Goal: Answer question/provide support: Share knowledge or assist other users

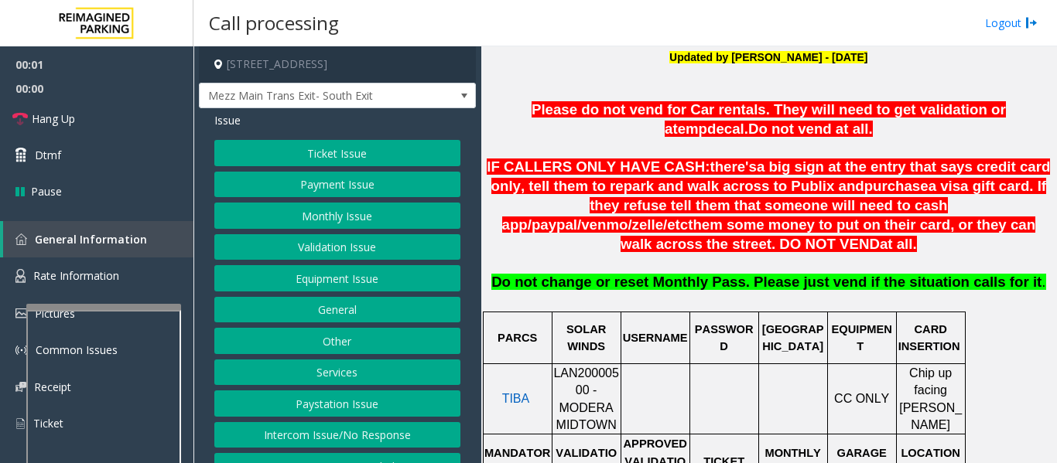
scroll to position [696, 0]
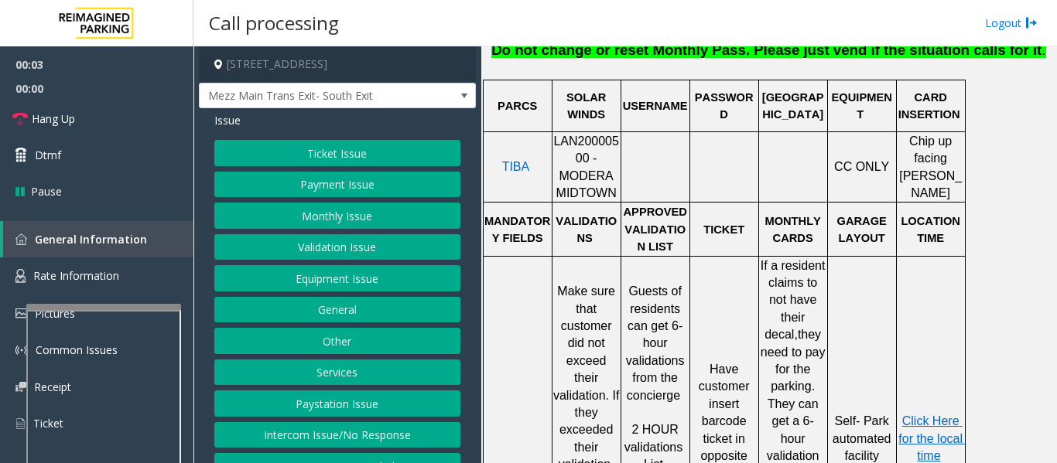
click at [574, 135] on span "LAN20000500 - MODERA MIDTOWN" at bounding box center [586, 167] width 66 height 65
copy span "LAN20000500"
click at [342, 242] on button "Validation Issue" at bounding box center [337, 247] width 246 height 26
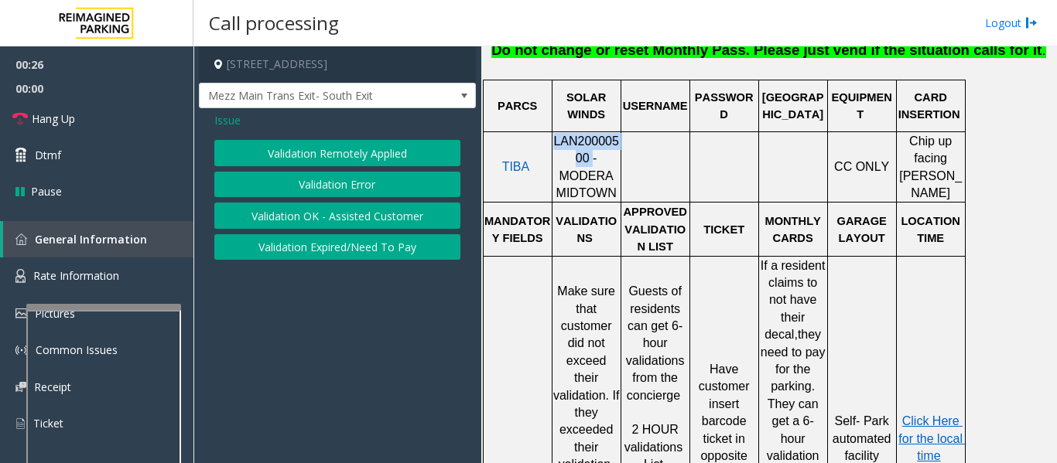
click at [350, 182] on button "Validation Error" at bounding box center [337, 185] width 246 height 26
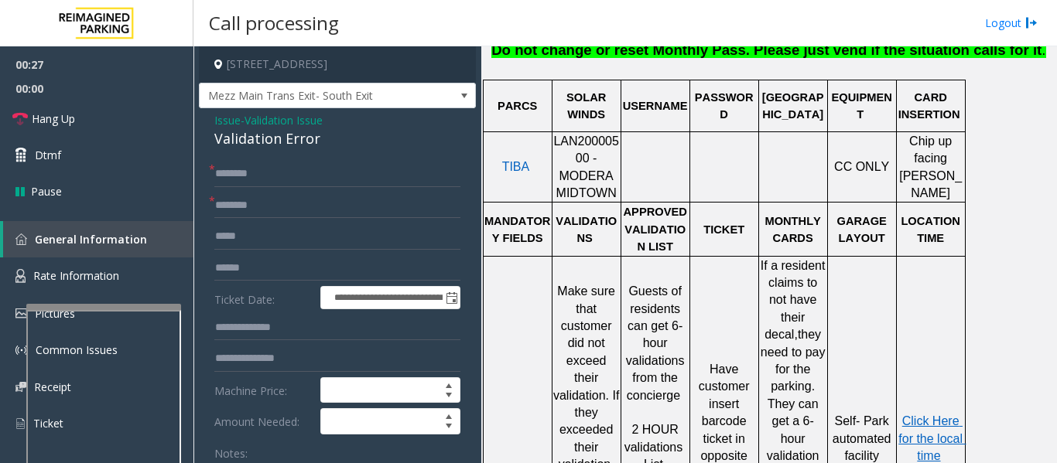
click at [297, 135] on div "Validation Error" at bounding box center [337, 138] width 246 height 21
copy div "Validation Error"
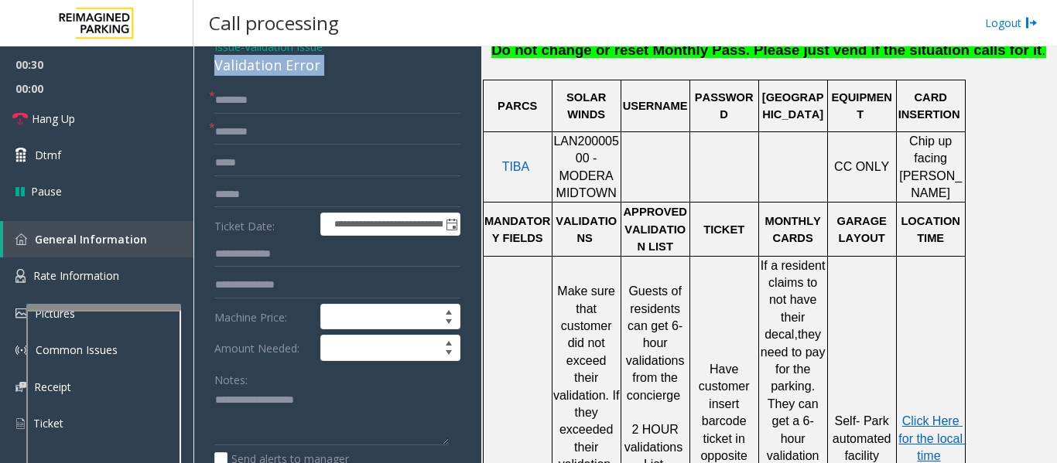
scroll to position [155, 0]
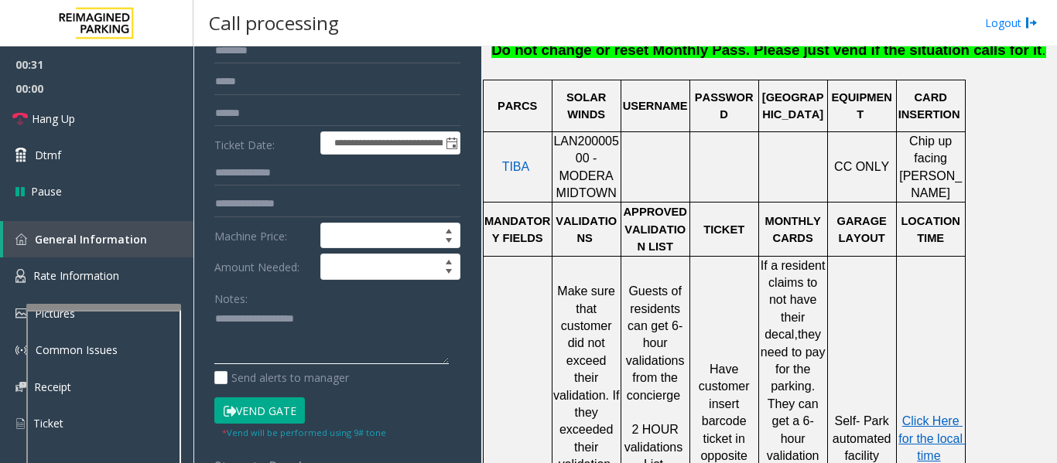
click at [326, 339] on textarea at bounding box center [331, 336] width 234 height 58
paste textarea "**********"
type textarea "**********"
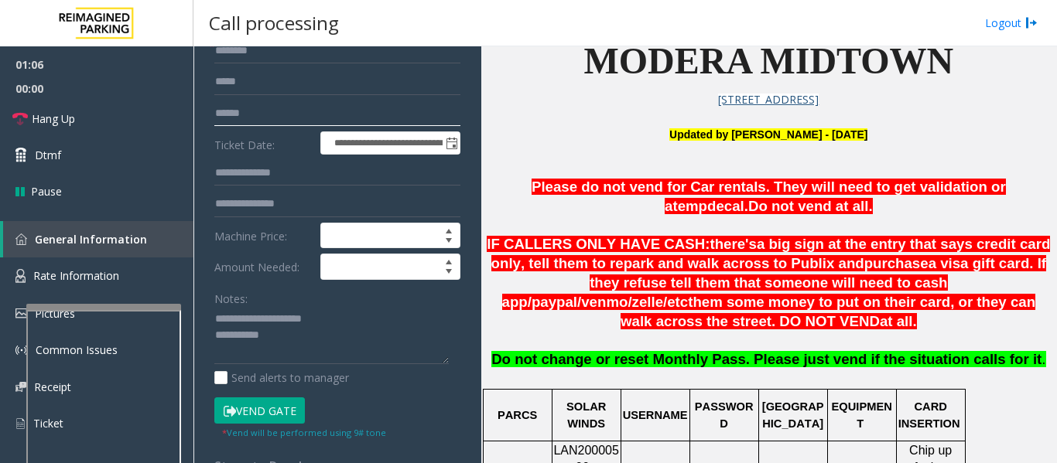
click at [325, 115] on input "text" at bounding box center [337, 114] width 246 height 26
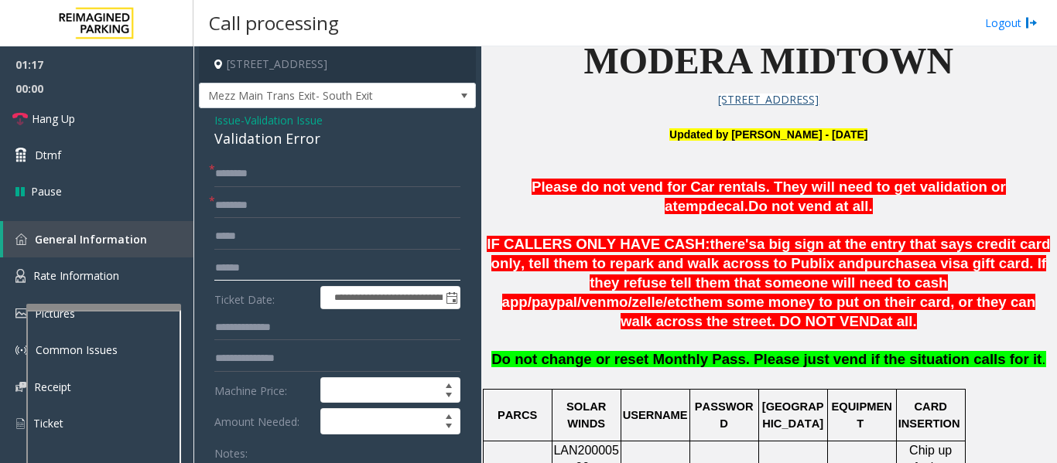
scroll to position [155, 0]
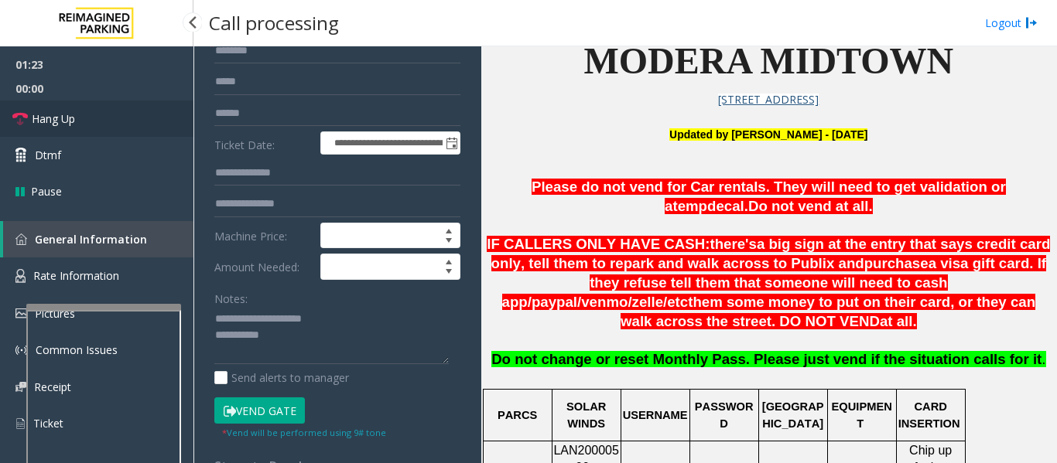
click at [44, 121] on span "Hang Up" at bounding box center [53, 119] width 43 height 16
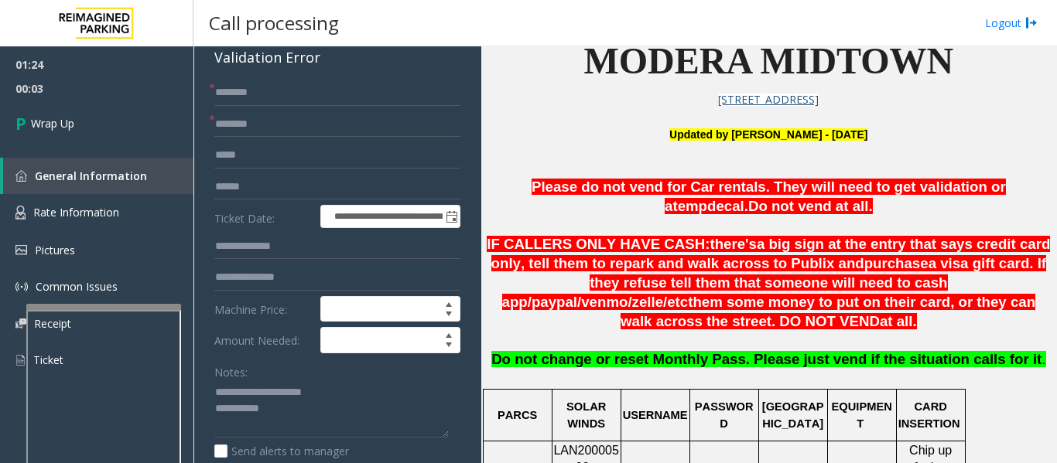
scroll to position [0, 0]
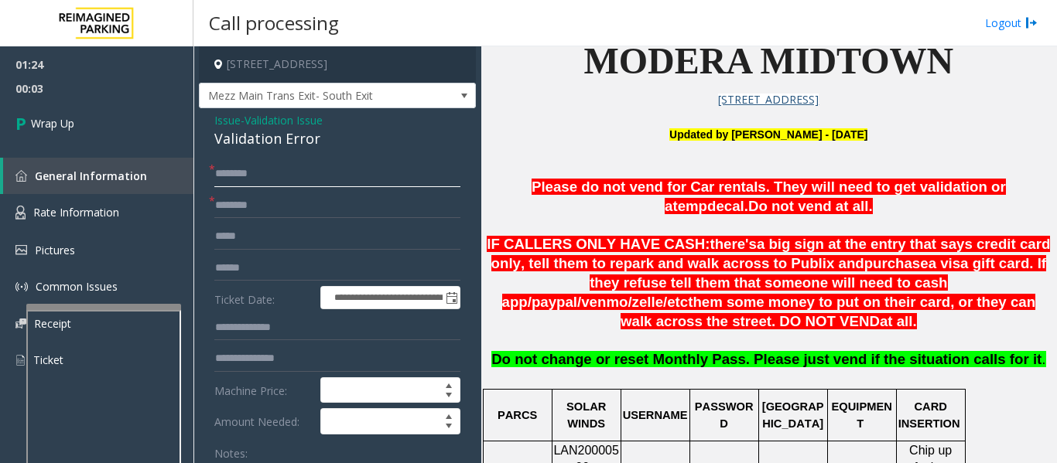
click at [288, 176] on input "text" at bounding box center [337, 174] width 246 height 26
type input "**"
click at [292, 203] on input "text" at bounding box center [337, 206] width 246 height 26
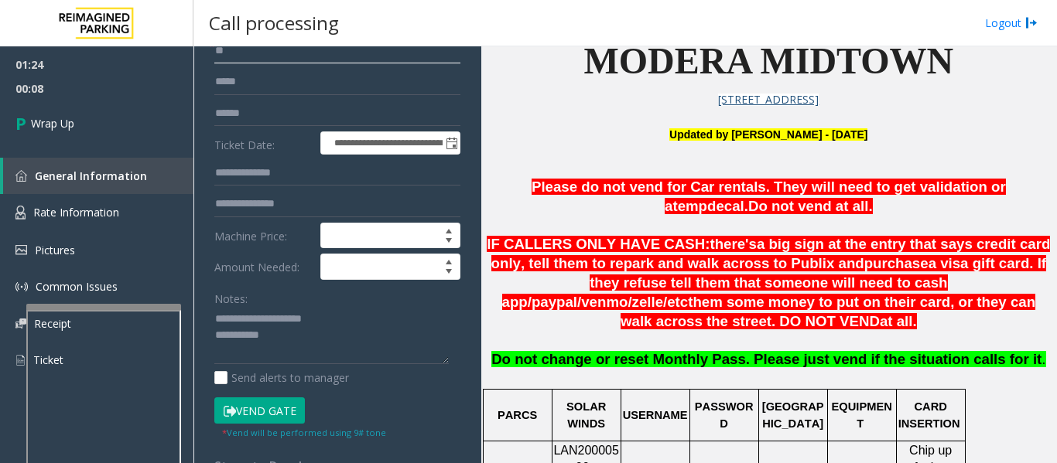
type input "**"
click at [324, 336] on textarea at bounding box center [331, 336] width 234 height 58
click at [316, 340] on textarea at bounding box center [331, 336] width 234 height 58
paste textarea "**********"
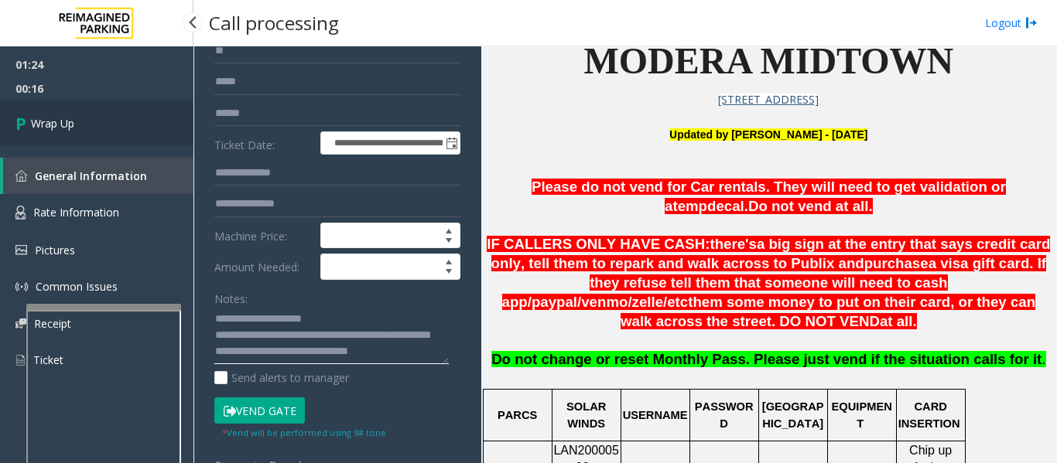
type textarea "**********"
click at [71, 134] on link "Wrap Up" at bounding box center [96, 124] width 193 height 46
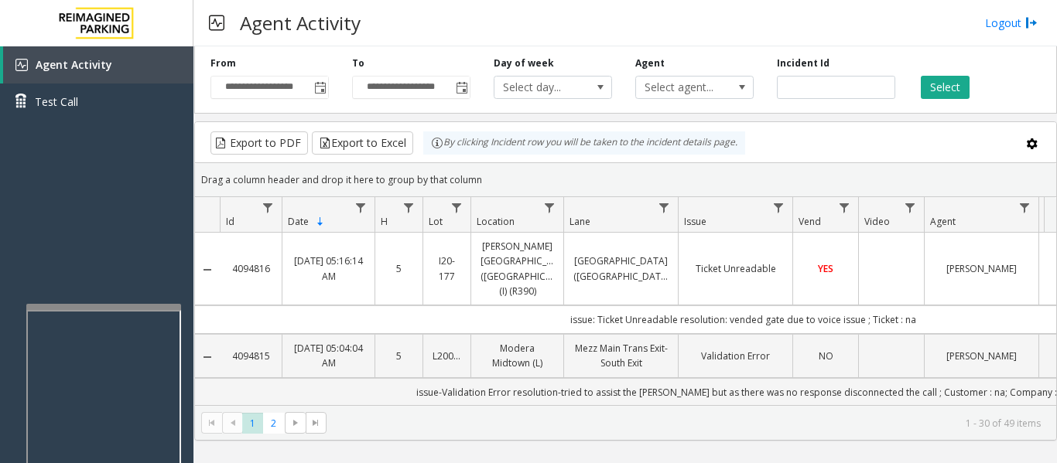
drag, startPoint x: 884, startPoint y: 500, endPoint x: 923, endPoint y: 500, distance: 38.7
click at [923, 463] on html "**********" at bounding box center [528, 231] width 1057 height 463
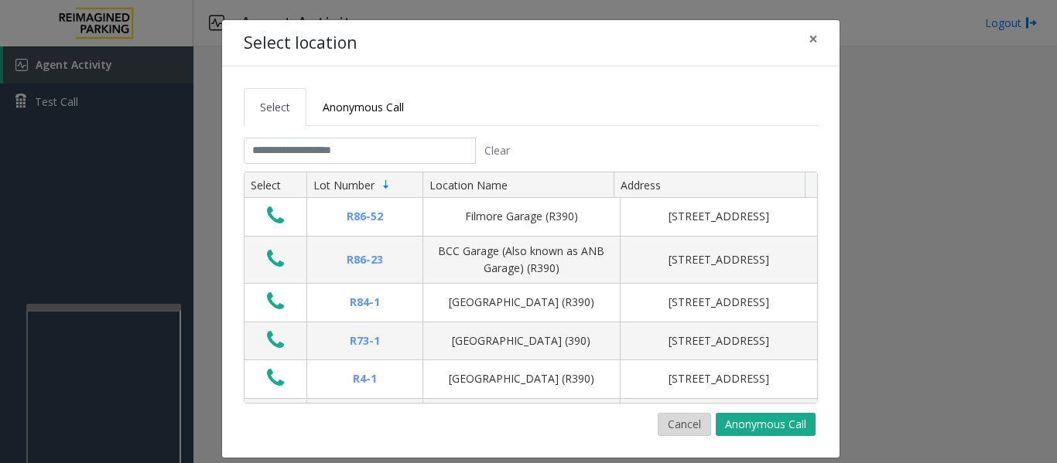
click at [672, 429] on button "Cancel" at bounding box center [684, 424] width 53 height 23
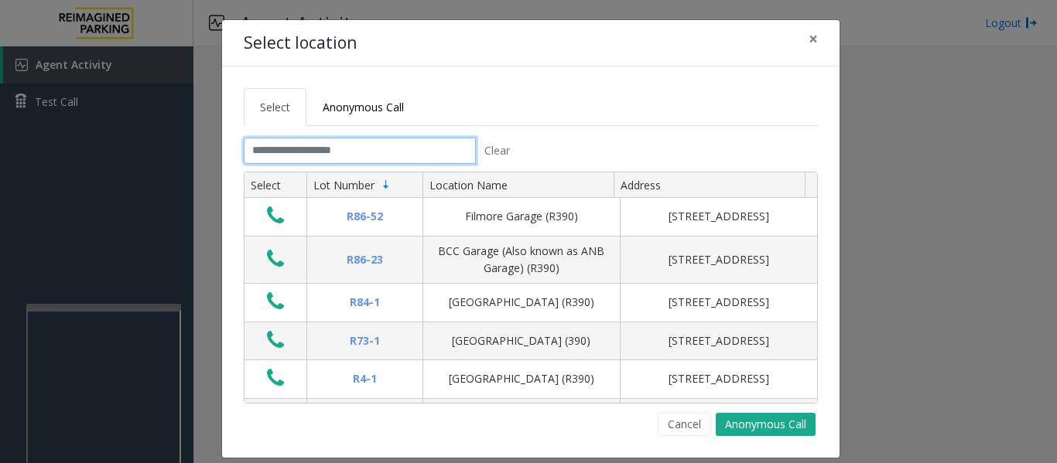
click at [409, 149] on input "text" at bounding box center [360, 151] width 232 height 26
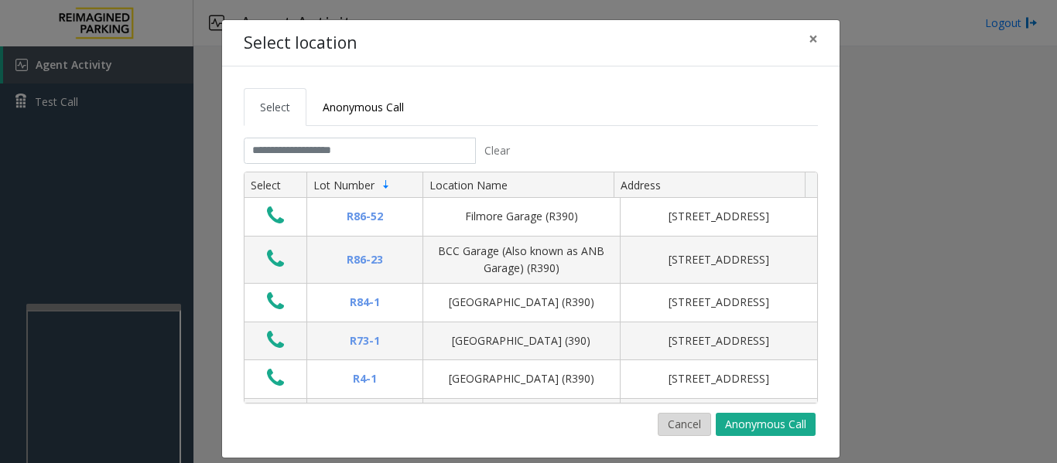
click at [689, 430] on button "Cancel" at bounding box center [684, 424] width 53 height 23
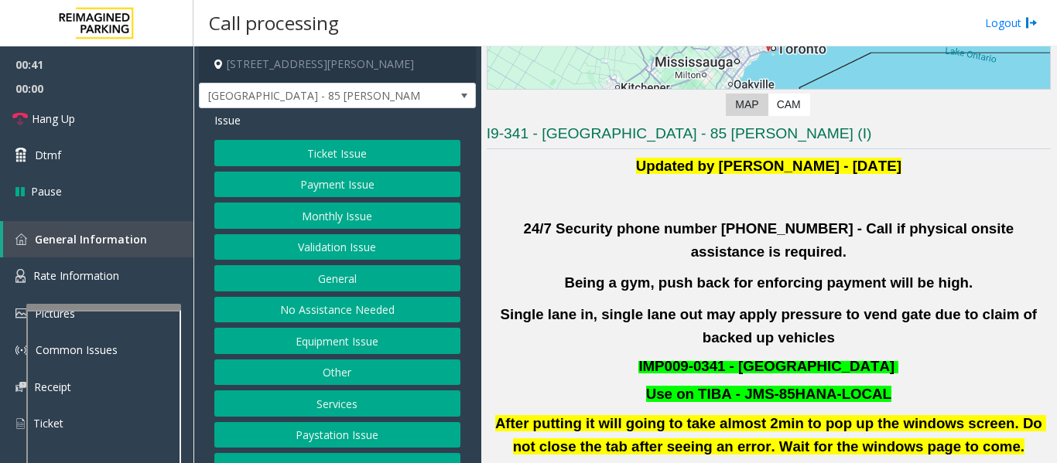
scroll to position [155, 0]
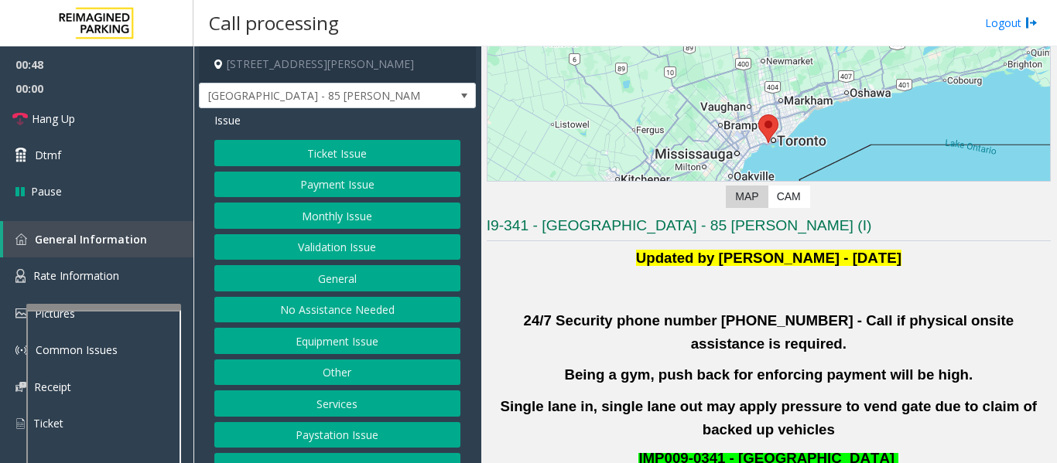
click at [364, 173] on button "Payment Issue" at bounding box center [337, 185] width 246 height 26
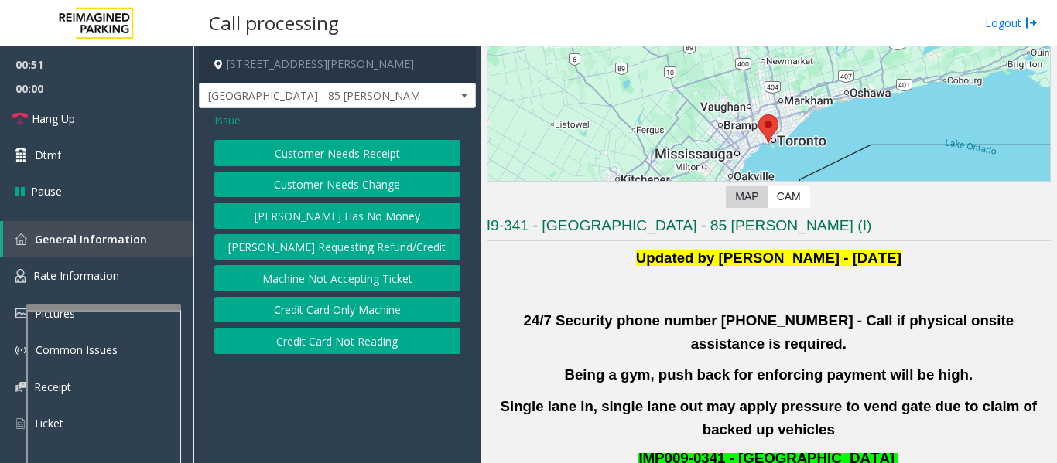
click at [405, 340] on button "Credit Card Not Reading" at bounding box center [337, 341] width 246 height 26
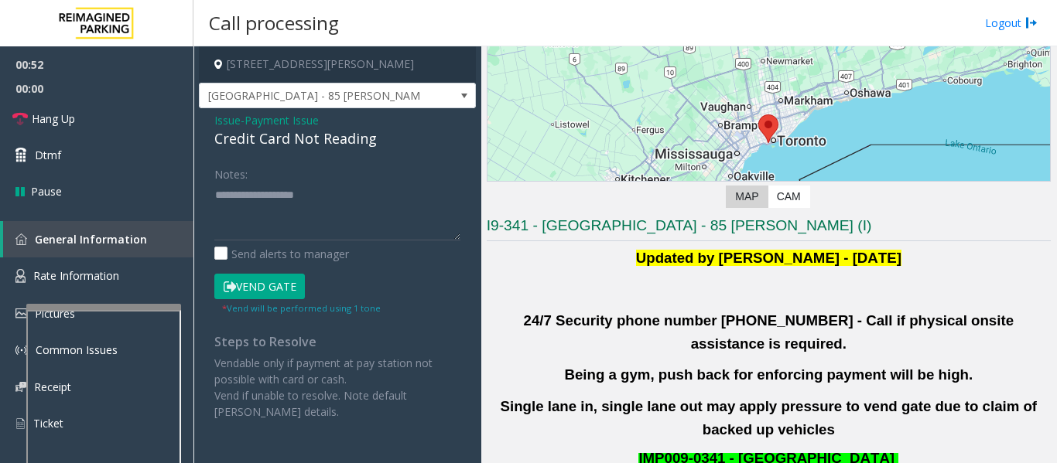
click at [280, 132] on div "Credit Card Not Reading" at bounding box center [337, 138] width 246 height 21
copy div "Credit Card Not Reading"
click at [233, 229] on textarea at bounding box center [337, 212] width 246 height 58
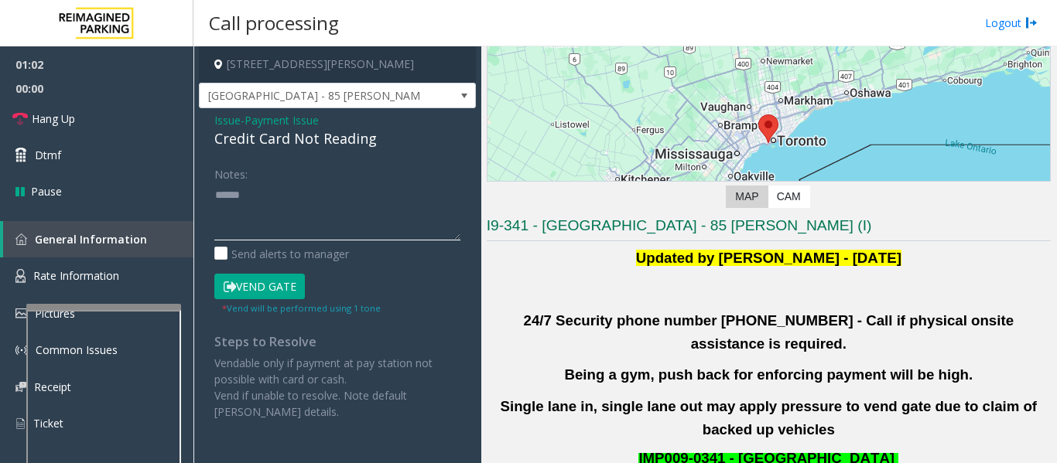
paste textarea "**********"
click at [454, 211] on textarea at bounding box center [337, 212] width 246 height 58
click at [451, 220] on textarea at bounding box center [337, 212] width 246 height 58
click at [249, 295] on button "Vend Gate" at bounding box center [259, 287] width 91 height 26
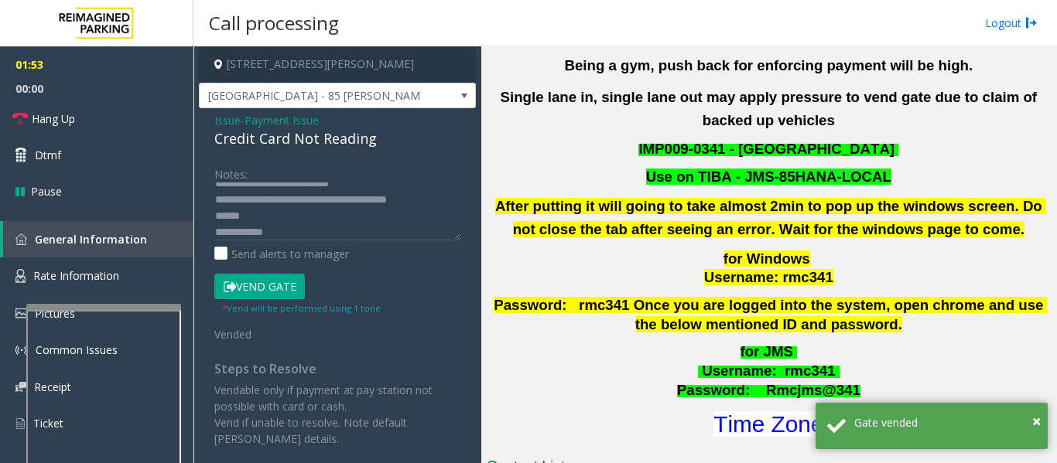
scroll to position [232, 0]
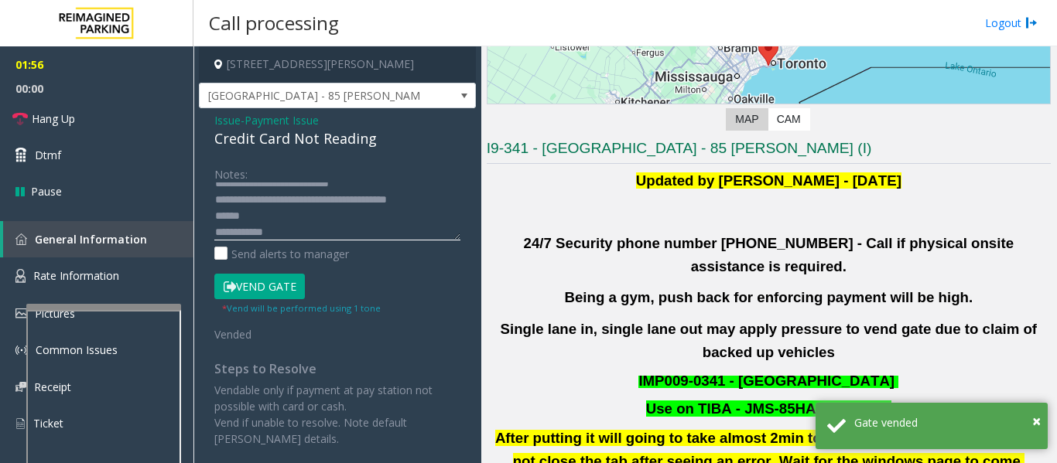
click at [216, 218] on textarea at bounding box center [337, 212] width 246 height 58
click at [62, 127] on link "Hang Up" at bounding box center [96, 119] width 193 height 36
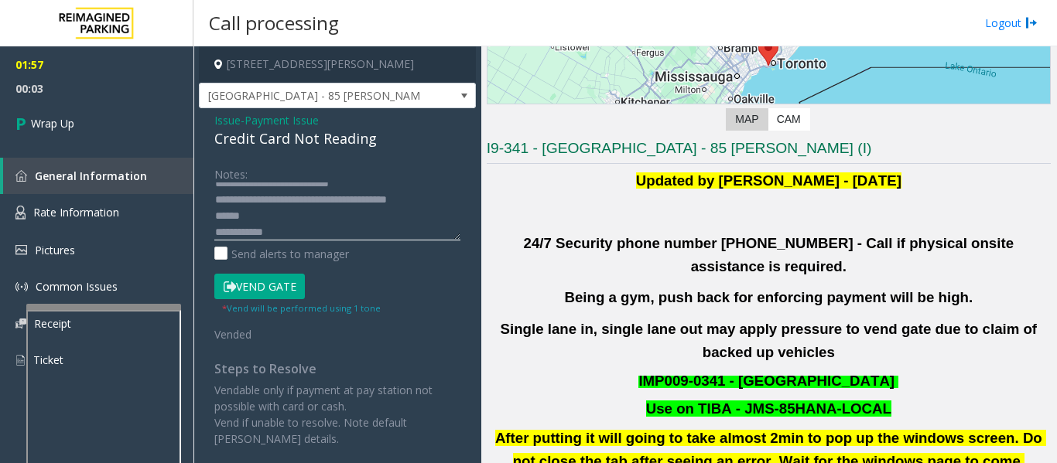
drag, startPoint x: 217, startPoint y: 213, endPoint x: 269, endPoint y: 231, distance: 54.8
click at [225, 217] on textarea at bounding box center [337, 212] width 246 height 58
click at [272, 229] on textarea at bounding box center [337, 212] width 246 height 58
click at [215, 215] on textarea at bounding box center [337, 212] width 246 height 58
type textarea "**********"
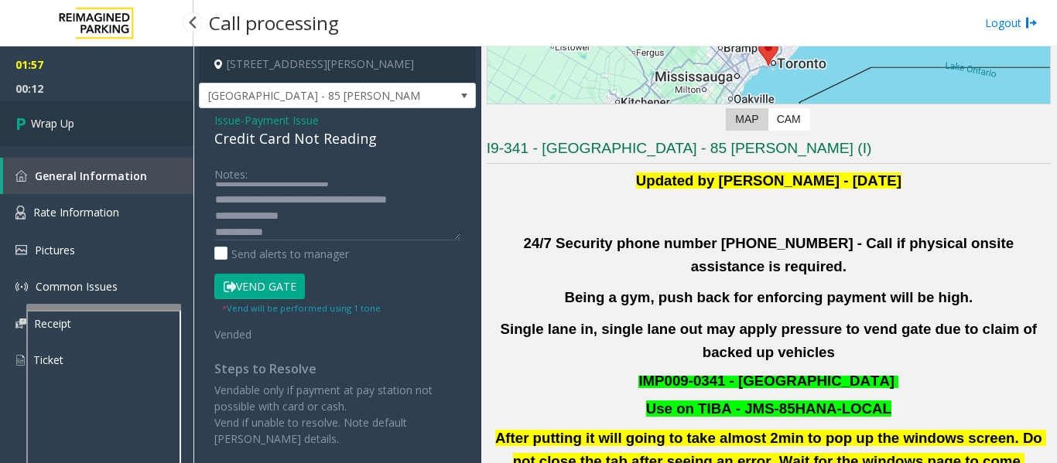
click at [20, 134] on icon at bounding box center [22, 124] width 15 height 26
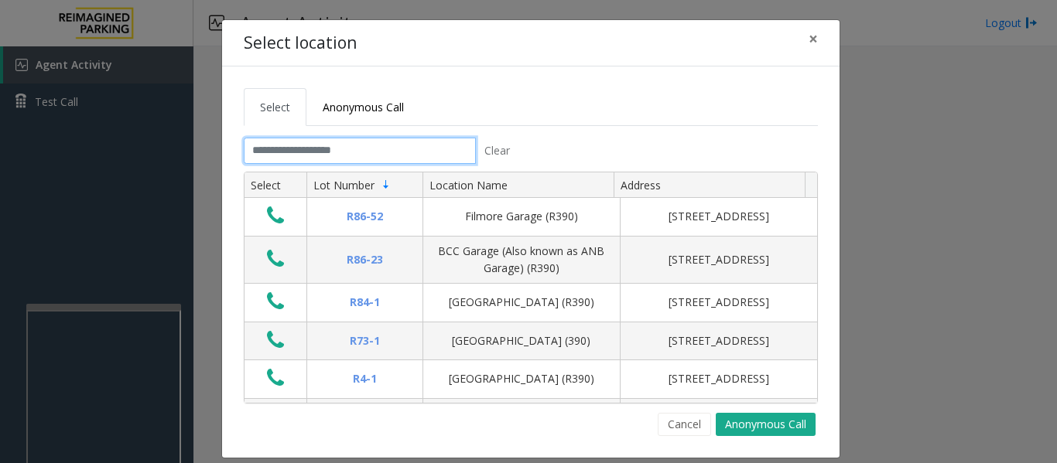
click at [322, 155] on input "text" at bounding box center [360, 151] width 232 height 26
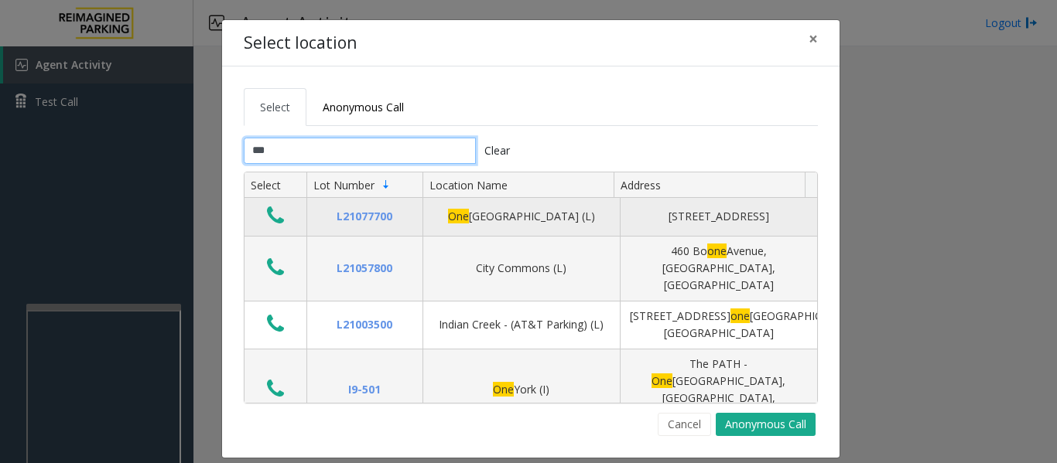
type input "***"
click at [274, 220] on icon "Data table" at bounding box center [275, 216] width 17 height 22
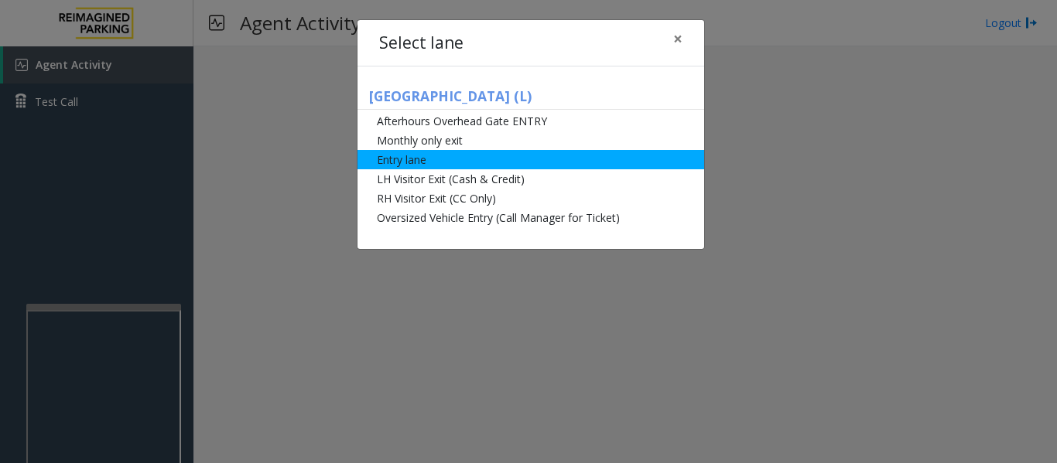
click at [441, 155] on li "Entry lane" at bounding box center [530, 159] width 347 height 19
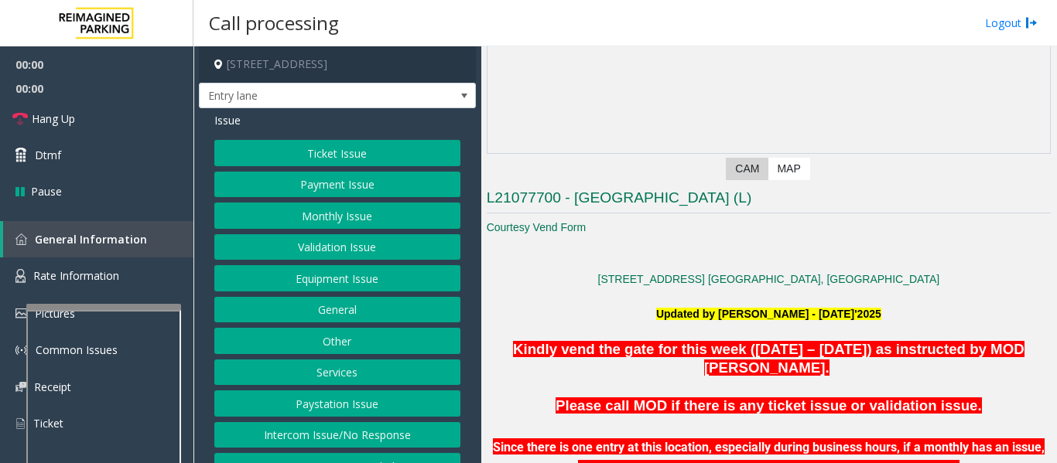
scroll to position [387, 0]
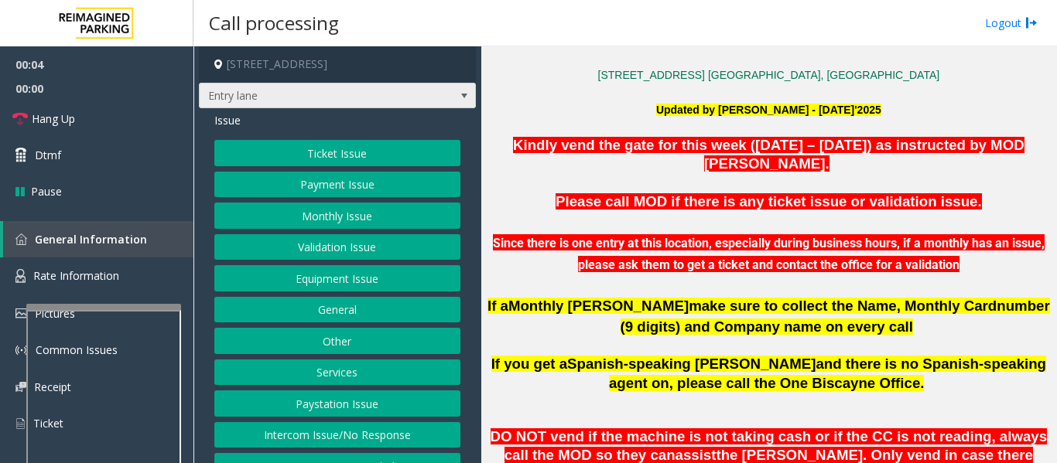
click at [405, 97] on span "Entry lane" at bounding box center [310, 96] width 220 height 25
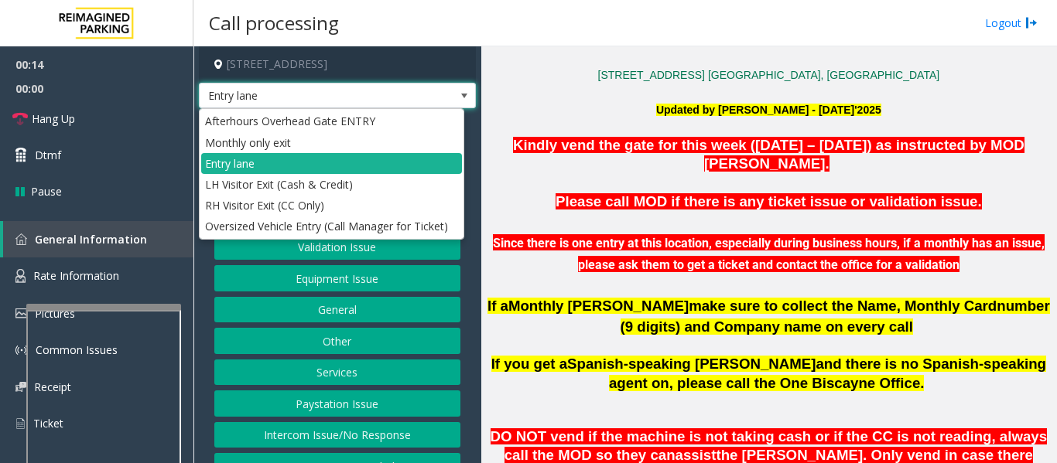
click at [434, 94] on span "Entry lane" at bounding box center [337, 96] width 277 height 26
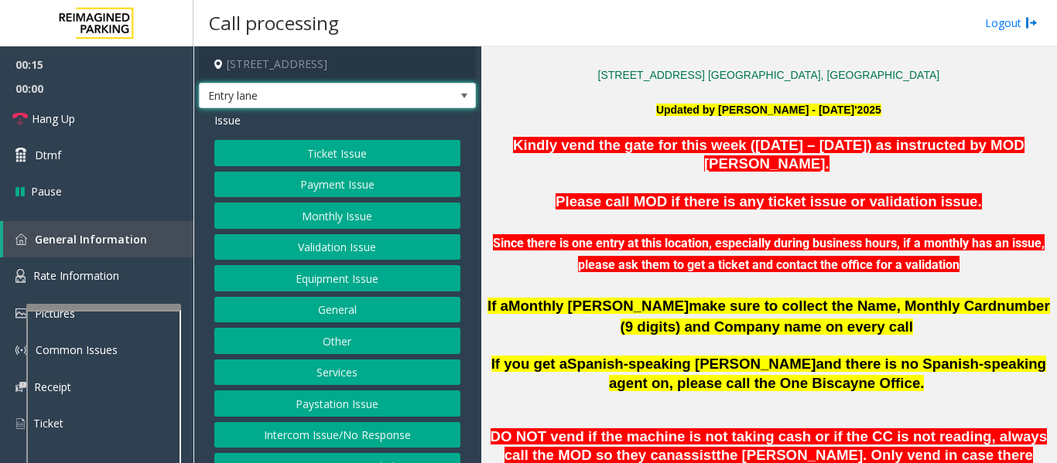
click at [434, 94] on span "Entry lane" at bounding box center [337, 96] width 277 height 26
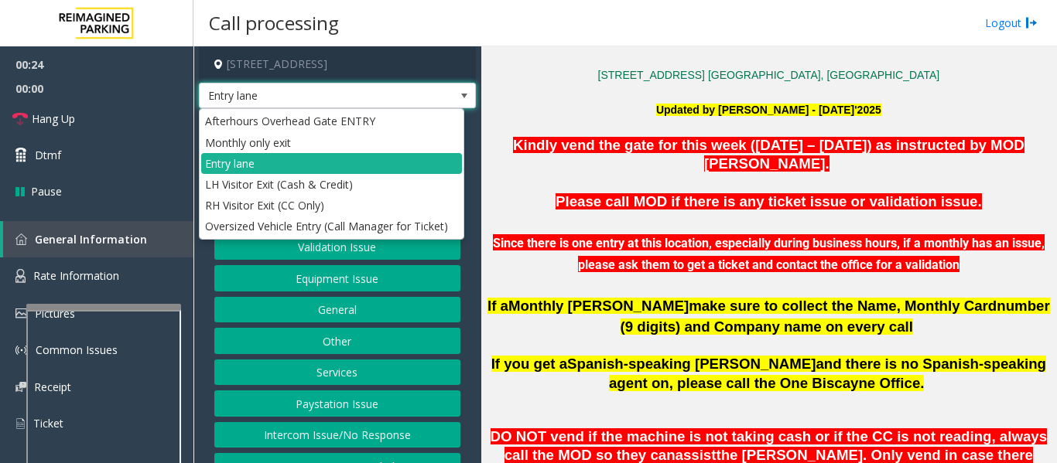
click at [434, 94] on span "Entry lane" at bounding box center [337, 96] width 277 height 26
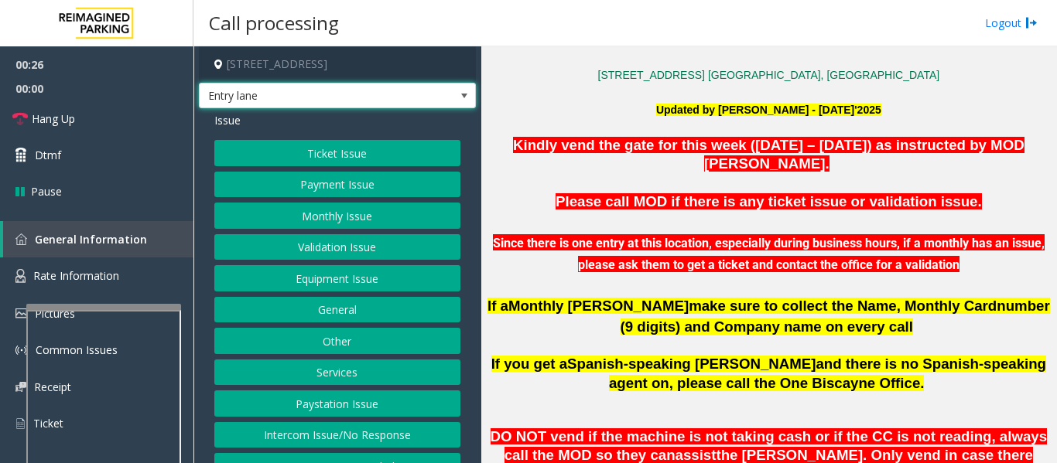
scroll to position [24, 0]
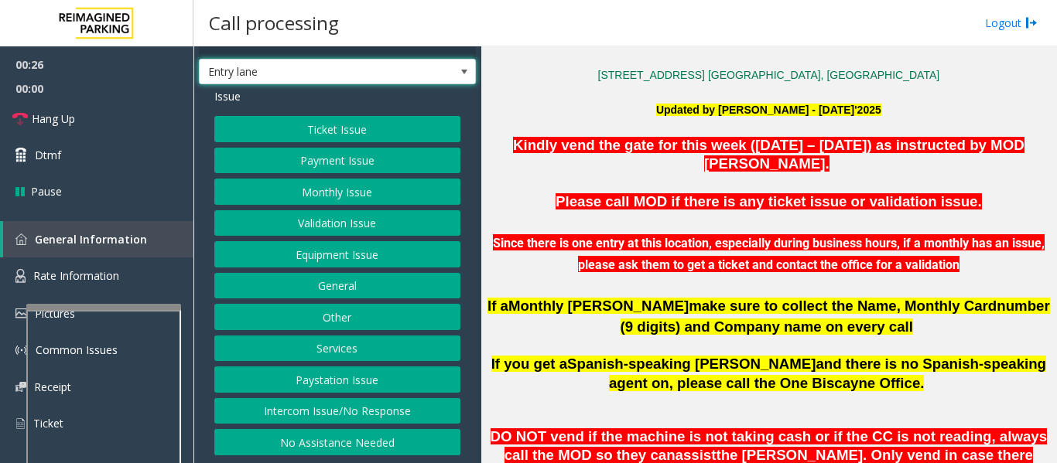
click at [354, 446] on button "No Assistance Needed" at bounding box center [337, 442] width 246 height 26
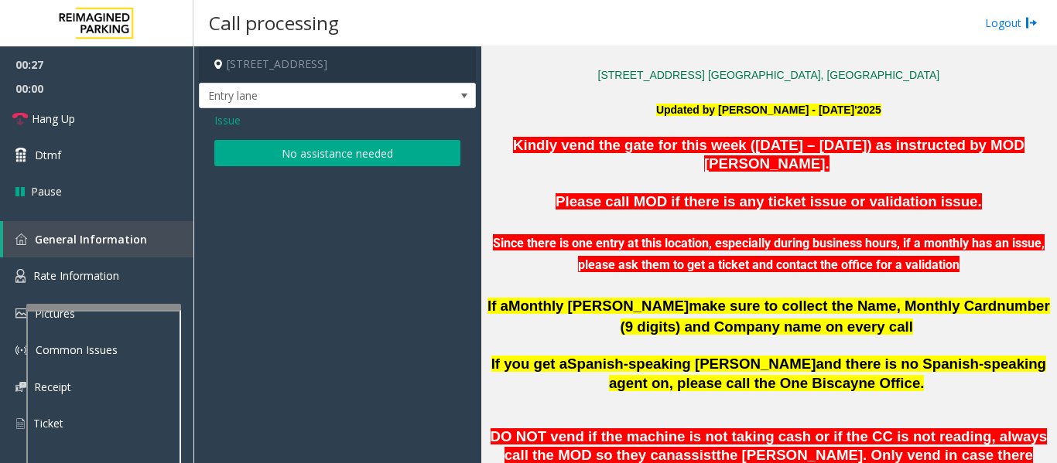
scroll to position [0, 0]
click at [347, 166] on div "Issue No assistance needed" at bounding box center [337, 141] width 277 height 66
click at [345, 154] on button "No assistance needed" at bounding box center [337, 153] width 246 height 26
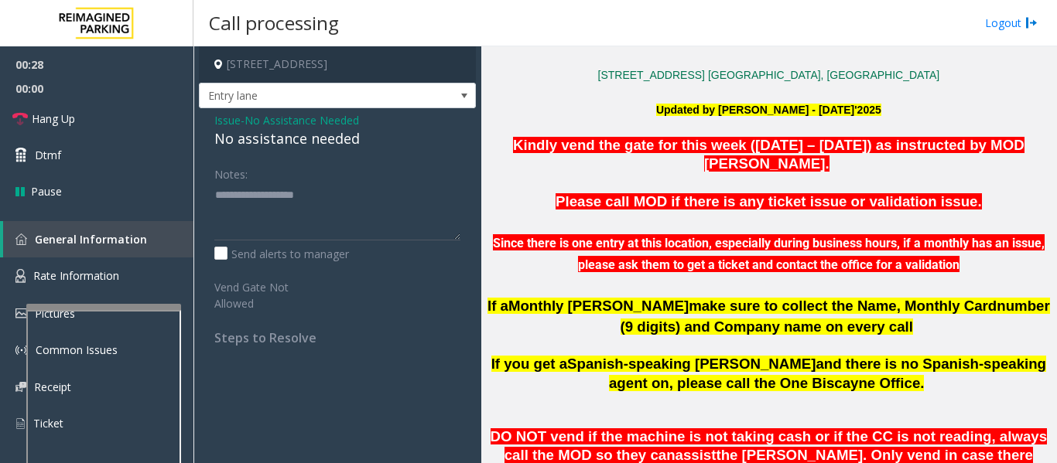
click at [295, 144] on div "No assistance needed" at bounding box center [337, 138] width 246 height 21
click at [389, 195] on textarea at bounding box center [337, 212] width 246 height 58
type textarea "**********"
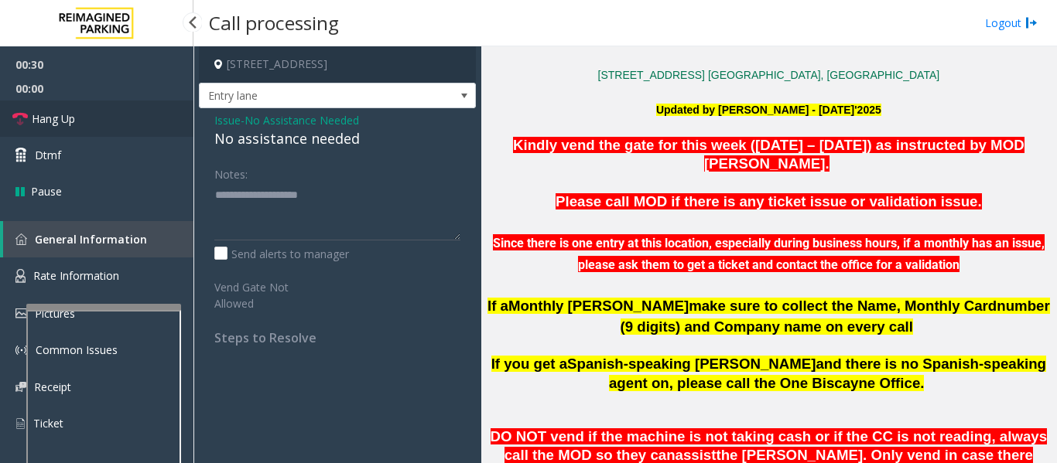
click at [89, 116] on link "Hang Up" at bounding box center [96, 119] width 193 height 36
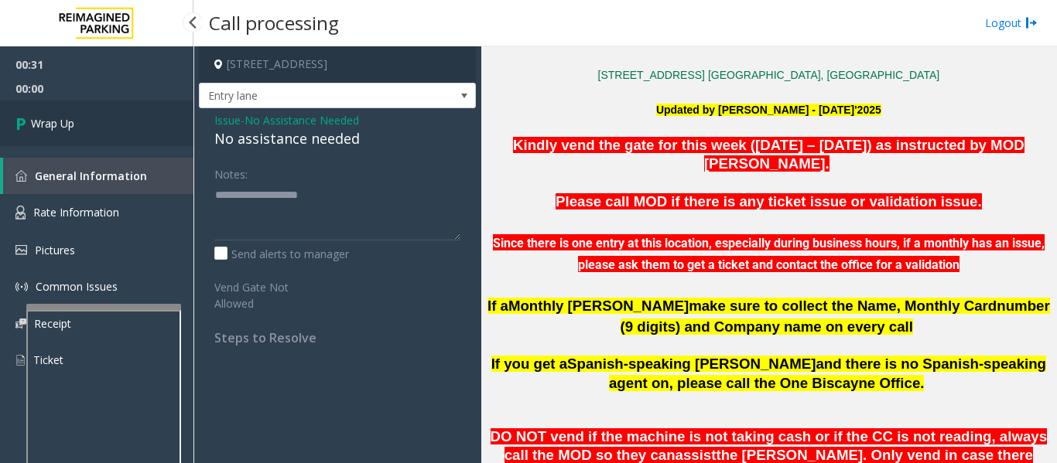
click at [56, 116] on span "Wrap Up" at bounding box center [52, 123] width 43 height 16
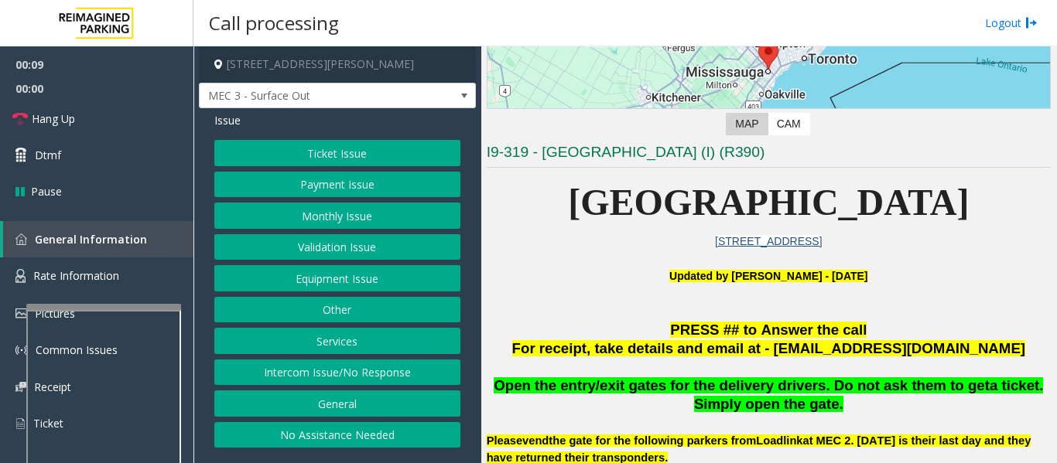
scroll to position [309, 0]
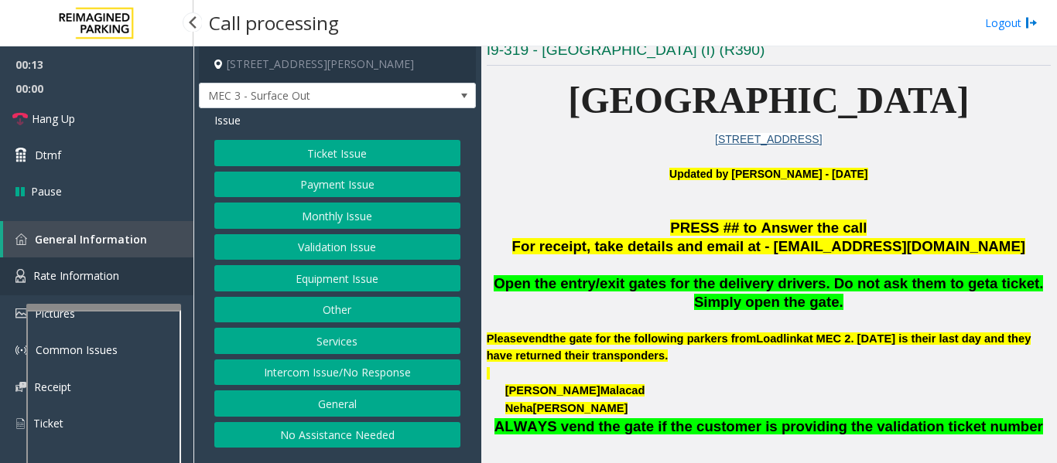
click at [111, 283] on span "Rate Information" at bounding box center [76, 275] width 86 height 15
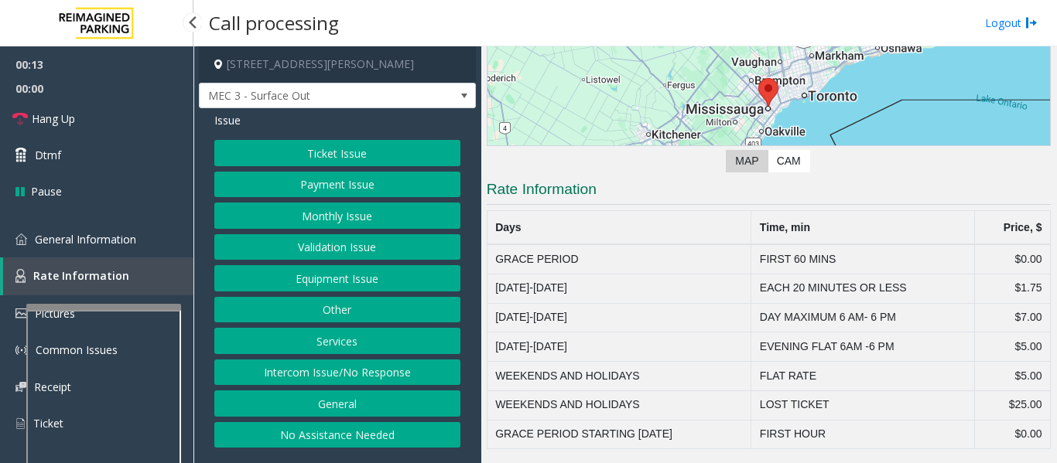
scroll to position [170, 0]
click at [117, 234] on span "General Information" at bounding box center [85, 239] width 101 height 15
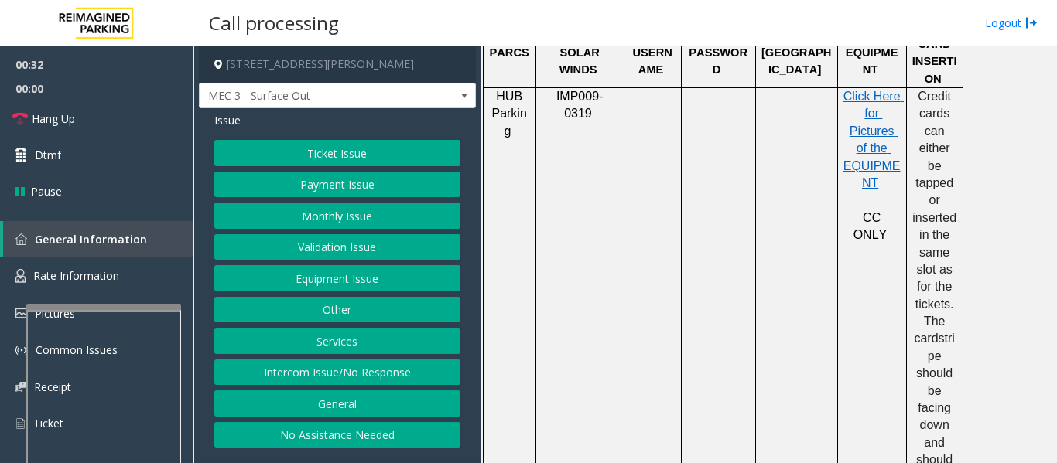
scroll to position [1315, 0]
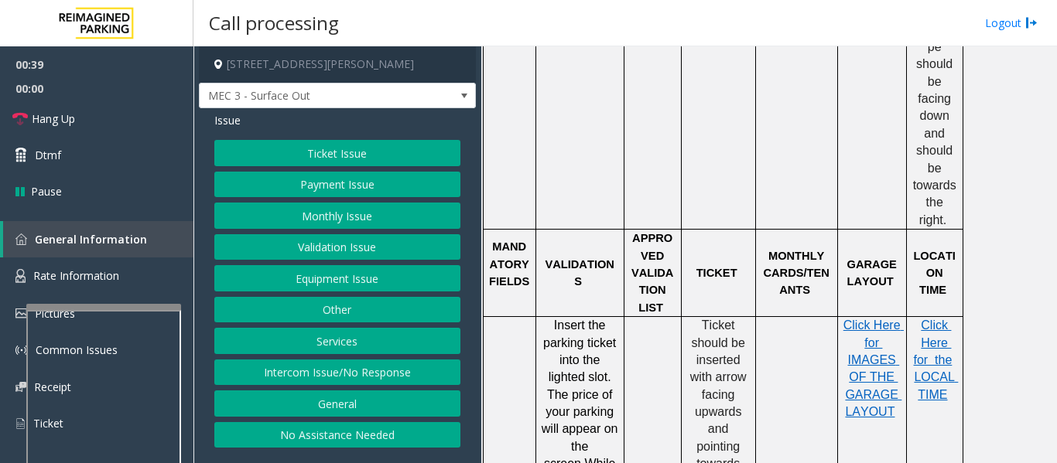
click at [343, 283] on button "Equipment Issue" at bounding box center [337, 278] width 246 height 26
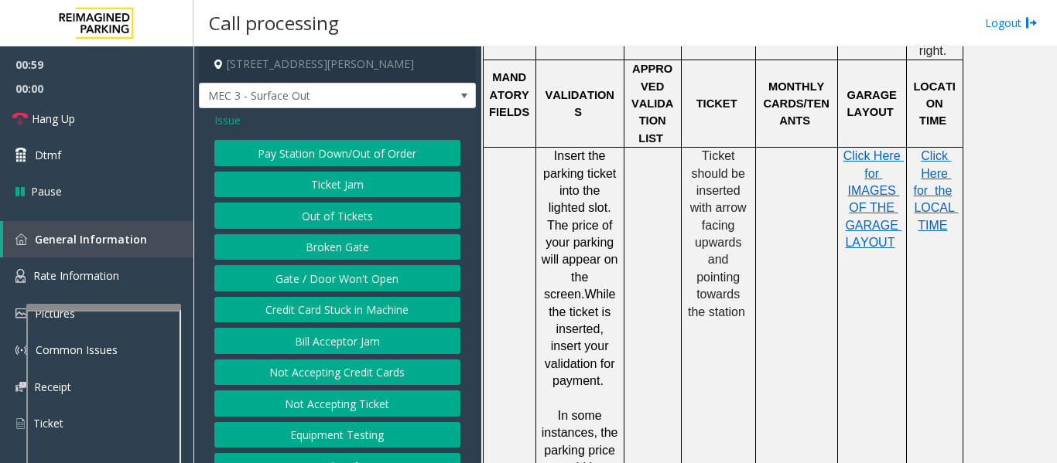
scroll to position [1393, 0]
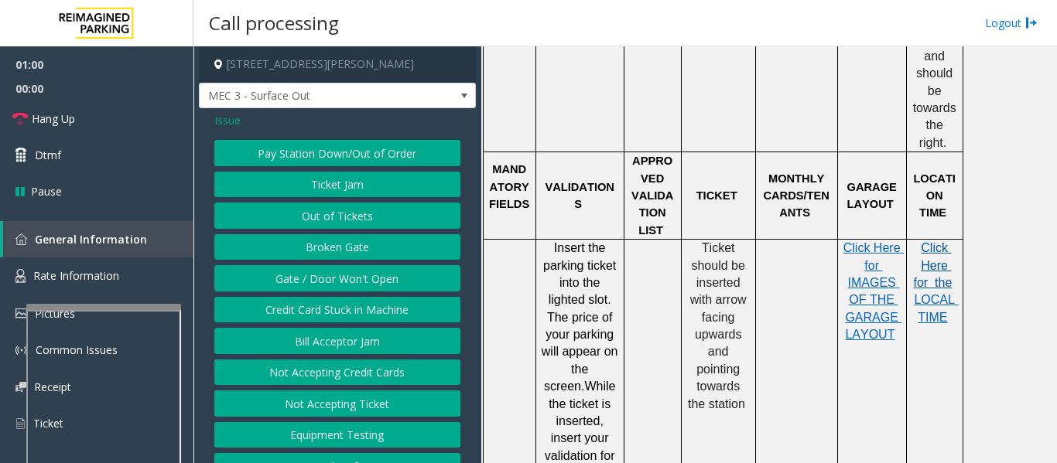
click at [936, 241] on span "Click Here for the" at bounding box center [933, 265] width 39 height 48
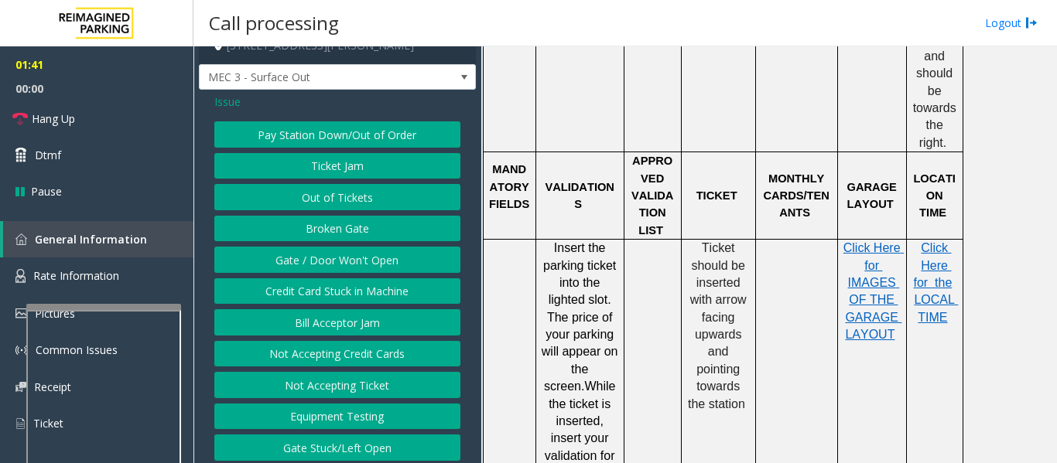
scroll to position [24, 0]
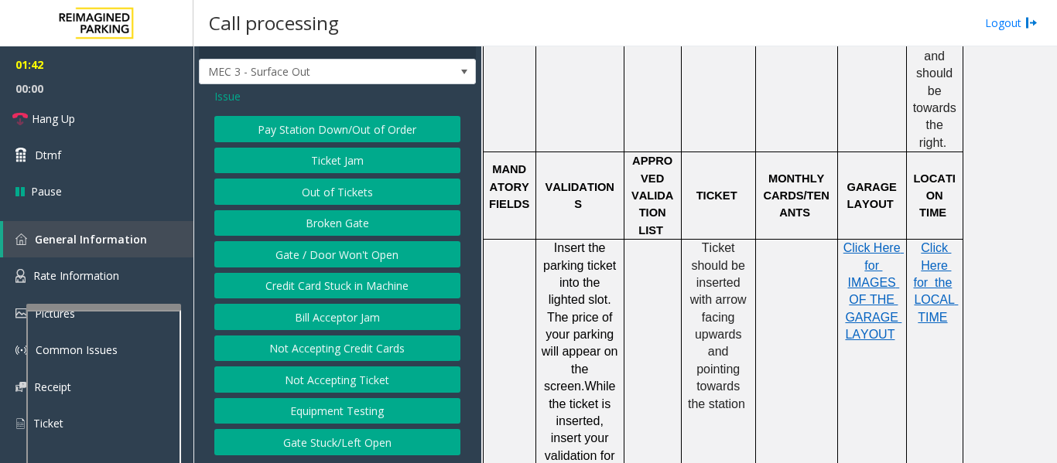
click at [373, 256] on button "Gate / Door Won't Open" at bounding box center [337, 254] width 246 height 26
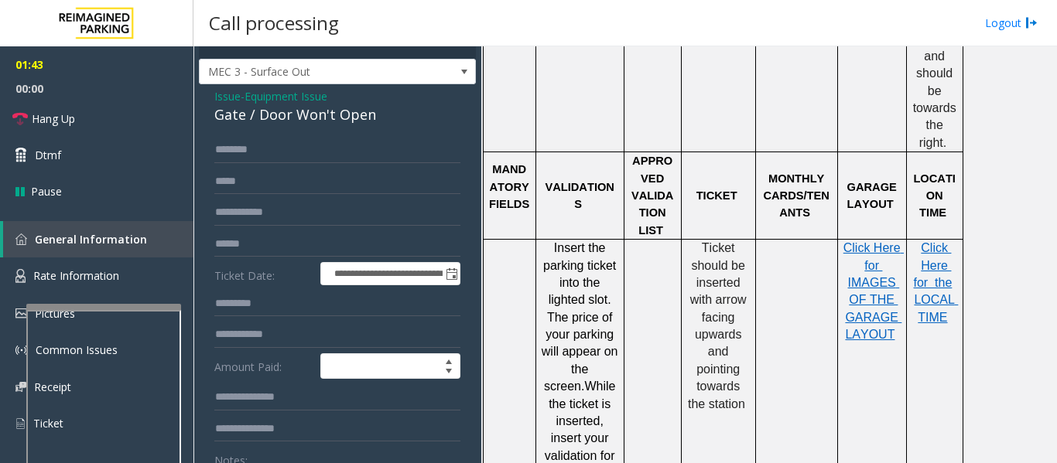
click at [269, 118] on div "Gate / Door Won't Open" at bounding box center [337, 114] width 246 height 21
copy div "Gate / Door Won't Open"
click at [283, 153] on input "text" at bounding box center [337, 150] width 246 height 26
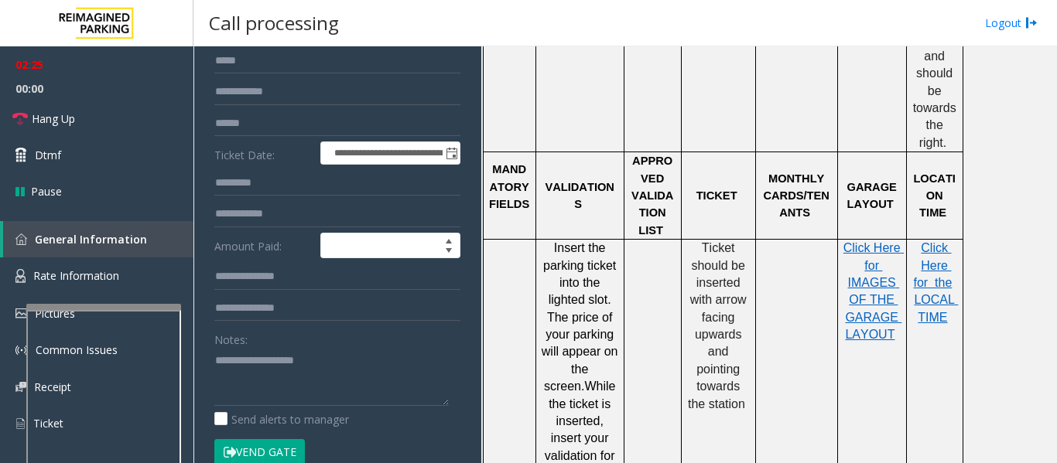
scroll to position [256, 0]
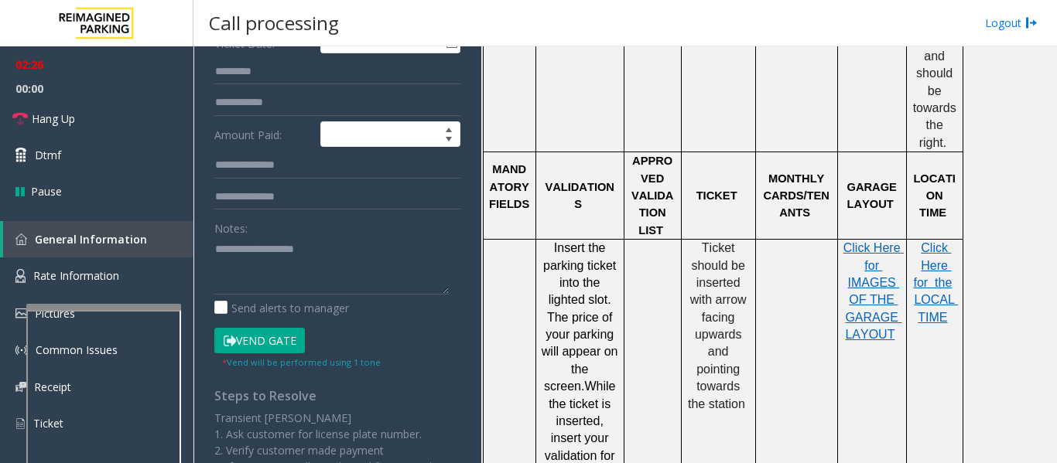
type input "*****"
drag, startPoint x: 244, startPoint y: 342, endPoint x: 258, endPoint y: 298, distance: 46.2
click at [244, 341] on button "Vend Gate" at bounding box center [259, 341] width 91 height 26
click at [261, 272] on textarea at bounding box center [331, 266] width 234 height 58
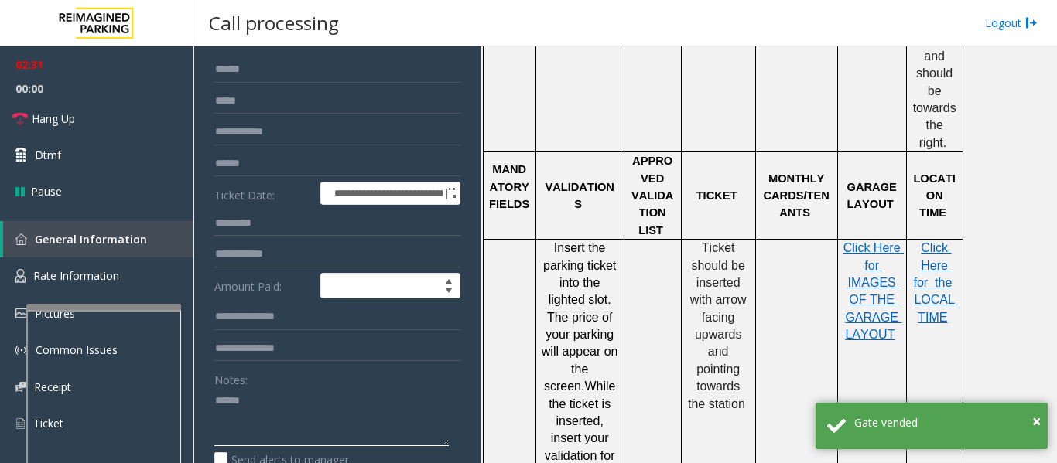
scroll to position [0, 0]
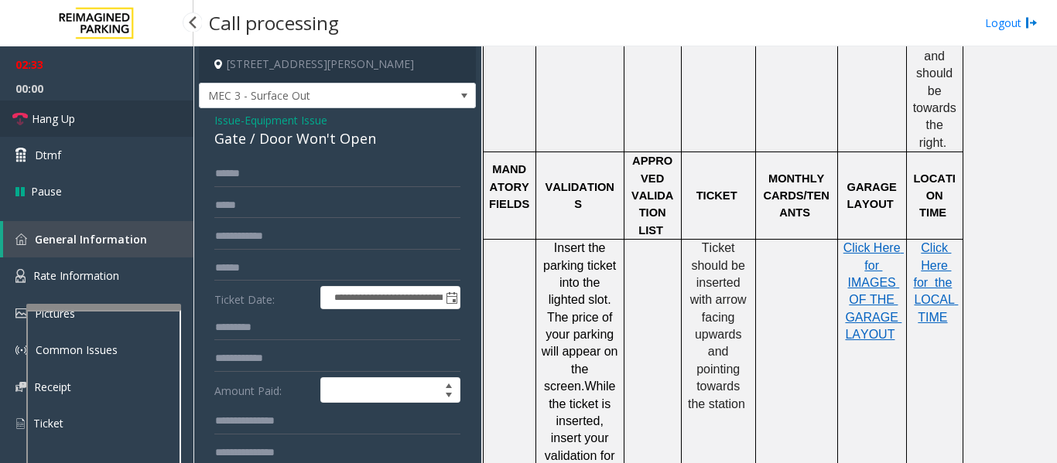
click at [30, 104] on link "Hang Up" at bounding box center [96, 119] width 193 height 36
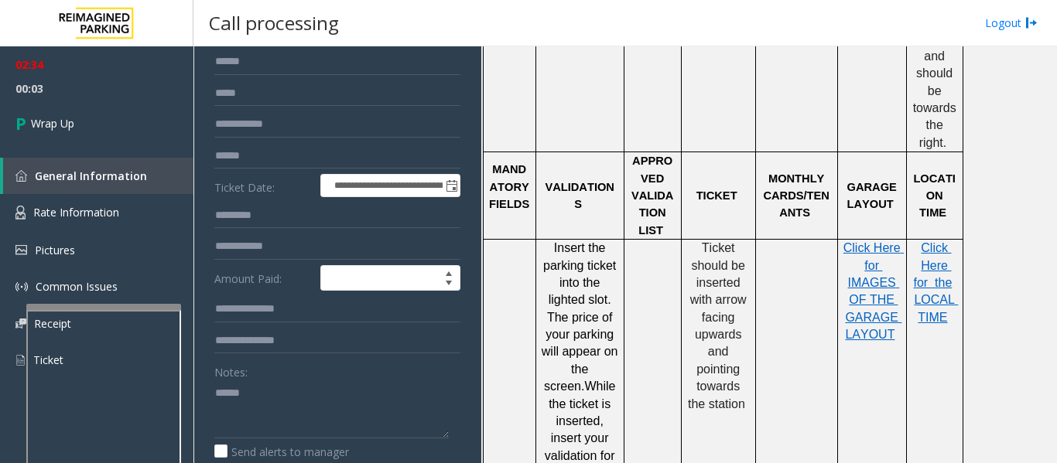
scroll to position [232, 0]
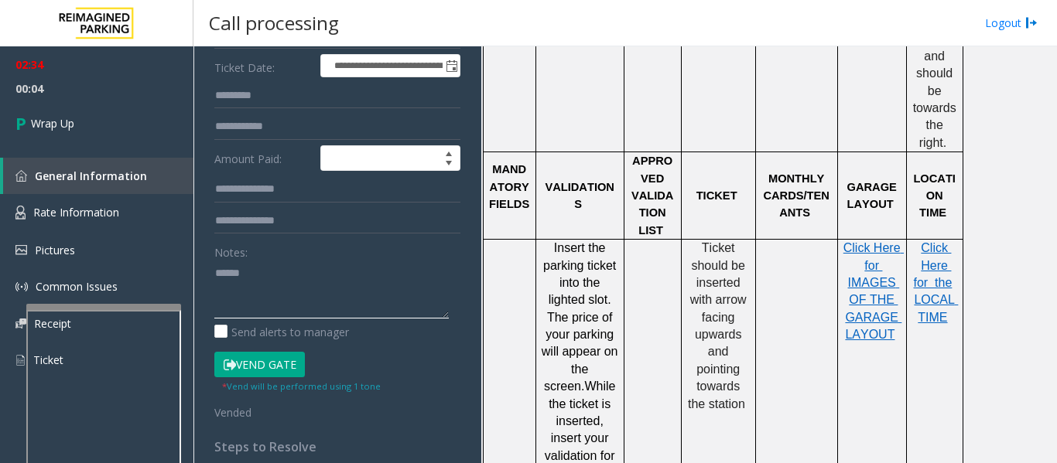
click at [282, 279] on textarea at bounding box center [331, 290] width 234 height 58
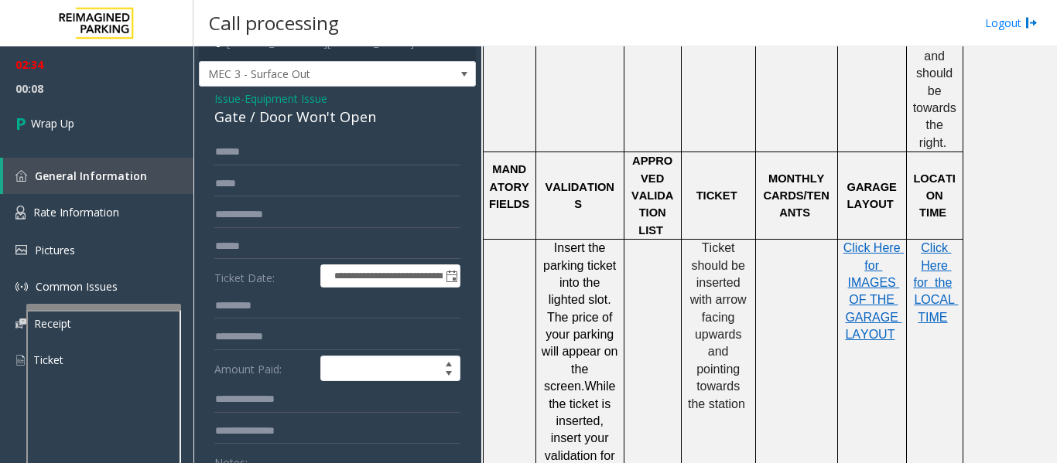
scroll to position [0, 0]
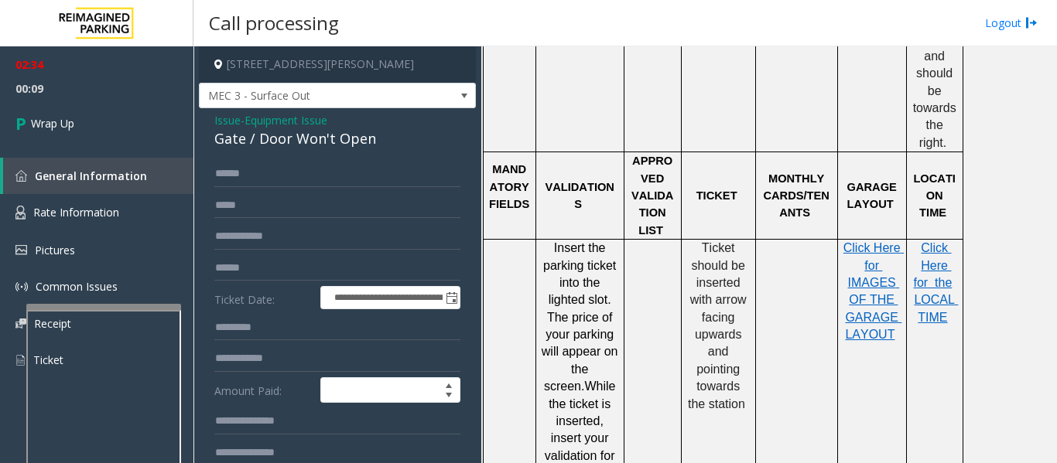
click at [320, 138] on div "Gate / Door Won't Open" at bounding box center [337, 138] width 246 height 21
copy div "Gate / Door Won't Open"
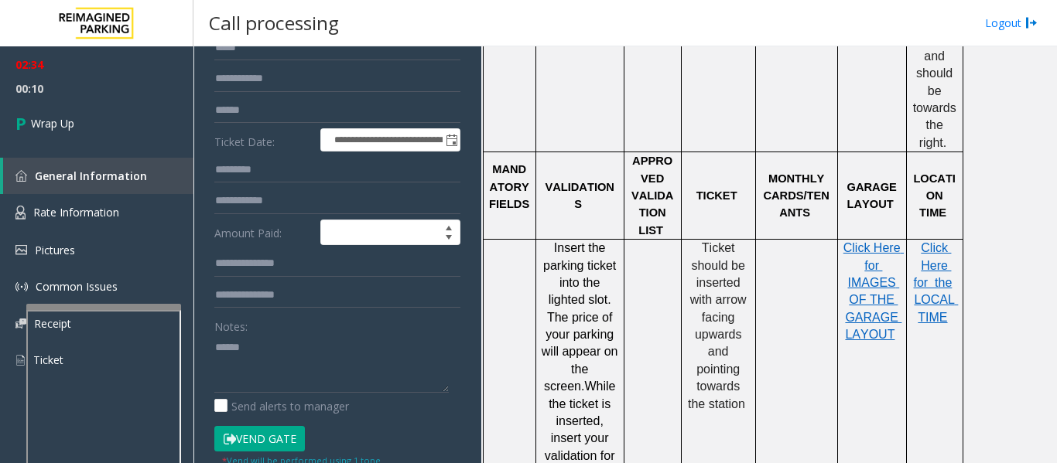
scroll to position [232, 0]
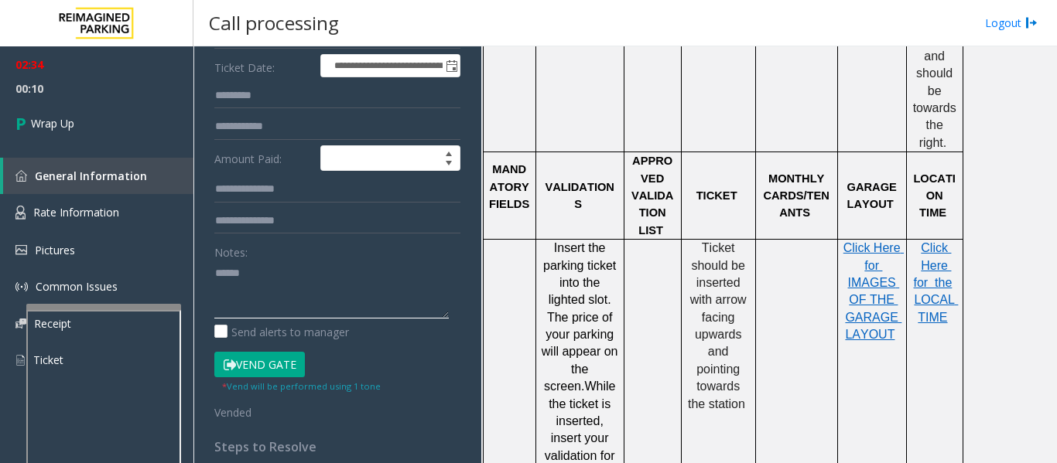
click at [305, 267] on textarea at bounding box center [331, 290] width 234 height 58
paste textarea "**********"
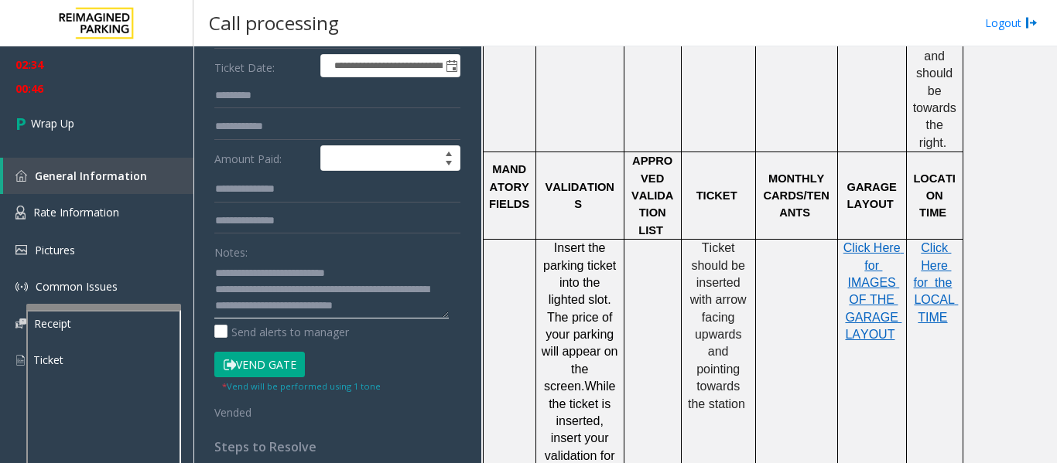
scroll to position [12, 0]
type textarea "**********"
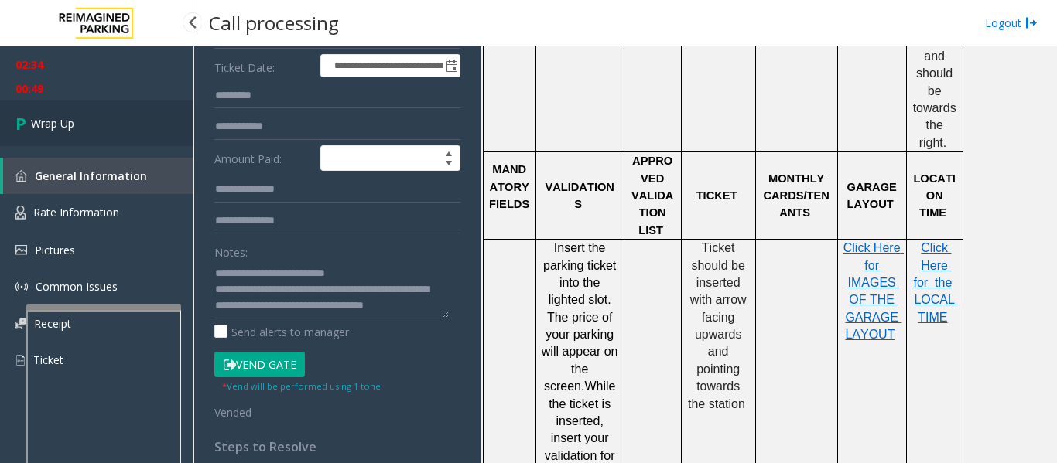
click at [67, 102] on link "Wrap Up" at bounding box center [96, 124] width 193 height 46
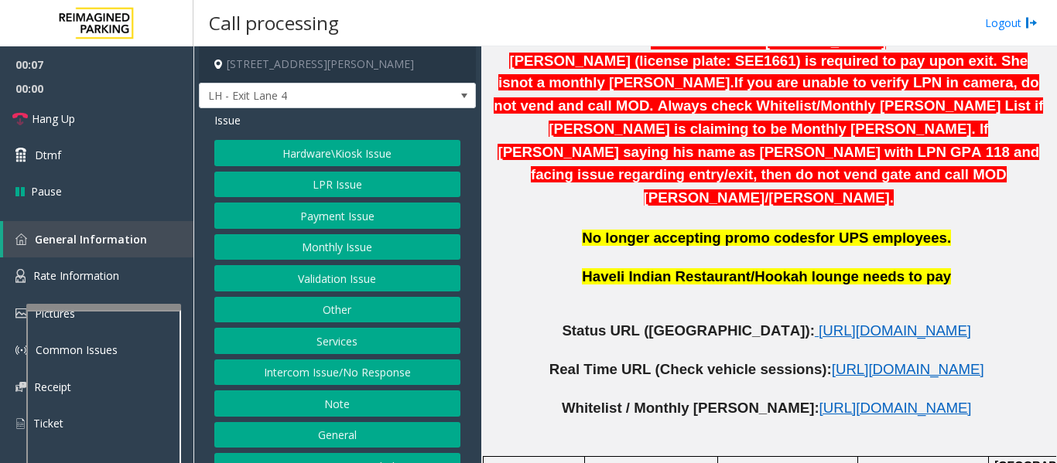
scroll to position [696, 0]
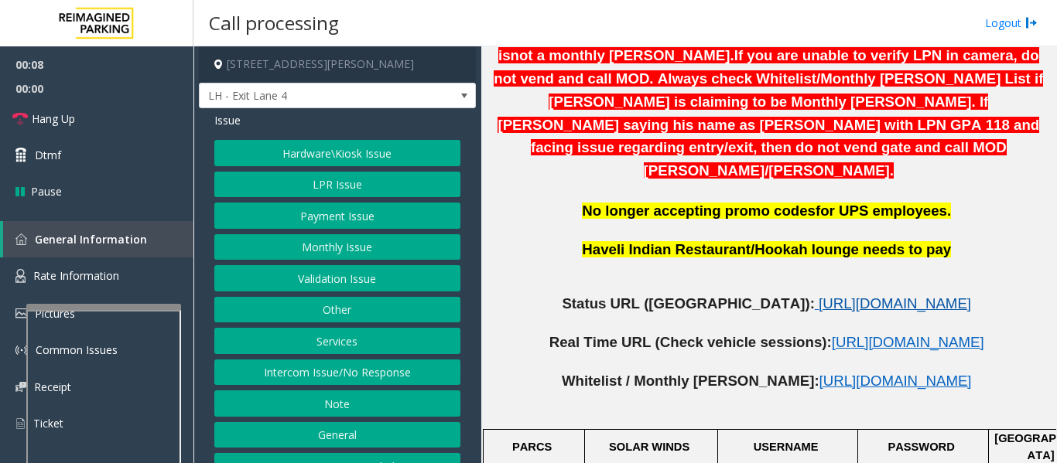
click at [819, 296] on span "[URL][DOMAIN_NAME]" at bounding box center [895, 304] width 152 height 16
click at [303, 372] on button "Intercom Issue/No Response" at bounding box center [337, 373] width 246 height 26
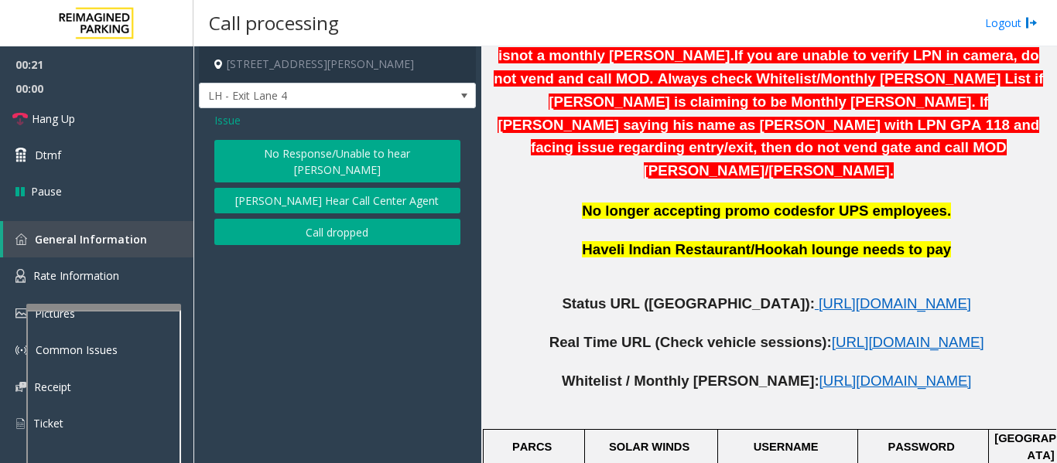
click at [313, 148] on button "No Response/Unable to hear [PERSON_NAME]" at bounding box center [337, 161] width 246 height 43
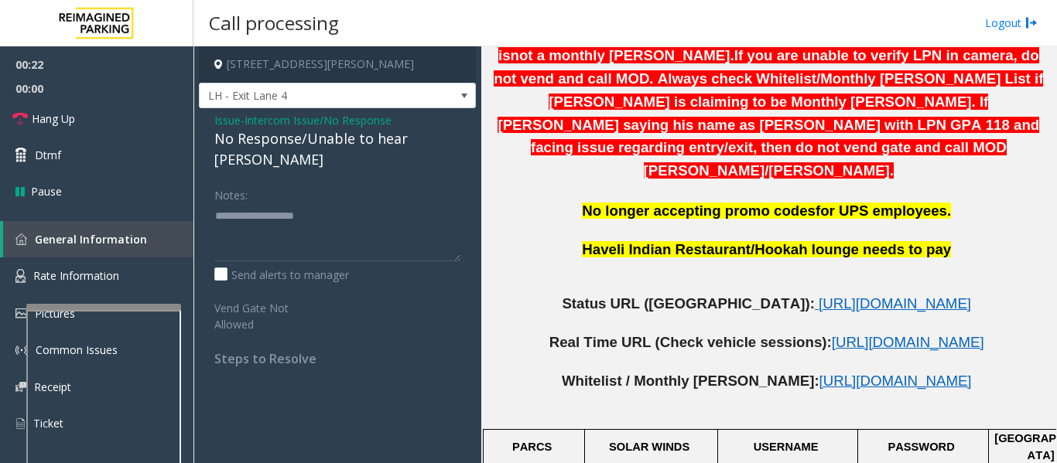
click at [313, 137] on div "No Response/Unable to hear [PERSON_NAME]" at bounding box center [337, 149] width 246 height 42
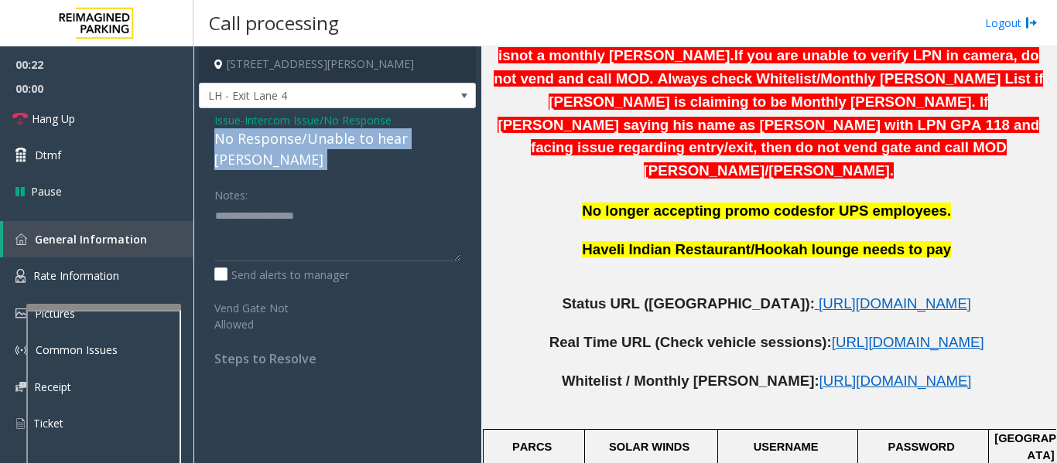
click at [313, 137] on div "No Response/Unable to hear [PERSON_NAME]" at bounding box center [337, 149] width 246 height 42
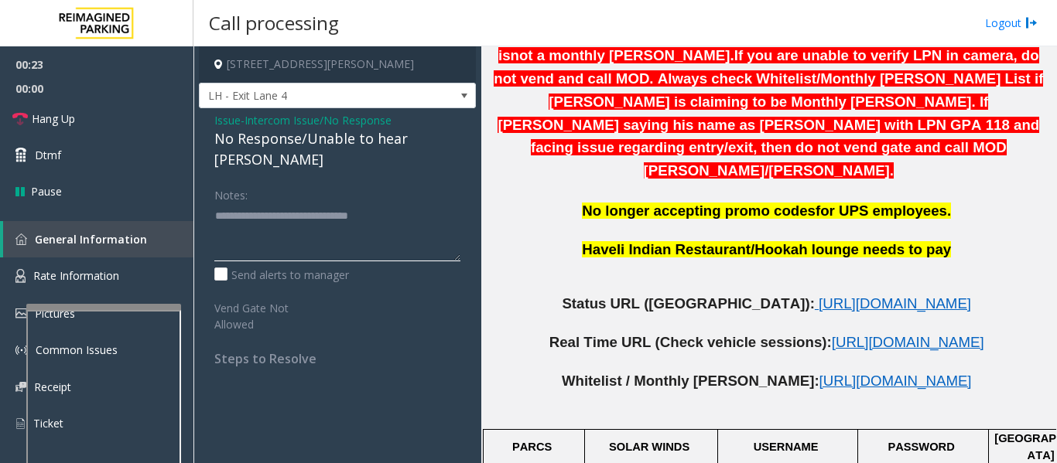
click at [432, 203] on textarea at bounding box center [337, 232] width 246 height 58
type textarea "**********"
click at [45, 121] on span "Hang Up" at bounding box center [53, 119] width 43 height 16
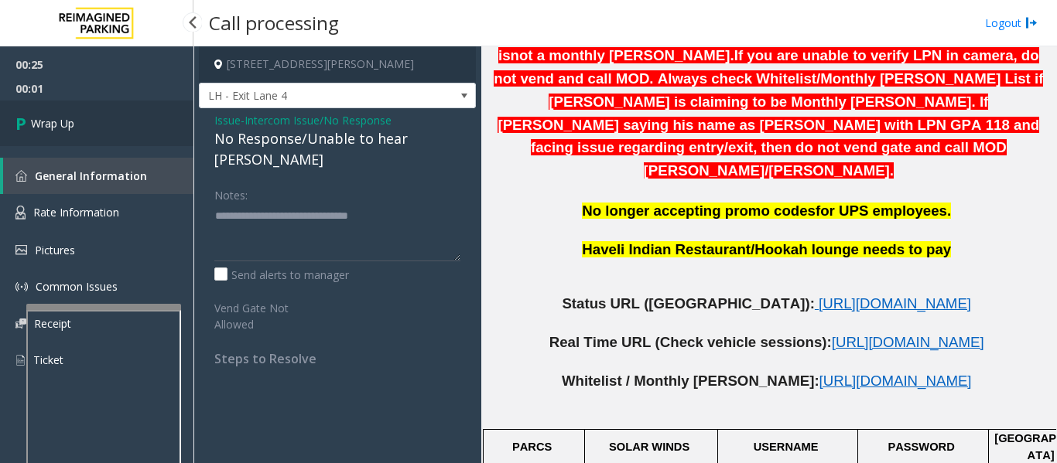
click at [45, 121] on span "Wrap Up" at bounding box center [52, 123] width 43 height 16
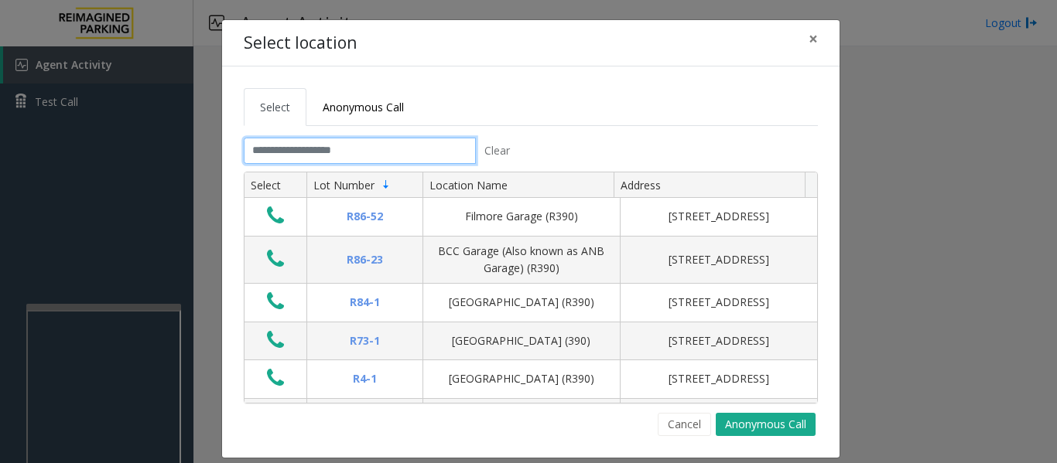
click at [307, 143] on input "text" at bounding box center [360, 151] width 232 height 26
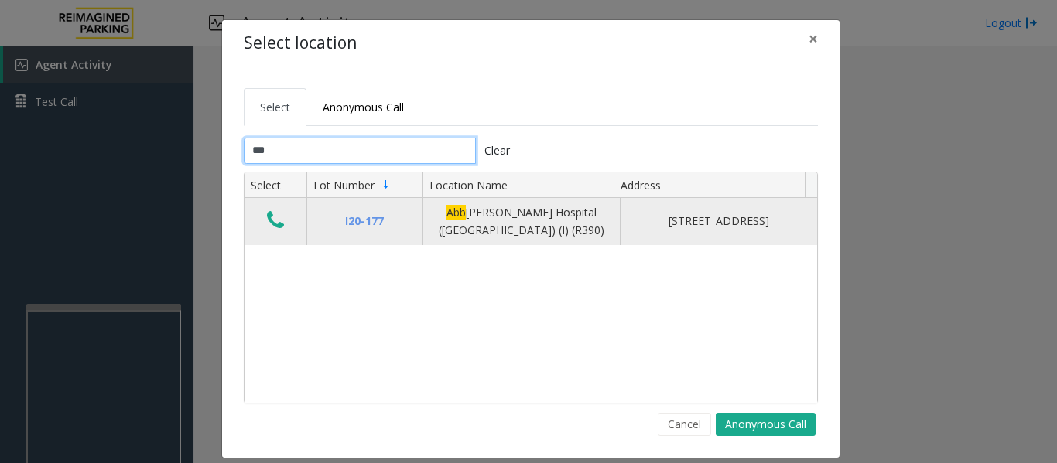
type input "***"
click at [278, 222] on button "Data table" at bounding box center [275, 221] width 26 height 25
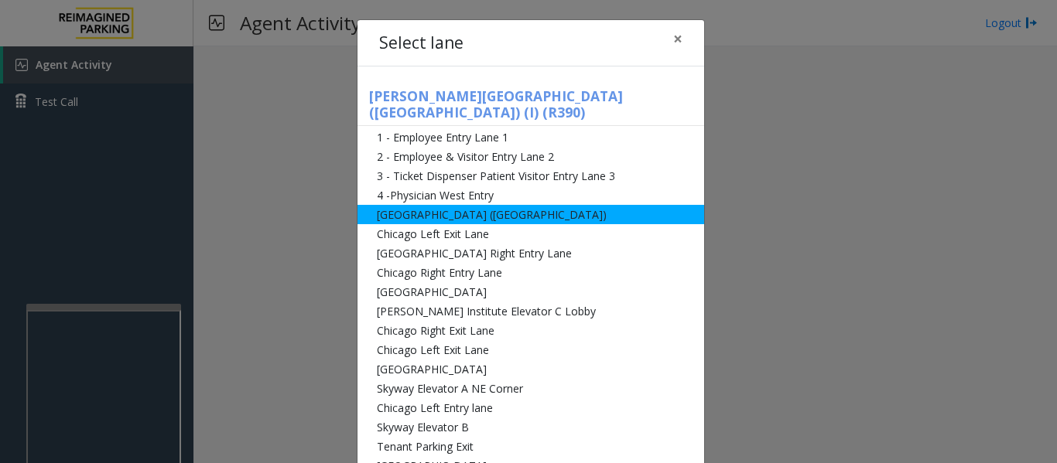
click at [468, 205] on li "[GEOGRAPHIC_DATA] ([GEOGRAPHIC_DATA])" at bounding box center [530, 214] width 347 height 19
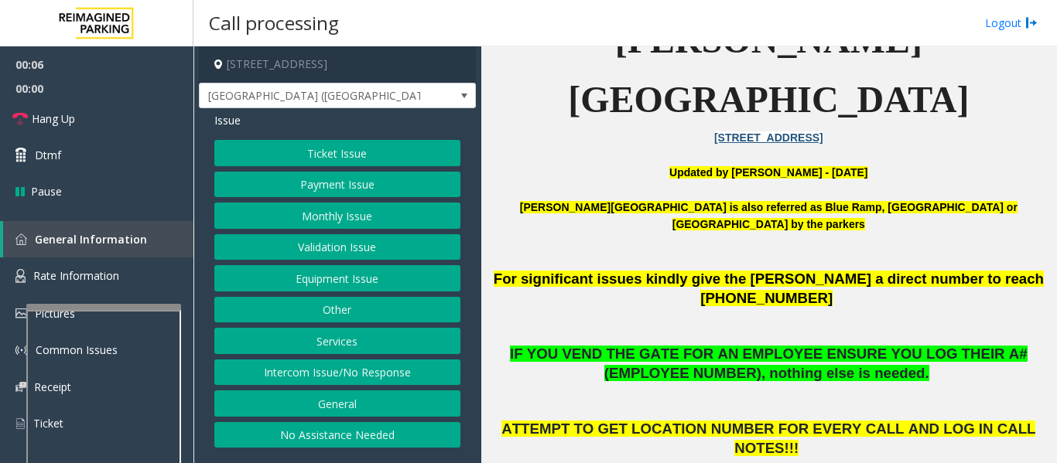
scroll to position [464, 0]
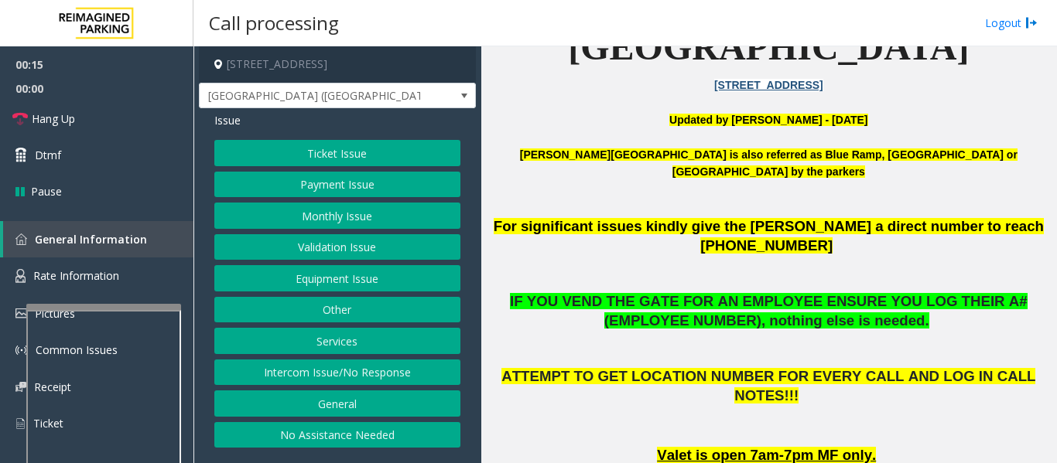
click at [367, 378] on button "Intercom Issue/No Response" at bounding box center [337, 373] width 246 height 26
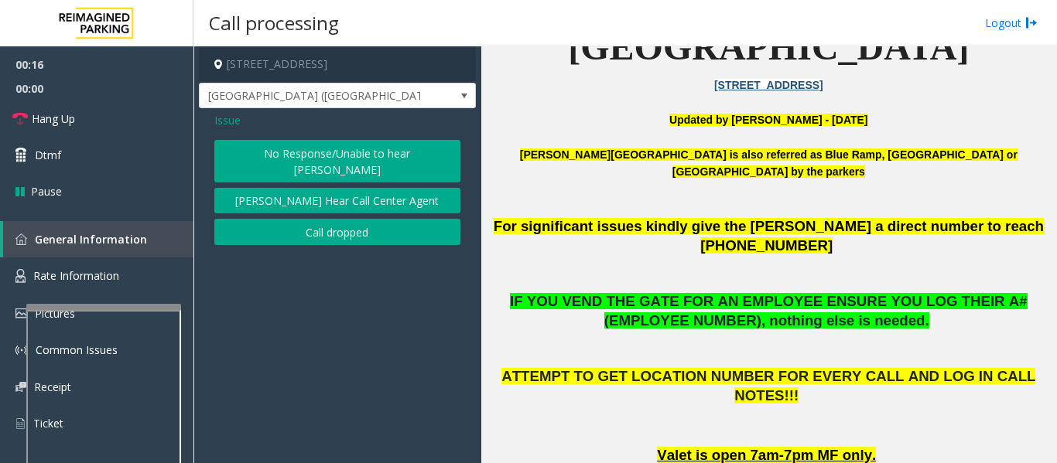
click at [372, 159] on button "No Response/Unable to hear [PERSON_NAME]" at bounding box center [337, 161] width 246 height 43
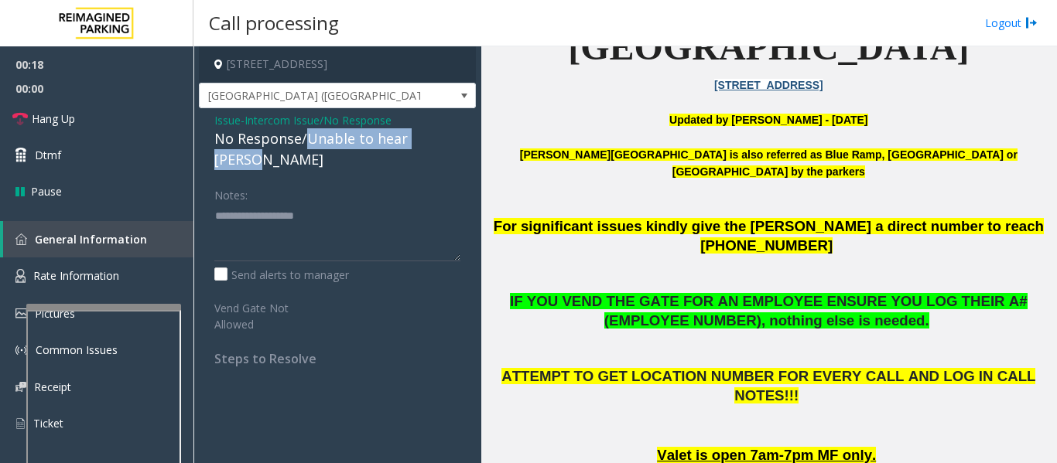
drag, startPoint x: 305, startPoint y: 138, endPoint x: 448, endPoint y: 141, distance: 143.2
click at [448, 141] on div "No Response/Unable to hear [PERSON_NAME]" at bounding box center [337, 149] width 246 height 42
click at [386, 203] on textarea at bounding box center [337, 232] width 246 height 58
click at [346, 206] on textarea at bounding box center [337, 232] width 246 height 58
paste textarea "**********"
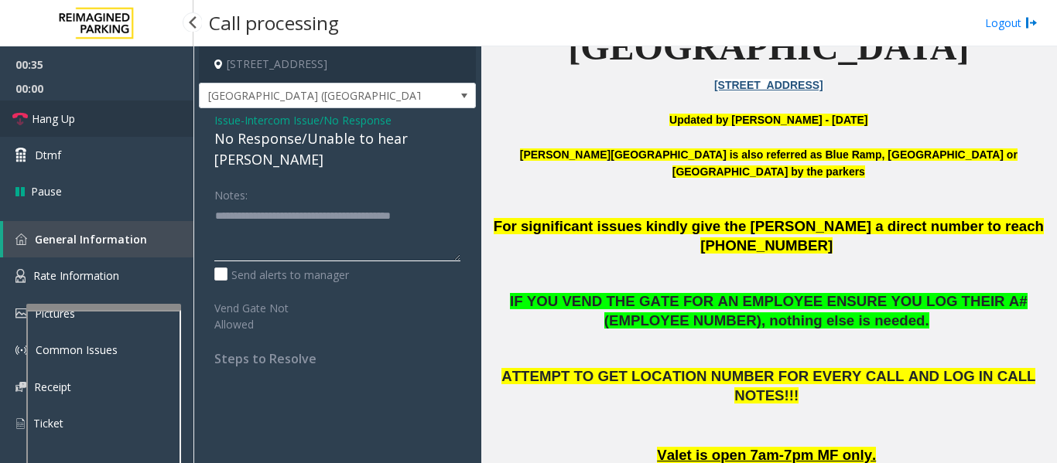
type textarea "**********"
click at [42, 124] on span "Hang Up" at bounding box center [53, 119] width 43 height 16
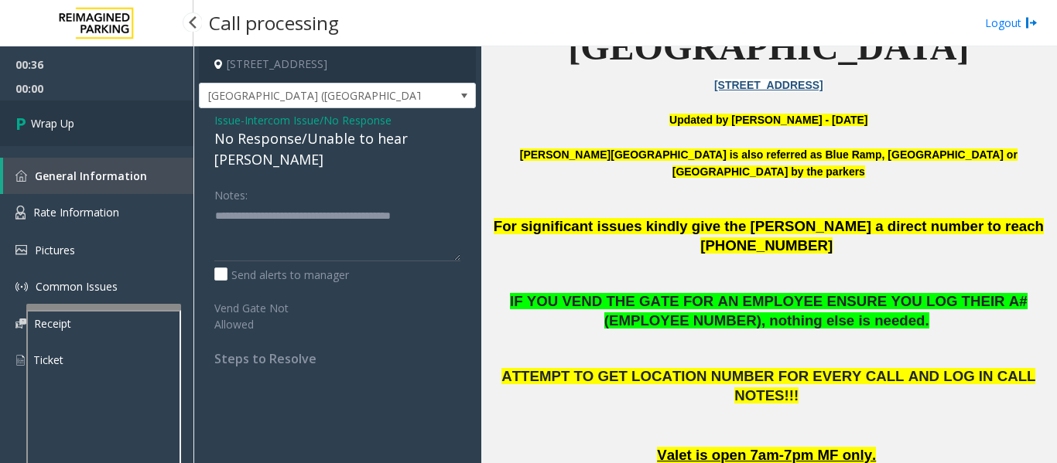
click at [80, 121] on link "Wrap Up" at bounding box center [96, 124] width 193 height 46
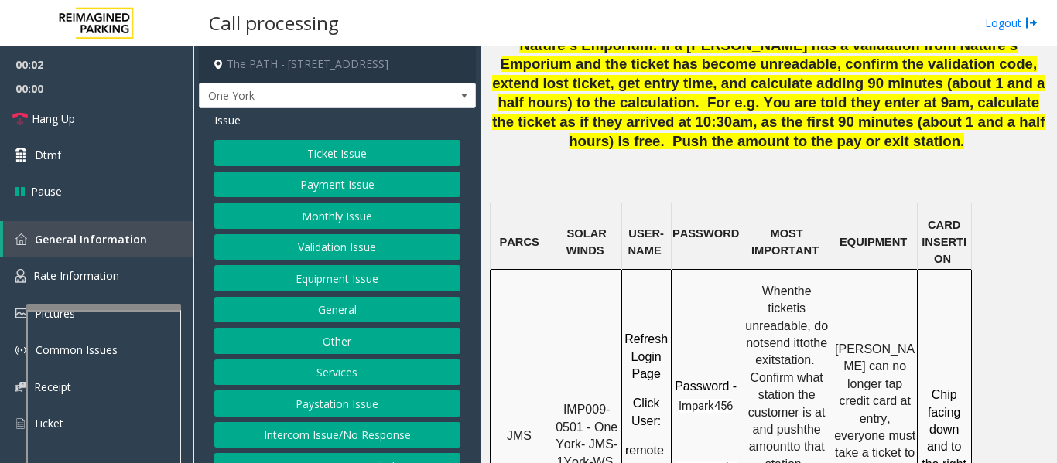
scroll to position [1393, 0]
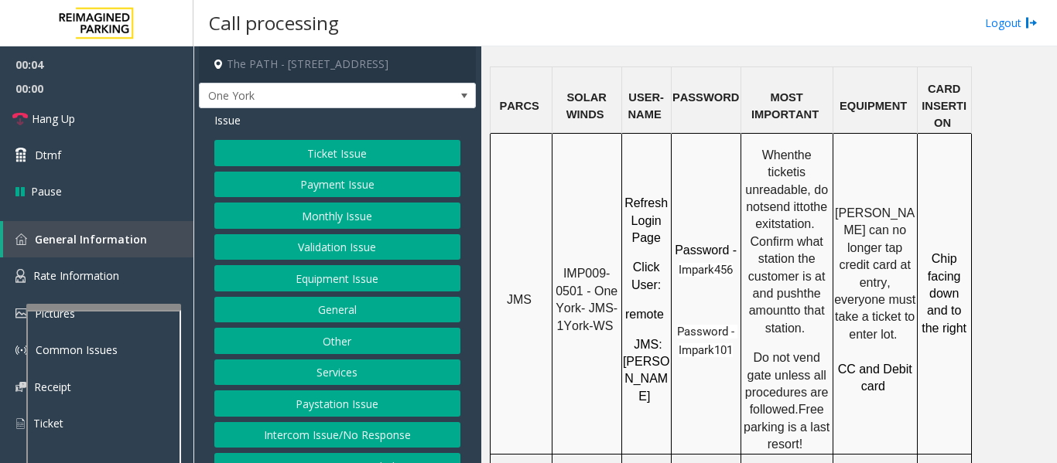
click at [564, 265] on p "IMP009-0501 - One York- JMS-1York-WS" at bounding box center [586, 300] width 67 height 70
click at [350, 367] on button "Services" at bounding box center [337, 373] width 246 height 26
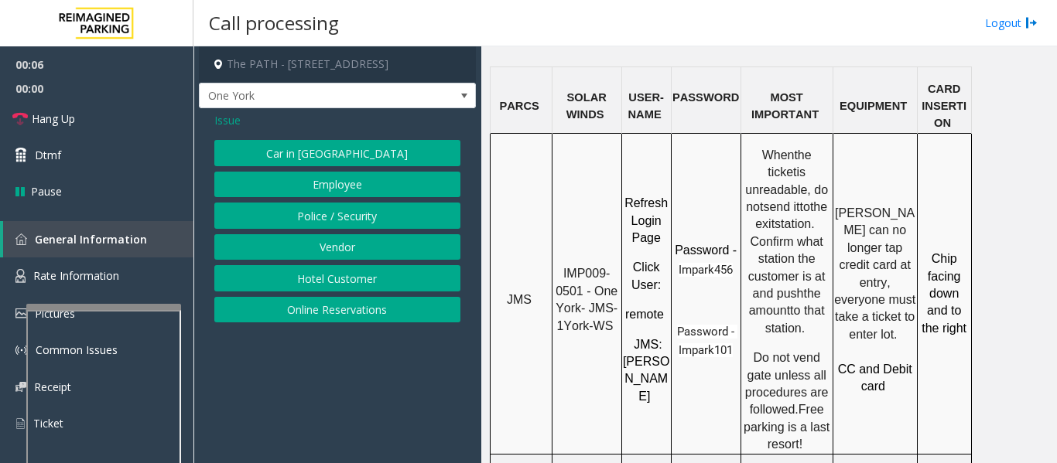
click at [346, 209] on button "Police / Security" at bounding box center [337, 216] width 246 height 26
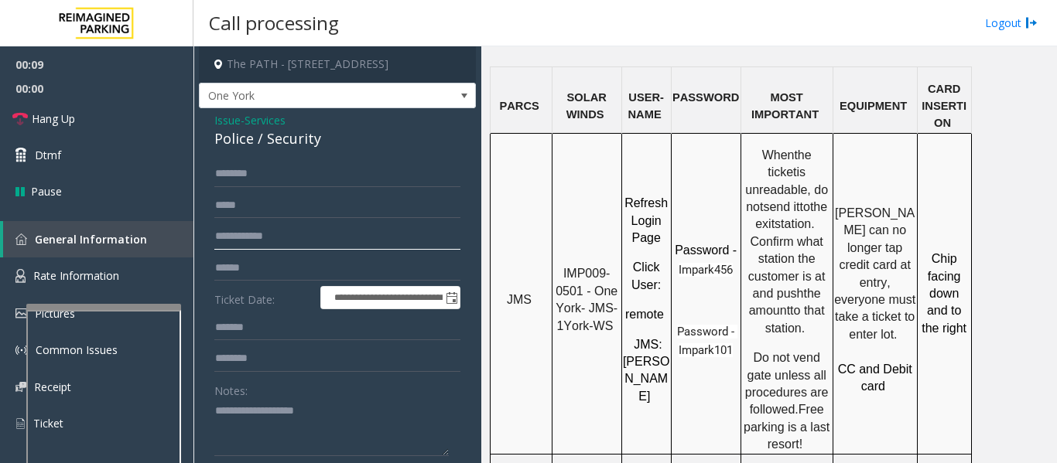
click at [320, 244] on input "text" at bounding box center [337, 237] width 246 height 26
type input "******"
click at [288, 139] on div "Police / Security" at bounding box center [337, 138] width 246 height 21
copy div "Security"
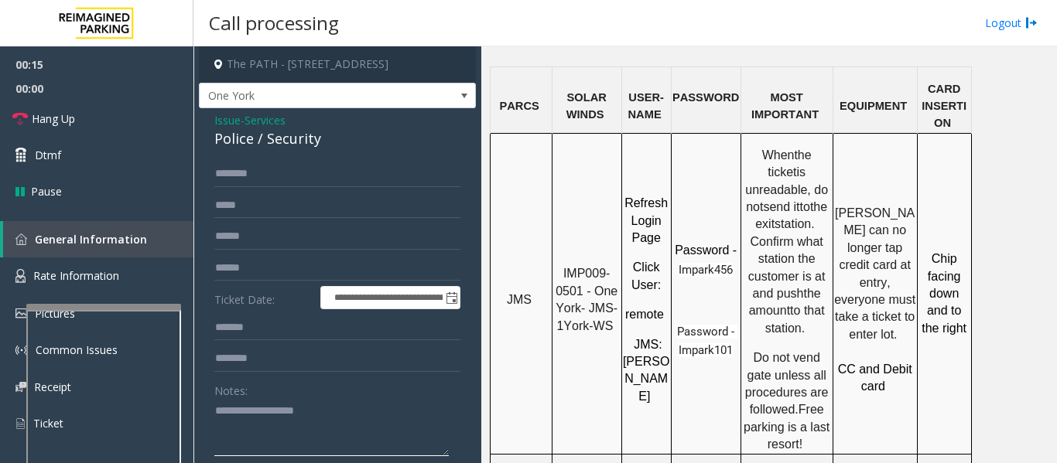
click at [289, 434] on textarea at bounding box center [331, 428] width 234 height 58
type textarea "*"
paste textarea "********"
type textarea "**********"
click at [277, 179] on input "text" at bounding box center [337, 174] width 246 height 26
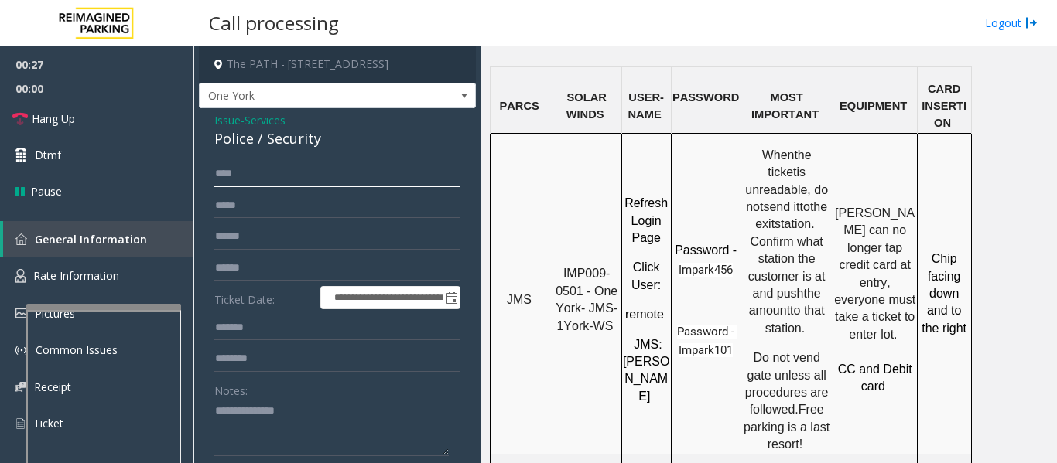
scroll to position [205, 0]
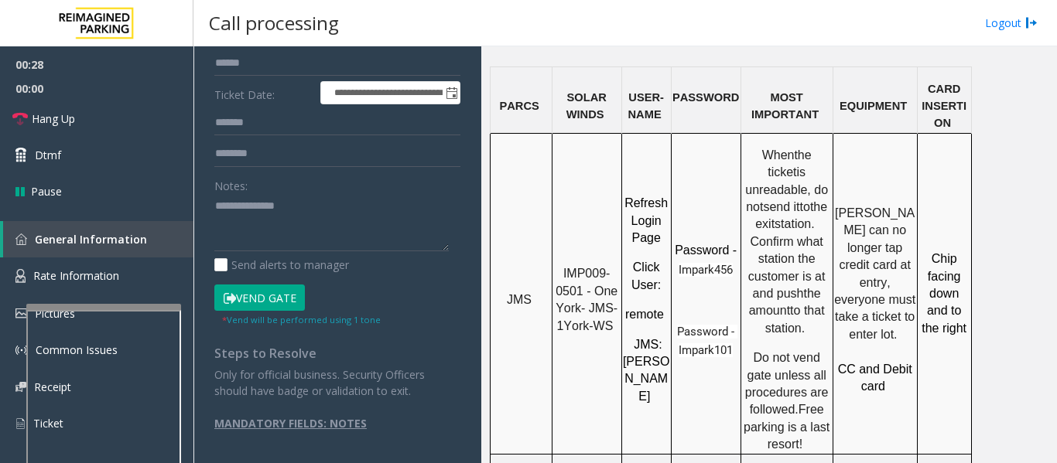
type input "****"
click at [261, 287] on button "Vend Gate" at bounding box center [259, 298] width 91 height 26
click at [249, 239] on textarea at bounding box center [331, 223] width 234 height 58
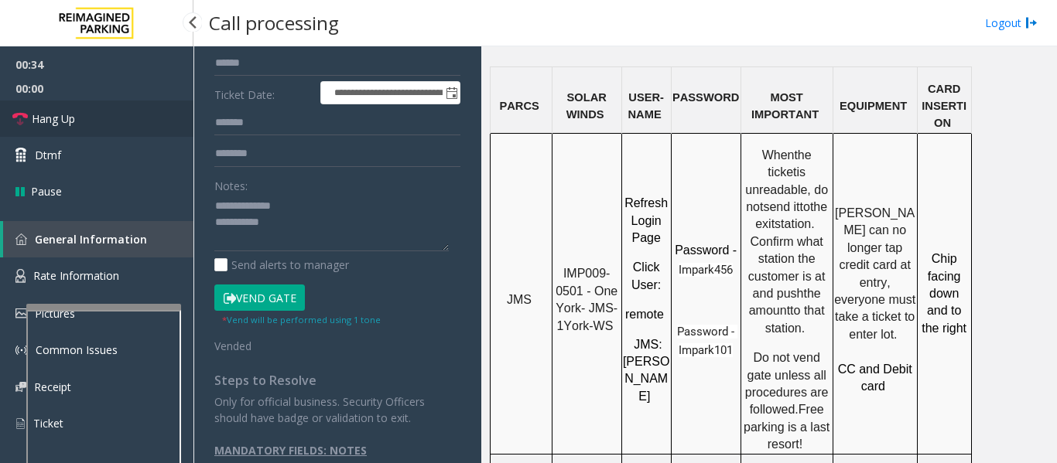
click at [71, 115] on span "Hang Up" at bounding box center [53, 119] width 43 height 16
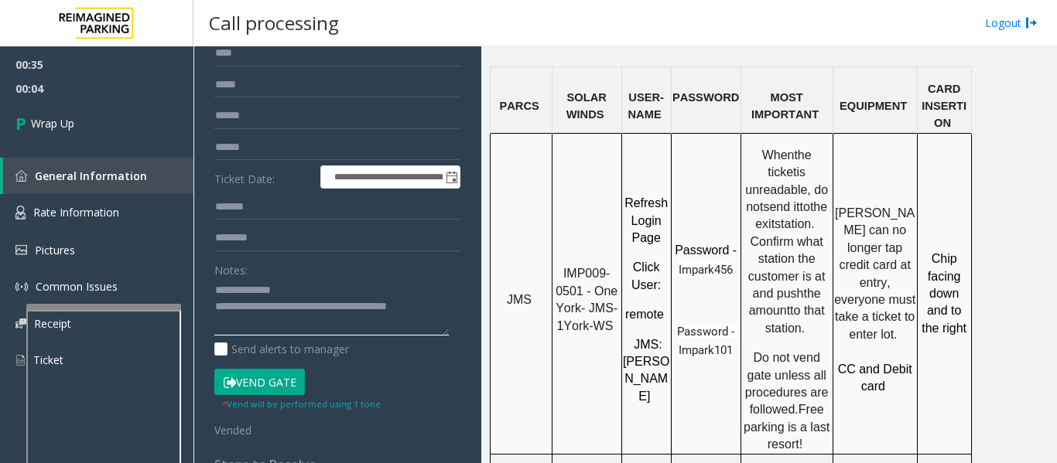
scroll to position [50, 0]
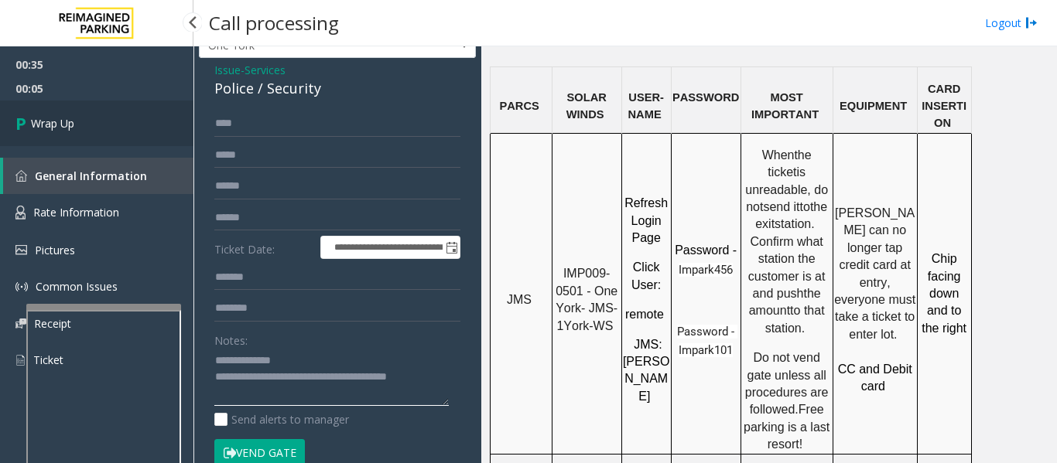
type textarea "**********"
click at [69, 108] on link "Wrap Up" at bounding box center [96, 124] width 193 height 46
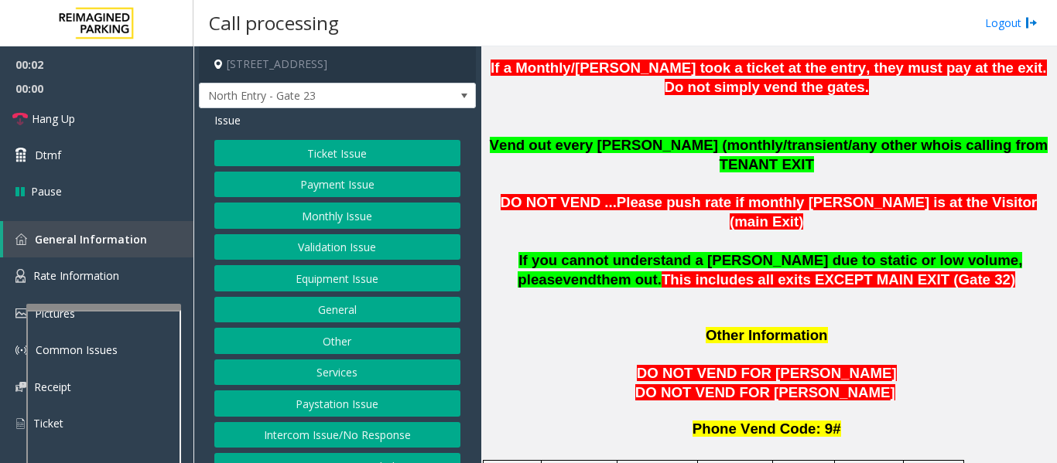
scroll to position [1315, 0]
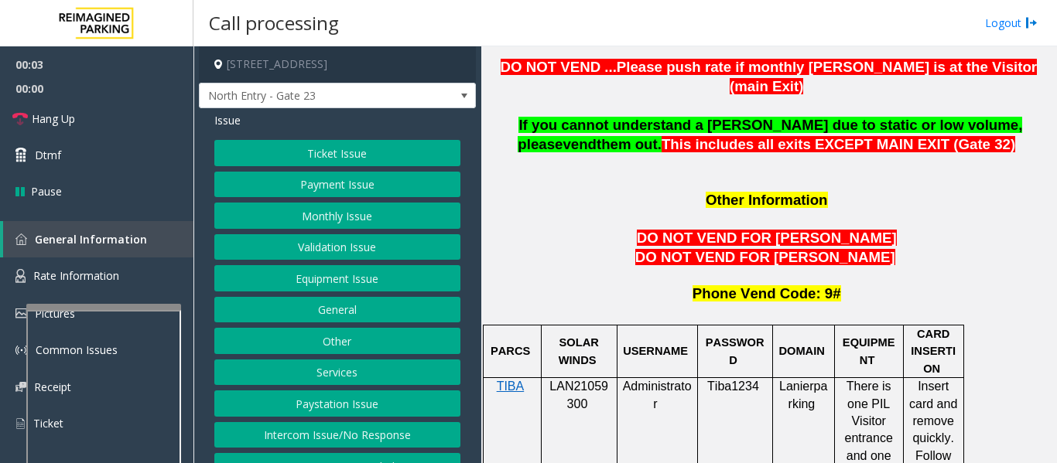
click at [577, 380] on span "LAN21059300" at bounding box center [578, 395] width 59 height 30
copy p "LAN21059300"
click at [351, 221] on button "Monthly Issue" at bounding box center [337, 216] width 246 height 26
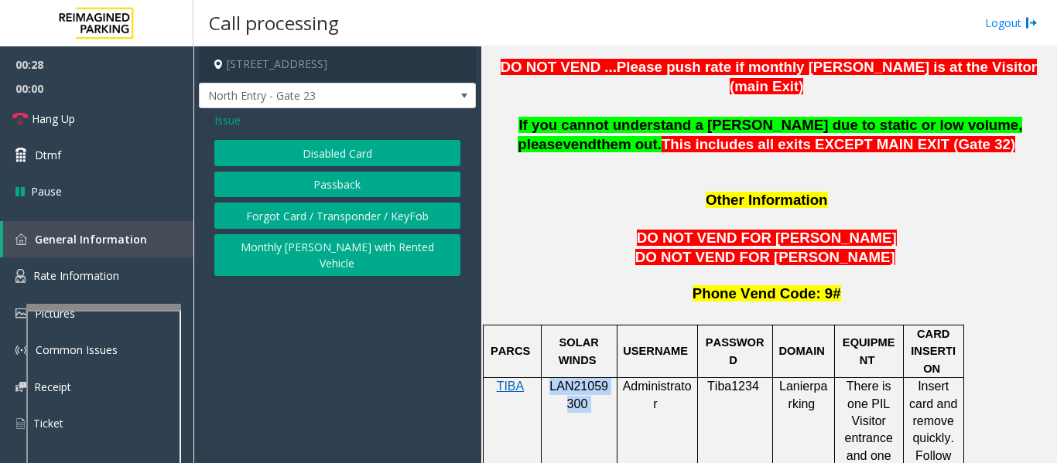
click at [351, 221] on button "Forgot Card / Transponder / KeyFob" at bounding box center [337, 216] width 246 height 26
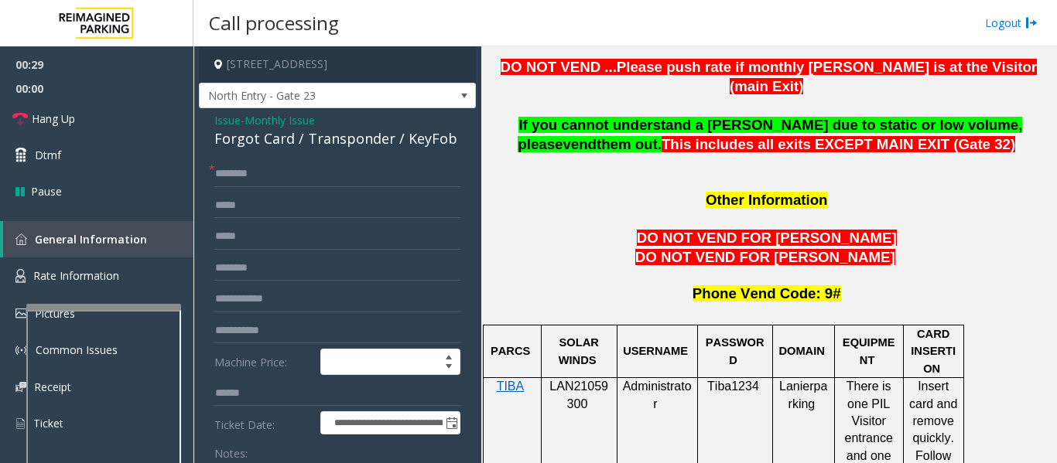
click at [308, 132] on div "Forgot Card / Transponder / KeyFob" at bounding box center [337, 138] width 246 height 21
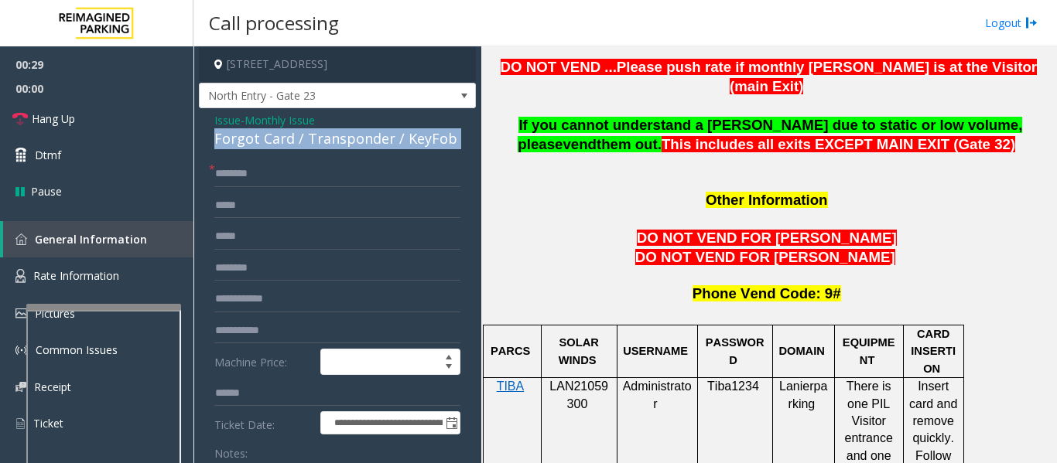
click at [308, 132] on div "Forgot Card / Transponder / KeyFob" at bounding box center [337, 138] width 246 height 21
copy div "Forgot Card / Transponder / KeyFob"
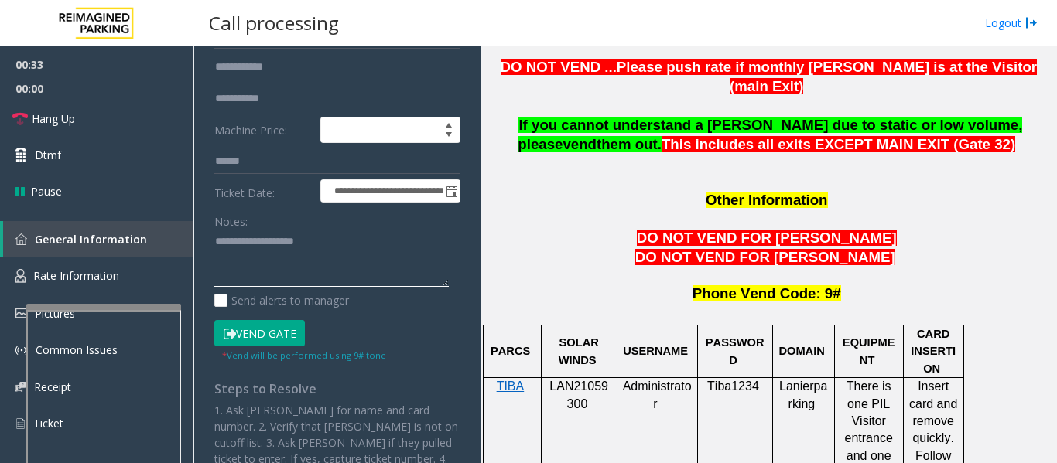
click at [298, 262] on textarea at bounding box center [331, 259] width 234 height 58
paste textarea "**********"
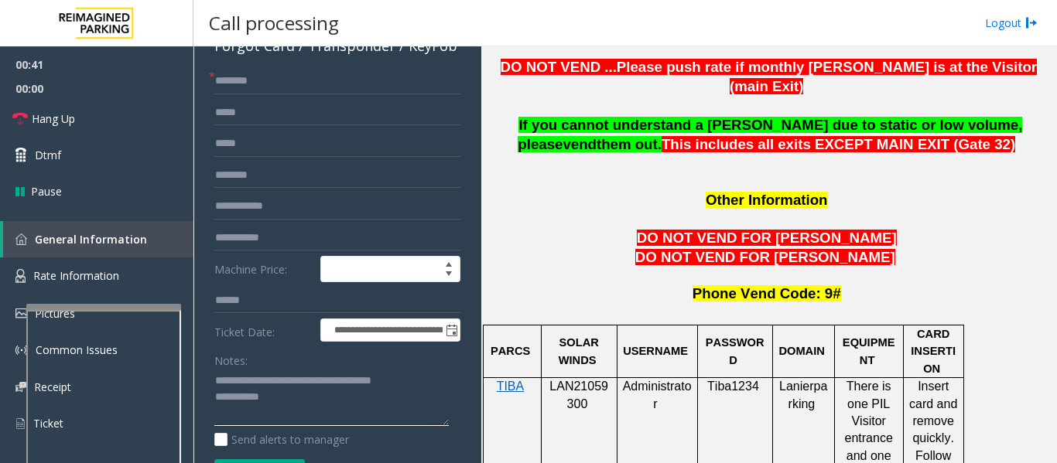
scroll to position [77, 0]
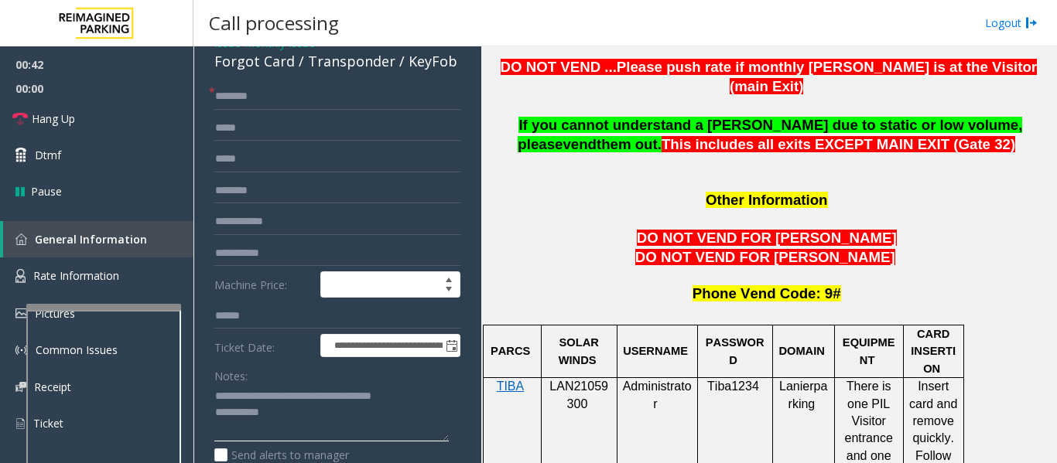
type textarea "**********"
click at [277, 104] on input "text" at bounding box center [337, 97] width 246 height 26
type input "**"
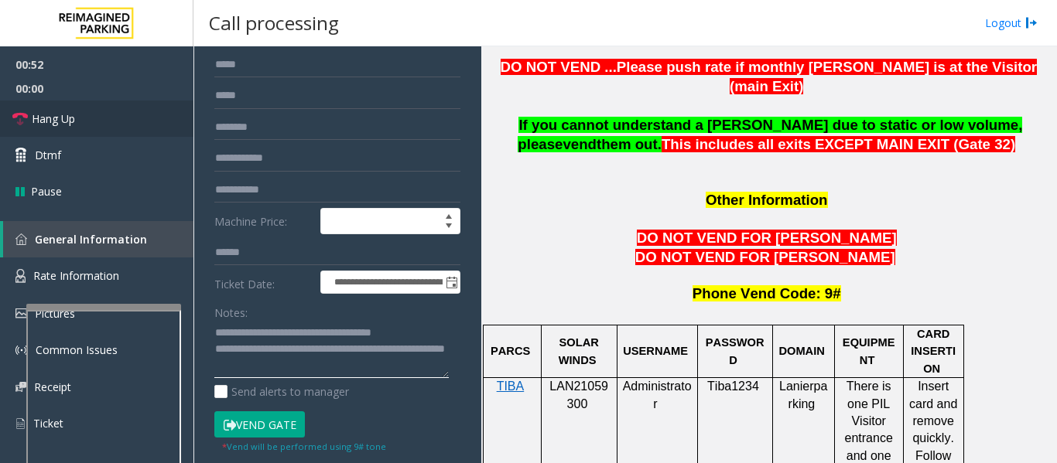
scroll to position [155, 0]
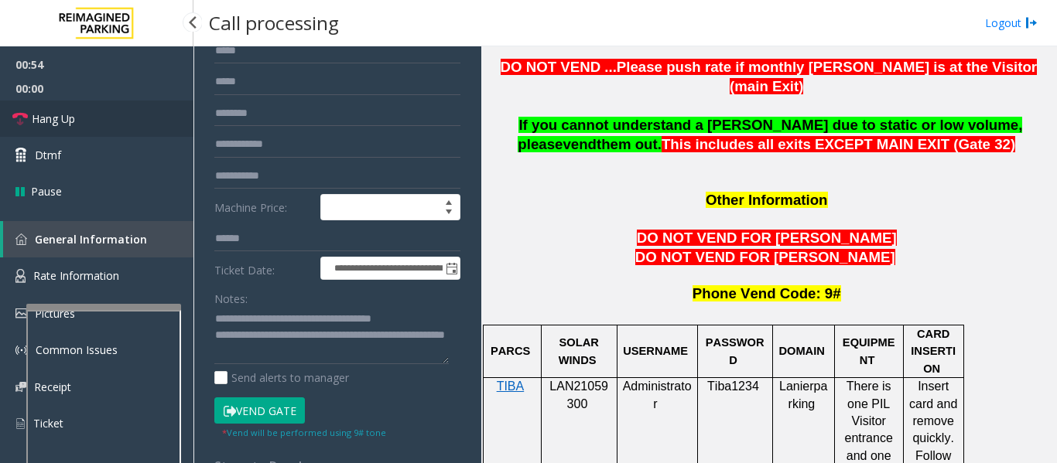
click at [73, 114] on span "Hang Up" at bounding box center [53, 119] width 43 height 16
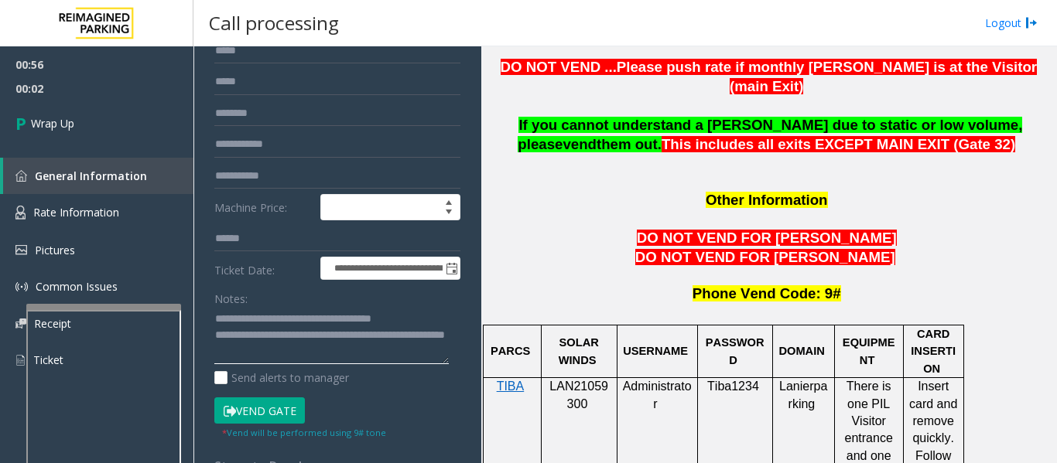
click at [291, 354] on textarea at bounding box center [331, 336] width 234 height 58
drag, startPoint x: 281, startPoint y: 357, endPoint x: 224, endPoint y: 359, distance: 56.5
click at [224, 359] on textarea at bounding box center [331, 336] width 234 height 58
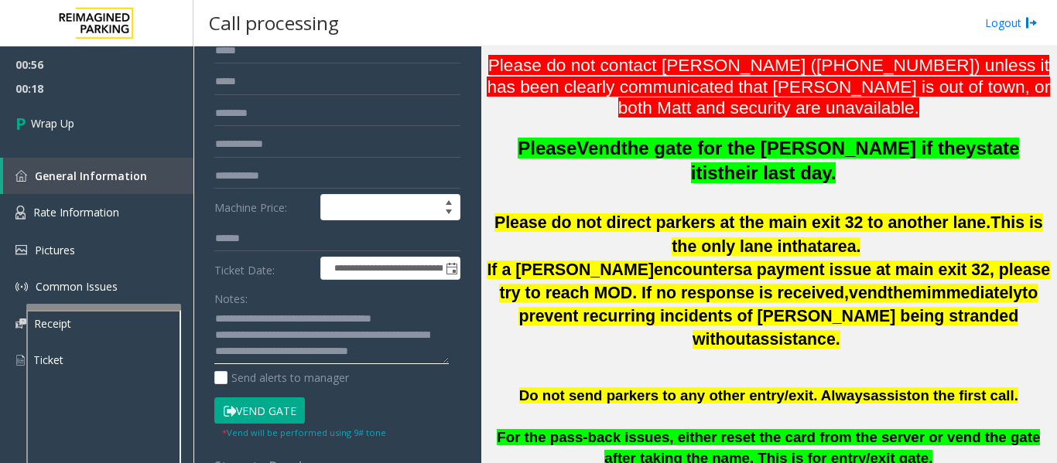
scroll to position [309, 0]
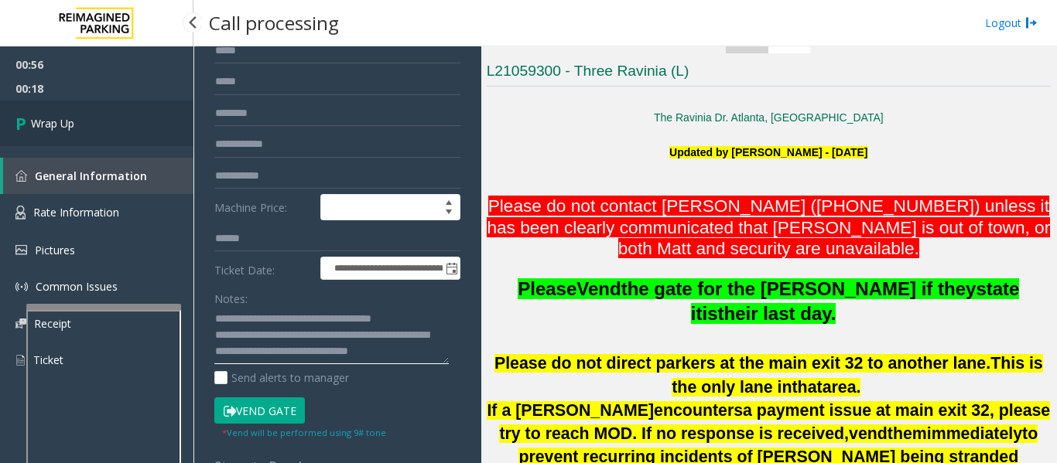
type textarea "**********"
click at [1, 131] on link "Wrap Up" at bounding box center [96, 124] width 193 height 46
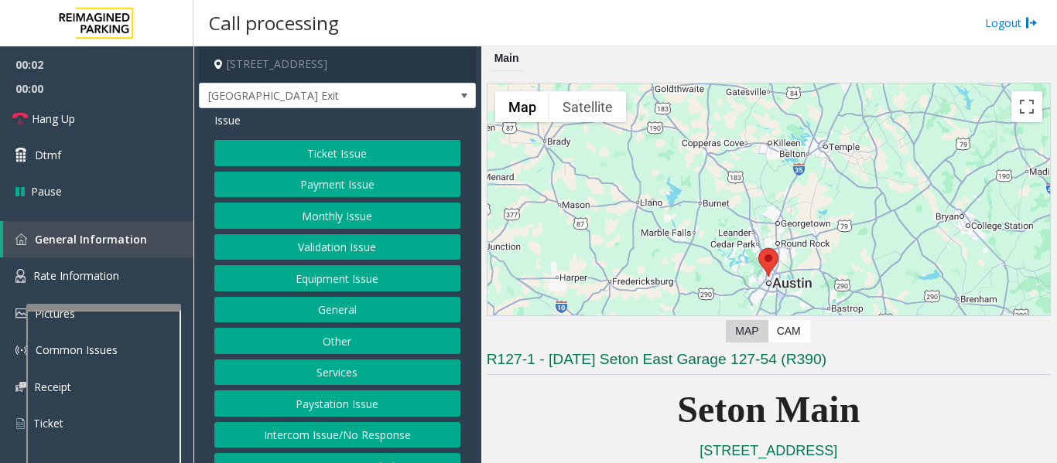
click at [252, 265] on div "Ticket Issue Payment Issue Monthly Issue Validation Issue Equipment Issue Gener…" at bounding box center [337, 310] width 246 height 340
click at [257, 279] on button "Equipment Issue" at bounding box center [337, 278] width 246 height 26
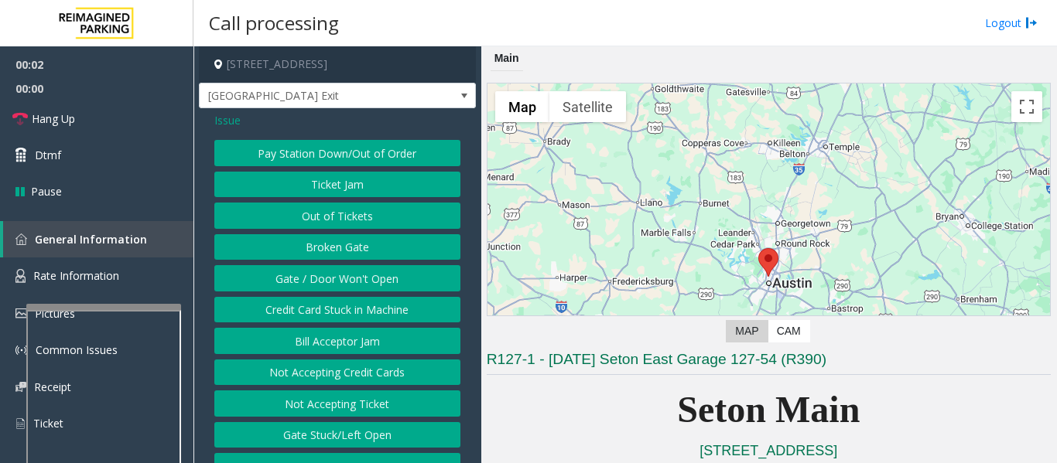
click at [268, 272] on button "Gate / Door Won't Open" at bounding box center [337, 278] width 246 height 26
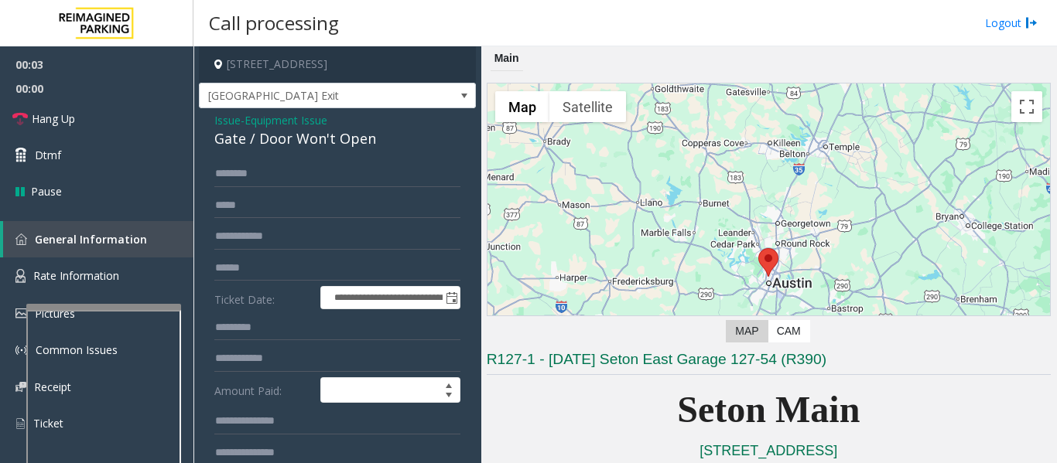
scroll to position [309, 0]
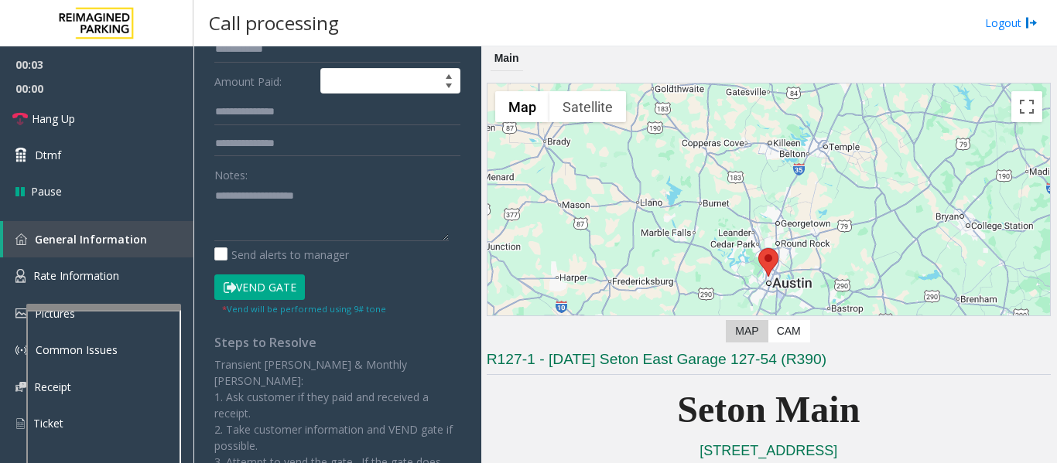
click at [263, 292] on button "Vend Gate" at bounding box center [259, 288] width 91 height 26
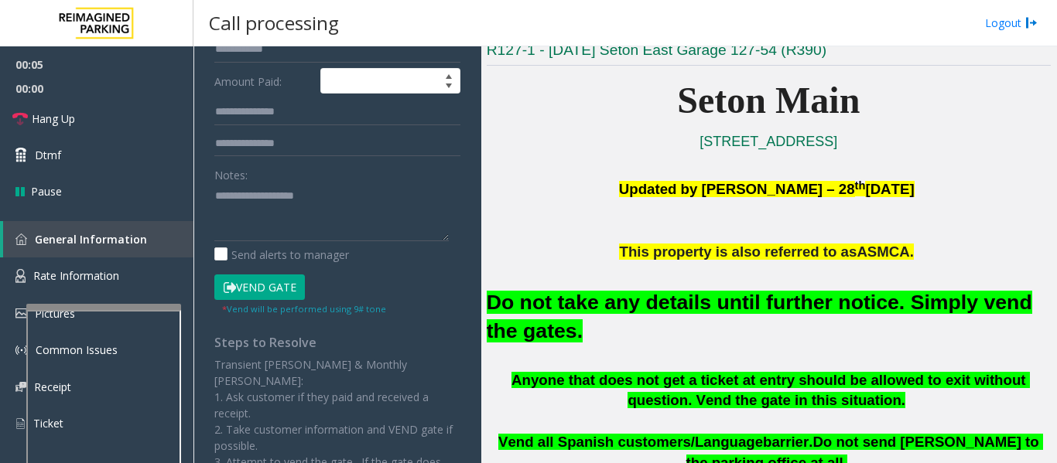
click at [708, 308] on font "Do not take any details until further notice. Simply vend the gates." at bounding box center [759, 317] width 545 height 52
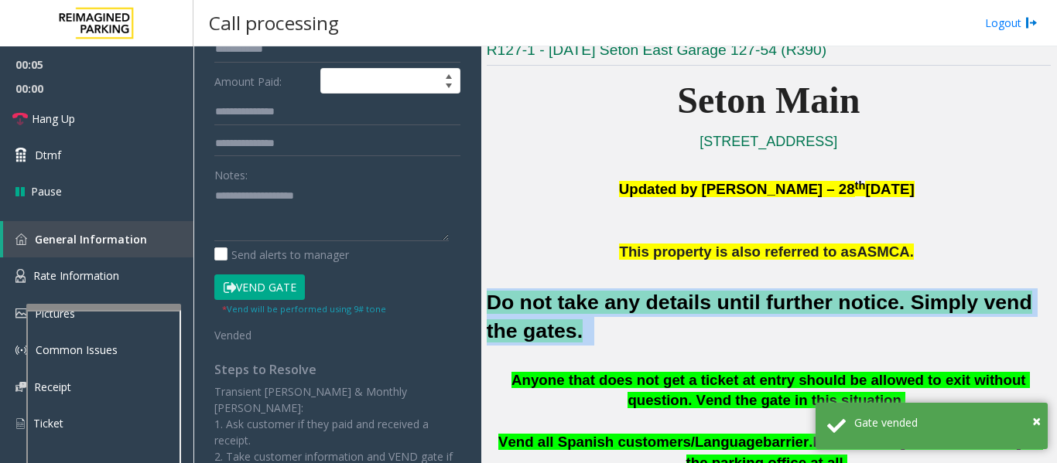
click at [708, 308] on font "Do not take any details until further notice. Simply vend the gates." at bounding box center [759, 317] width 545 height 52
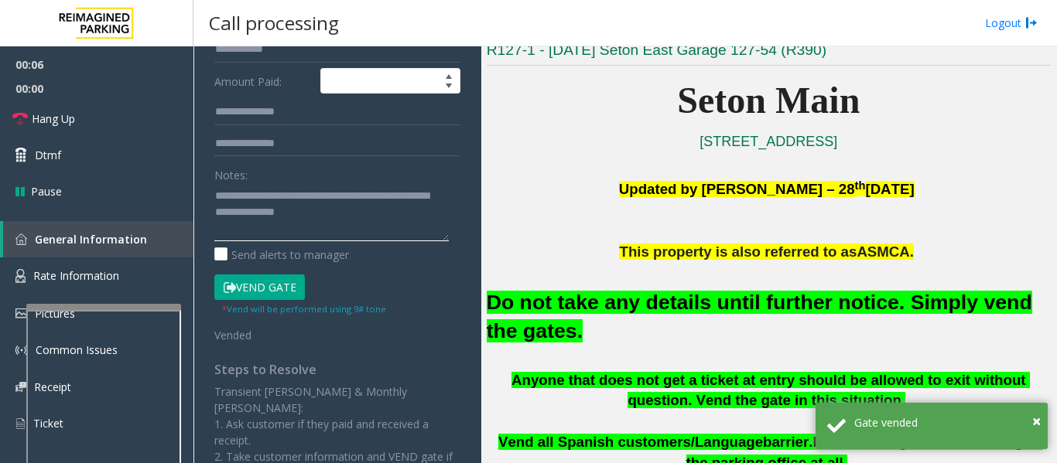
click at [349, 223] on textarea at bounding box center [331, 212] width 234 height 58
click at [354, 218] on textarea at bounding box center [331, 212] width 234 height 58
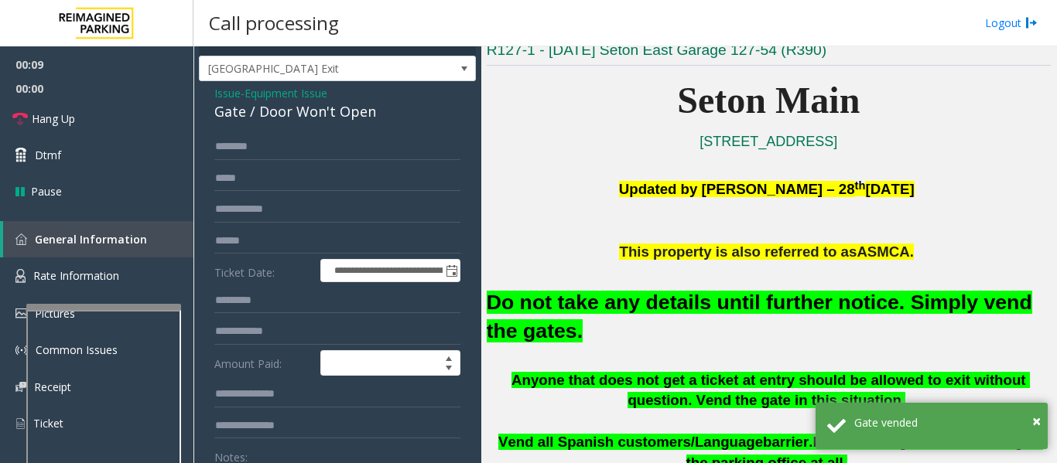
scroll to position [0, 0]
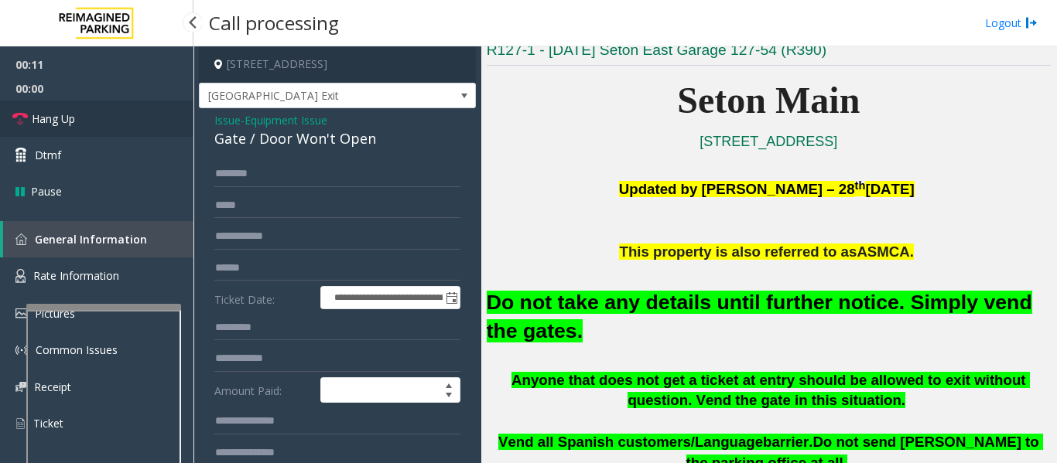
type textarea "**********"
click at [47, 125] on span "Hang Up" at bounding box center [53, 119] width 43 height 16
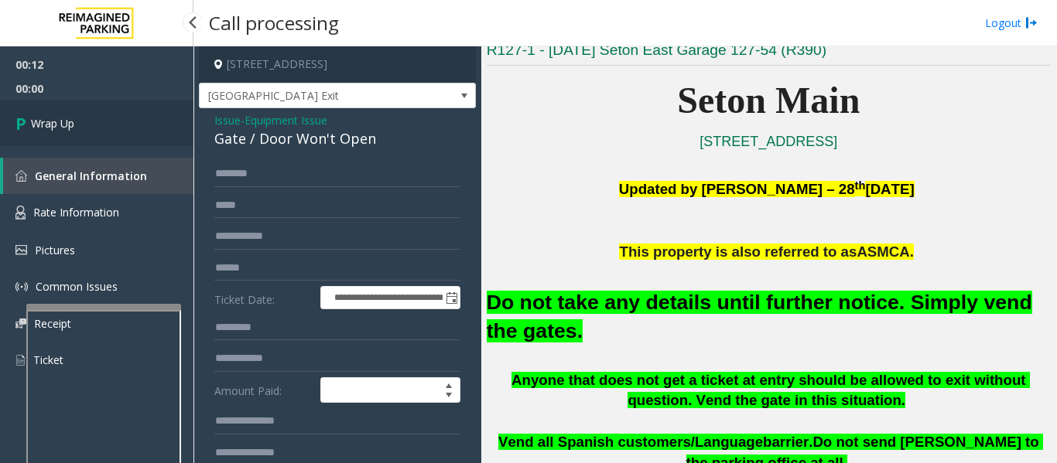
click at [42, 121] on span "Wrap Up" at bounding box center [52, 123] width 43 height 16
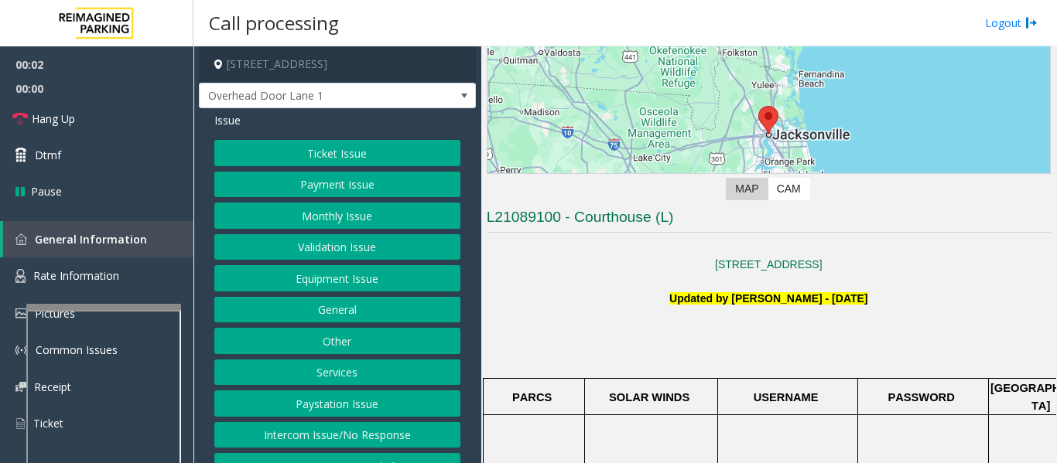
scroll to position [309, 0]
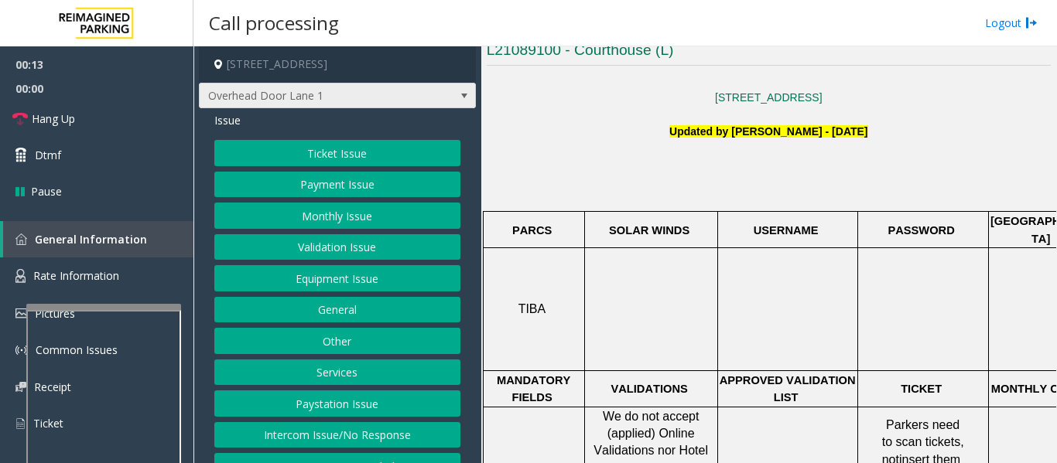
click at [436, 104] on span "Overhead Door Lane 1" at bounding box center [337, 96] width 277 height 26
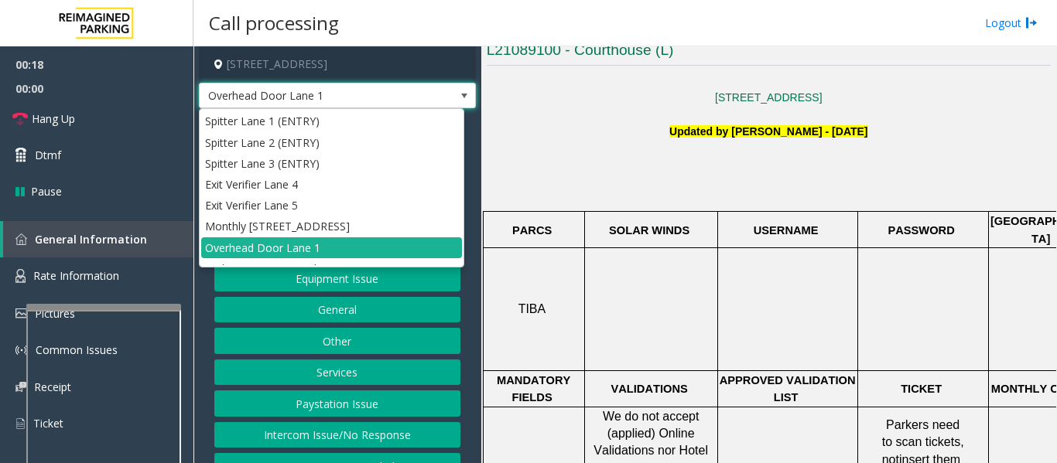
click at [436, 104] on span "Overhead Door Lane 1" at bounding box center [337, 96] width 277 height 26
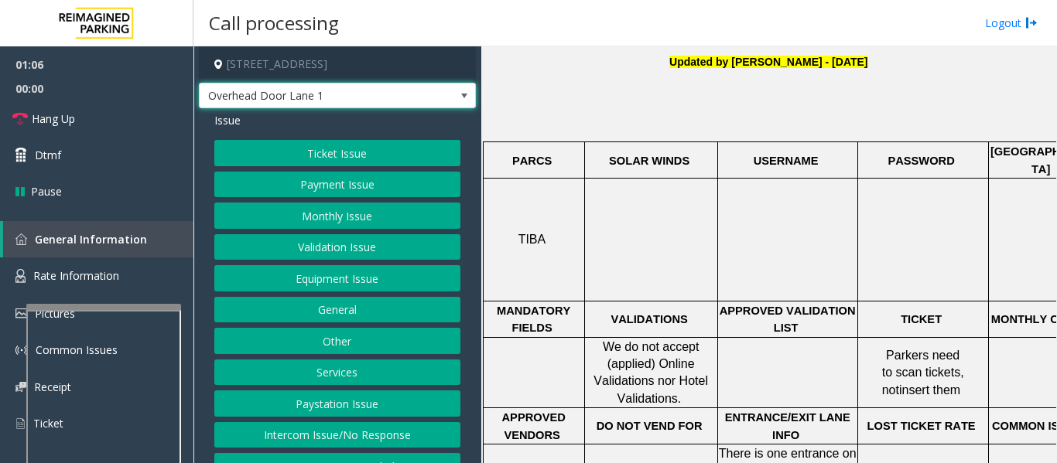
scroll to position [387, 0]
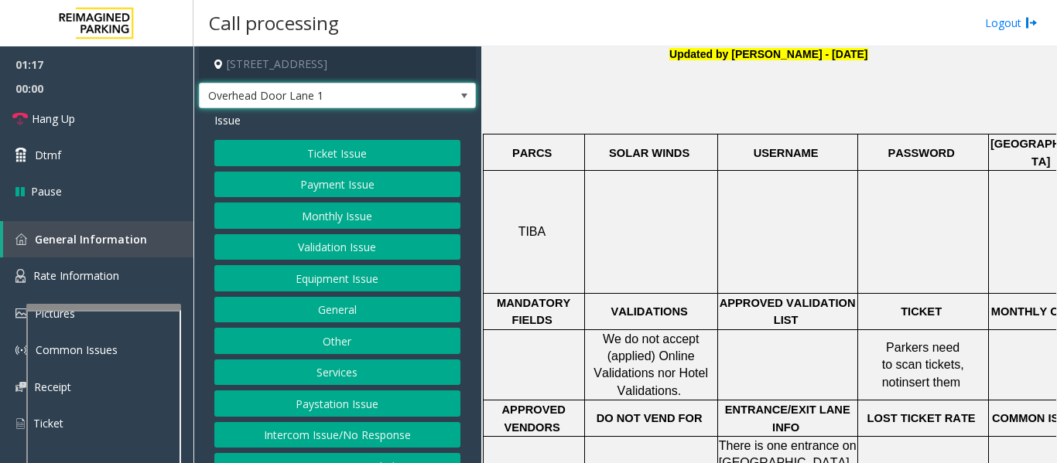
click at [297, 95] on span "Overhead Door Lane 1" at bounding box center [310, 96] width 220 height 25
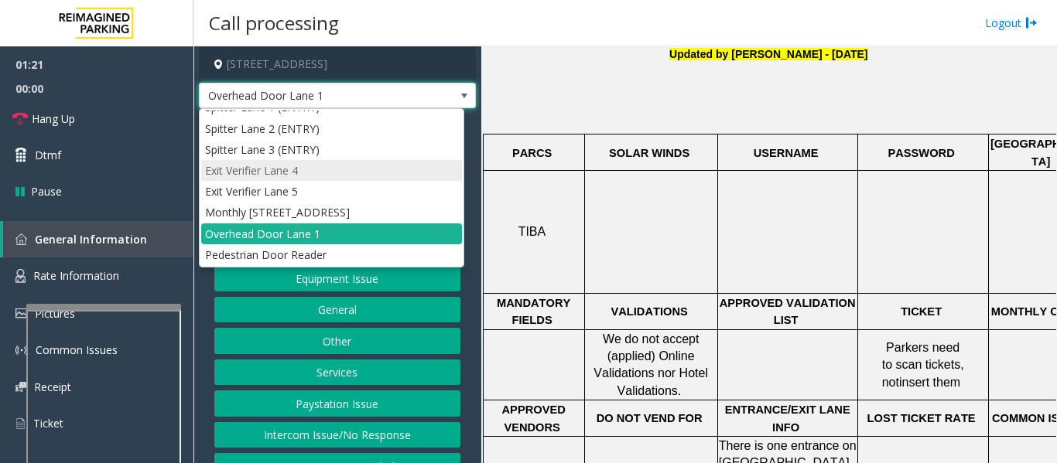
scroll to position [0, 0]
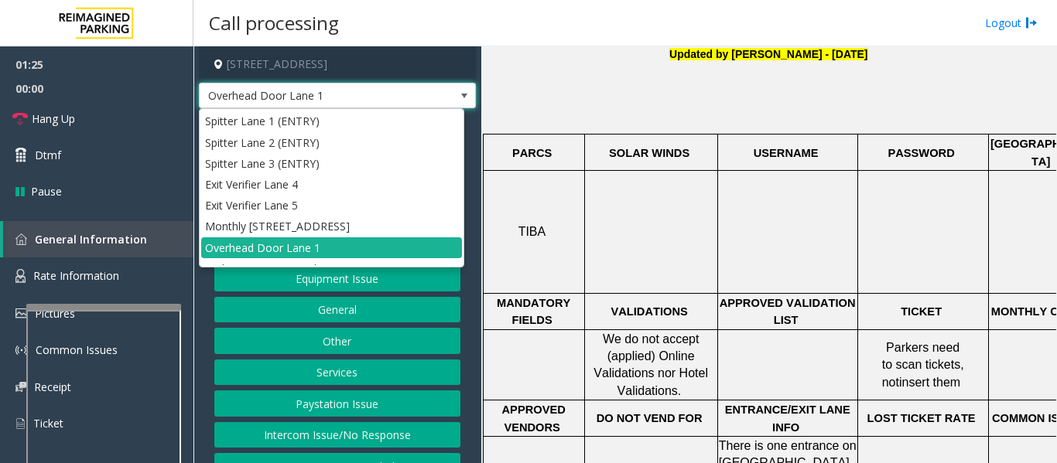
click at [458, 94] on span at bounding box center [464, 96] width 12 height 12
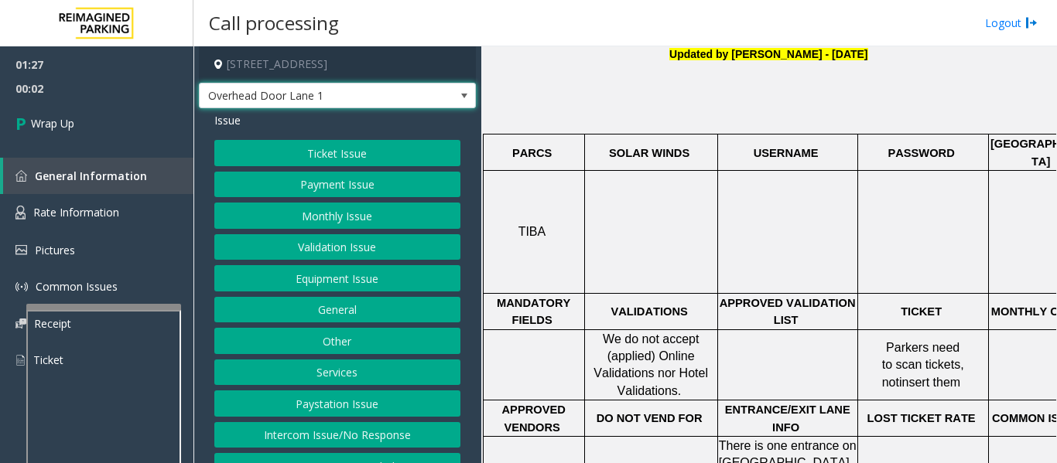
click at [373, 159] on button "Ticket Issue" at bounding box center [337, 153] width 246 height 26
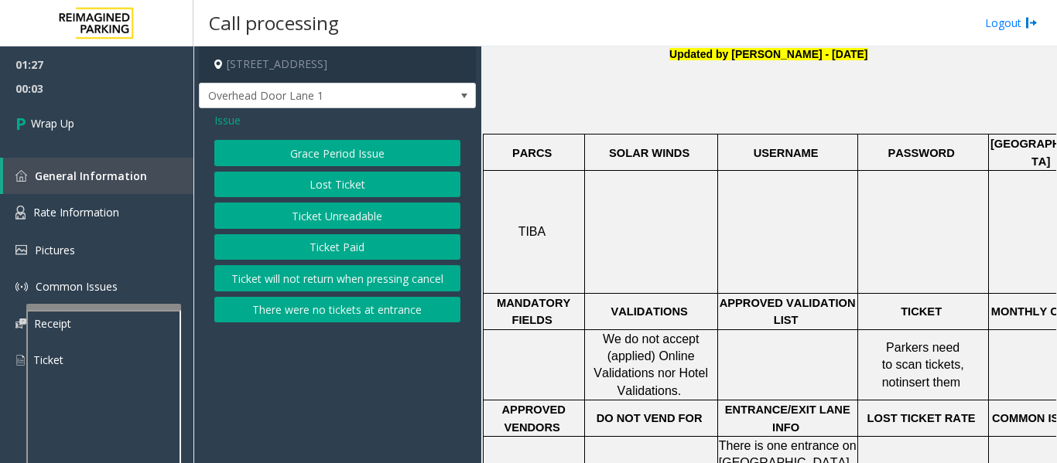
click at [369, 213] on button "Ticket Unreadable" at bounding box center [337, 216] width 246 height 26
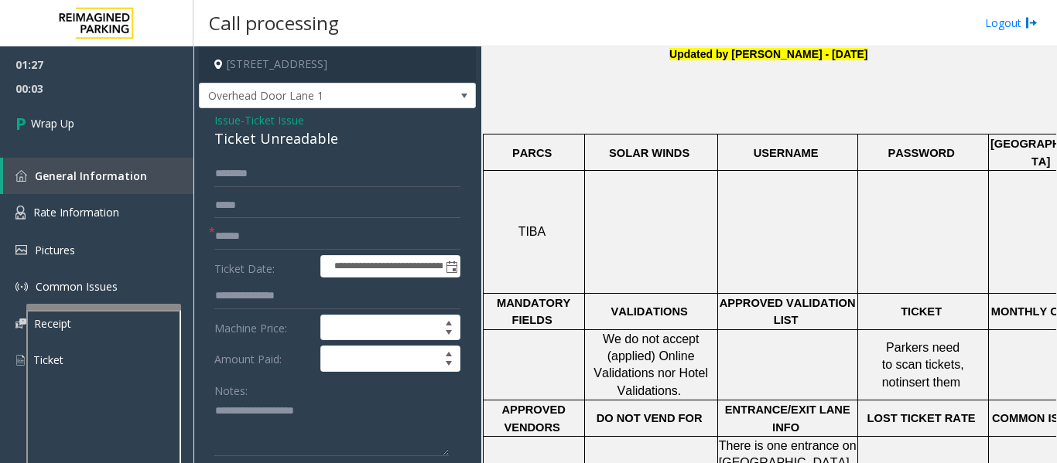
click at [288, 149] on div "Ticket Unreadable" at bounding box center [337, 138] width 246 height 21
copy div "Ticket Unreadable"
click at [300, 244] on input "text" at bounding box center [337, 237] width 246 height 26
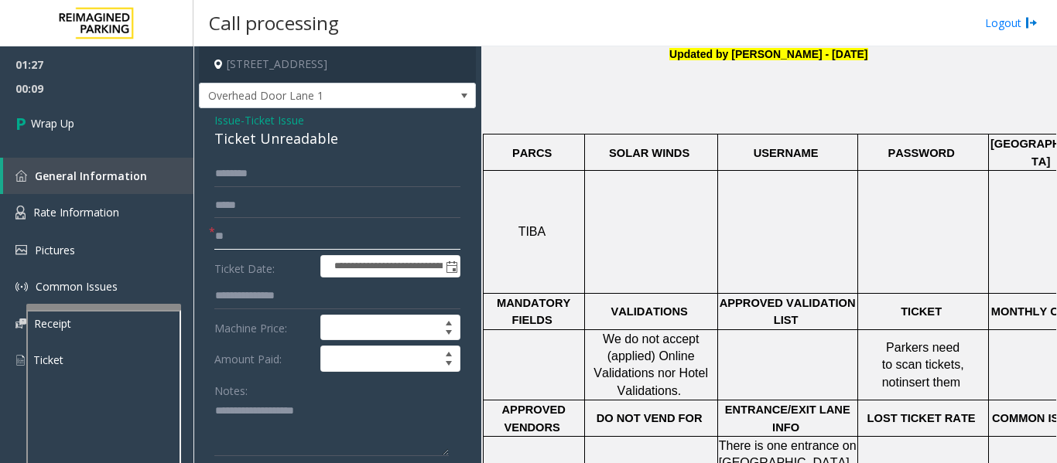
type input "*"
type input "**"
click at [240, 431] on textarea at bounding box center [331, 428] width 234 height 58
paste textarea "**********"
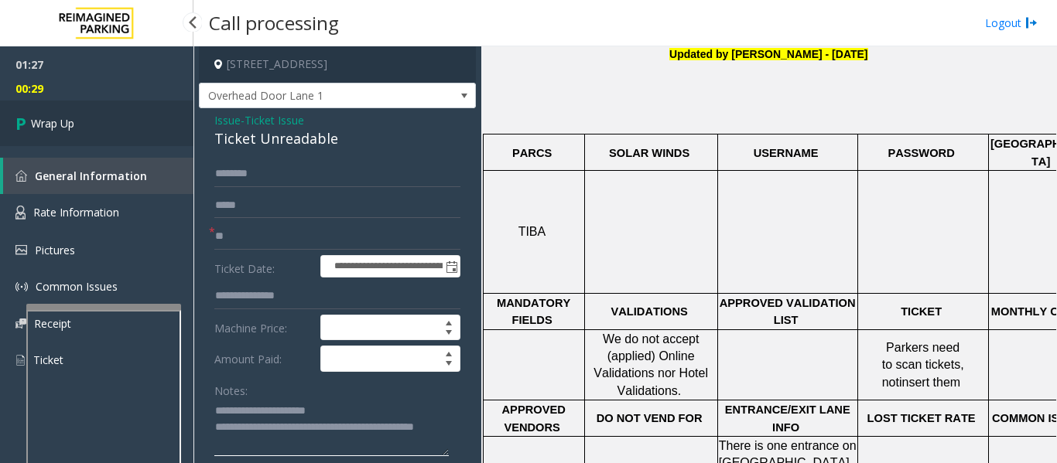
type textarea "**********"
click at [80, 133] on link "Wrap Up" at bounding box center [96, 124] width 193 height 46
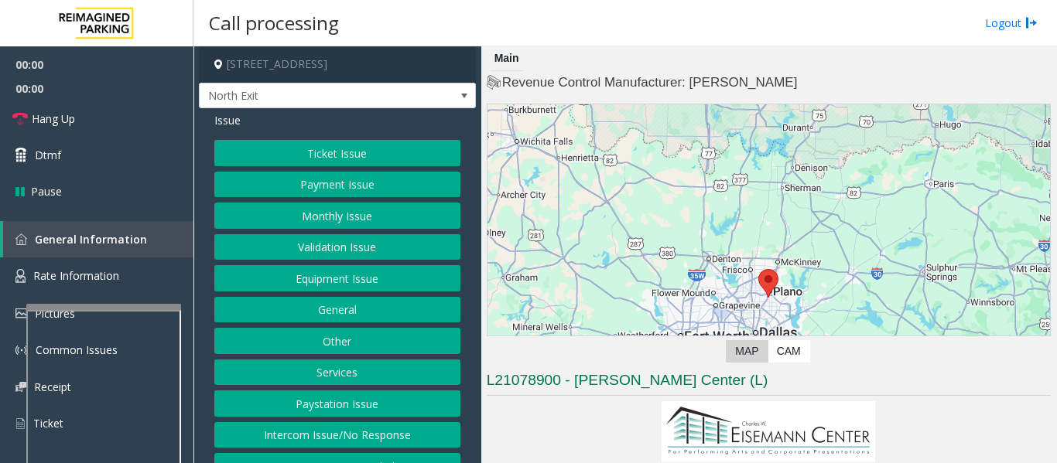
scroll to position [309, 0]
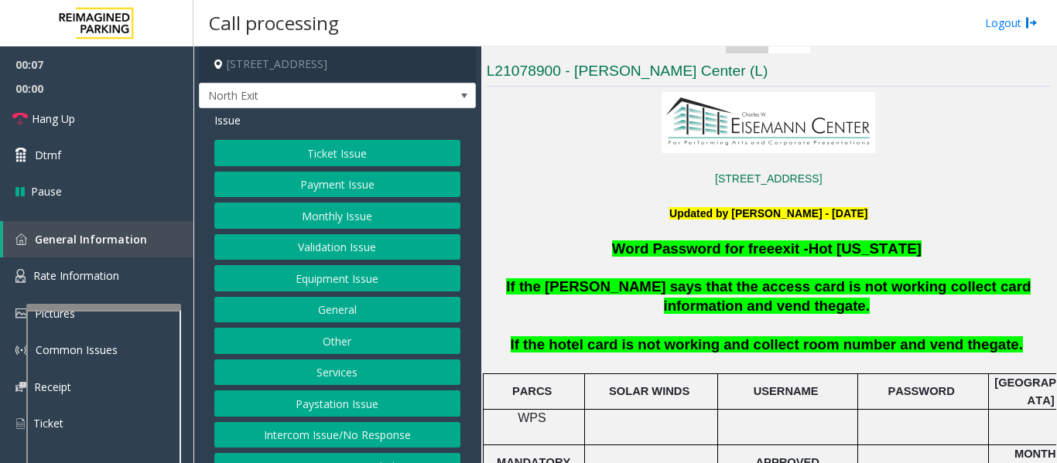
click at [351, 360] on button "Services" at bounding box center [337, 373] width 246 height 26
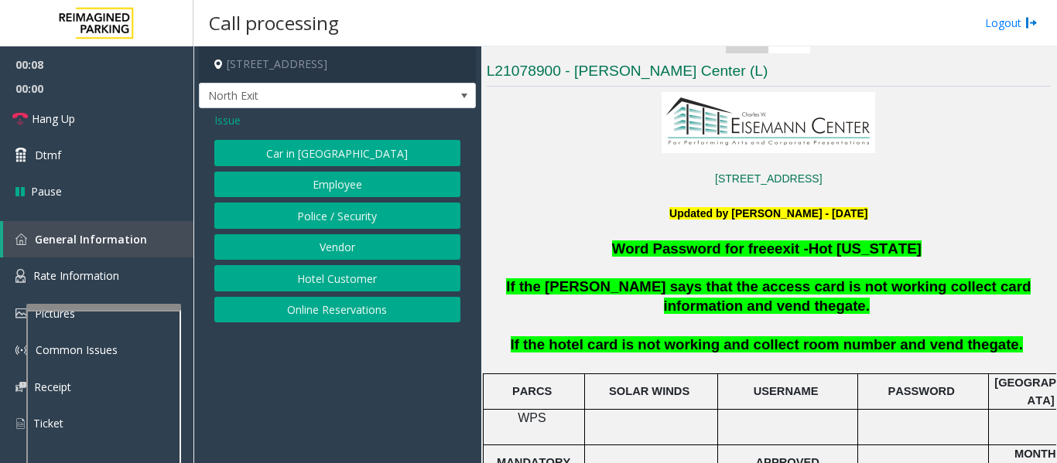
click at [367, 276] on button "Hotel Customer" at bounding box center [337, 278] width 246 height 26
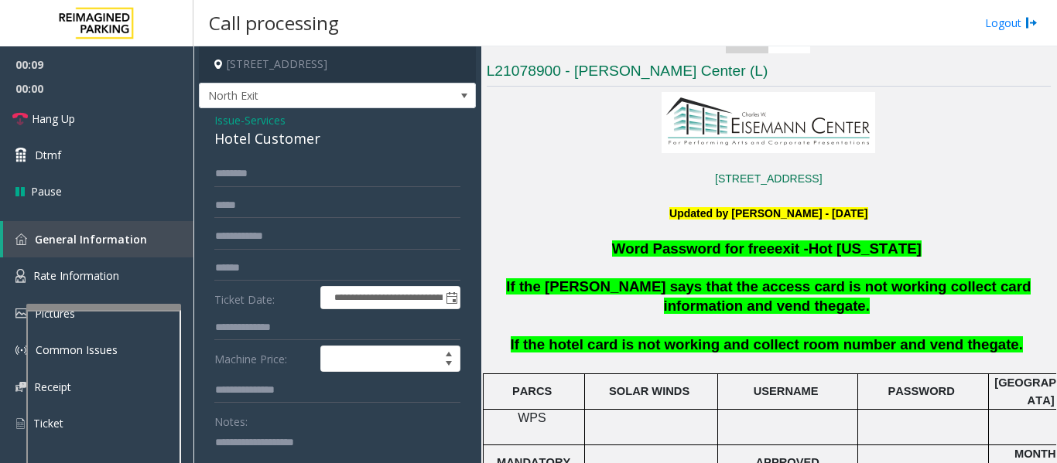
click at [279, 145] on div "Hotel Customer" at bounding box center [337, 138] width 246 height 21
copy div "Hotel Customer"
click at [327, 432] on textarea at bounding box center [331, 459] width 234 height 58
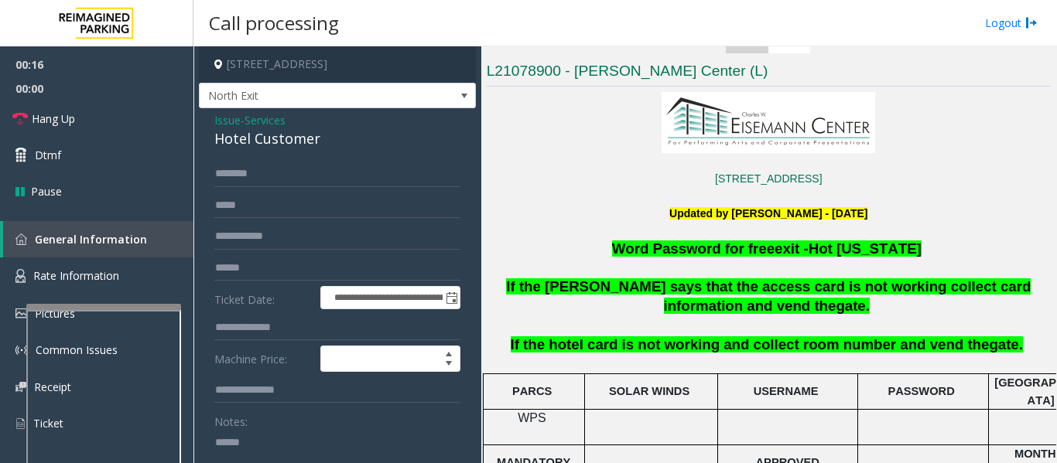
paste textarea "**********"
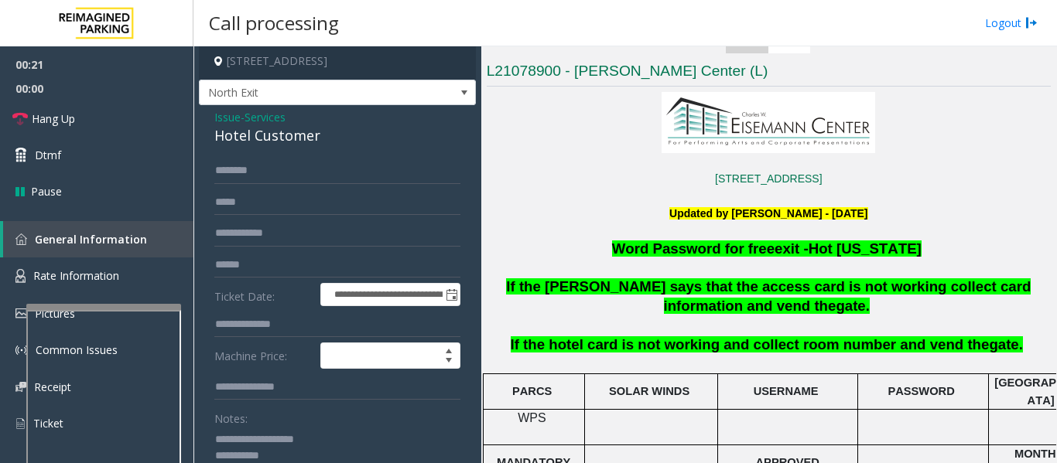
type textarea "**********"
click at [277, 176] on input "text" at bounding box center [337, 171] width 246 height 26
type input "****"
click at [292, 326] on input "text" at bounding box center [337, 325] width 246 height 26
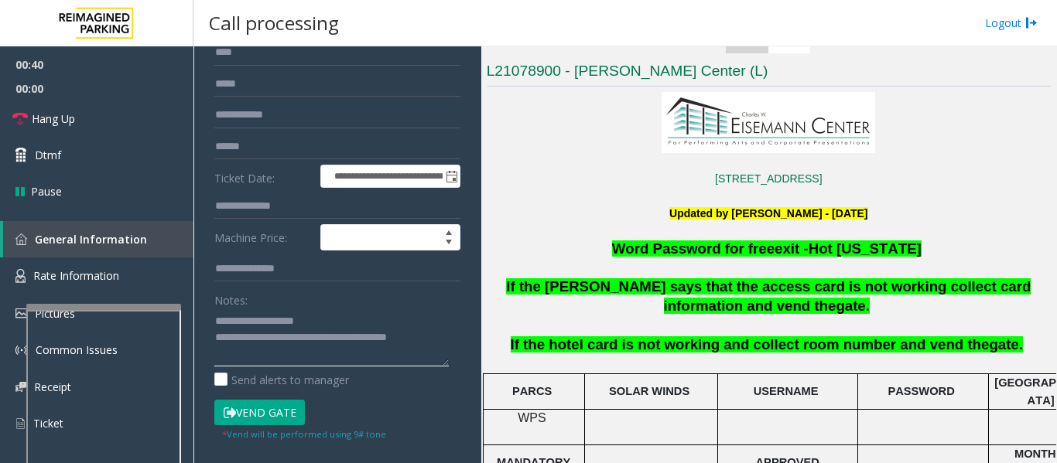
scroll to position [94, 0]
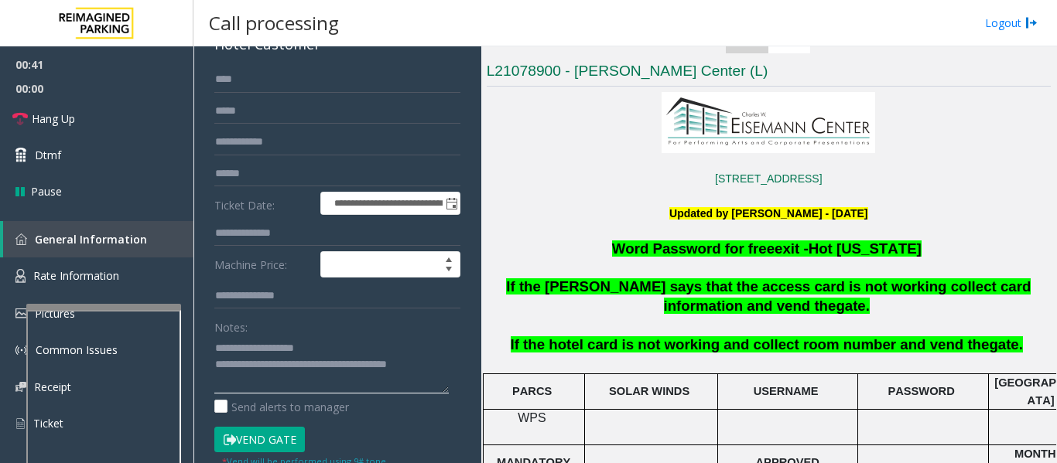
type textarea "**********"
click at [299, 235] on input "text" at bounding box center [337, 233] width 246 height 26
type input "***"
click at [258, 439] on button "Vend Gate" at bounding box center [259, 440] width 91 height 26
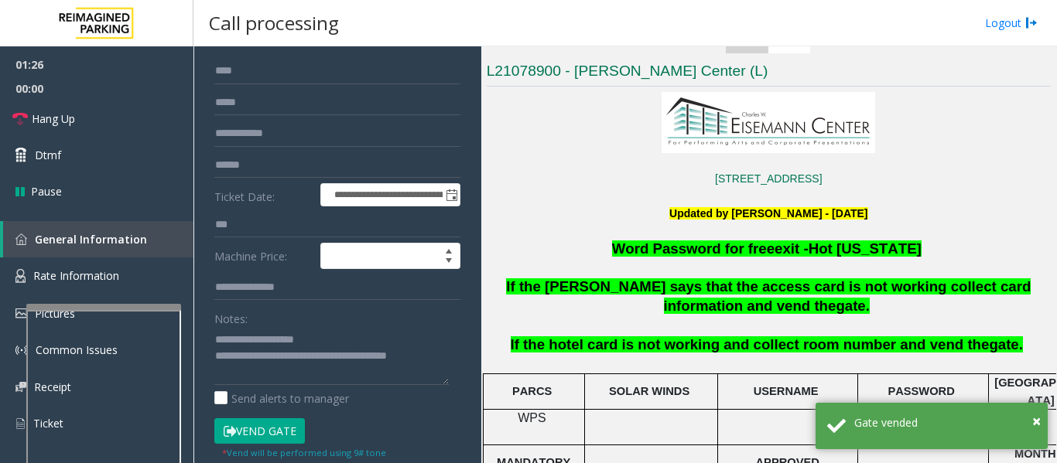
scroll to position [172, 0]
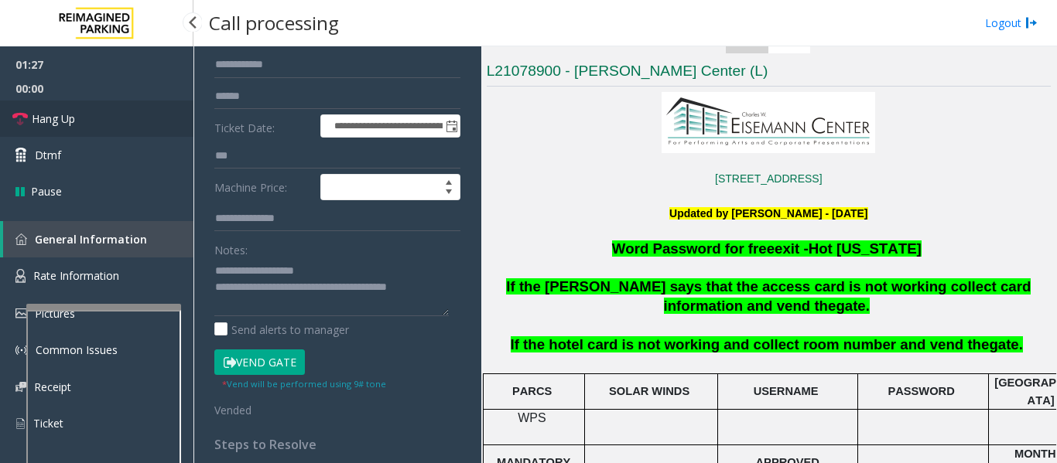
click at [46, 112] on span "Hang Up" at bounding box center [53, 119] width 43 height 16
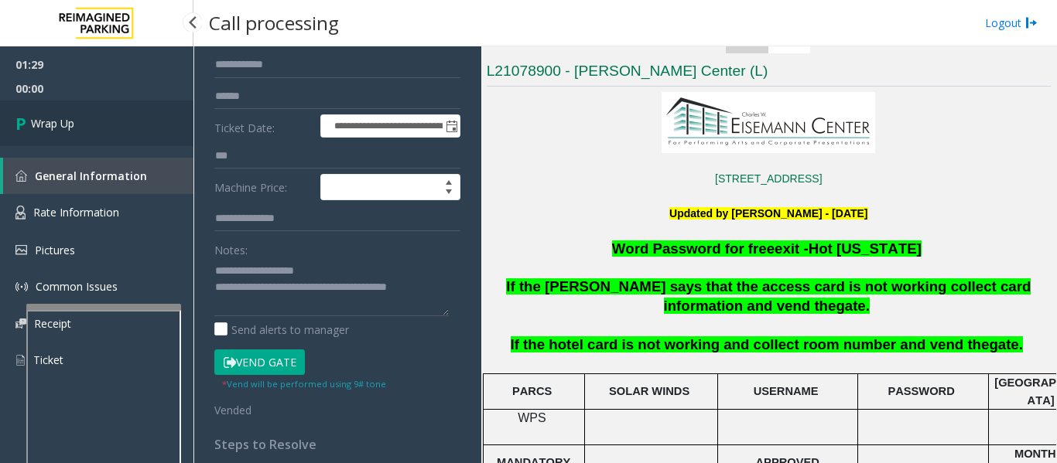
click at [74, 138] on link "Wrap Up" at bounding box center [96, 124] width 193 height 46
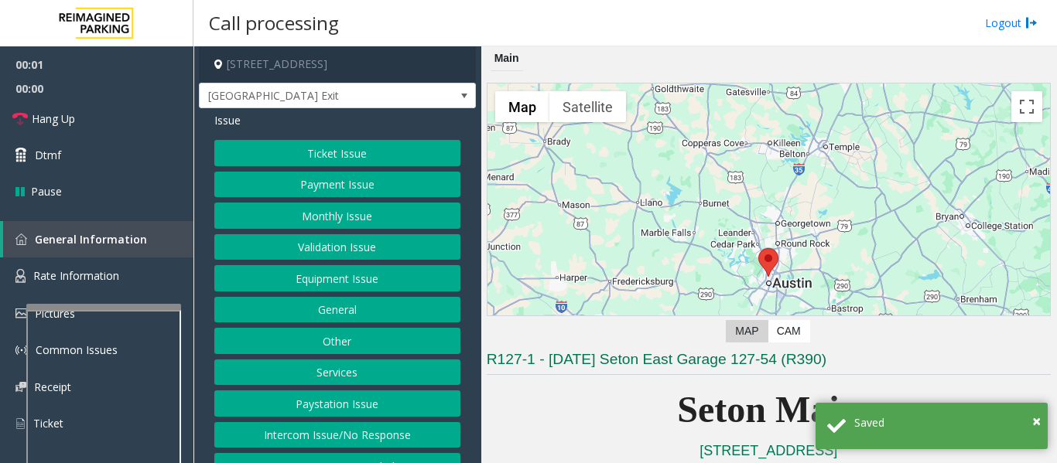
click at [372, 275] on button "Equipment Issue" at bounding box center [337, 278] width 246 height 26
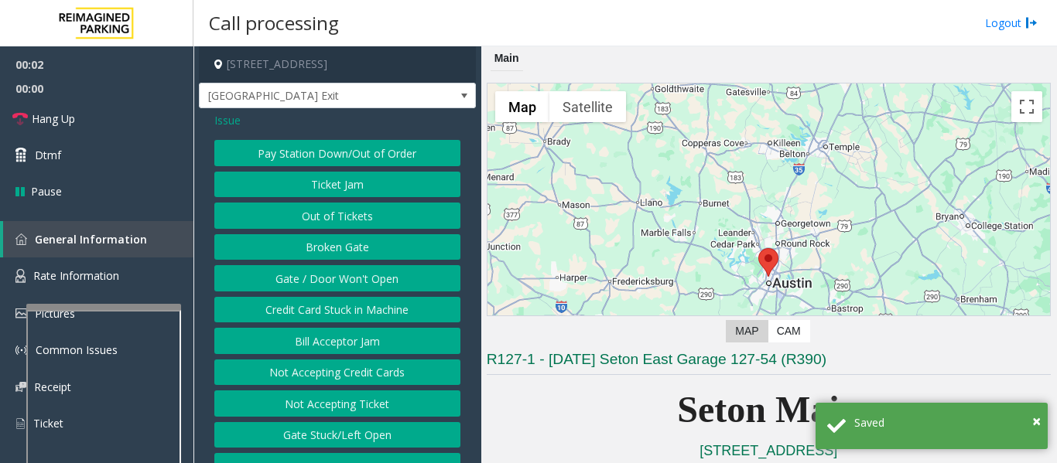
click at [361, 275] on button "Gate / Door Won't Open" at bounding box center [337, 278] width 246 height 26
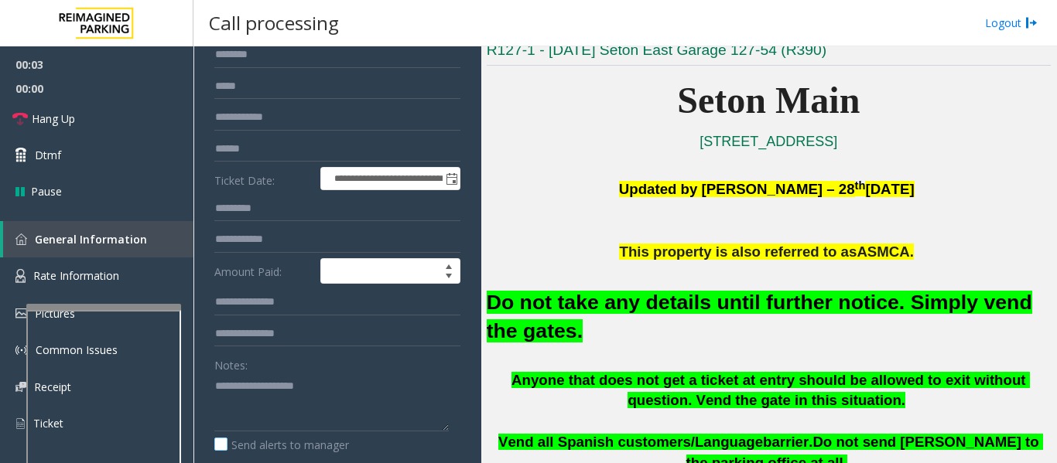
scroll to position [232, 0]
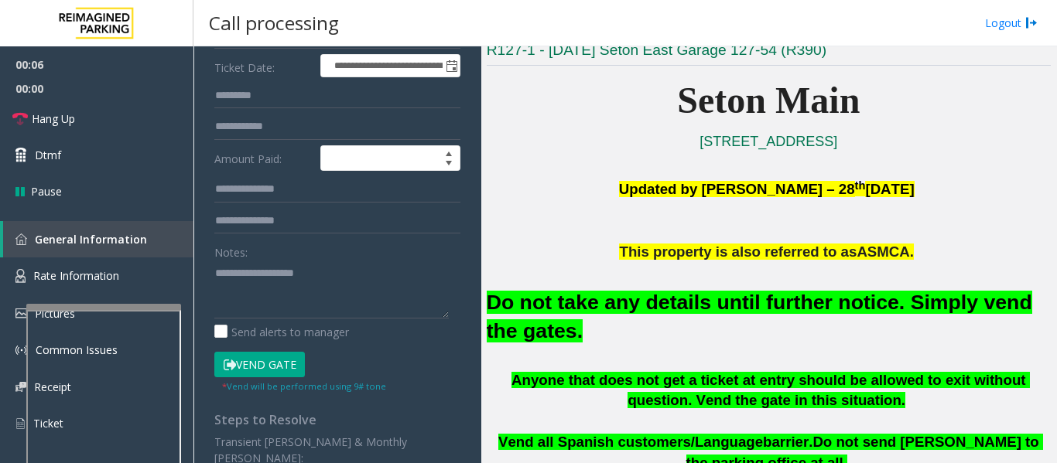
click at [238, 365] on button "Vend Gate" at bounding box center [259, 365] width 91 height 26
click at [588, 306] on font "Do not take any details until further notice. Simply vend the gates." at bounding box center [759, 317] width 545 height 52
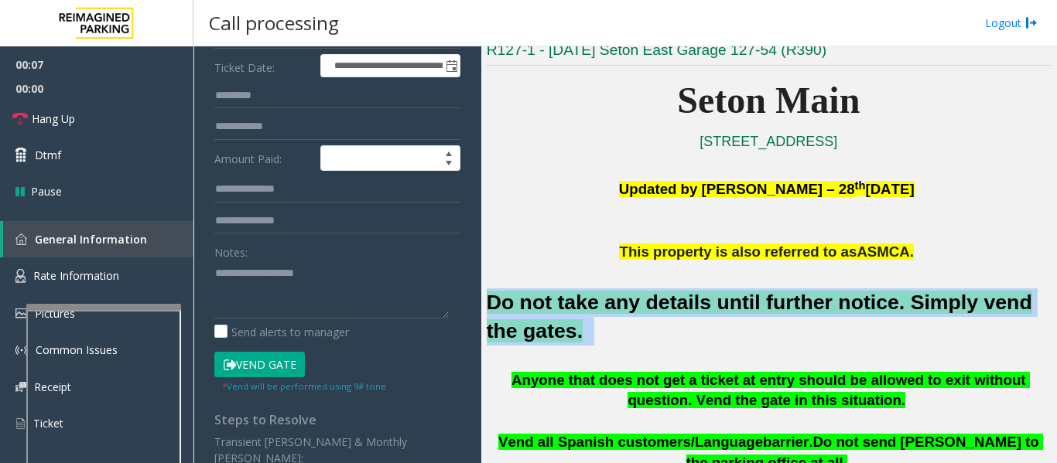
click at [588, 306] on font "Do not take any details until further notice. Simply vend the gates." at bounding box center [759, 317] width 545 height 52
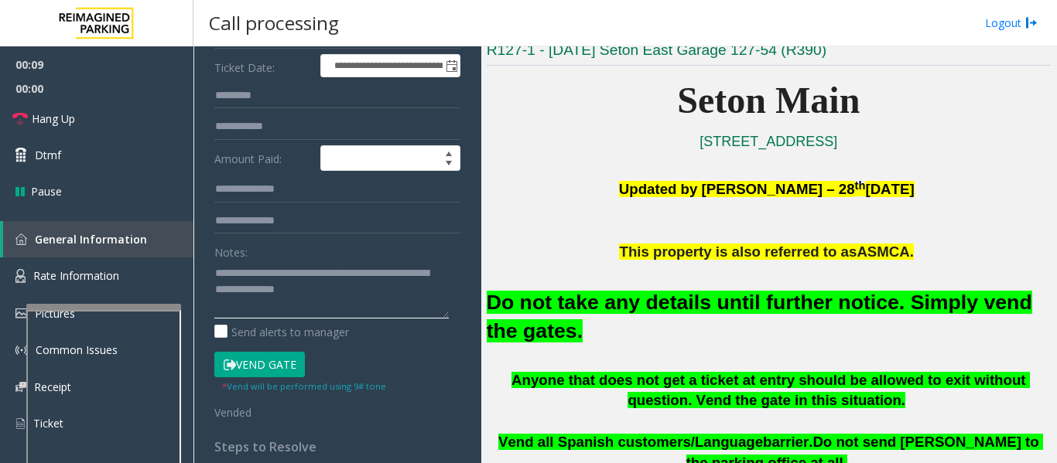
click at [349, 306] on textarea at bounding box center [331, 290] width 234 height 58
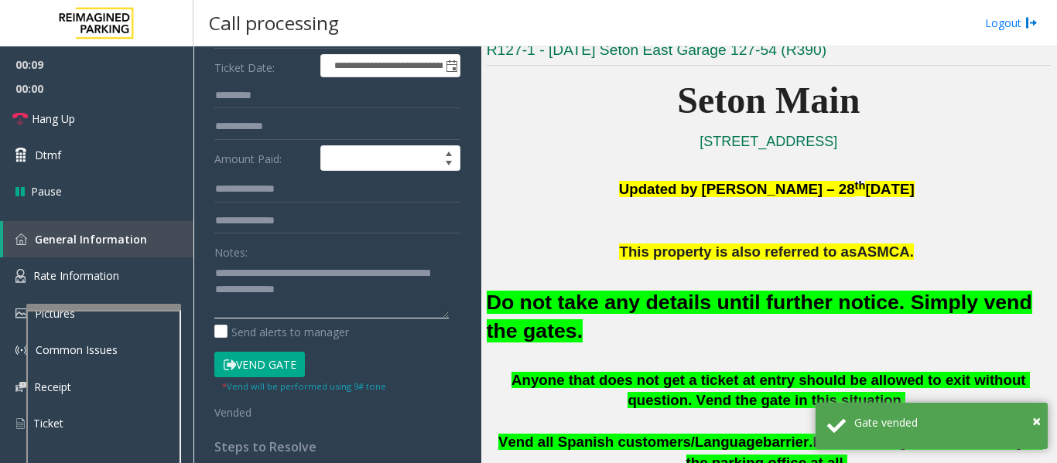
click at [349, 302] on textarea at bounding box center [331, 290] width 234 height 58
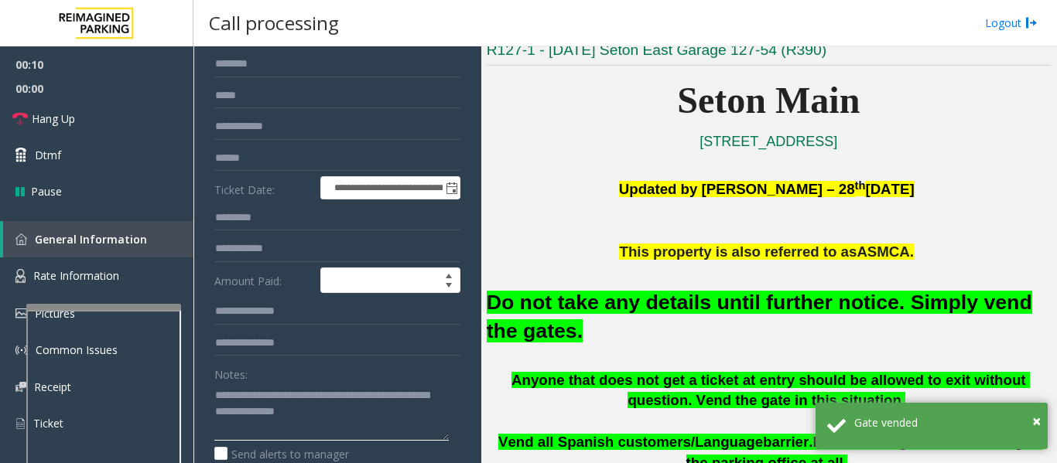
scroll to position [0, 0]
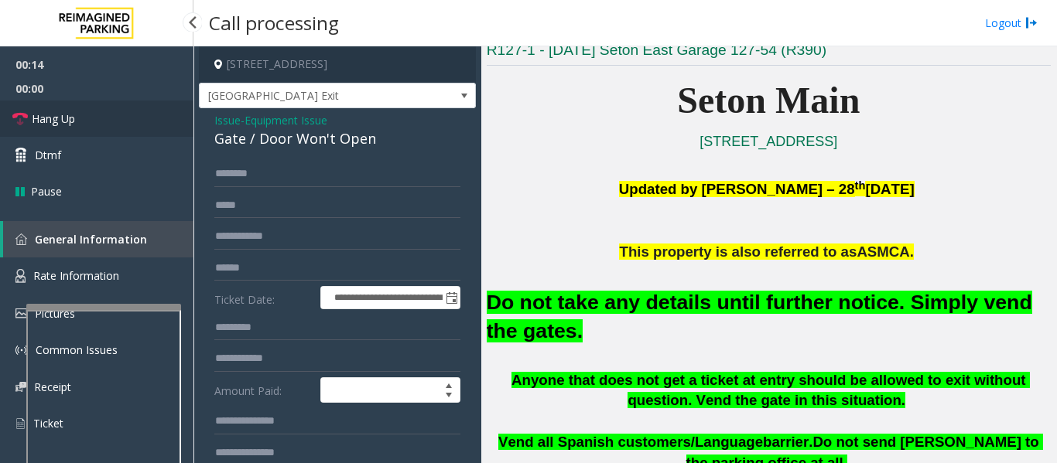
type textarea "**********"
click at [64, 124] on span "Hang Up" at bounding box center [53, 119] width 43 height 16
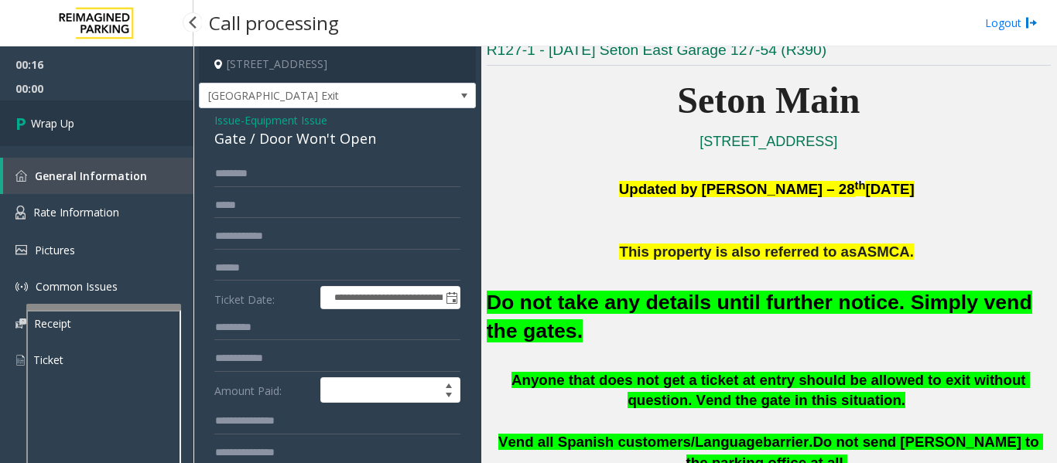
click at [54, 130] on span "Wrap Up" at bounding box center [52, 123] width 43 height 16
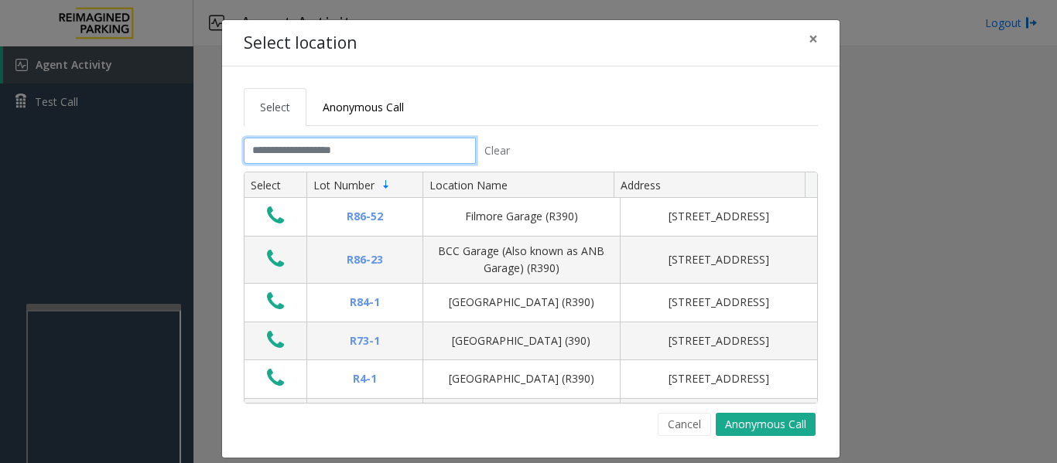
click at [448, 138] on input "text" at bounding box center [360, 151] width 232 height 26
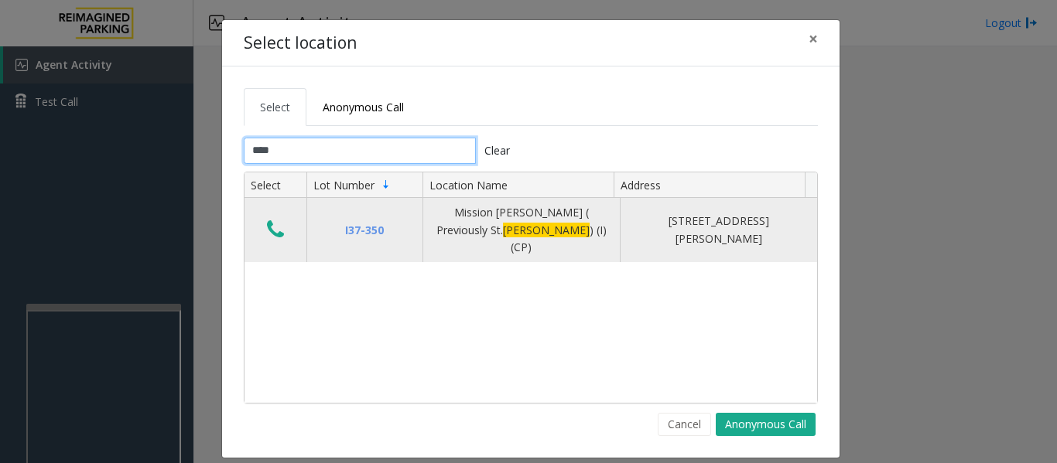
type input "****"
click at [273, 224] on icon "Data table" at bounding box center [275, 230] width 17 height 22
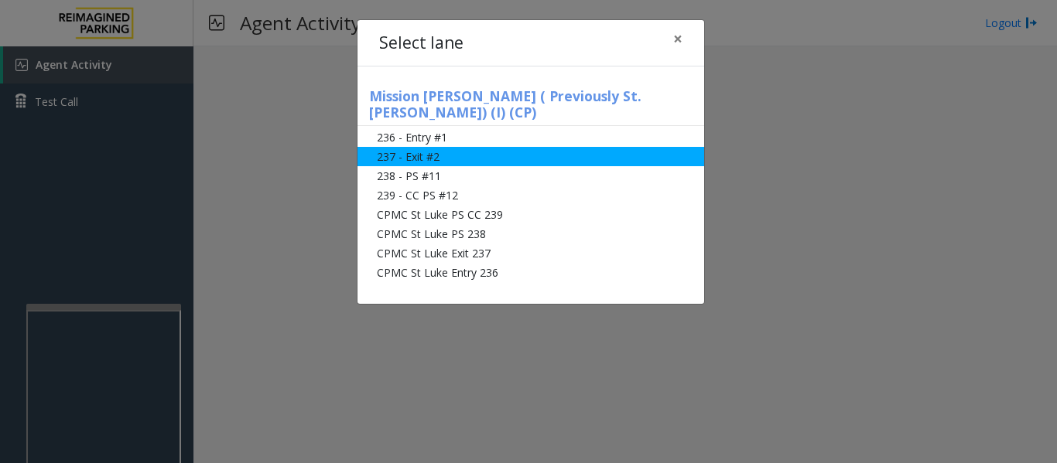
click at [467, 147] on li "237 - Exit #2" at bounding box center [530, 156] width 347 height 19
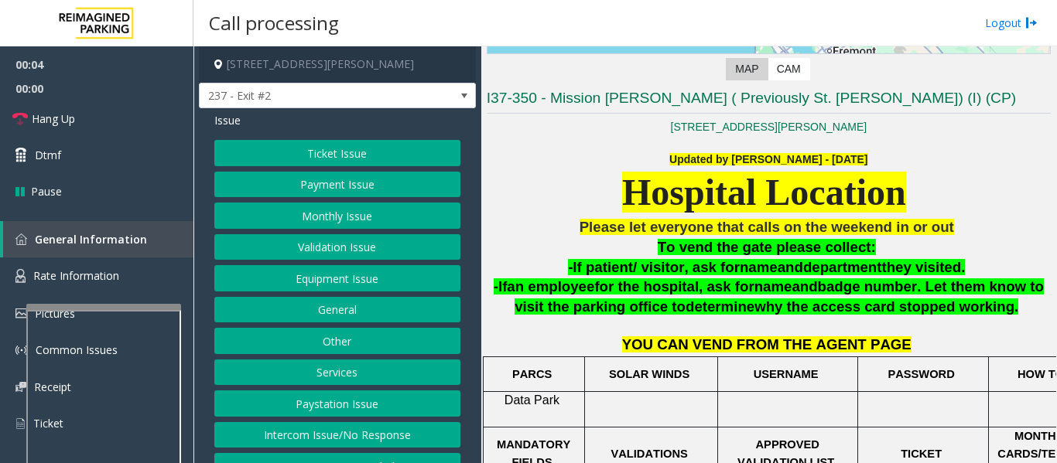
scroll to position [309, 0]
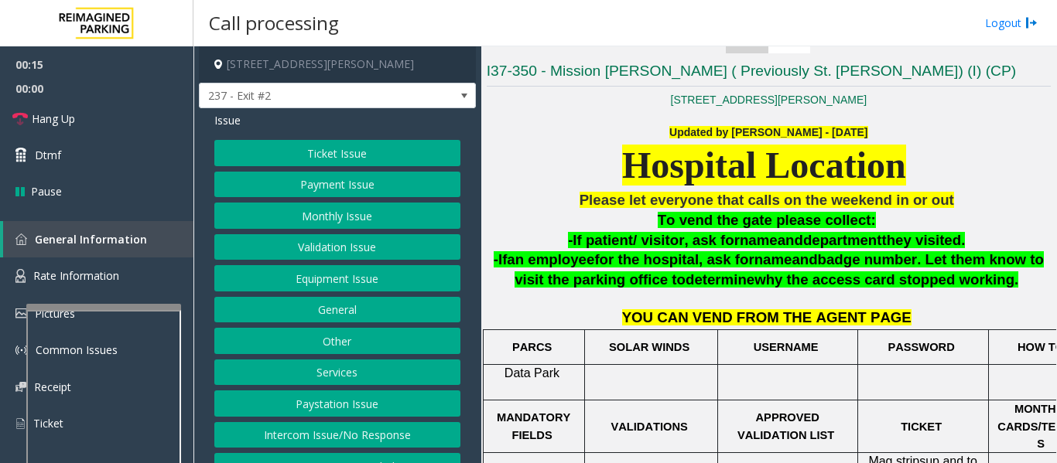
click at [337, 210] on button "Monthly Issue" at bounding box center [337, 216] width 246 height 26
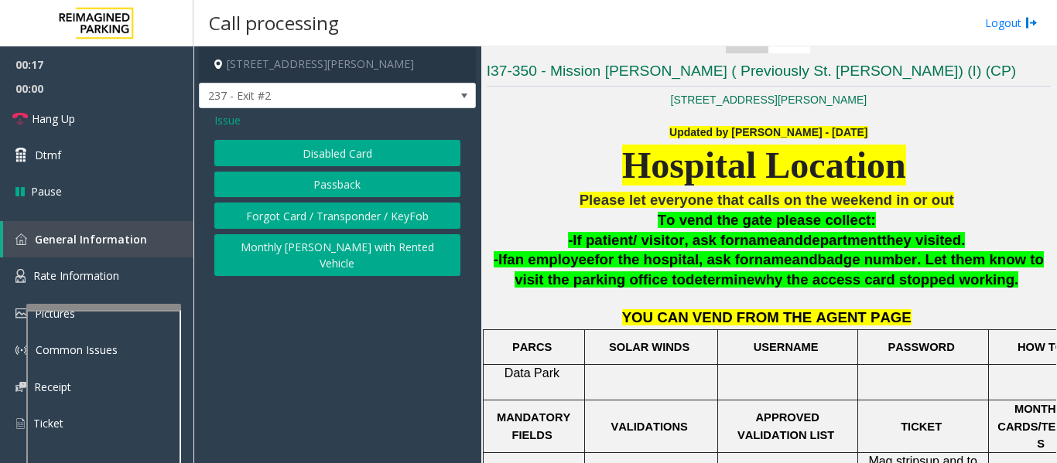
click at [361, 151] on button "Disabled Card" at bounding box center [337, 153] width 246 height 26
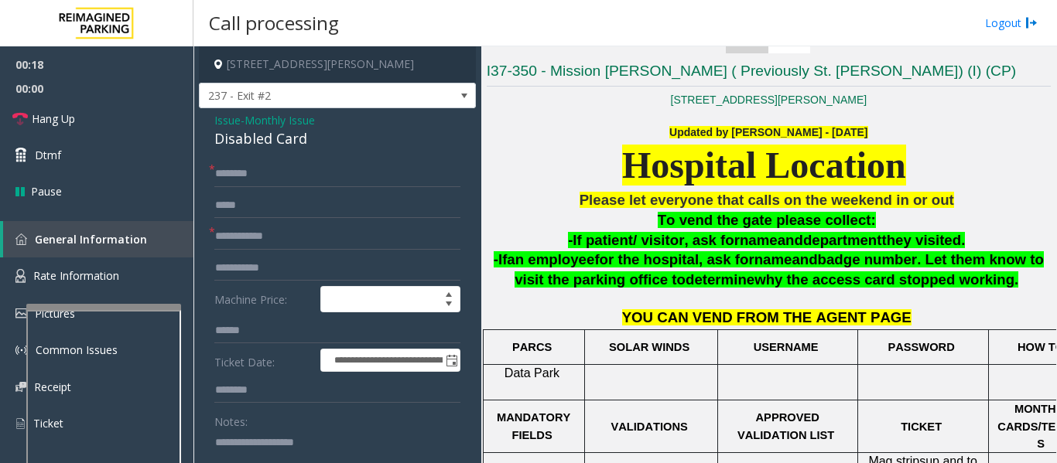
click at [273, 134] on div "Disabled Card" at bounding box center [337, 138] width 246 height 21
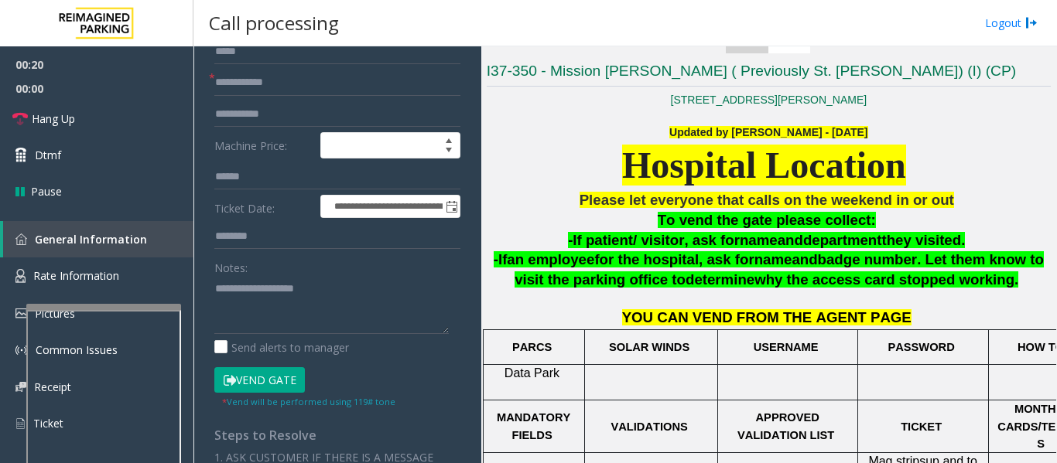
scroll to position [155, 0]
click at [317, 311] on textarea at bounding box center [331, 304] width 234 height 58
paste textarea "**********"
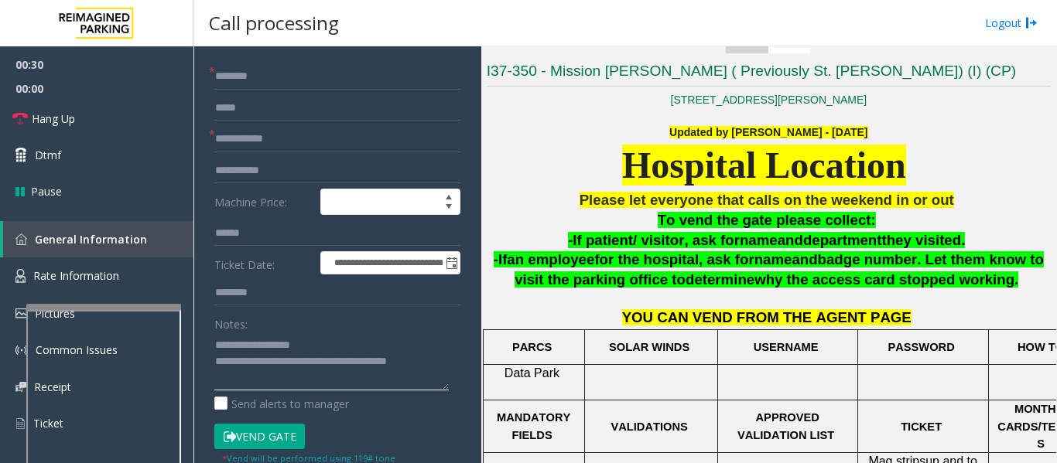
scroll to position [0, 0]
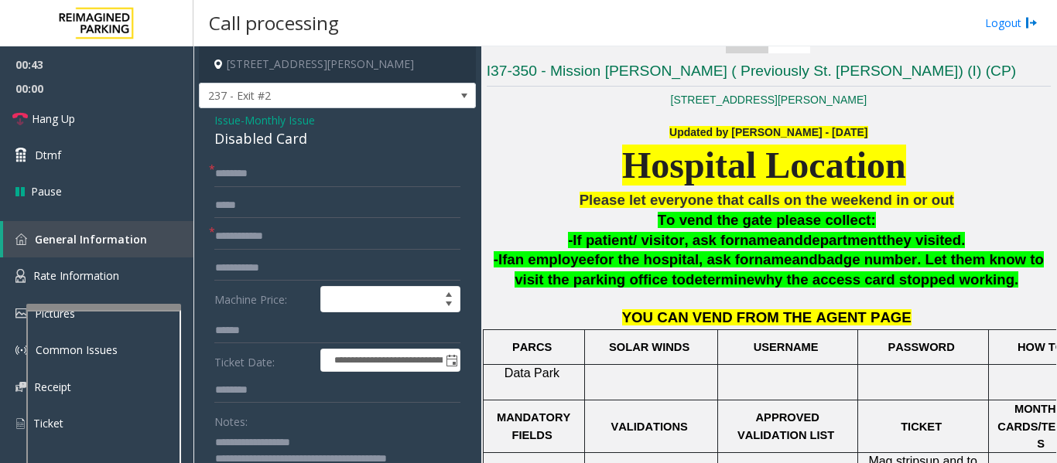
type textarea "**********"
click at [283, 179] on input "text" at bounding box center [337, 174] width 246 height 26
type input "******"
click at [279, 229] on input "text" at bounding box center [337, 237] width 246 height 26
click at [344, 235] on input "text" at bounding box center [337, 237] width 246 height 26
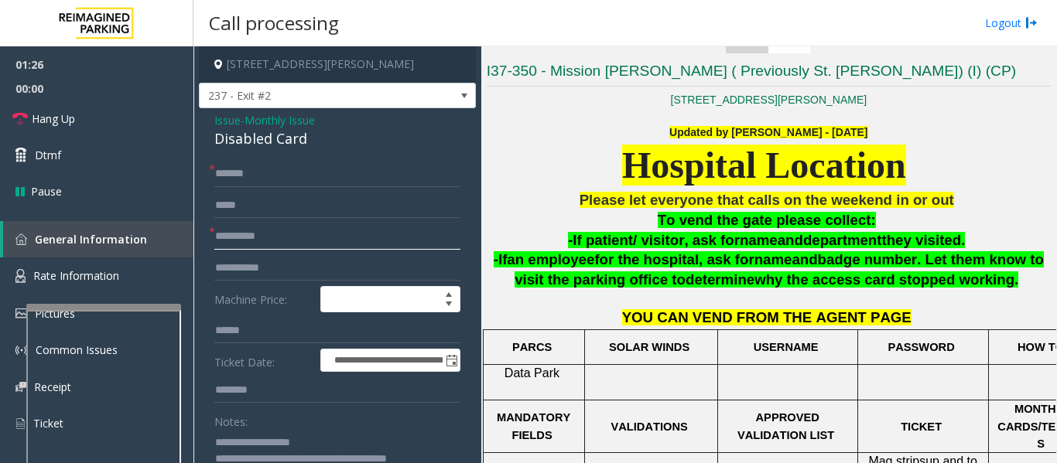
type input "**********"
click at [295, 176] on input "******" at bounding box center [337, 174] width 246 height 26
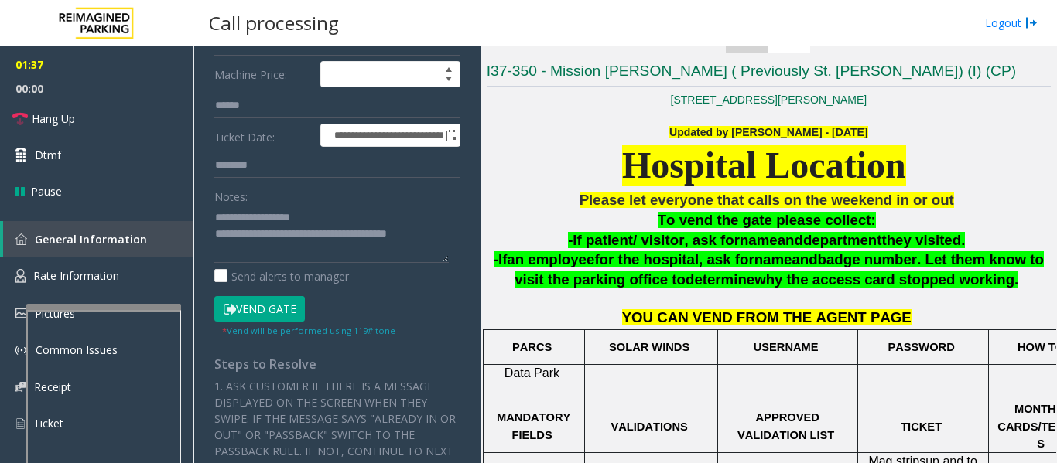
scroll to position [232, 0]
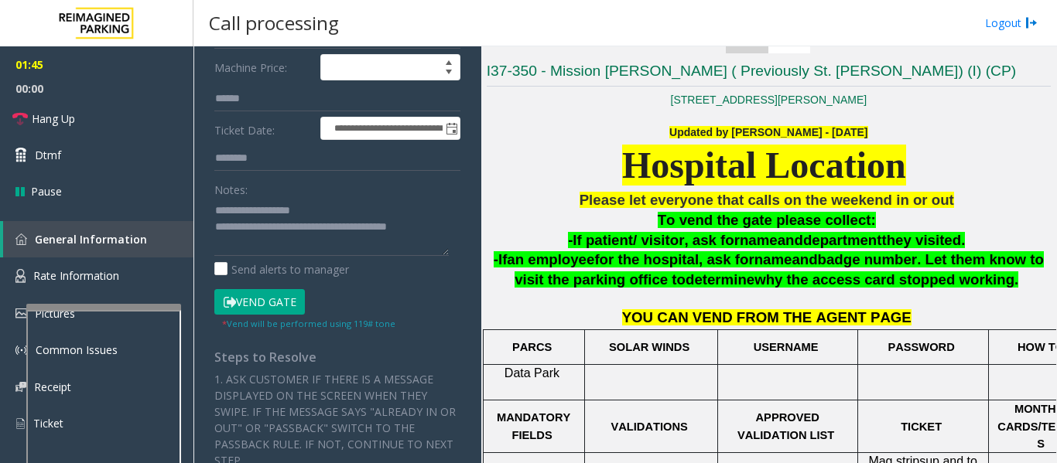
click at [277, 298] on button "Vend Gate" at bounding box center [259, 302] width 91 height 26
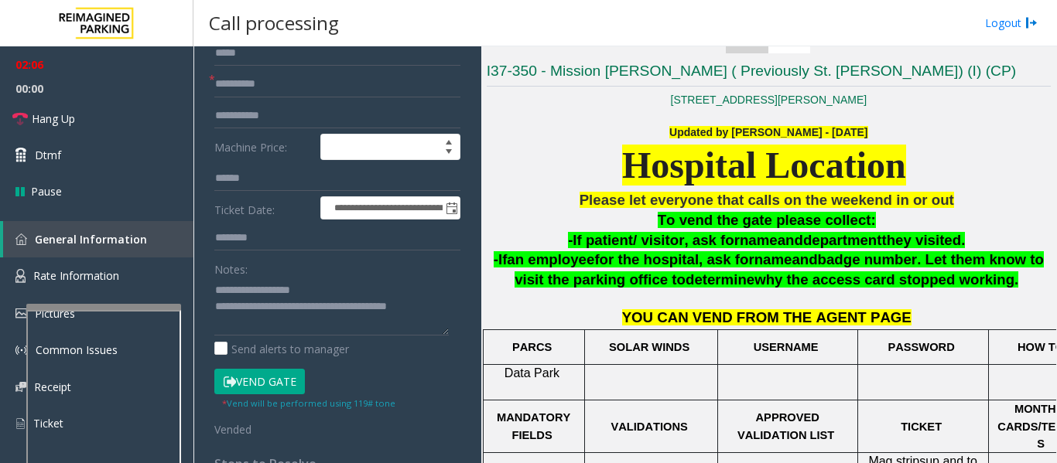
scroll to position [77, 0]
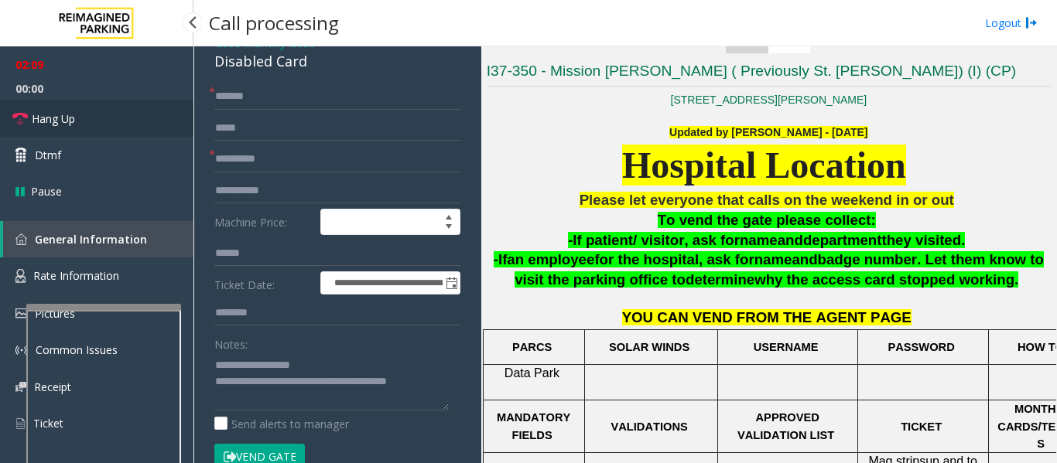
click at [60, 111] on span "Hang Up" at bounding box center [53, 119] width 43 height 16
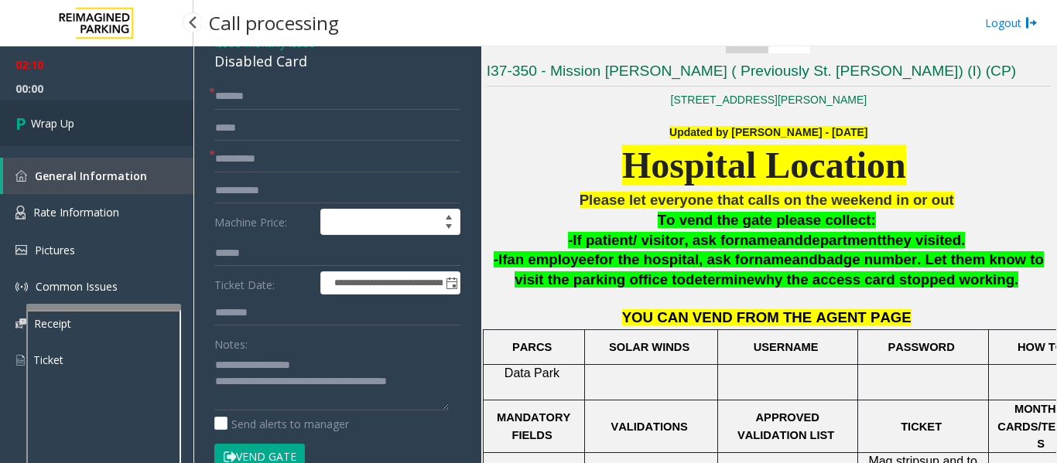
click at [60, 111] on link "Wrap Up" at bounding box center [96, 124] width 193 height 46
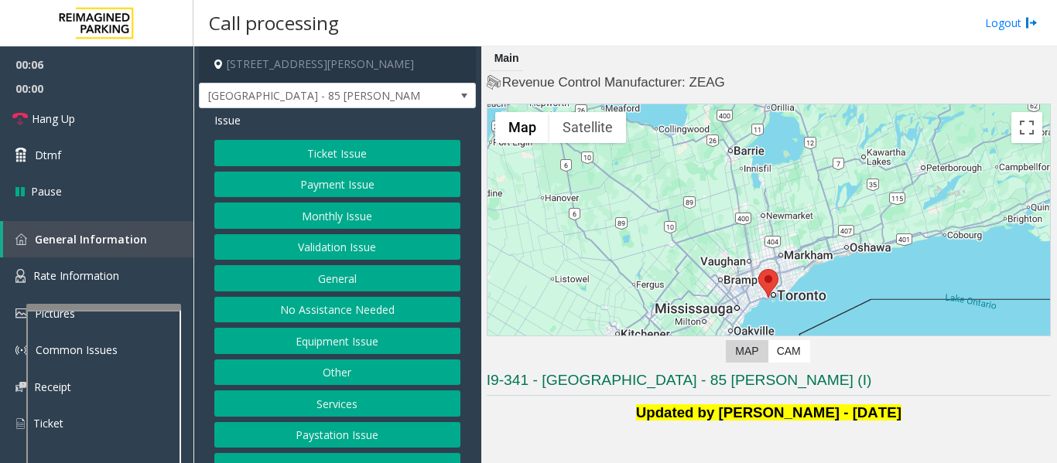
click at [356, 257] on button "Validation Issue" at bounding box center [337, 247] width 246 height 26
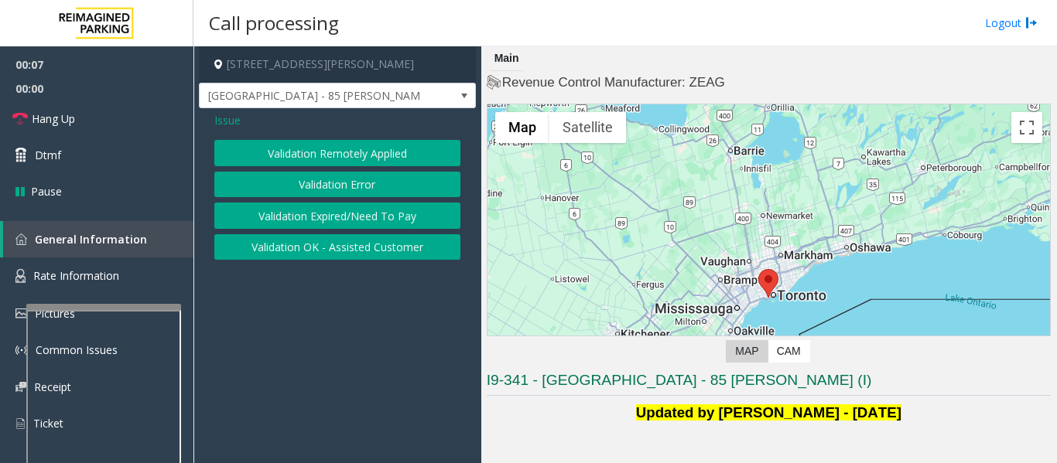
click at [377, 183] on button "Validation Error" at bounding box center [337, 185] width 246 height 26
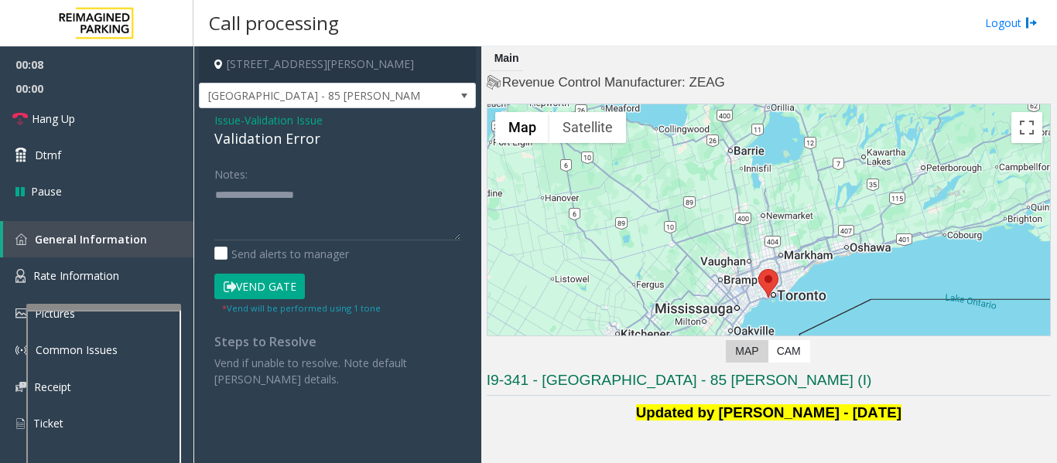
click at [297, 143] on div "Validation Error" at bounding box center [337, 138] width 246 height 21
click at [309, 217] on textarea at bounding box center [337, 212] width 246 height 58
paste textarea "**********"
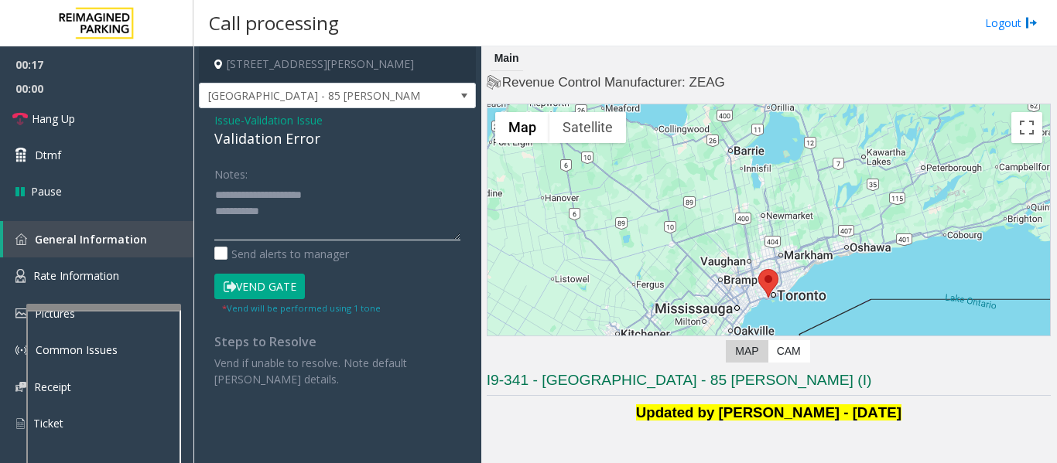
click at [328, 193] on textarea at bounding box center [337, 212] width 246 height 58
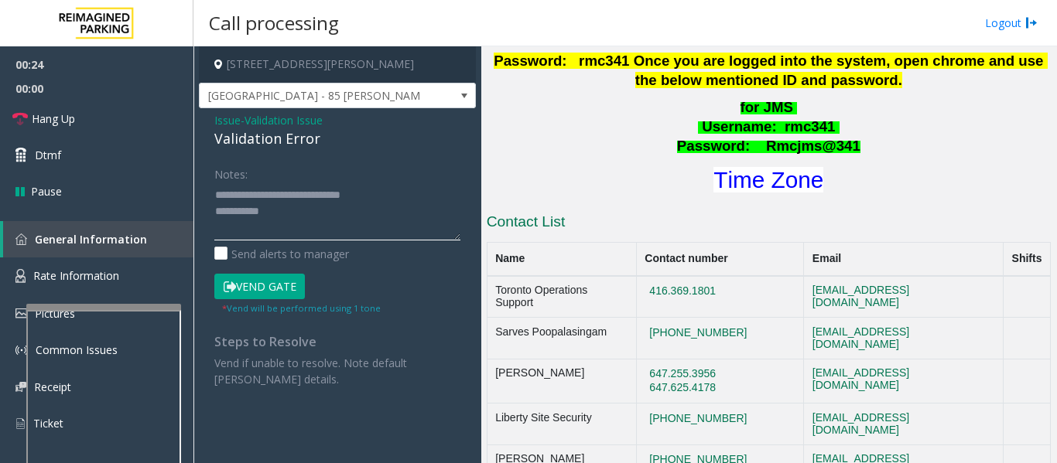
scroll to position [774, 0]
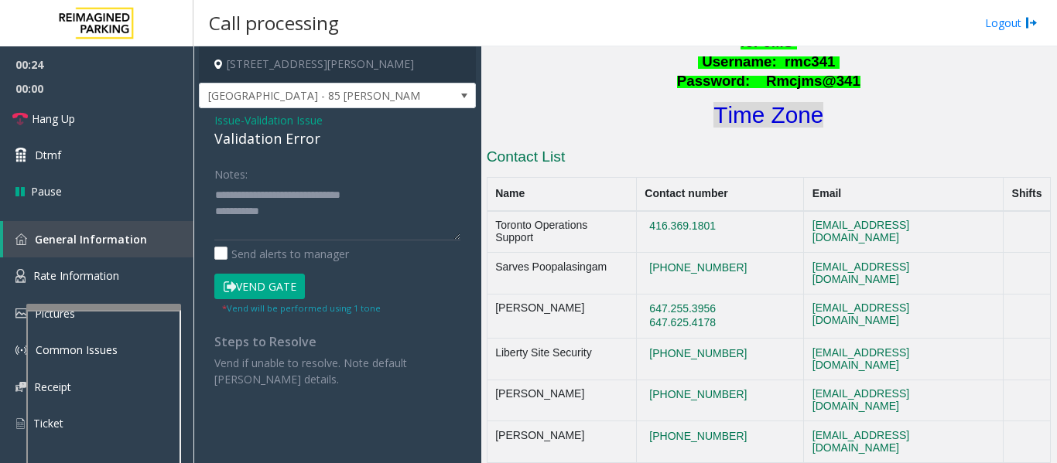
click at [789, 102] on font "Time Zone" at bounding box center [768, 115] width 110 height 26
click at [291, 209] on textarea at bounding box center [337, 212] width 246 height 58
click at [361, 217] on textarea at bounding box center [337, 212] width 246 height 58
click at [295, 218] on textarea at bounding box center [337, 212] width 246 height 58
paste textarea "**********"
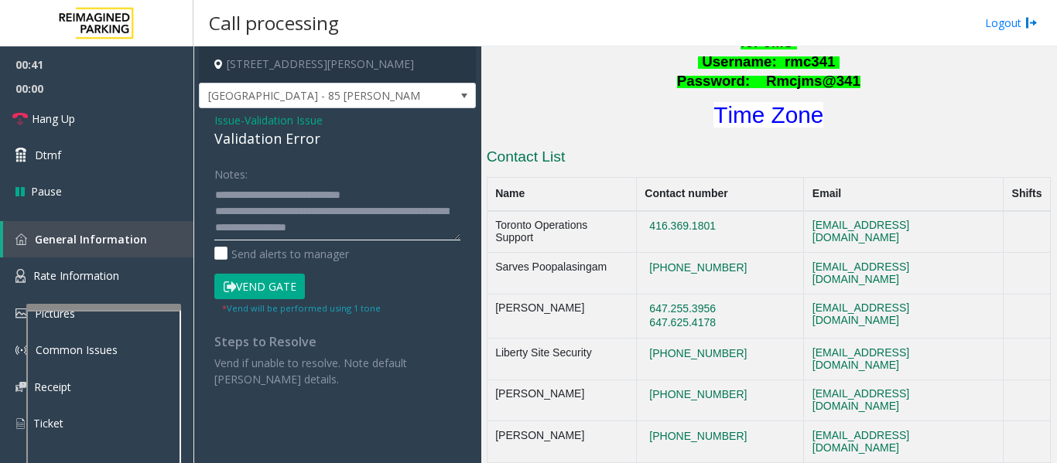
scroll to position [12, 0]
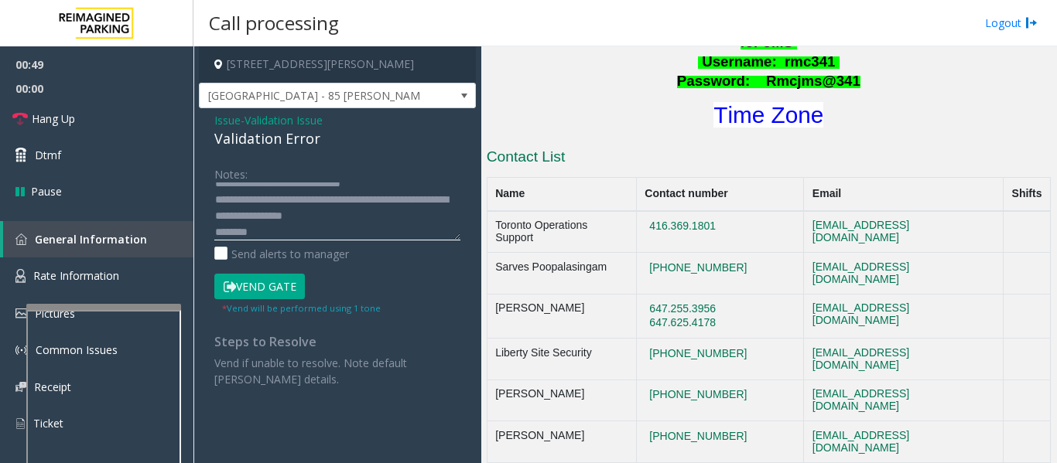
click at [216, 232] on textarea at bounding box center [337, 212] width 246 height 58
click at [327, 228] on textarea at bounding box center [337, 212] width 246 height 58
click at [262, 295] on button "Vend Gate" at bounding box center [259, 287] width 91 height 26
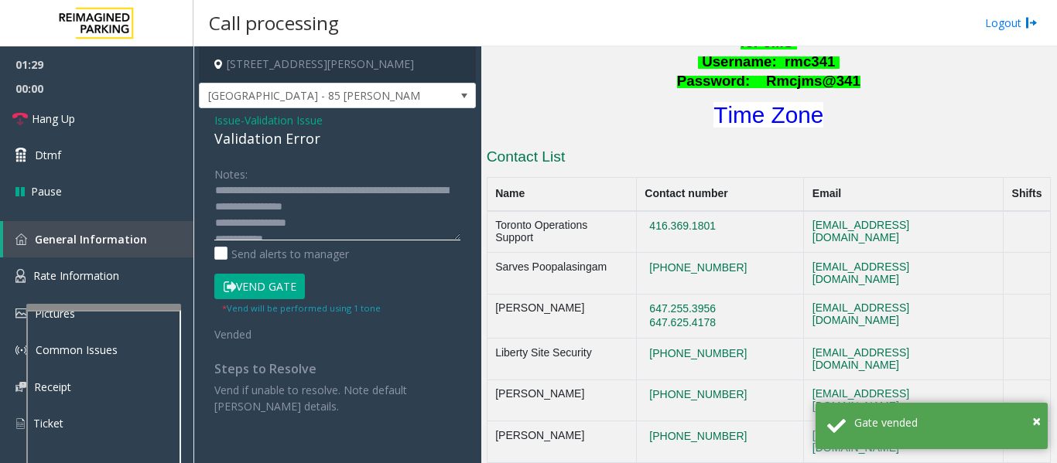
scroll to position [32, 0]
drag, startPoint x: 347, startPoint y: 201, endPoint x: 398, endPoint y: 203, distance: 51.9
click at [398, 203] on textarea at bounding box center [337, 212] width 246 height 58
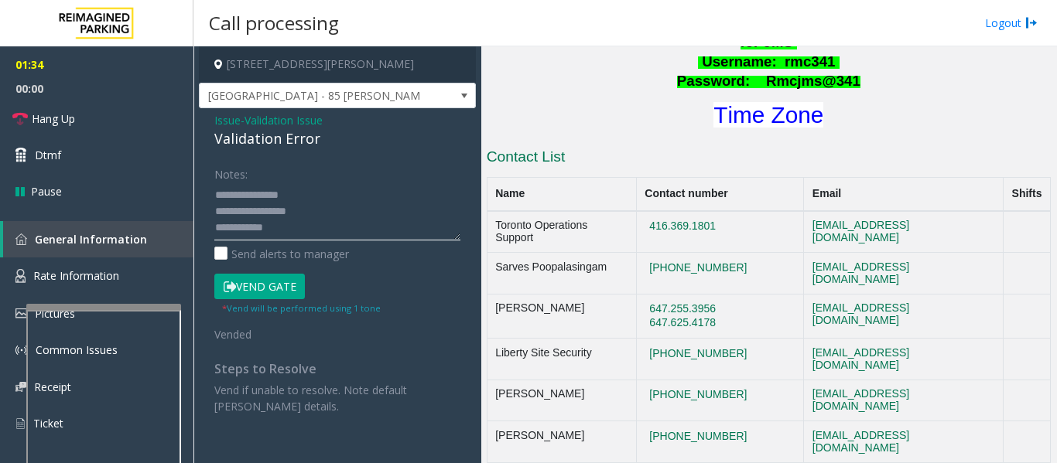
type textarea "**********"
click at [92, 133] on link "Hang Up" at bounding box center [96, 119] width 193 height 36
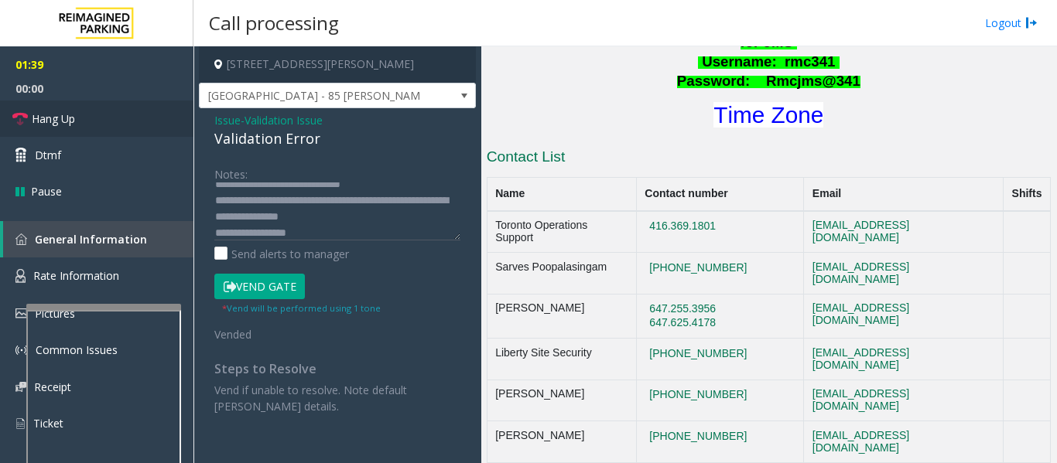
scroll to position [0, 0]
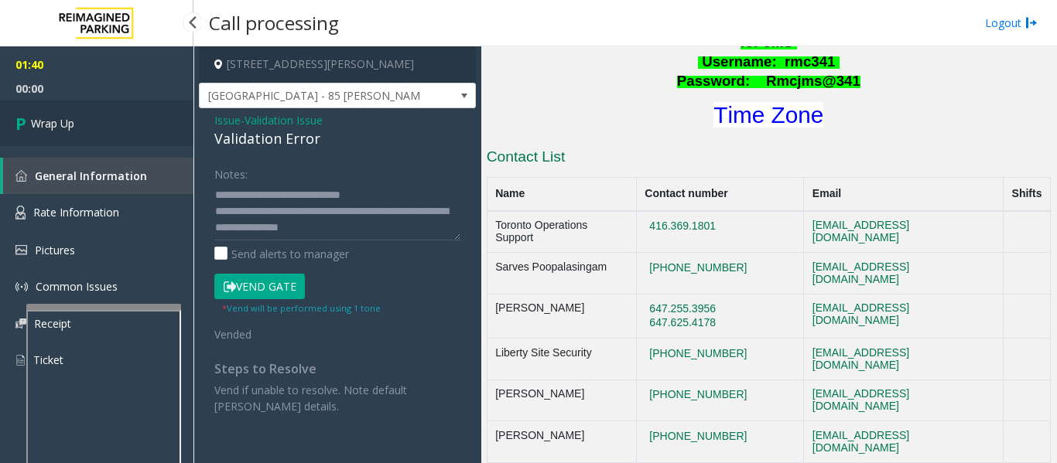
click at [83, 120] on link "Wrap Up" at bounding box center [96, 124] width 193 height 46
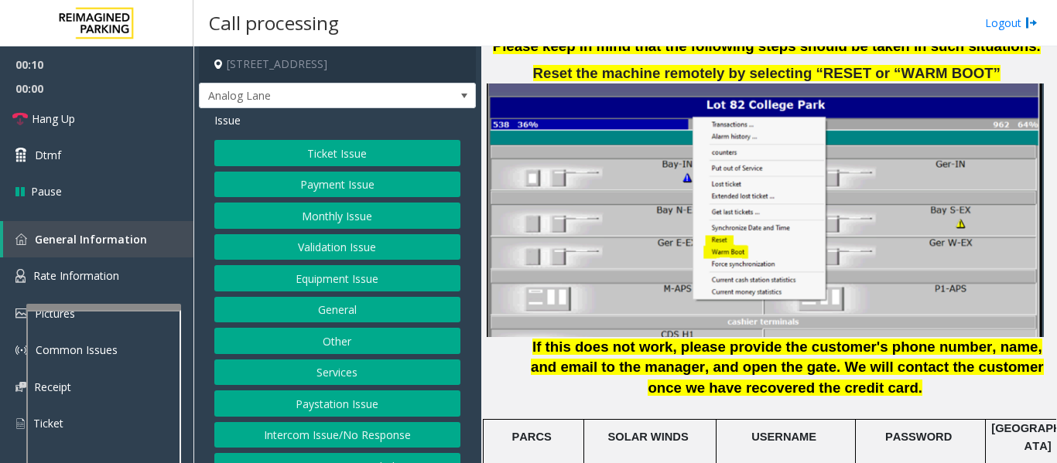
scroll to position [2012, 0]
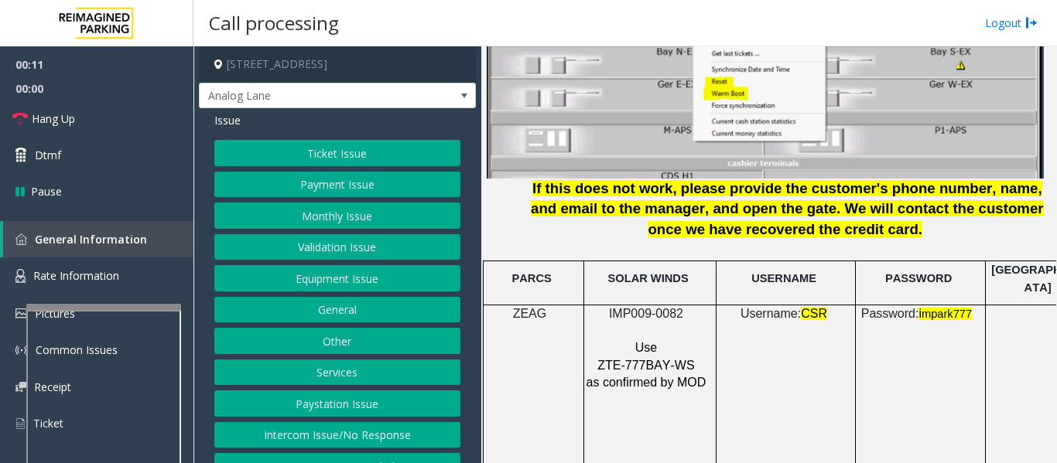
click at [328, 441] on button "Intercom Issue/No Response" at bounding box center [337, 435] width 246 height 26
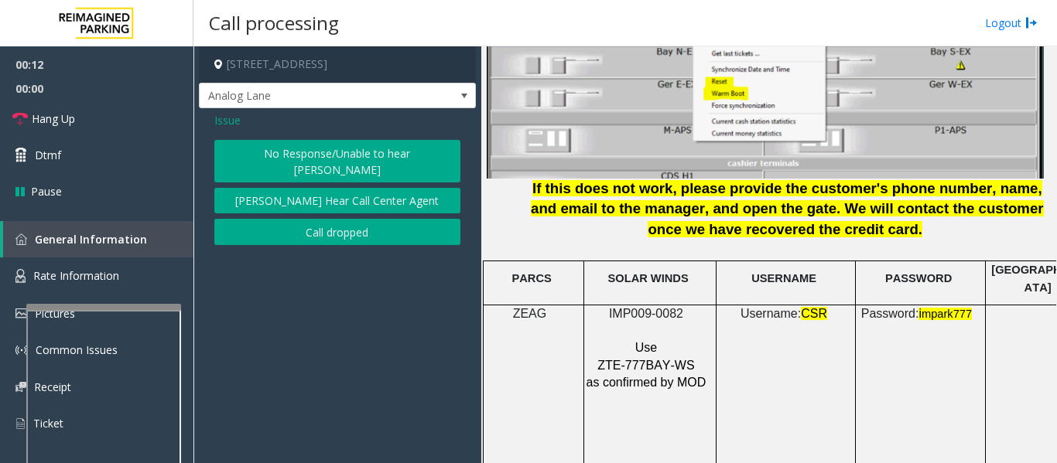
click at [381, 149] on button "No Response/Unable to hear [PERSON_NAME]" at bounding box center [337, 161] width 246 height 43
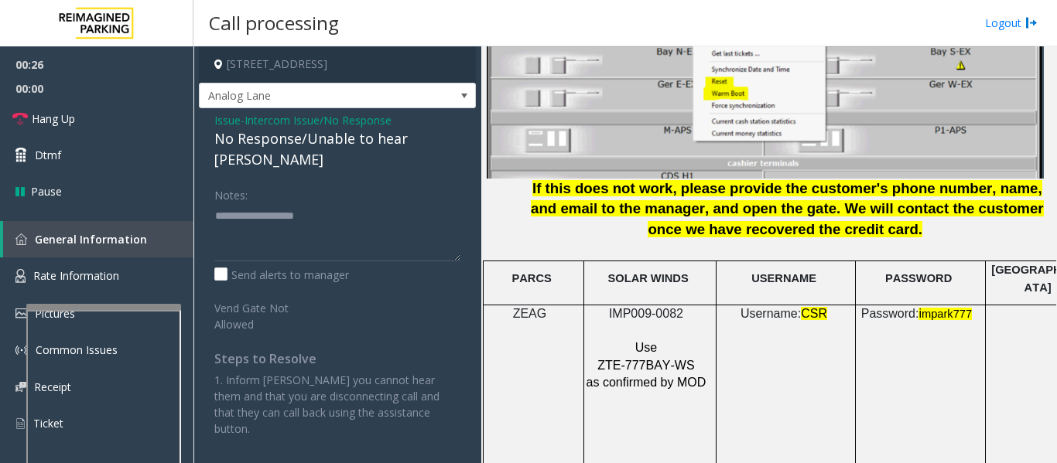
click at [403, 138] on div "No Response/Unable to hear [PERSON_NAME]" at bounding box center [337, 149] width 246 height 42
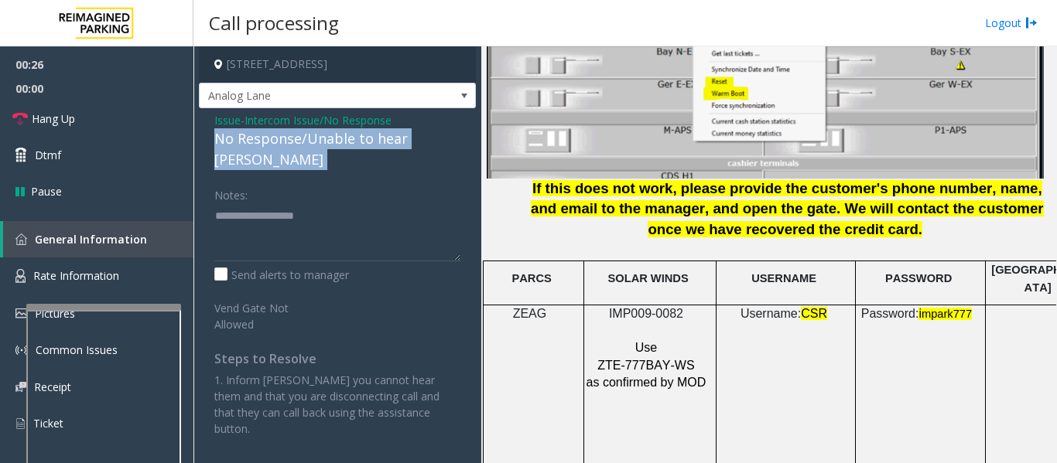
click at [403, 138] on div "No Response/Unable to hear [PERSON_NAME]" at bounding box center [337, 149] width 246 height 42
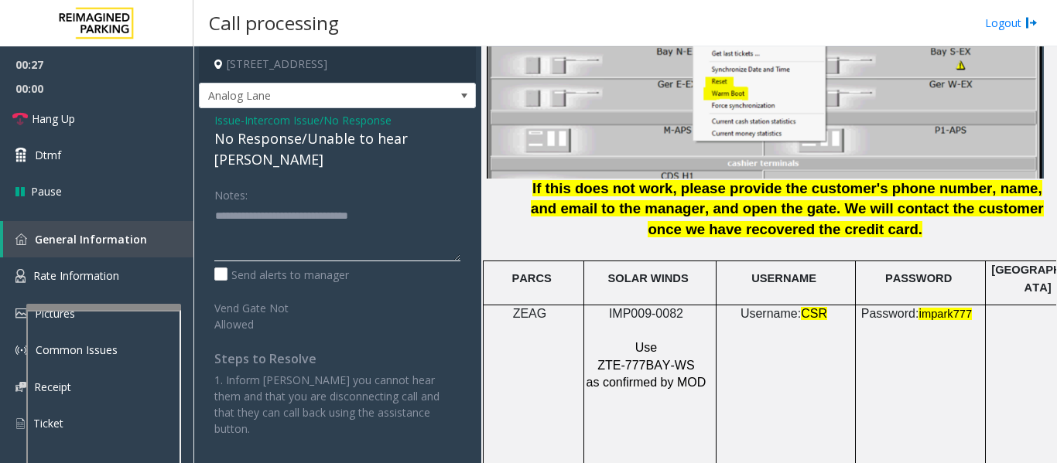
click at [427, 203] on textarea at bounding box center [337, 232] width 246 height 58
type textarea "**********"
click at [60, 125] on span "Hang Up" at bounding box center [53, 119] width 43 height 16
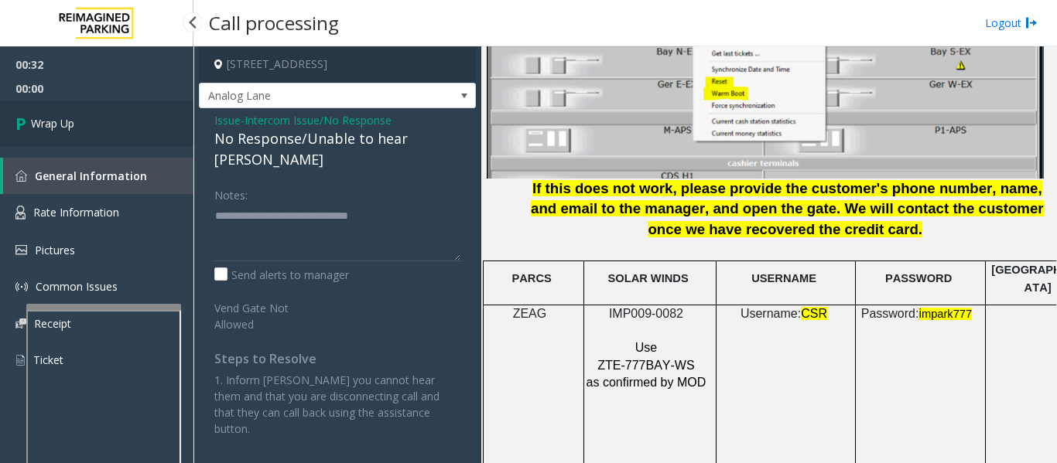
click at [22, 124] on icon at bounding box center [22, 124] width 15 height 26
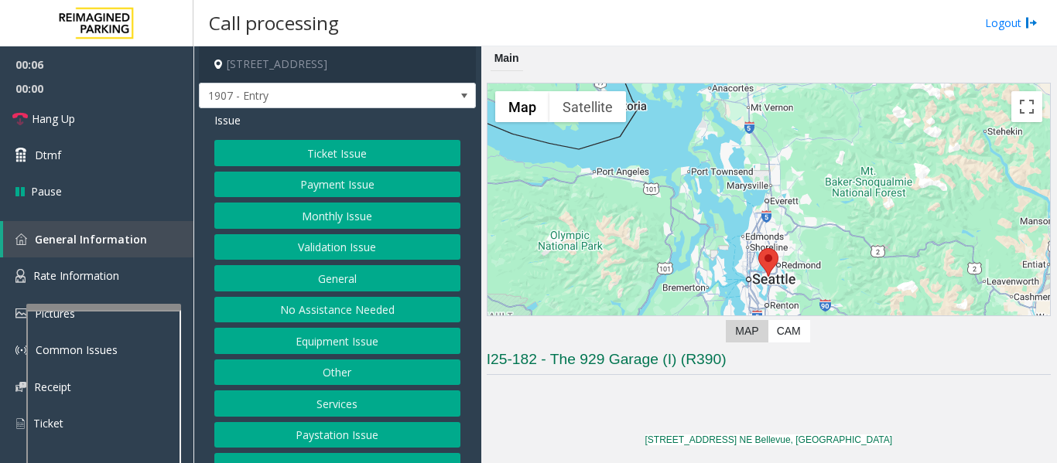
scroll to position [387, 0]
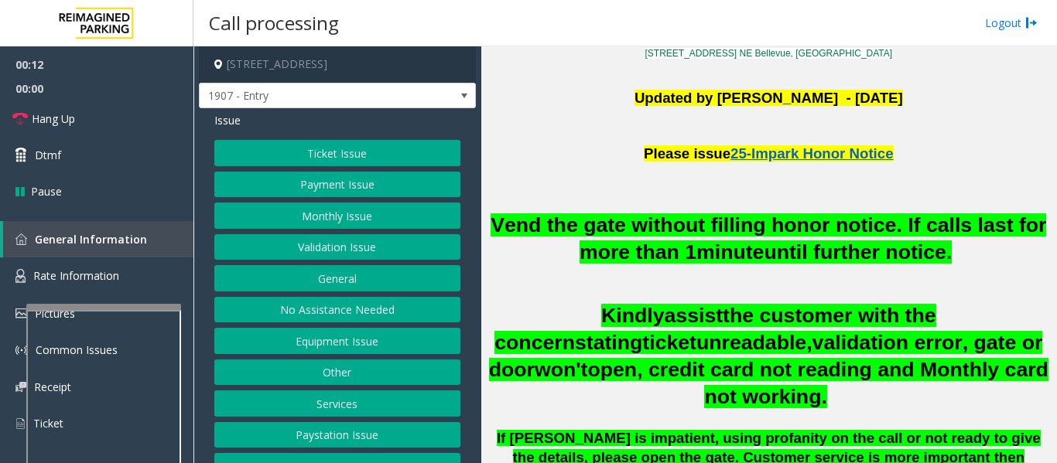
click at [361, 340] on button "Equipment Issue" at bounding box center [337, 341] width 246 height 26
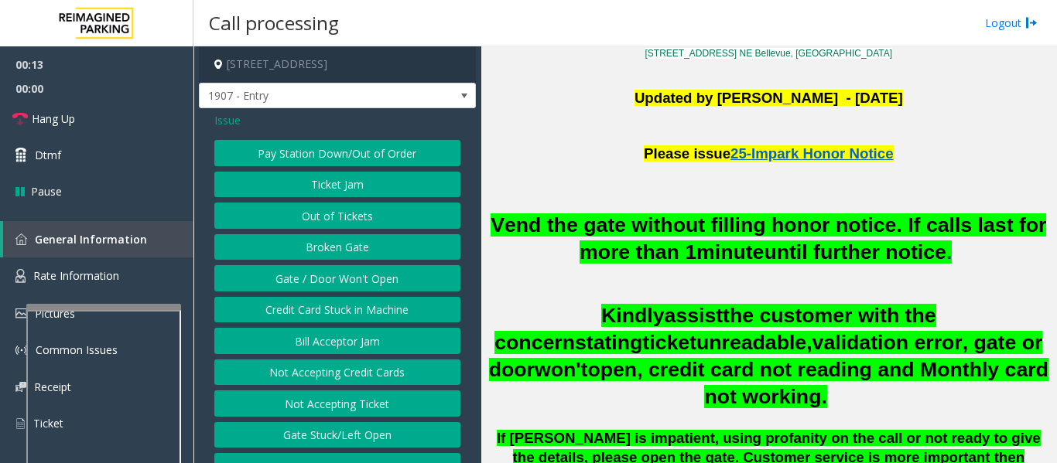
click at [377, 279] on button "Gate / Door Won't Open" at bounding box center [337, 278] width 246 height 26
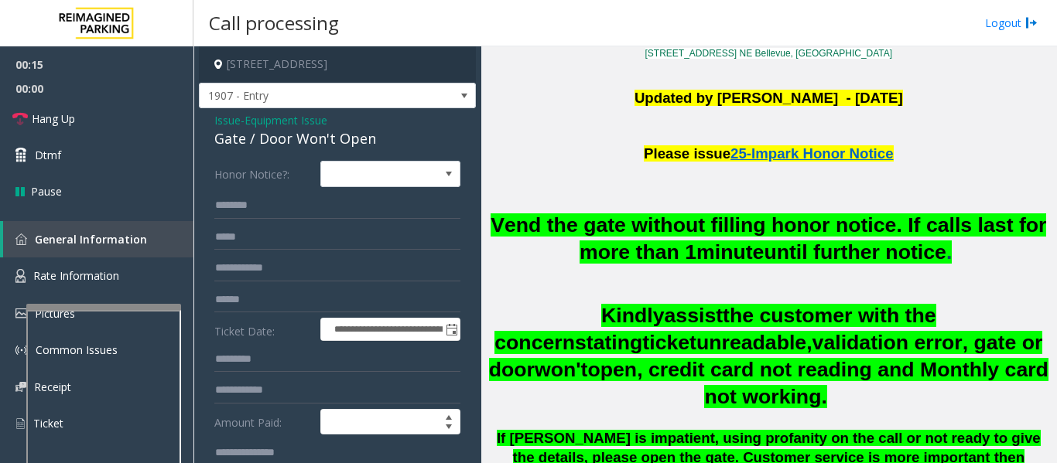
click at [315, 135] on div "Gate / Door Won't Open" at bounding box center [337, 138] width 246 height 21
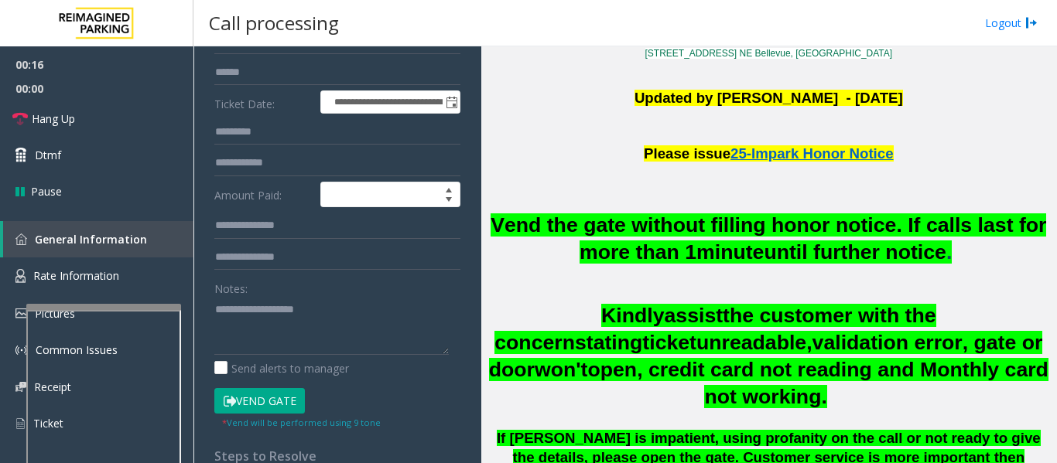
scroll to position [232, 0]
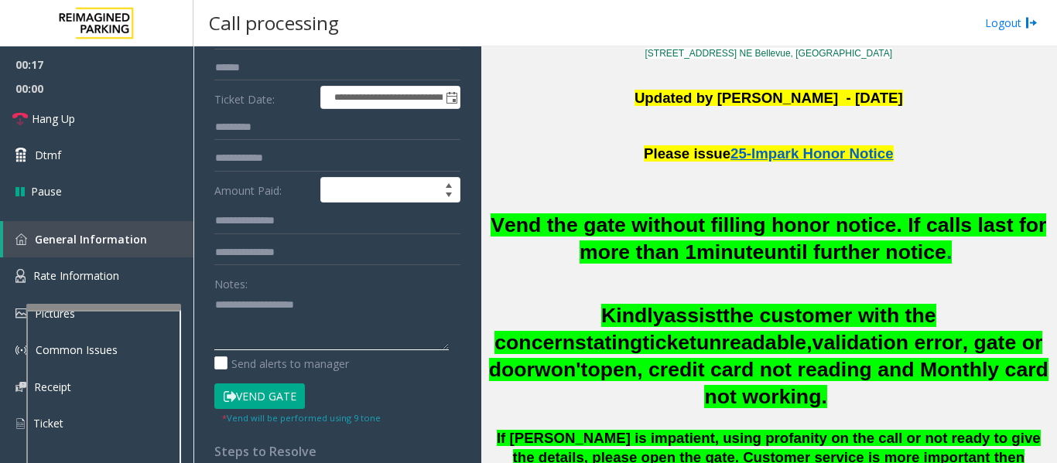
click at [300, 329] on textarea at bounding box center [331, 321] width 234 height 58
paste textarea "**********"
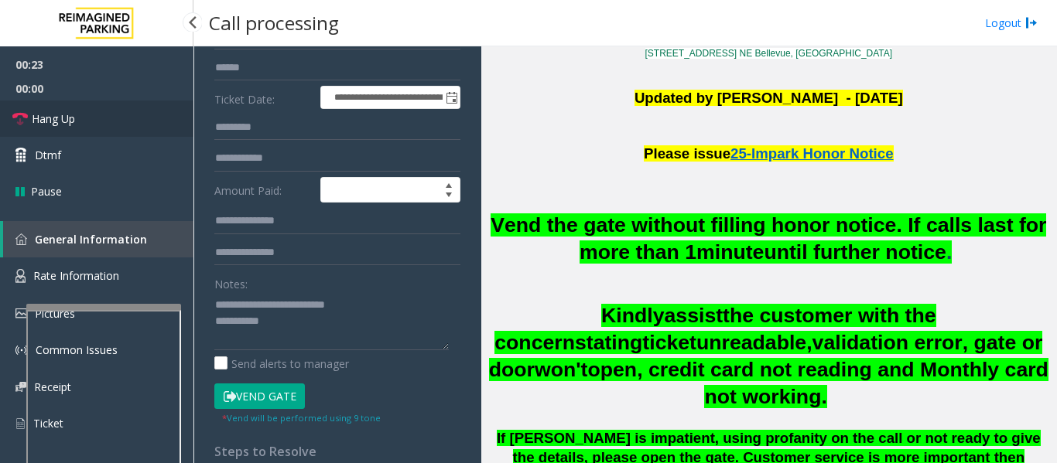
click at [159, 106] on link "Hang Up" at bounding box center [96, 119] width 193 height 36
click at [331, 341] on textarea at bounding box center [331, 321] width 234 height 58
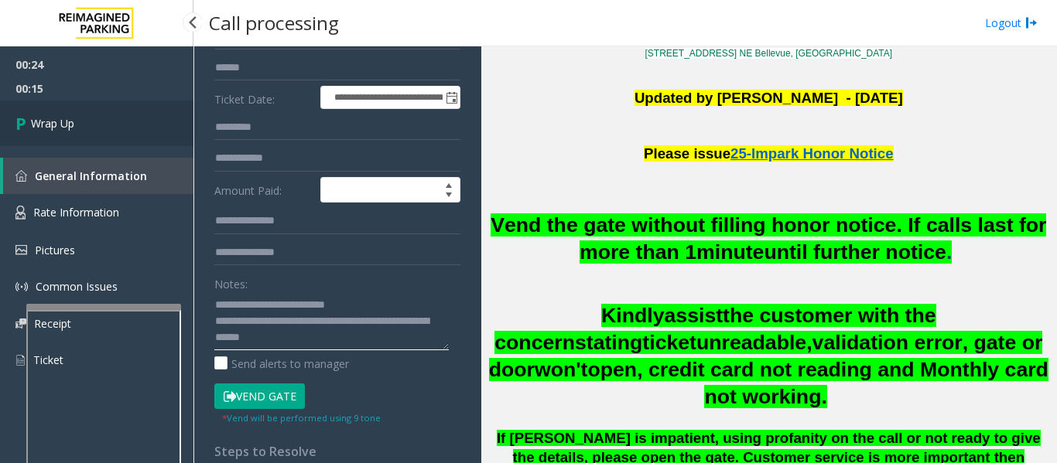
type textarea "**********"
click at [43, 131] on span "Wrap Up" at bounding box center [52, 123] width 43 height 16
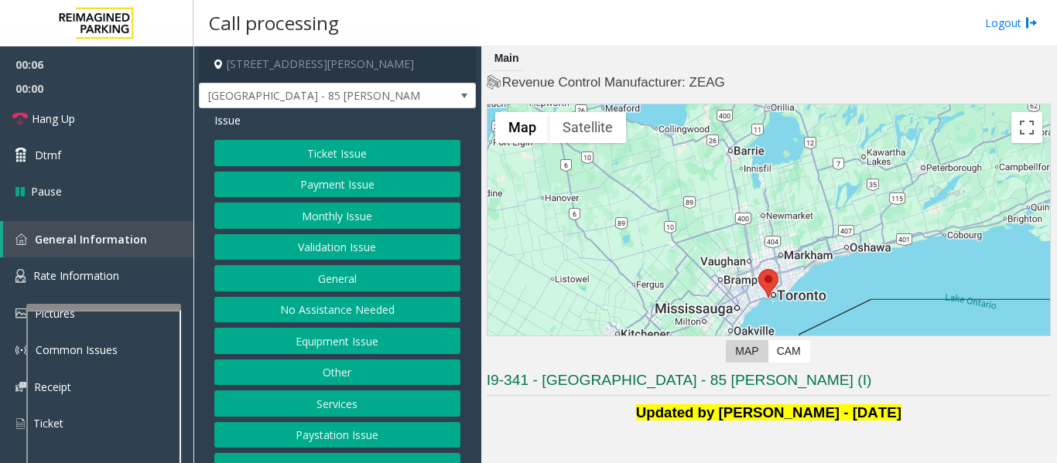
click at [235, 245] on button "Validation Issue" at bounding box center [337, 247] width 246 height 26
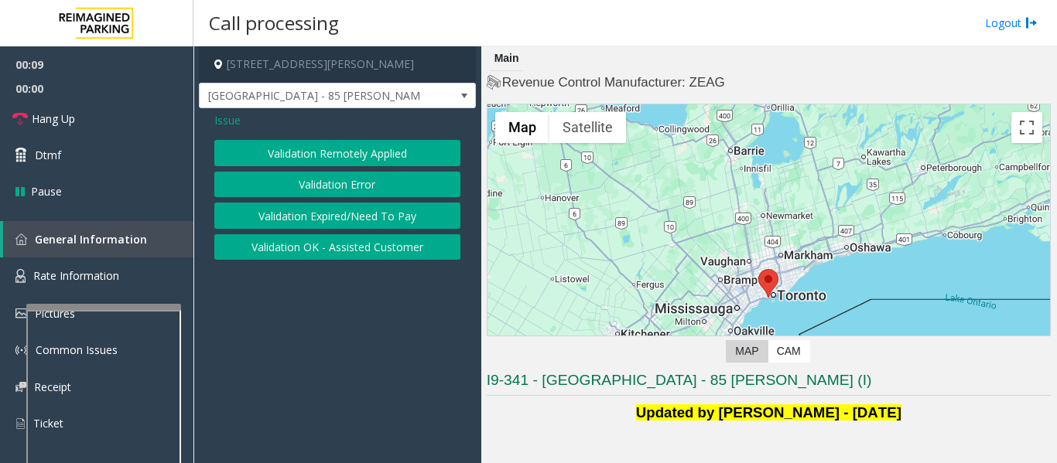
click at [327, 179] on button "Validation Error" at bounding box center [337, 185] width 246 height 26
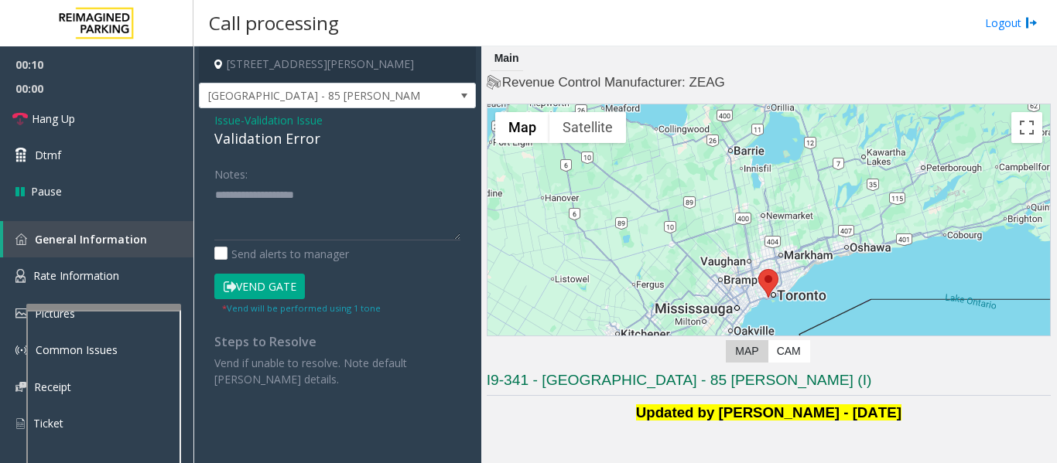
click at [294, 145] on div "Validation Error" at bounding box center [337, 138] width 246 height 21
click at [308, 213] on textarea at bounding box center [337, 212] width 246 height 58
paste textarea "**********"
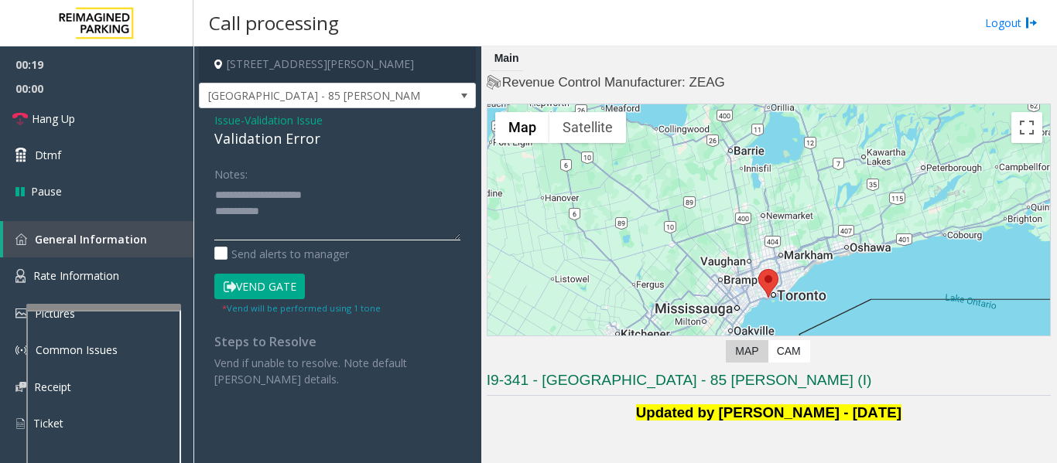
click at [344, 195] on textarea at bounding box center [337, 212] width 246 height 58
drag, startPoint x: 149, startPoint y: 217, endPoint x: 414, endPoint y: 196, distance: 266.2
click at [414, 196] on textarea at bounding box center [337, 212] width 246 height 58
click at [356, 238] on textarea at bounding box center [337, 212] width 246 height 58
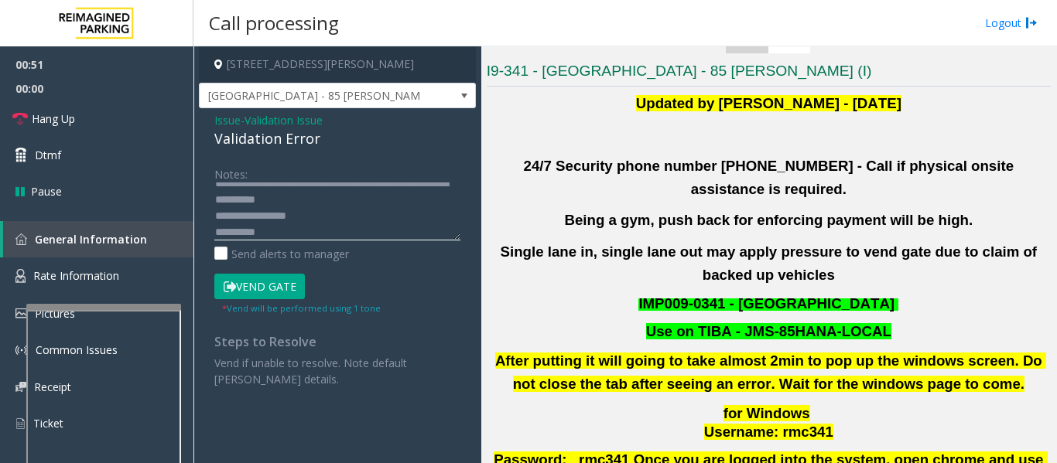
scroll to position [619, 0]
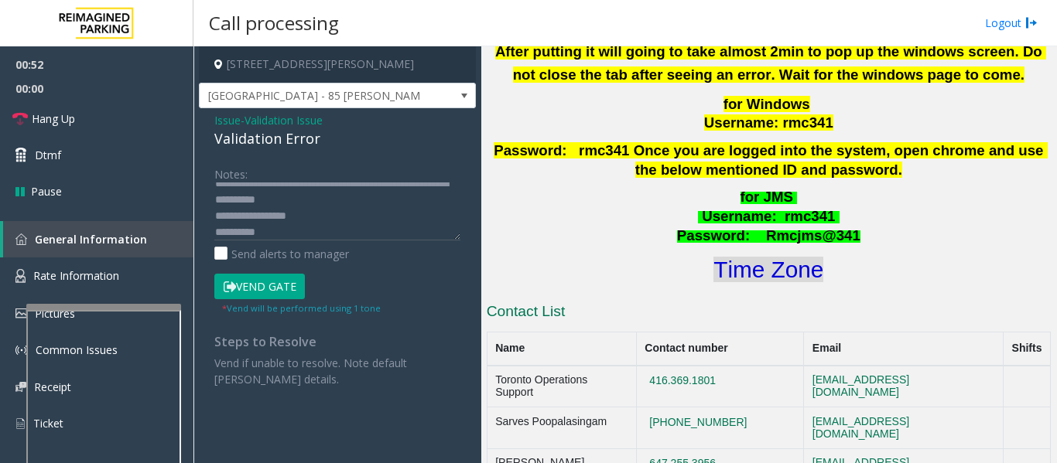
click at [740, 257] on font "Time Zone" at bounding box center [768, 270] width 110 height 26
click at [364, 202] on textarea at bounding box center [337, 212] width 246 height 58
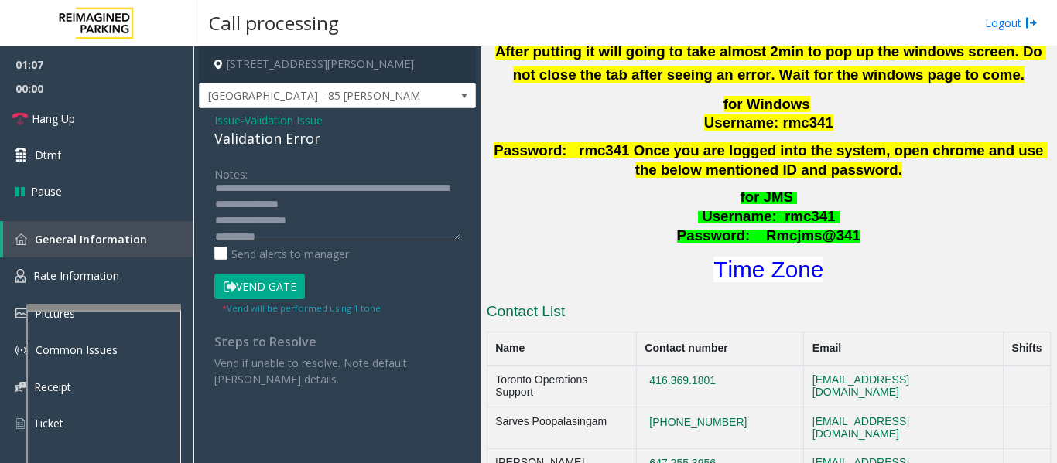
scroll to position [32, 0]
type textarea "**********"
click at [258, 279] on button "Vend Gate" at bounding box center [259, 287] width 91 height 26
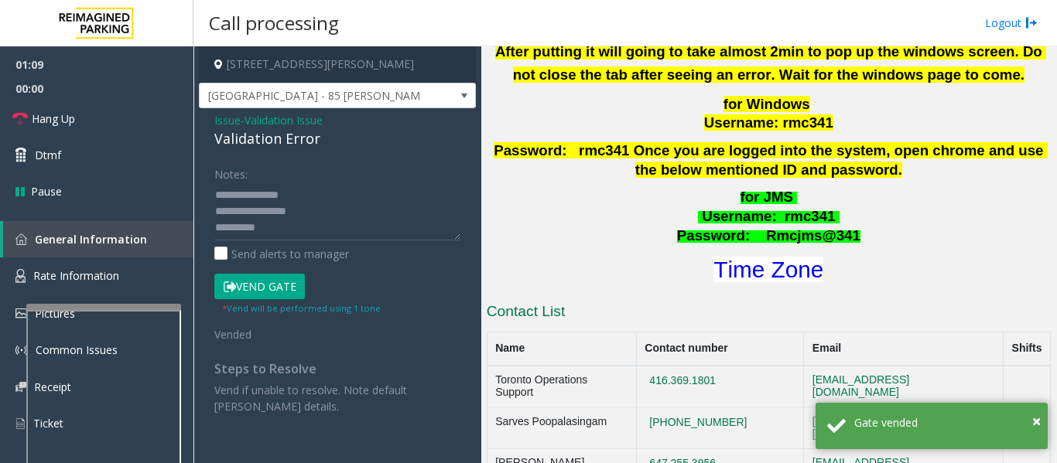
scroll to position [0, 0]
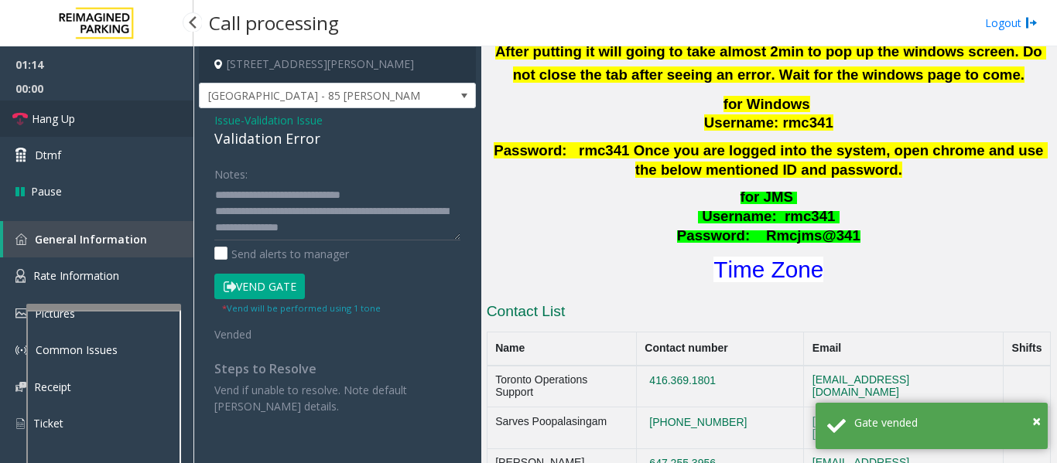
click at [74, 116] on span "Hang Up" at bounding box center [53, 119] width 43 height 16
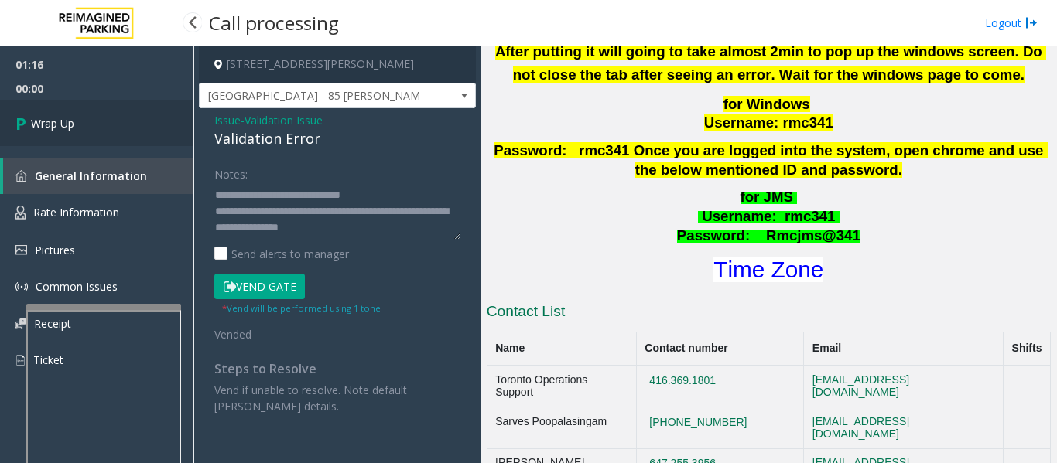
click at [54, 126] on span "Wrap Up" at bounding box center [52, 123] width 43 height 16
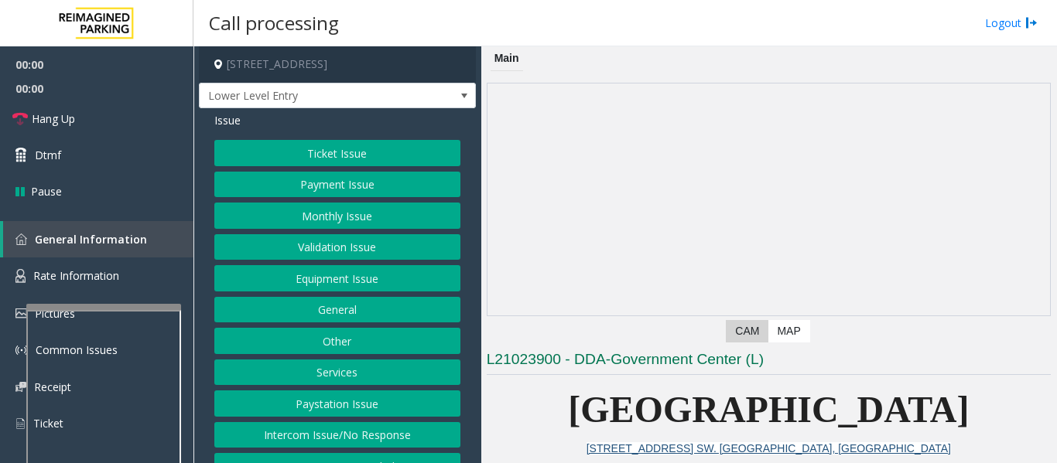
scroll to position [232, 0]
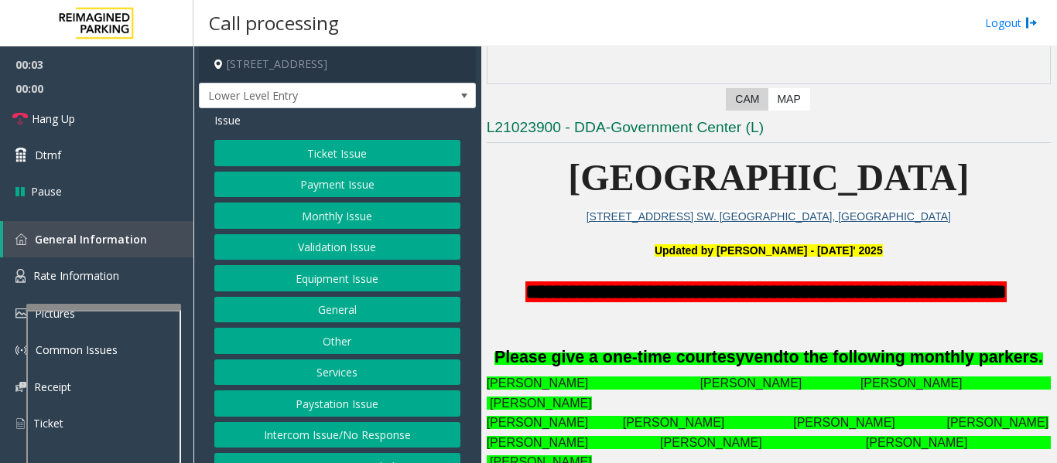
click at [308, 435] on button "Intercom Issue/No Response" at bounding box center [337, 435] width 246 height 26
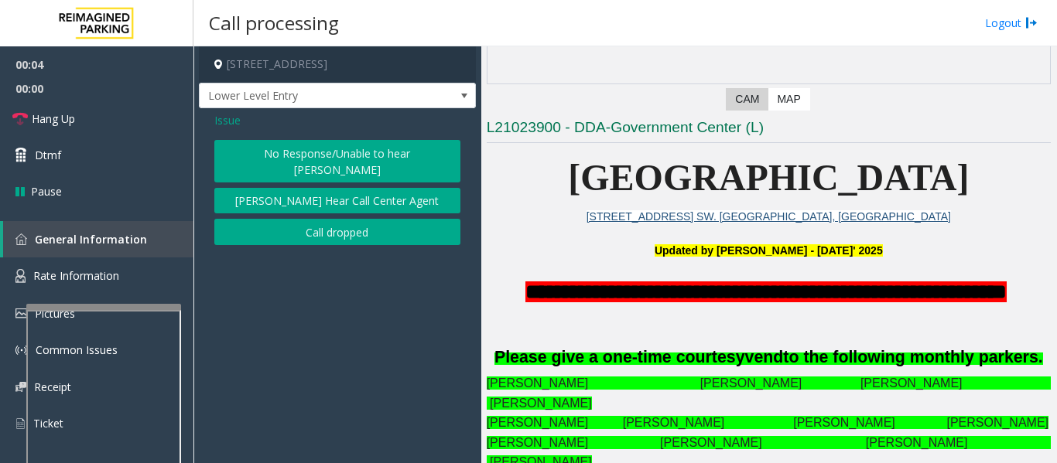
click at [432, 149] on button "No Response/Unable to hear [PERSON_NAME]" at bounding box center [337, 161] width 246 height 43
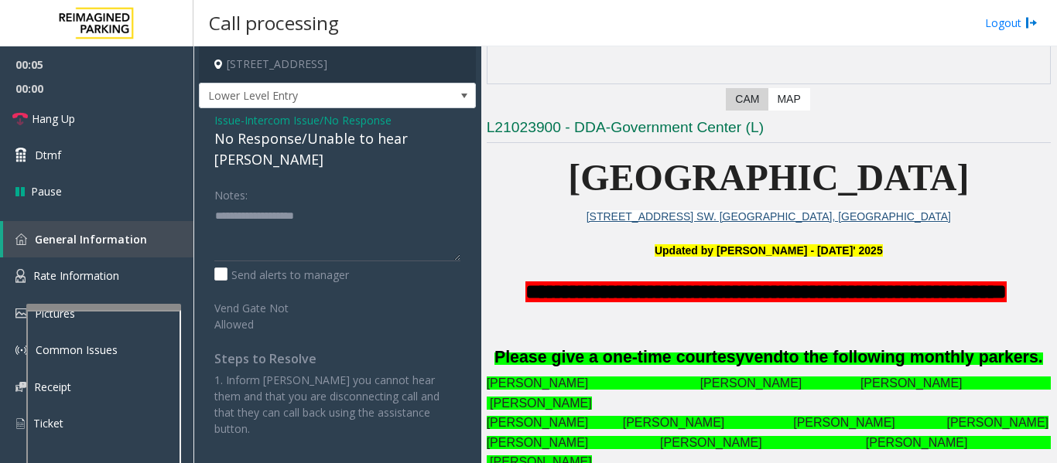
click at [349, 137] on div "No Response/Unable to hear [PERSON_NAME]" at bounding box center [337, 149] width 246 height 42
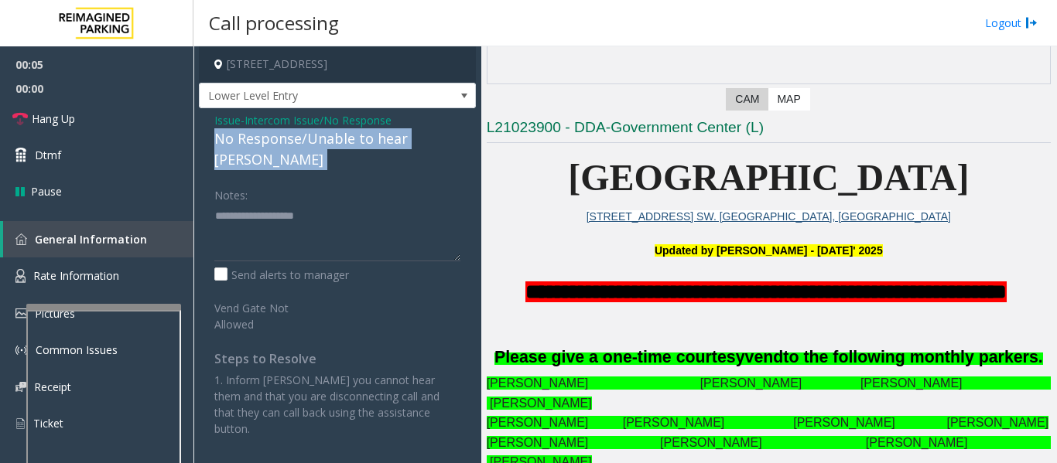
click at [349, 137] on div "No Response/Unable to hear [PERSON_NAME]" at bounding box center [337, 149] width 246 height 42
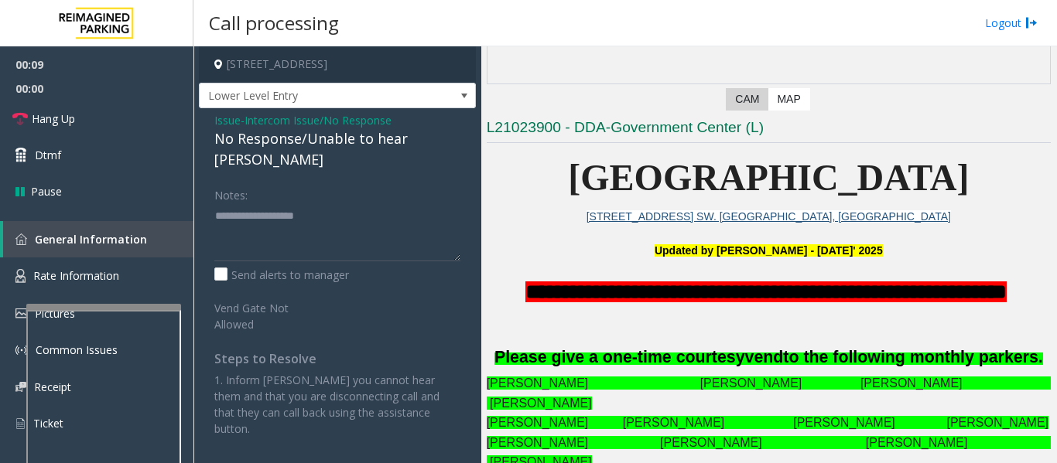
click at [226, 124] on span "Issue" at bounding box center [227, 120] width 26 height 16
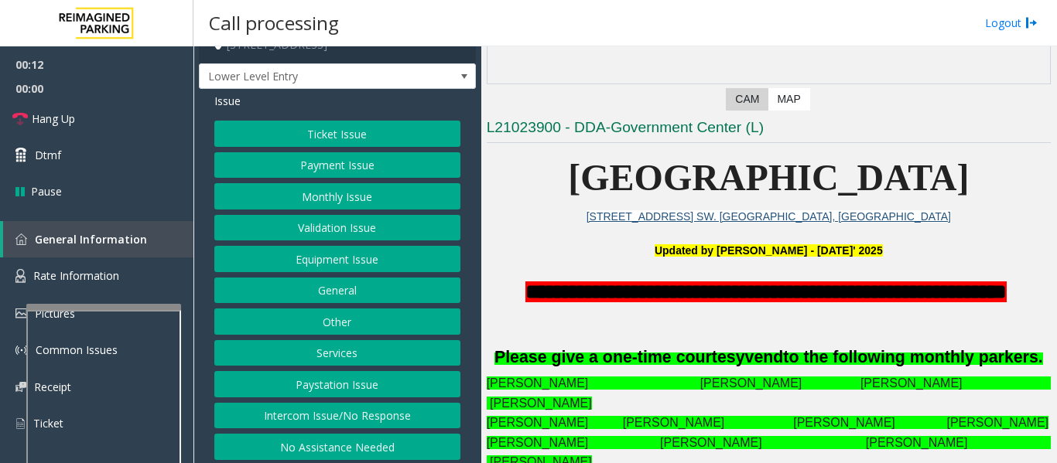
scroll to position [24, 0]
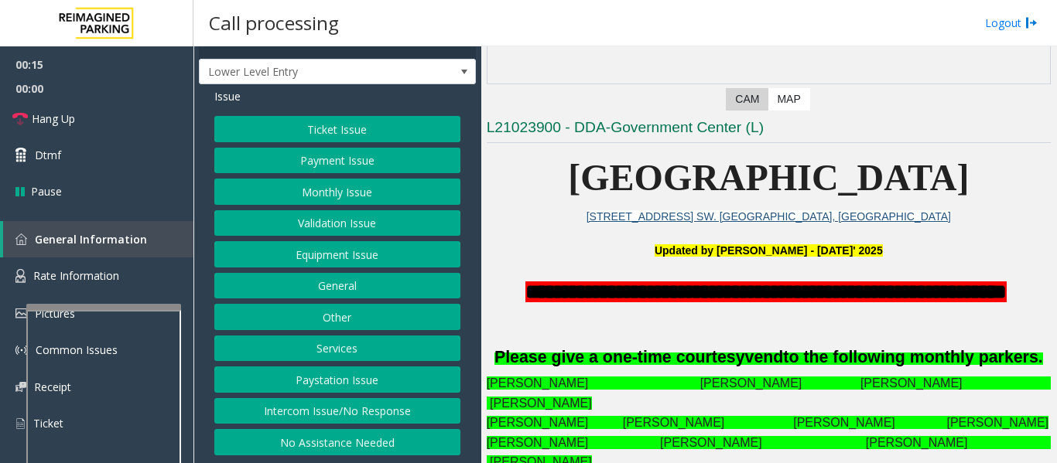
click at [356, 415] on button "Intercom Issue/No Response" at bounding box center [337, 411] width 246 height 26
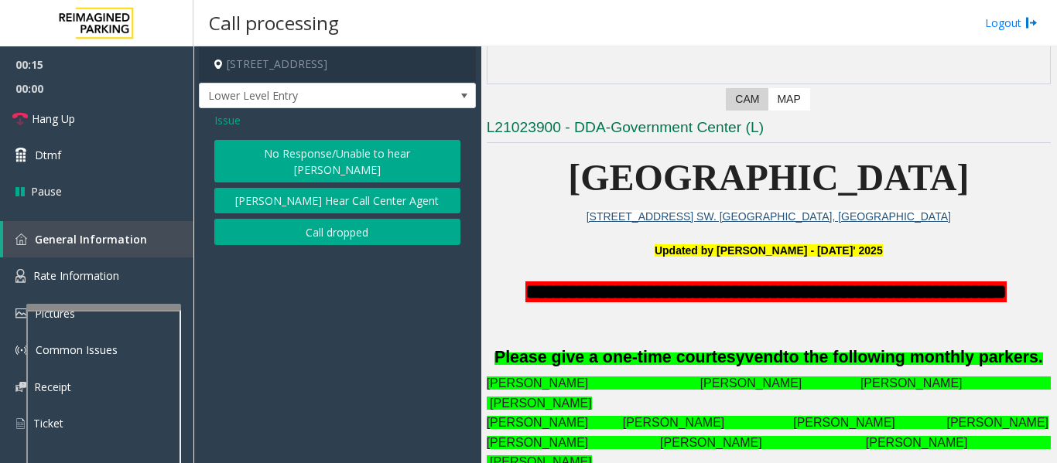
scroll to position [0, 0]
click at [335, 151] on button "No Response/Unable to hear [PERSON_NAME]" at bounding box center [337, 161] width 246 height 43
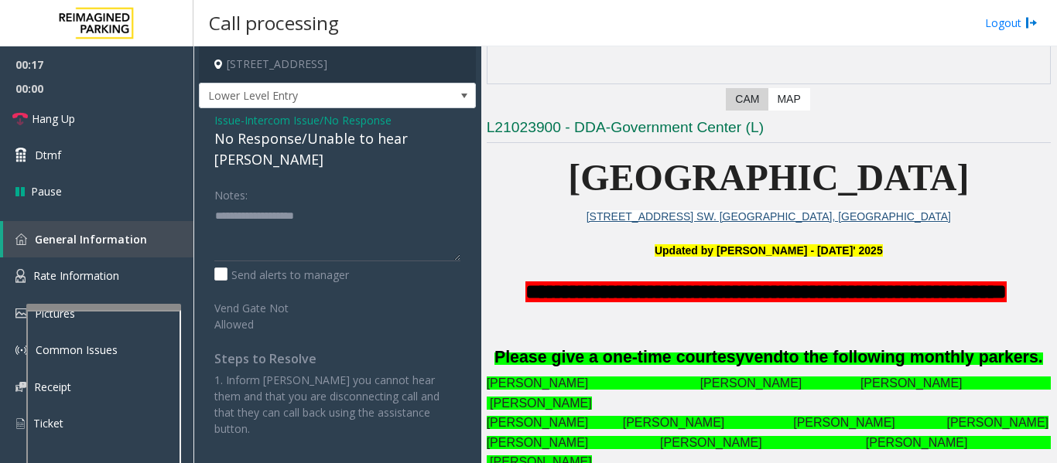
click at [334, 138] on div "No Response/Unable to hear [PERSON_NAME]" at bounding box center [337, 149] width 246 height 42
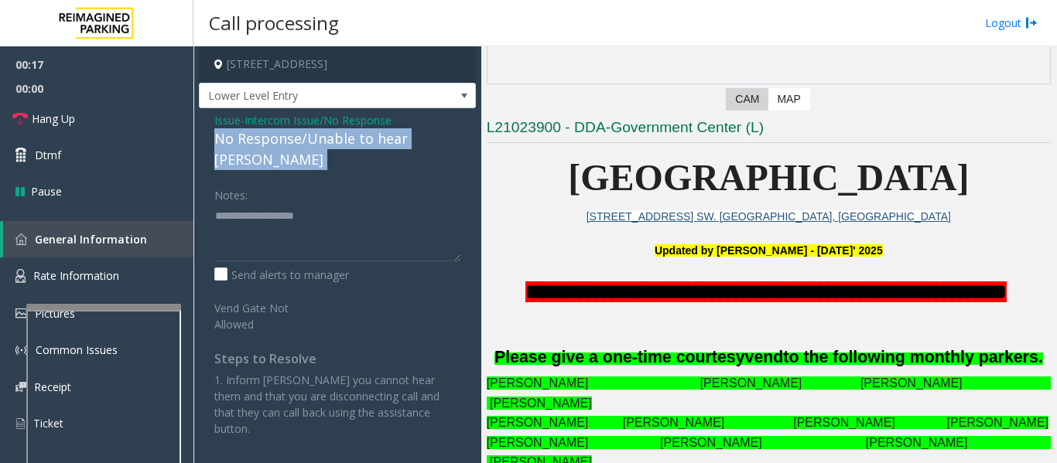
click at [334, 138] on div "No Response/Unable to hear [PERSON_NAME]" at bounding box center [337, 149] width 246 height 42
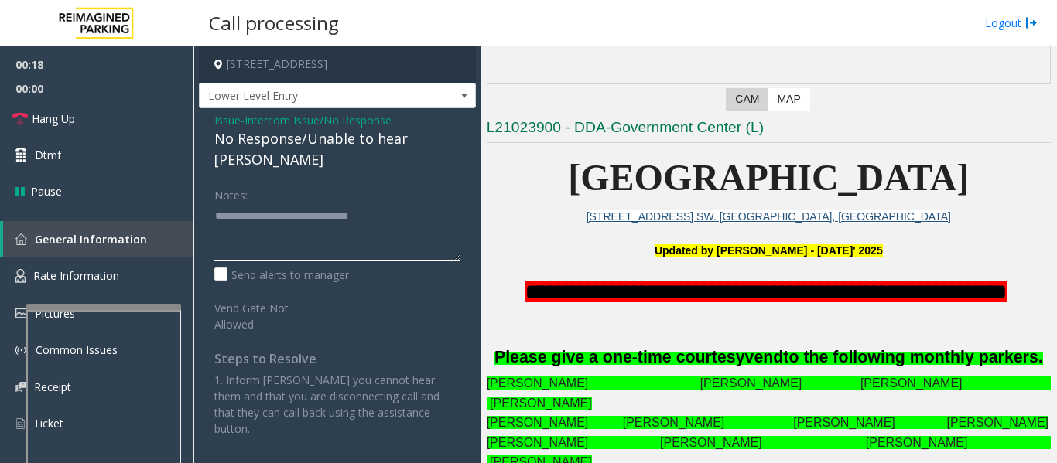
click at [420, 203] on textarea at bounding box center [337, 232] width 246 height 58
type textarea "**********"
click at [25, 104] on link "Hang Up" at bounding box center [96, 119] width 193 height 36
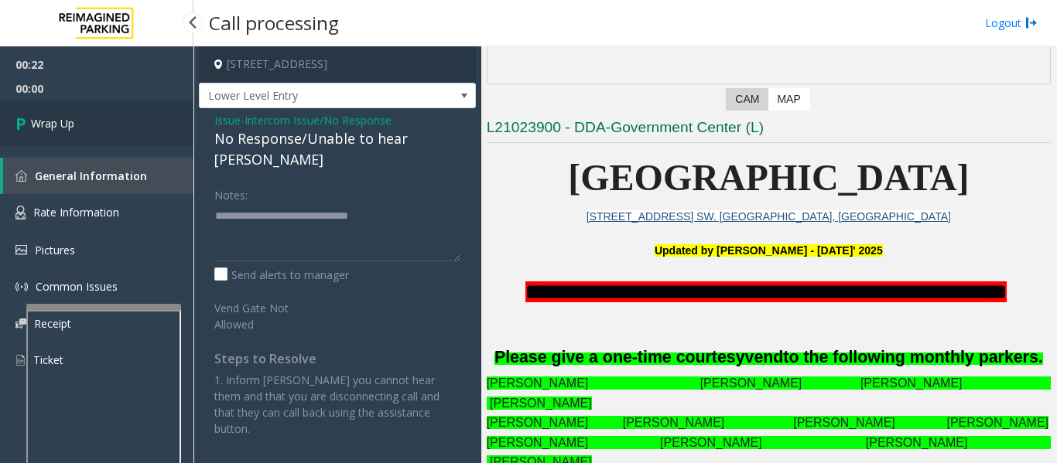
click at [101, 125] on link "Wrap Up" at bounding box center [96, 124] width 193 height 46
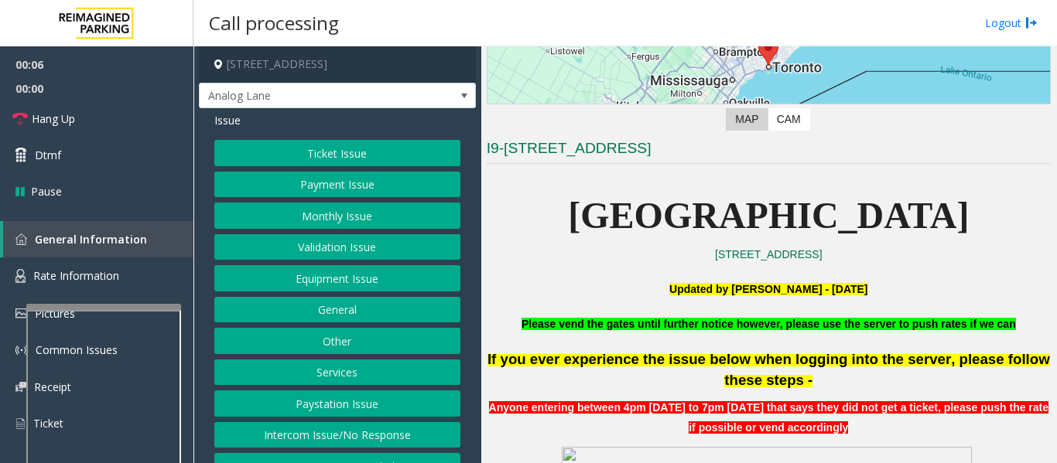
scroll to position [542, 0]
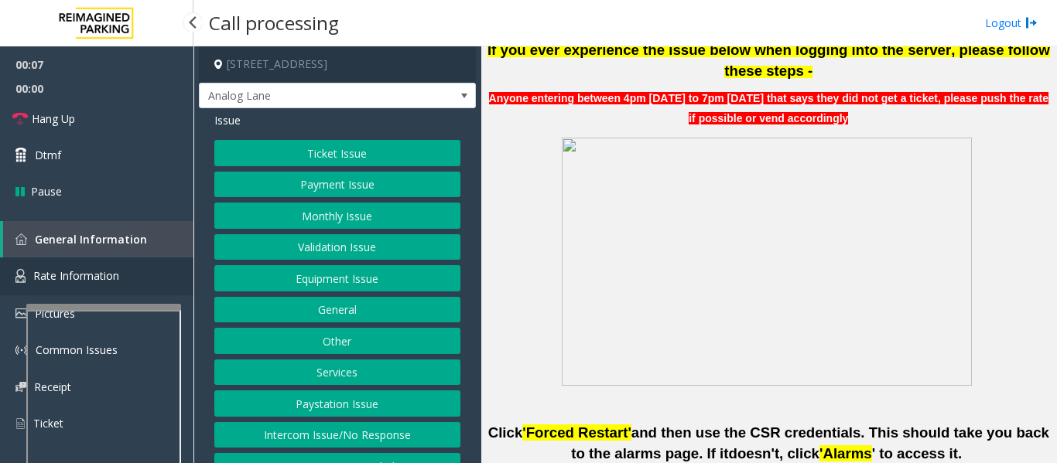
click at [82, 277] on span "Rate Information" at bounding box center [76, 275] width 86 height 15
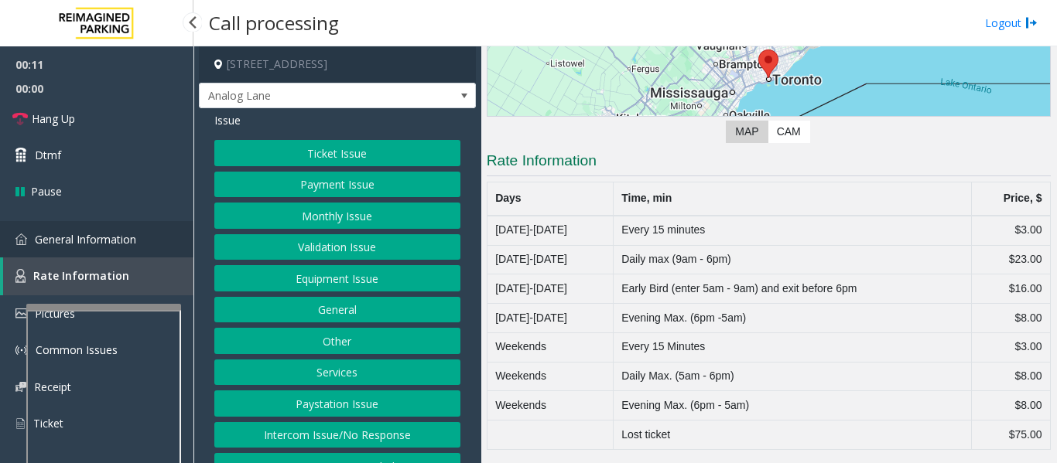
click at [79, 248] on link "General Information" at bounding box center [96, 239] width 193 height 36
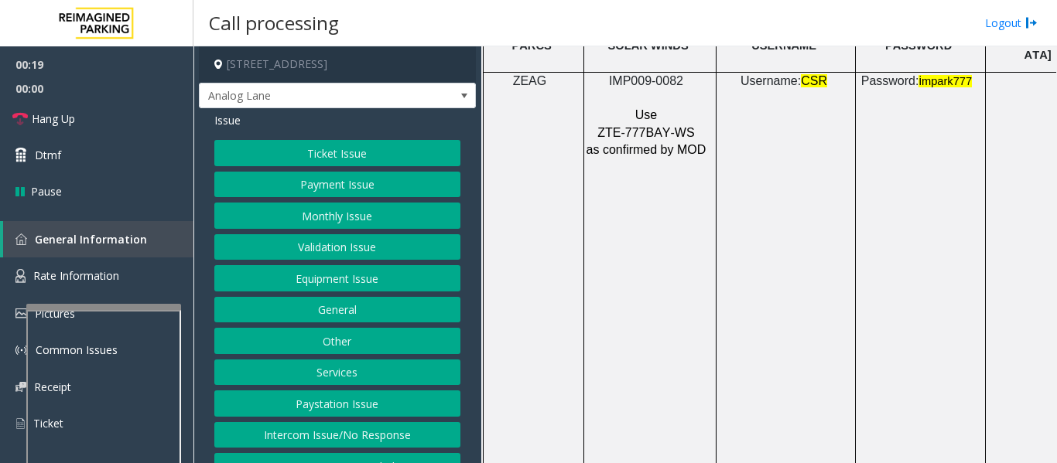
scroll to position [2244, 0]
click at [665, 75] on span "IMP009-0082" at bounding box center [646, 81] width 74 height 13
click at [432, 146] on button "Ticket Issue" at bounding box center [337, 153] width 246 height 26
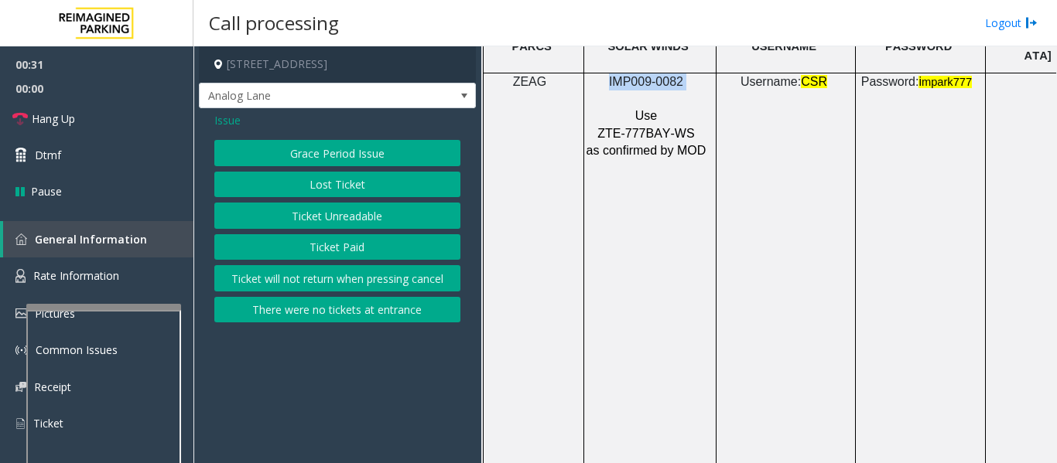
click at [386, 224] on button "Ticket Unreadable" at bounding box center [337, 216] width 246 height 26
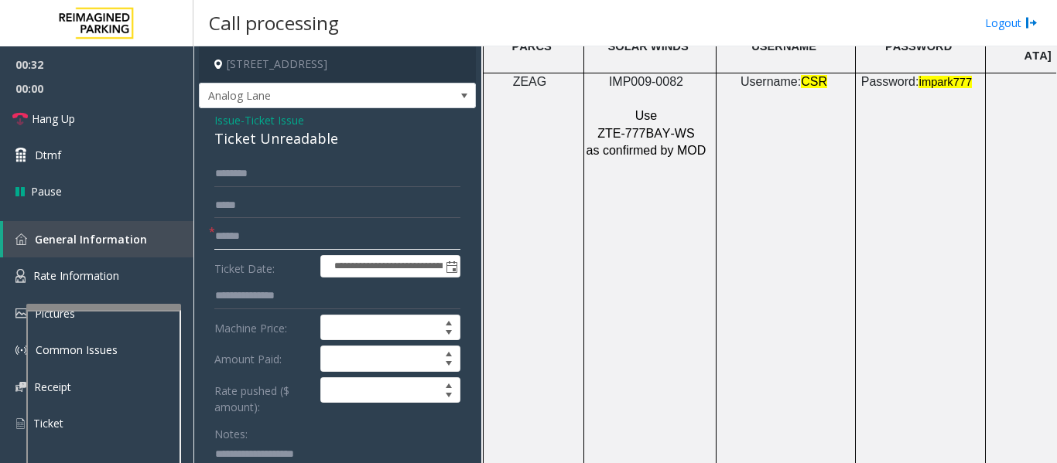
click at [366, 236] on input "text" at bounding box center [337, 237] width 246 height 26
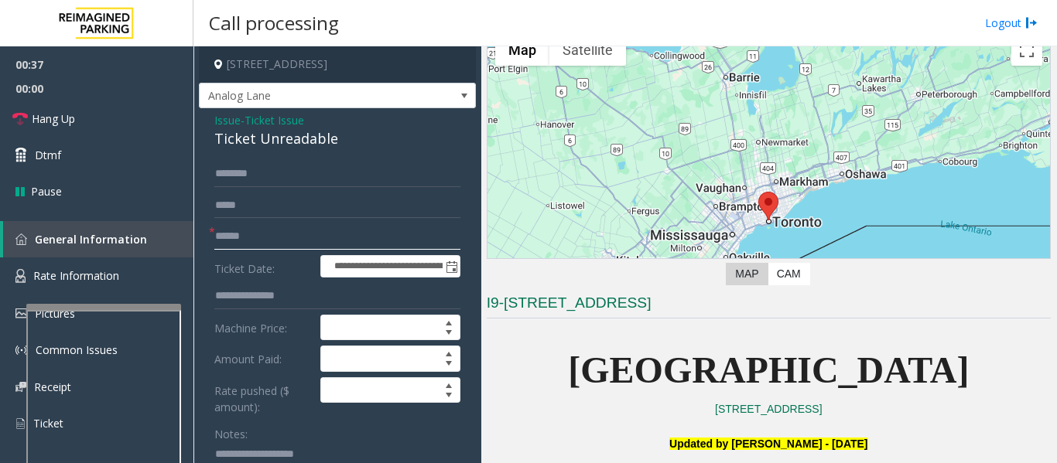
scroll to position [309, 0]
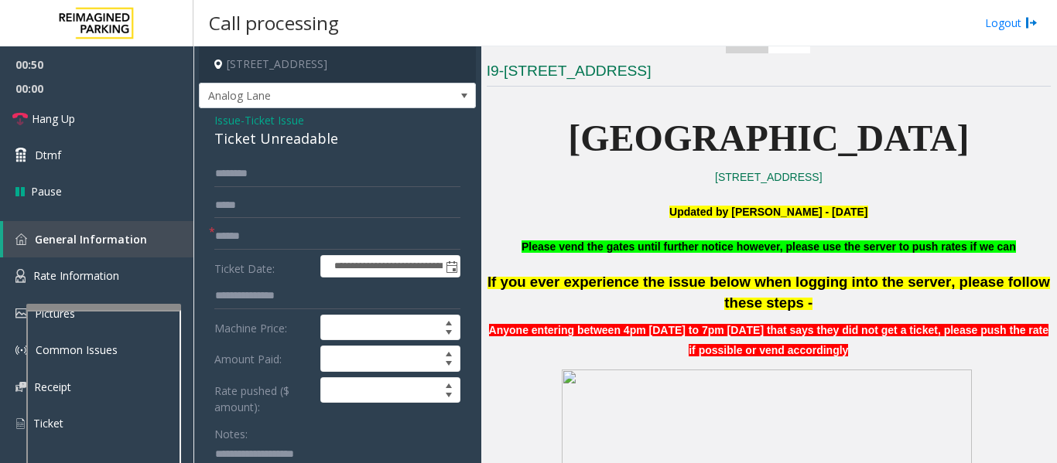
click at [249, 138] on div "Ticket Unreadable" at bounding box center [337, 138] width 246 height 21
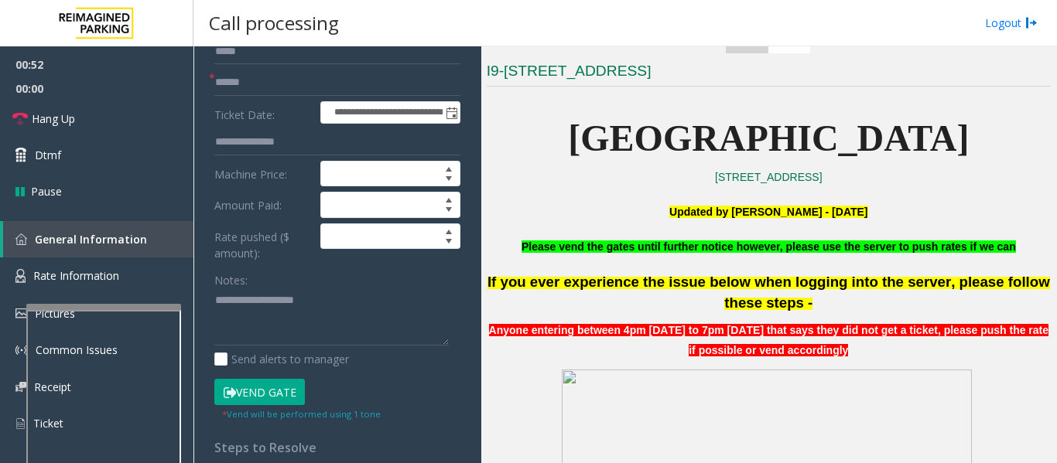
scroll to position [155, 0]
click at [272, 340] on textarea at bounding box center [331, 317] width 234 height 58
paste textarea "**********"
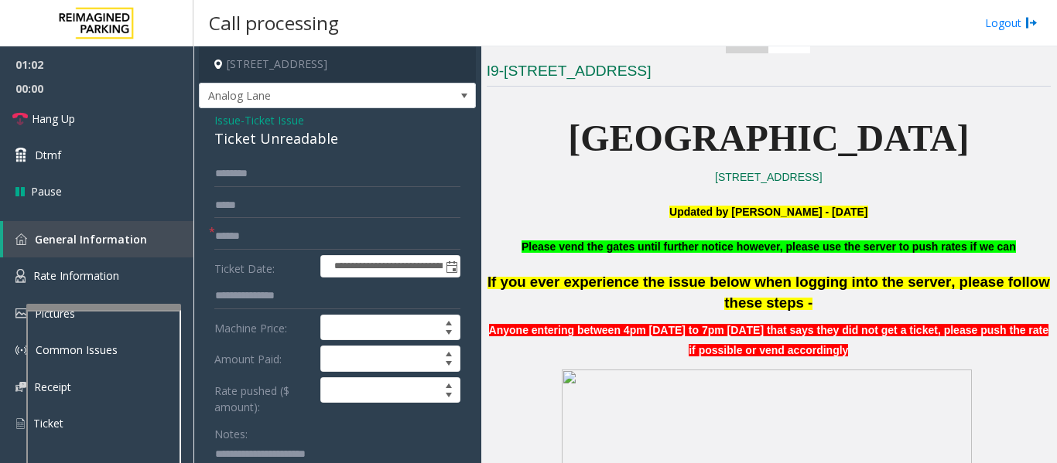
type textarea "**********"
click at [264, 243] on input "text" at bounding box center [337, 237] width 246 height 26
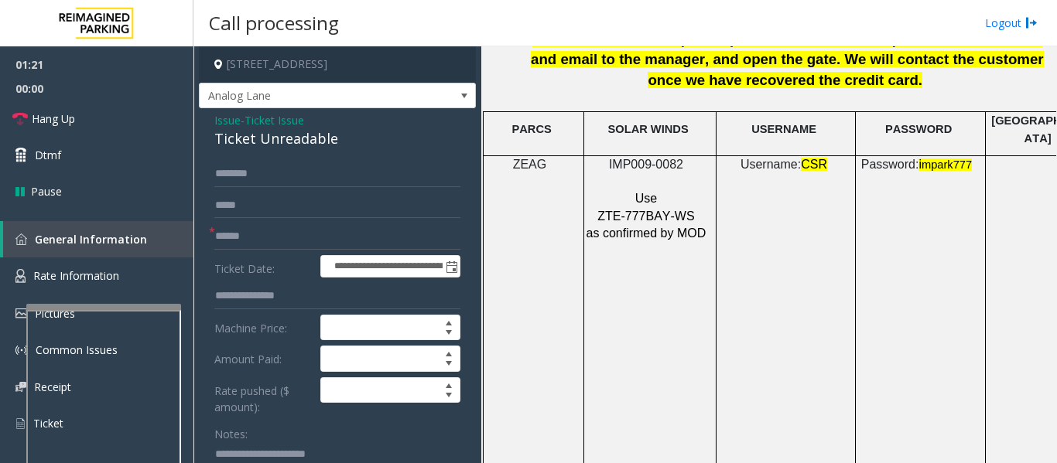
scroll to position [2166, 0]
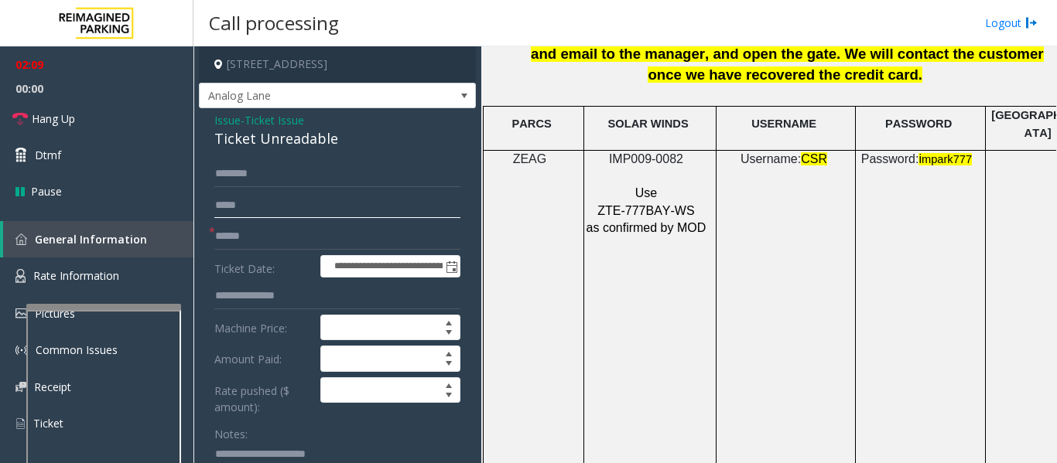
click at [381, 197] on input "text" at bounding box center [337, 206] width 246 height 26
click at [389, 180] on input "text" at bounding box center [337, 174] width 246 height 26
drag, startPoint x: 281, startPoint y: 170, endPoint x: 283, endPoint y: 178, distance: 8.1
click at [281, 170] on input "text" at bounding box center [337, 174] width 246 height 26
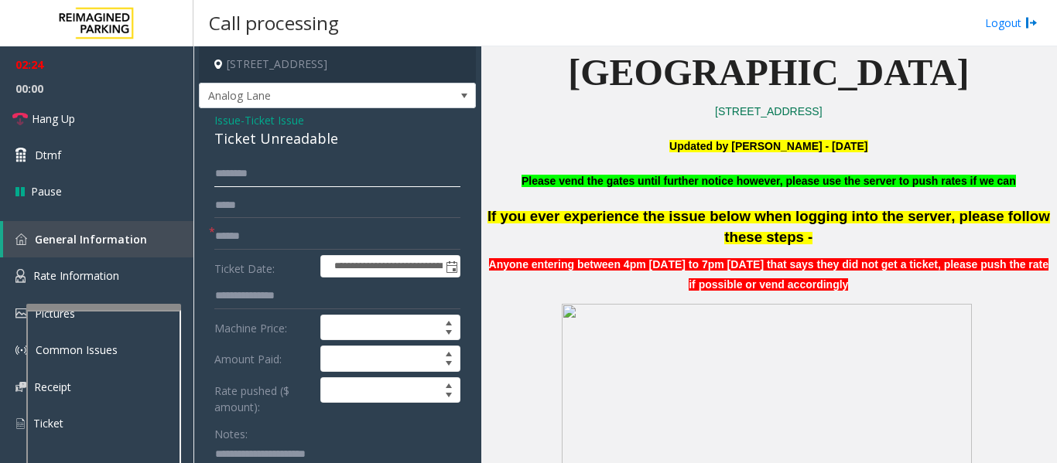
scroll to position [232, 0]
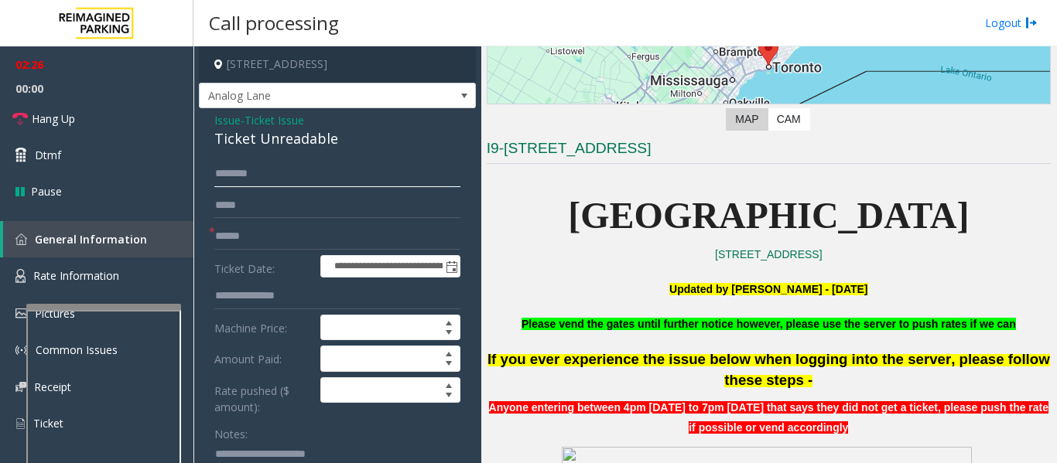
click at [253, 178] on input "text" at bounding box center [337, 174] width 246 height 26
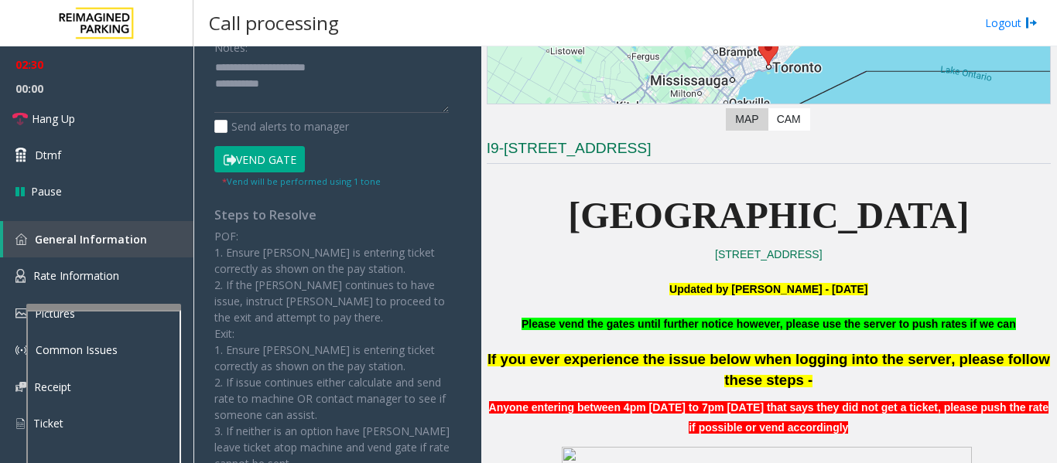
type input "****"
click at [287, 163] on button "Vend Gate" at bounding box center [259, 159] width 91 height 26
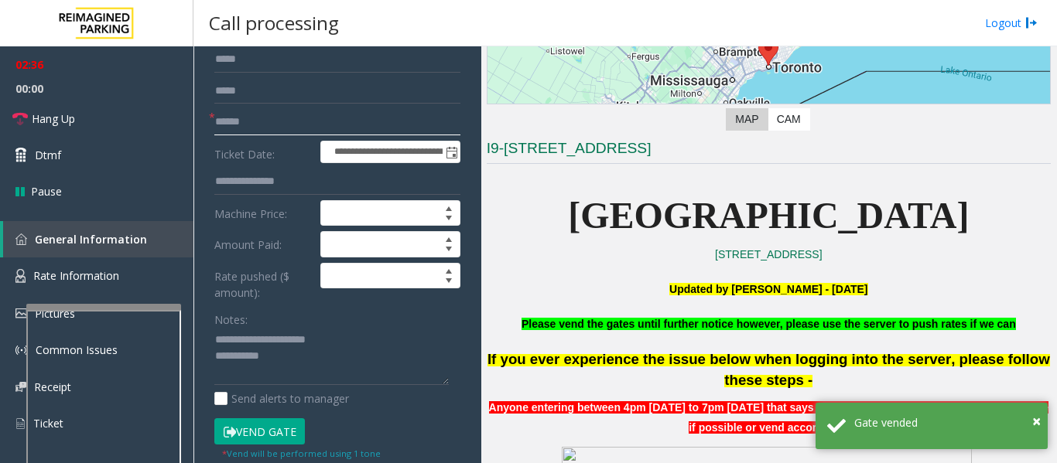
scroll to position [232, 0]
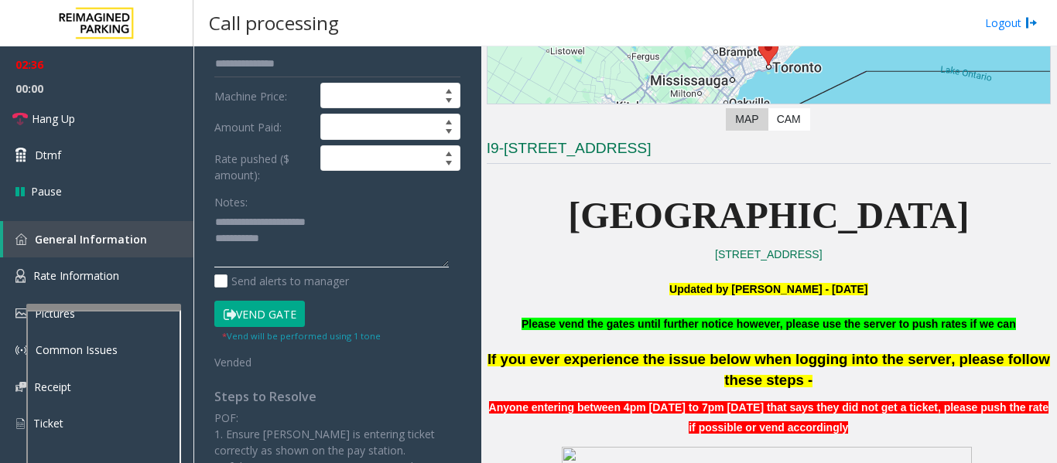
click at [320, 248] on textarea at bounding box center [331, 239] width 234 height 58
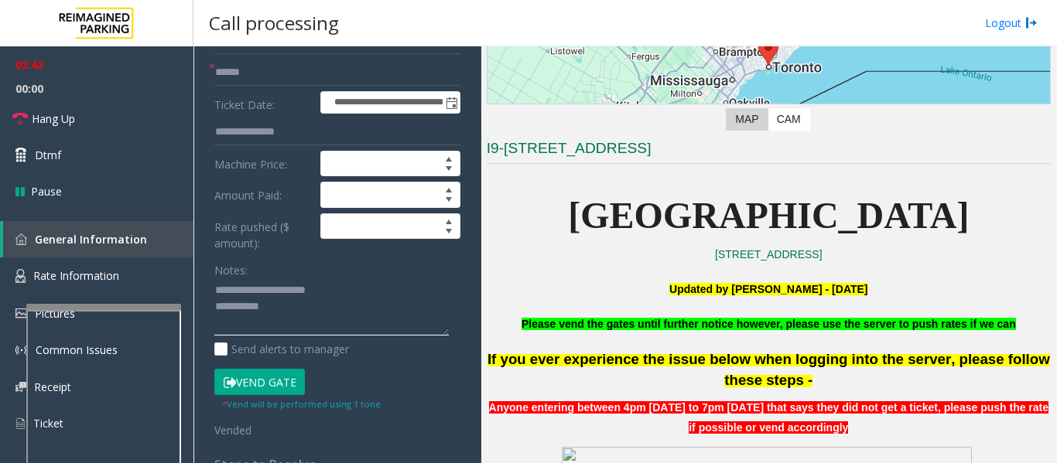
scroll to position [77, 0]
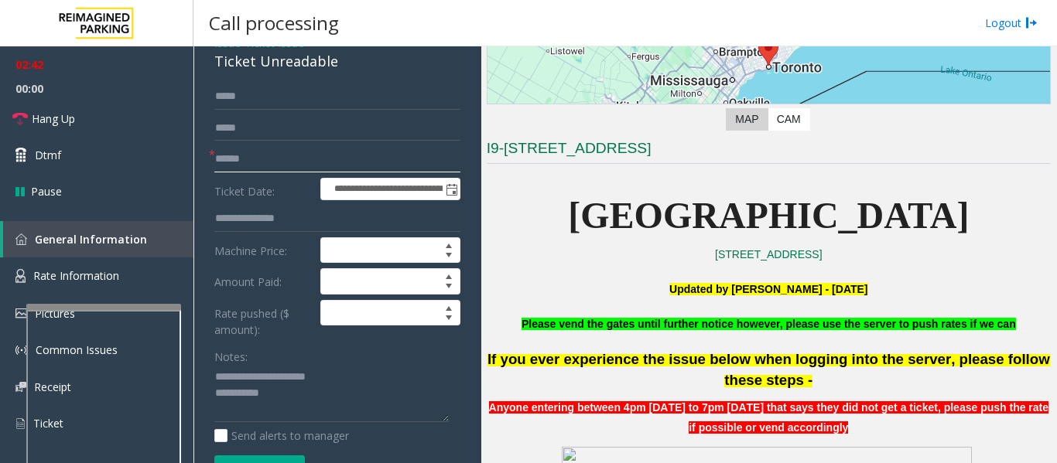
click at [240, 161] on input "text" at bounding box center [337, 159] width 246 height 26
click at [310, 156] on input "text" at bounding box center [337, 159] width 246 height 26
type input "********"
click at [294, 388] on textarea at bounding box center [331, 394] width 234 height 58
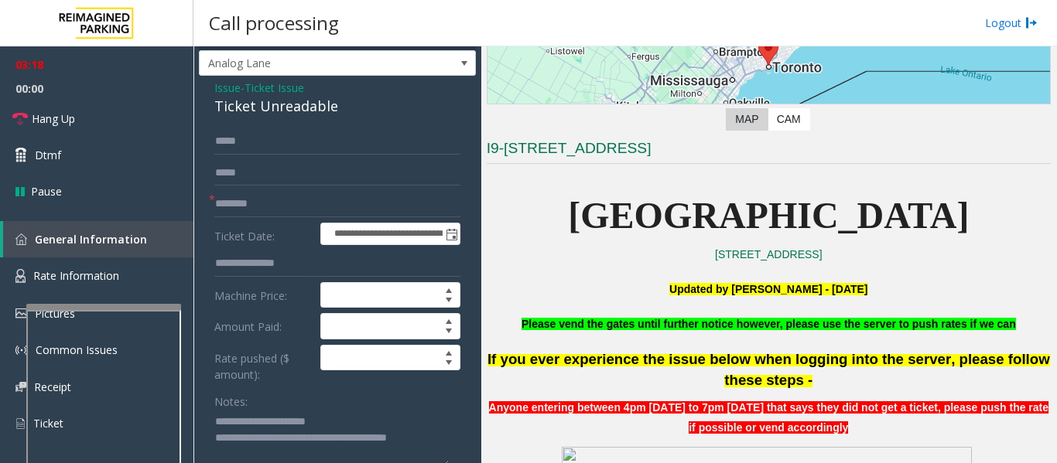
scroll to position [0, 0]
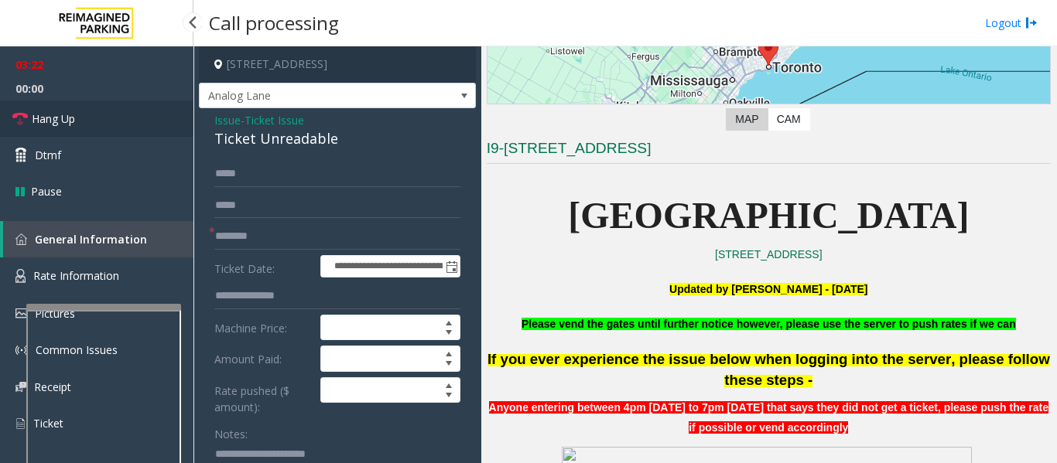
click at [59, 111] on span "Hang Up" at bounding box center [53, 119] width 43 height 16
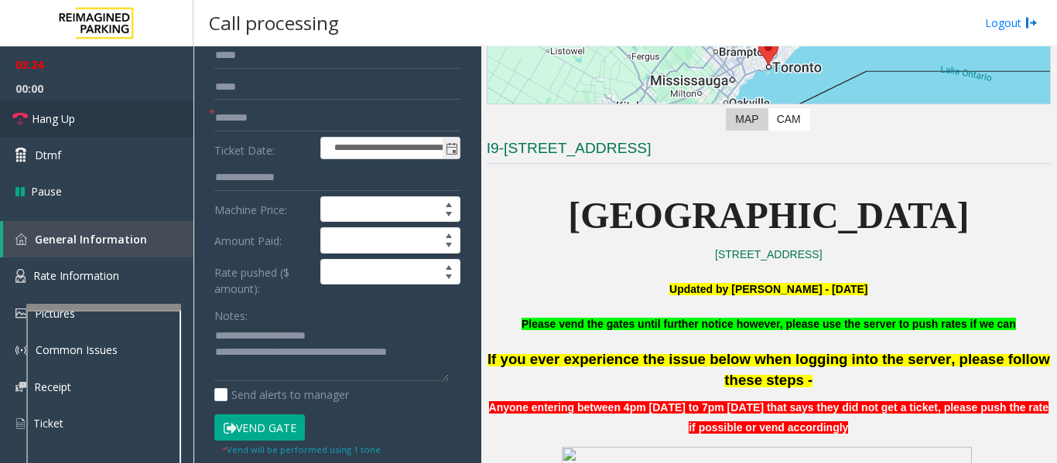
scroll to position [155, 0]
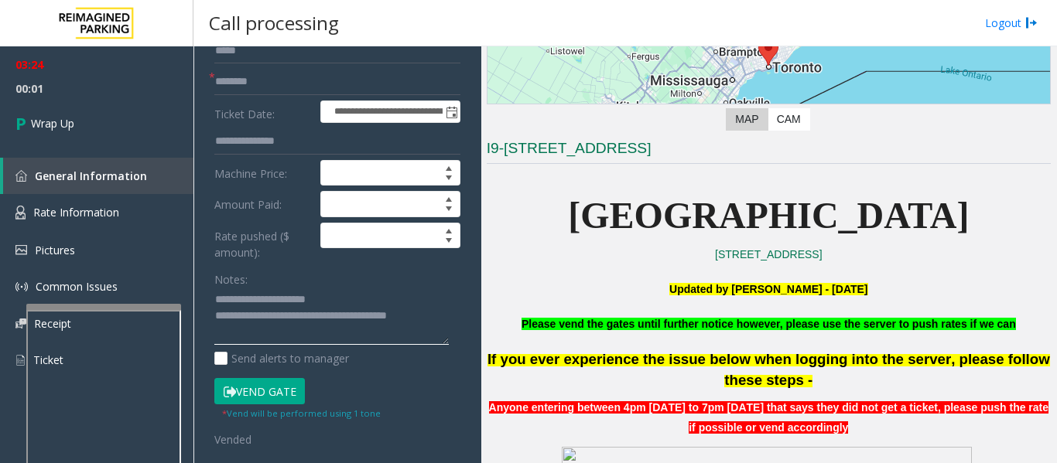
click at [443, 316] on textarea at bounding box center [331, 317] width 234 height 58
type textarea "**********"
click at [35, 153] on div "03:24 00:09 Wrap Up General Information Rate Information Pictures Common Issues…" at bounding box center [96, 218] width 193 height 345
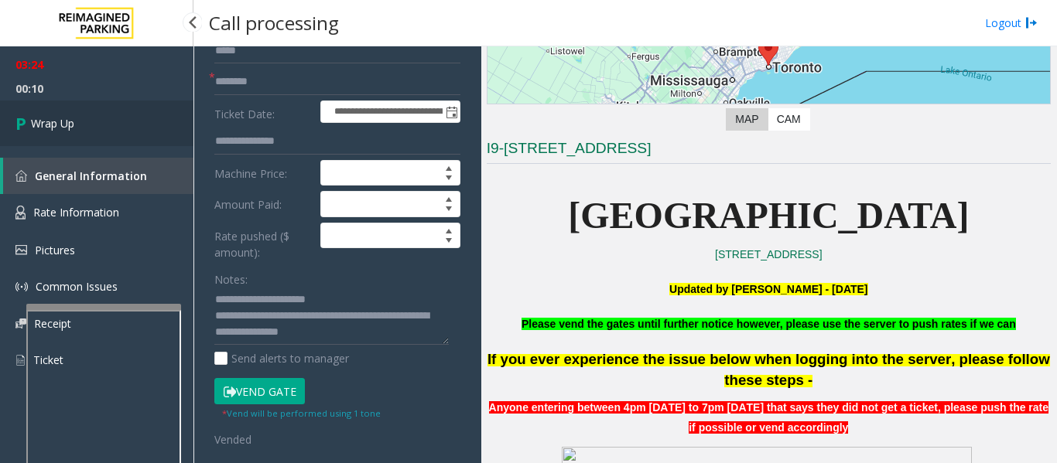
click at [37, 136] on link "Wrap Up" at bounding box center [96, 124] width 193 height 46
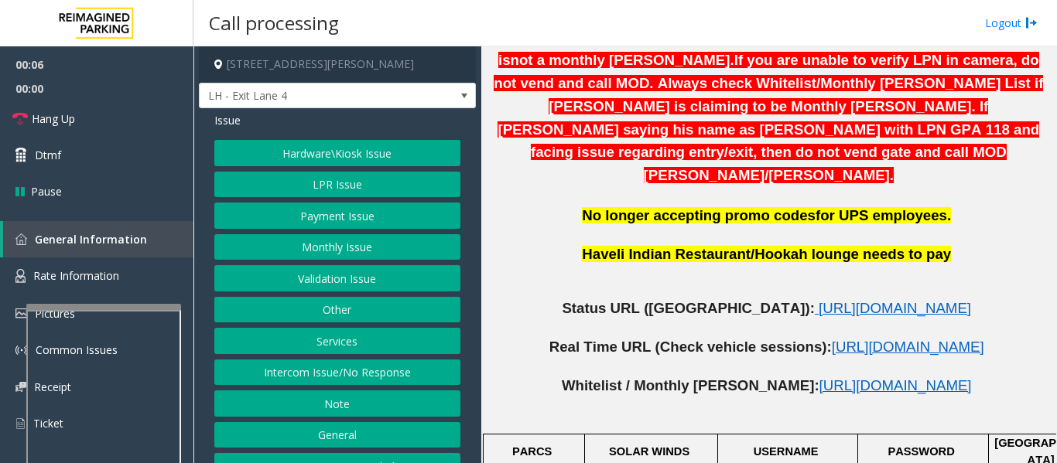
scroll to position [696, 0]
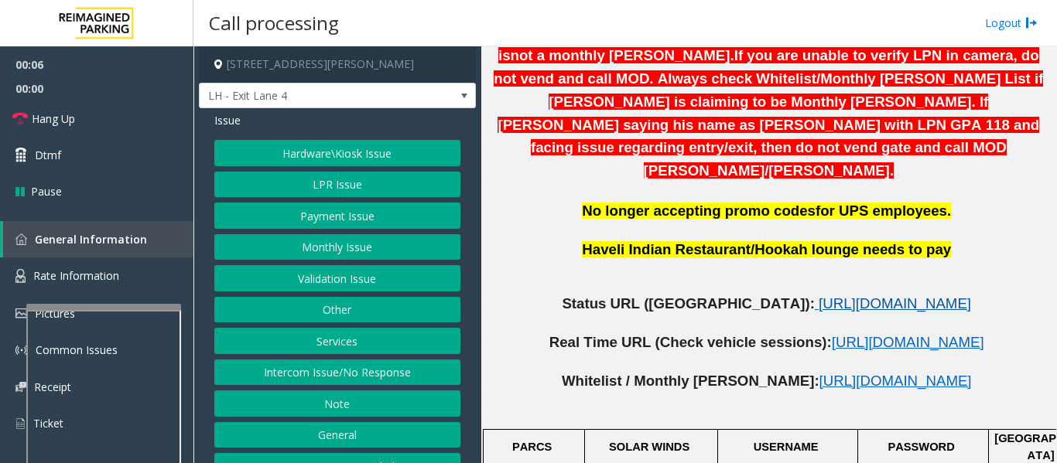
click at [819, 296] on span "[URL][DOMAIN_NAME]" at bounding box center [895, 304] width 152 height 16
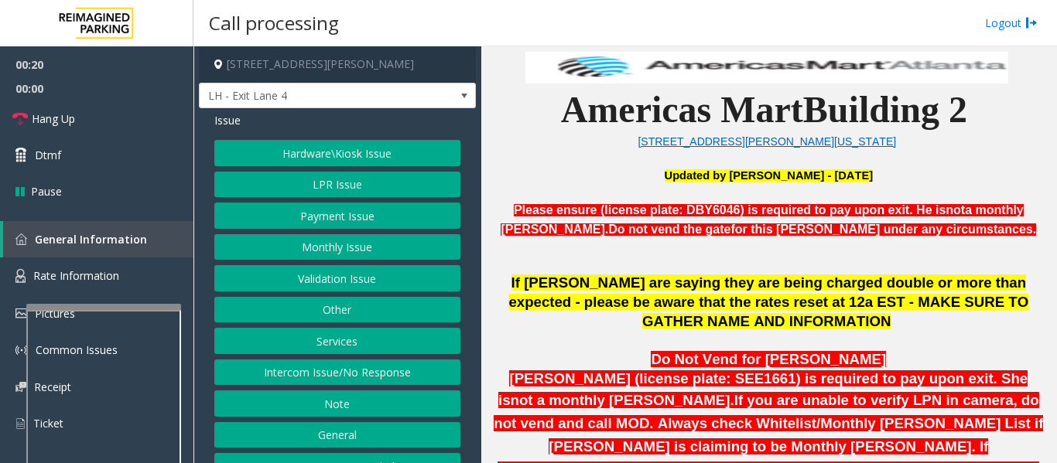
scroll to position [155, 0]
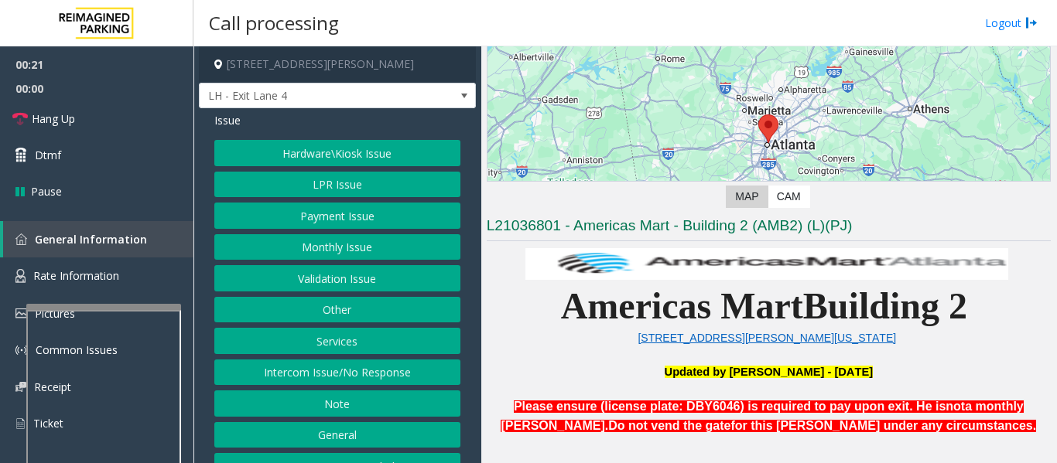
click at [355, 369] on button "Intercom Issue/No Response" at bounding box center [337, 373] width 246 height 26
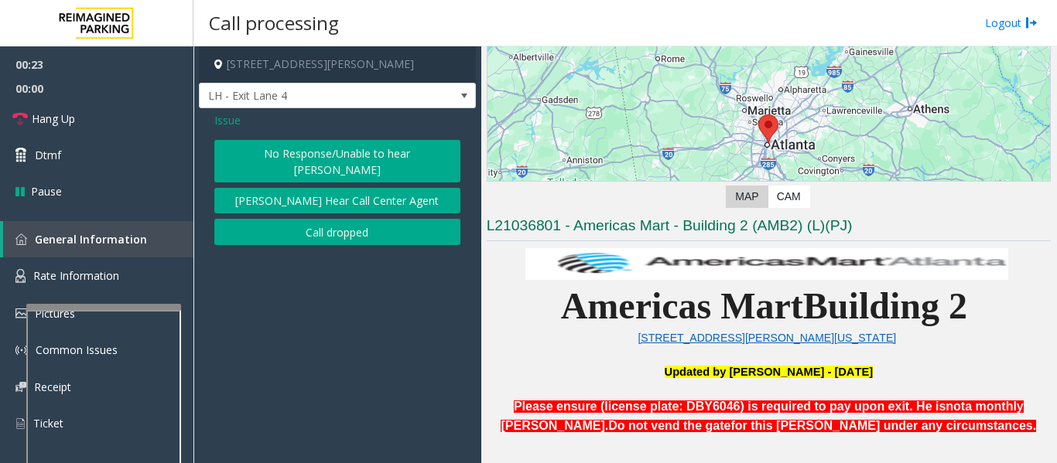
click at [393, 162] on button "No Response/Unable to hear [PERSON_NAME]" at bounding box center [337, 161] width 246 height 43
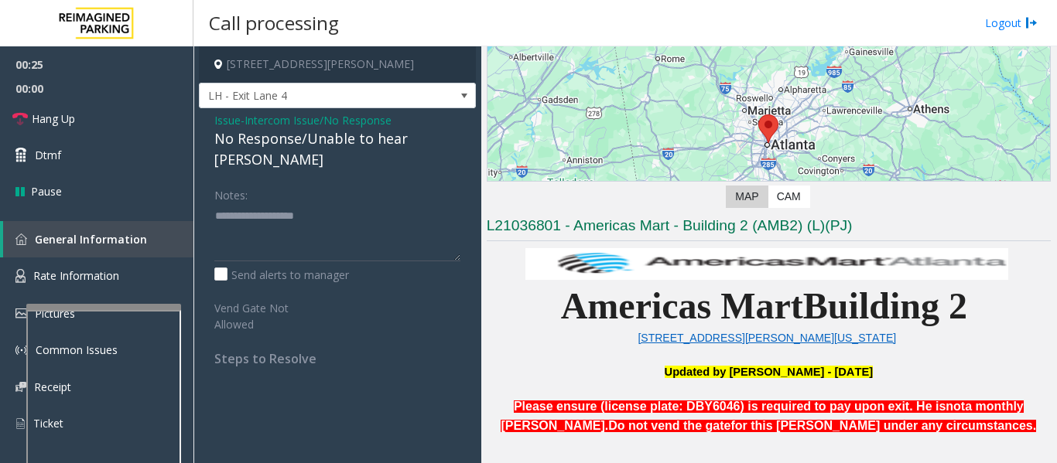
click at [224, 118] on span "Issue" at bounding box center [227, 120] width 26 height 16
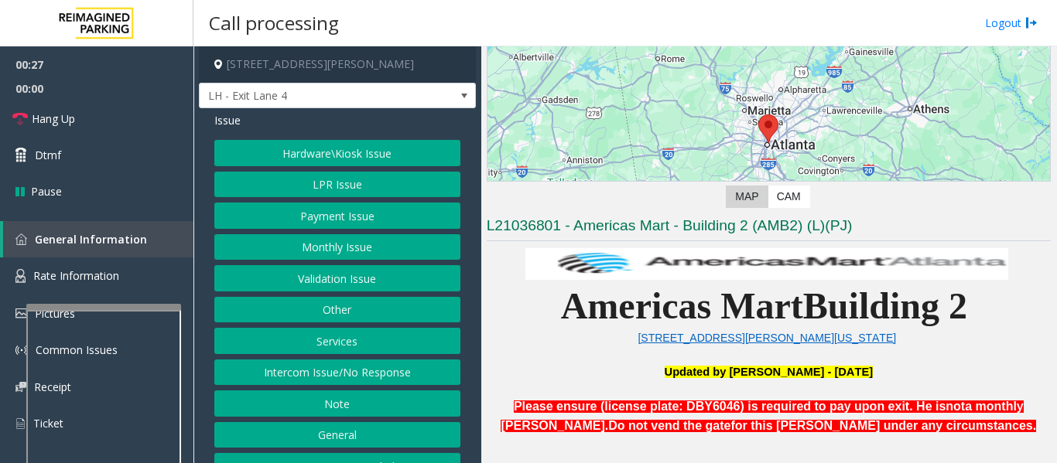
click at [340, 372] on button "Intercom Issue/No Response" at bounding box center [337, 373] width 246 height 26
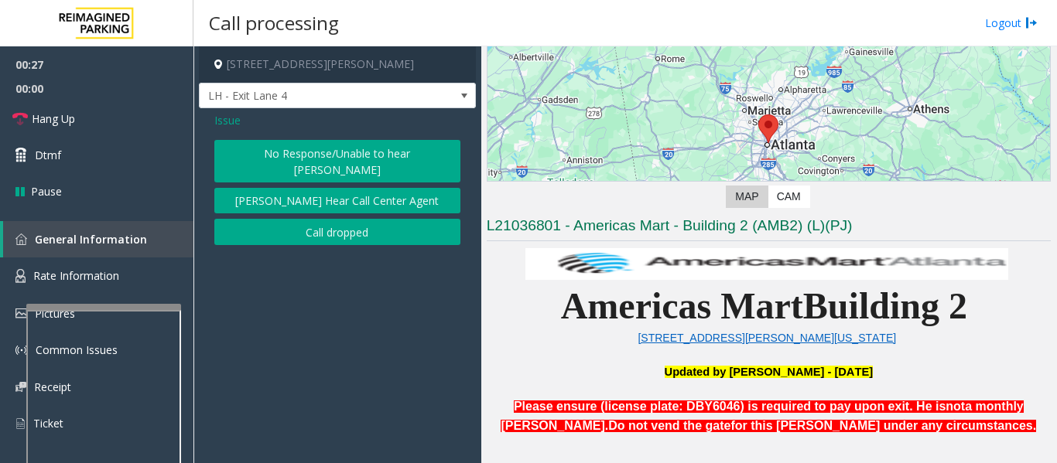
click at [367, 188] on button "[PERSON_NAME] Hear Call Center Agent" at bounding box center [337, 201] width 246 height 26
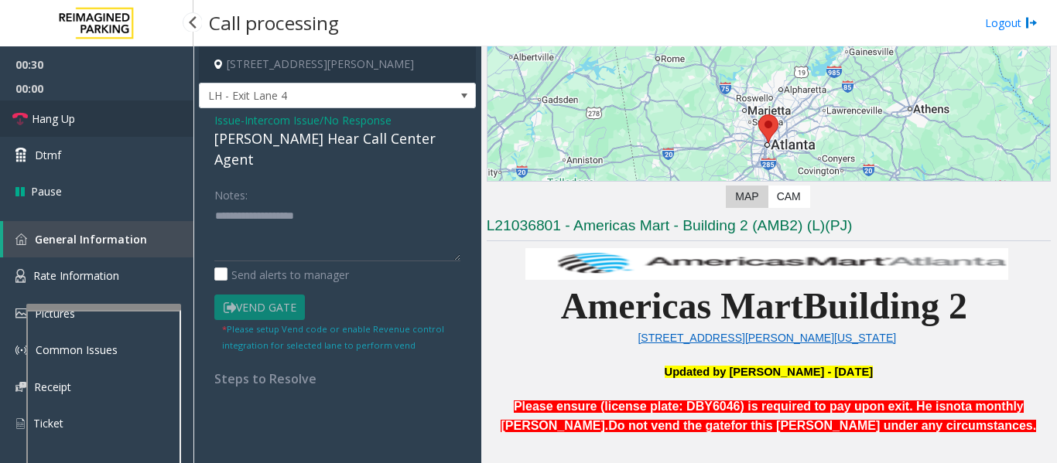
click at [63, 125] on span "Hang Up" at bounding box center [53, 119] width 43 height 16
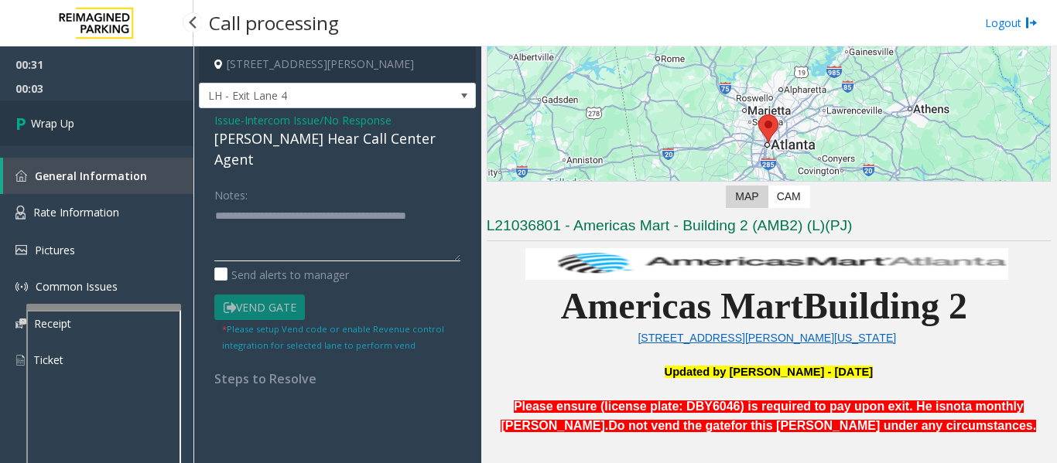
type textarea "**********"
click at [59, 134] on link "Wrap Up" at bounding box center [96, 124] width 193 height 46
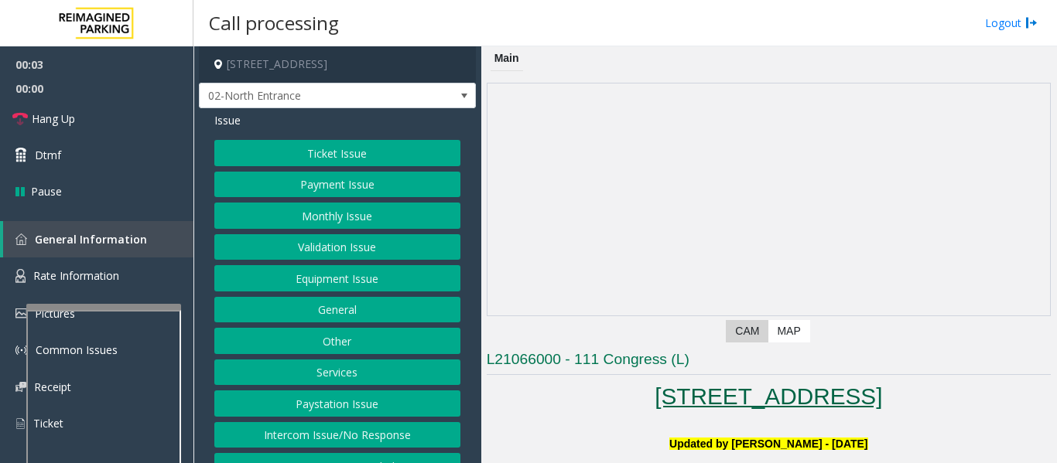
scroll to position [387, 0]
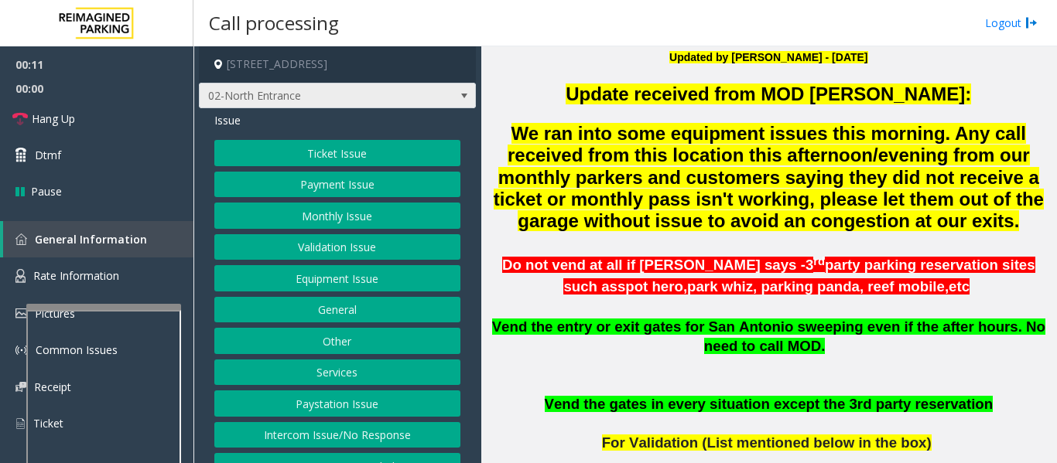
click at [313, 84] on span "02-North Entrance" at bounding box center [310, 96] width 220 height 25
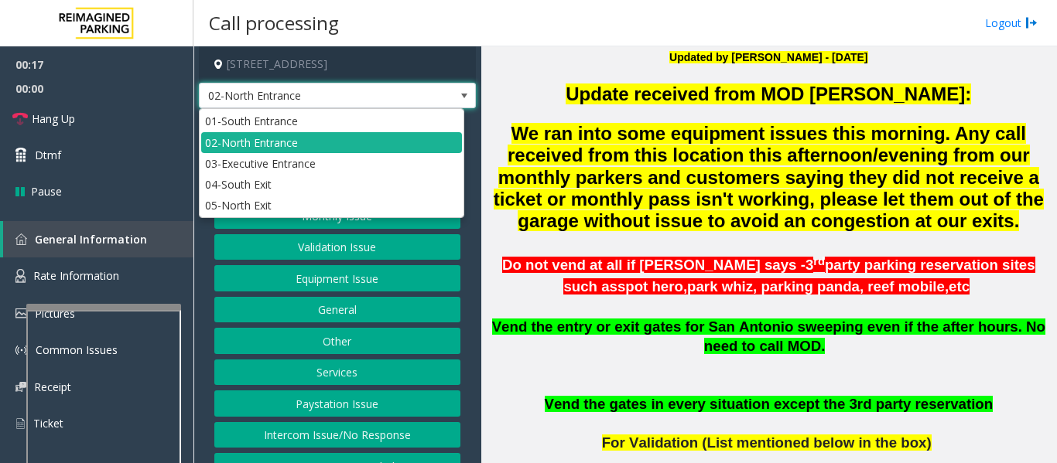
click at [313, 84] on span "02-North Entrance" at bounding box center [310, 96] width 220 height 25
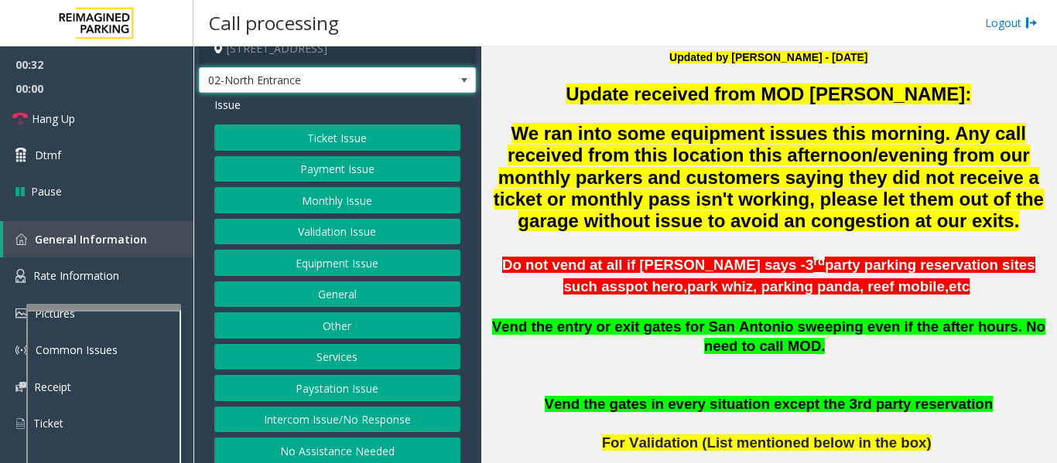
scroll to position [24, 0]
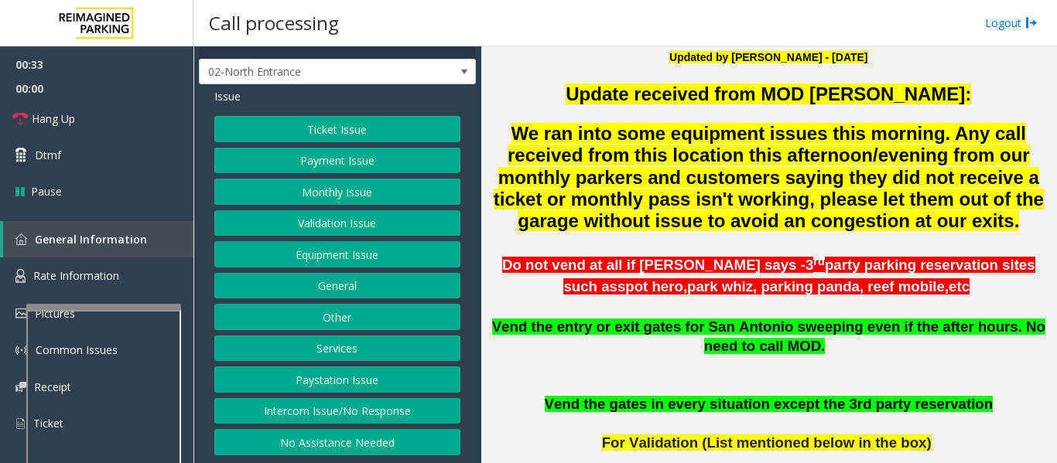
click at [296, 404] on button "Intercom Issue/No Response" at bounding box center [337, 411] width 246 height 26
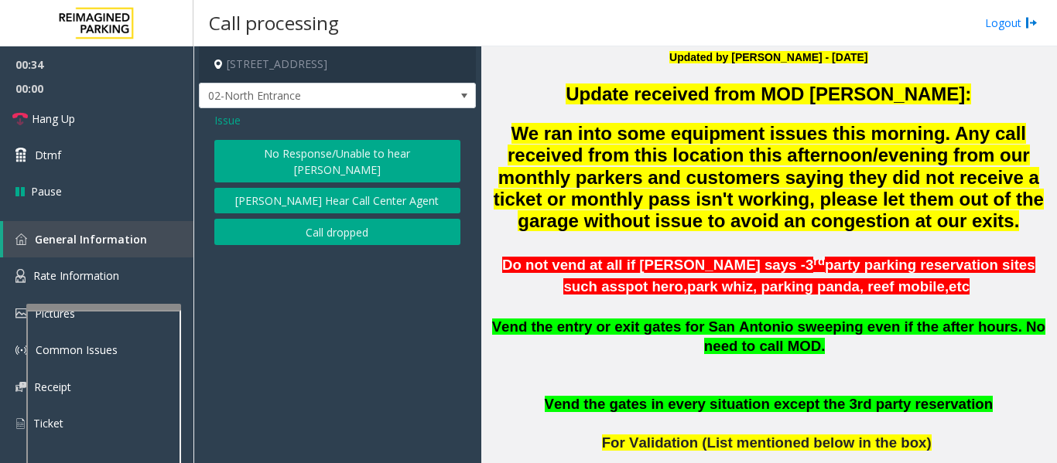
click at [316, 159] on button "No Response/Unable to hear [PERSON_NAME]" at bounding box center [337, 161] width 246 height 43
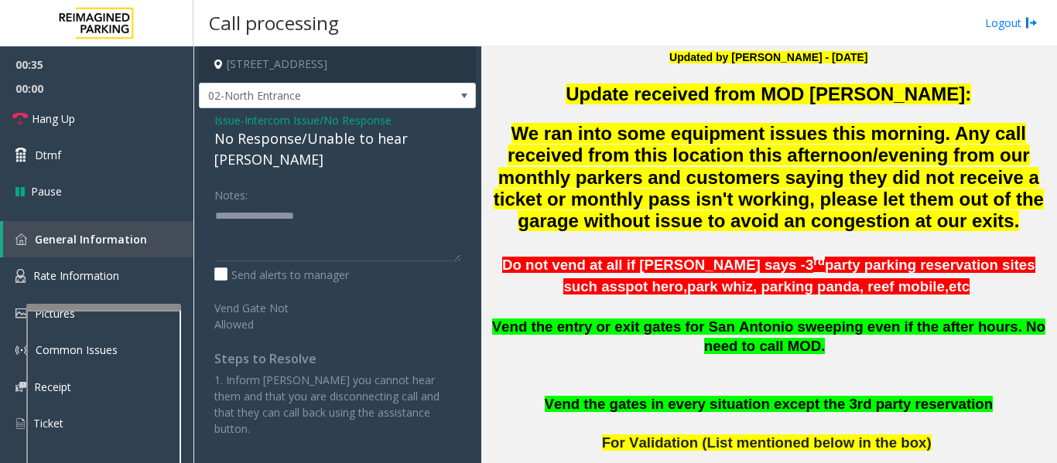
click at [327, 149] on div "No Response/Unable to hear [PERSON_NAME]" at bounding box center [337, 149] width 246 height 42
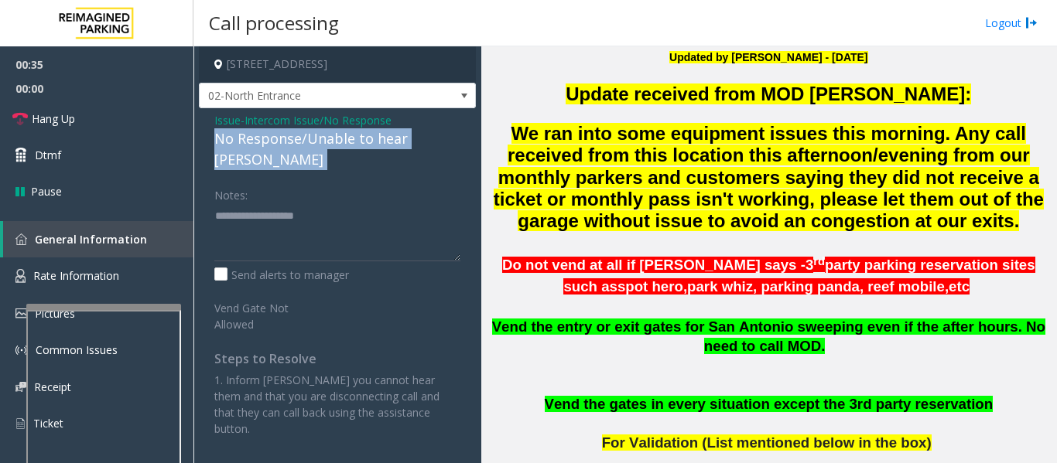
click at [327, 149] on div "No Response/Unable to hear [PERSON_NAME]" at bounding box center [337, 149] width 246 height 42
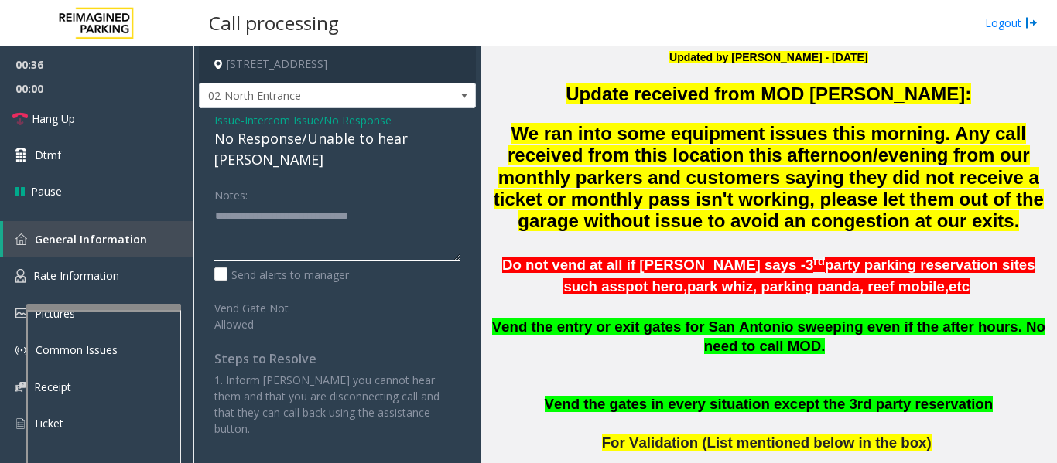
click at [408, 203] on textarea at bounding box center [337, 232] width 246 height 58
type textarea "**********"
click at [14, 115] on icon at bounding box center [19, 118] width 15 height 15
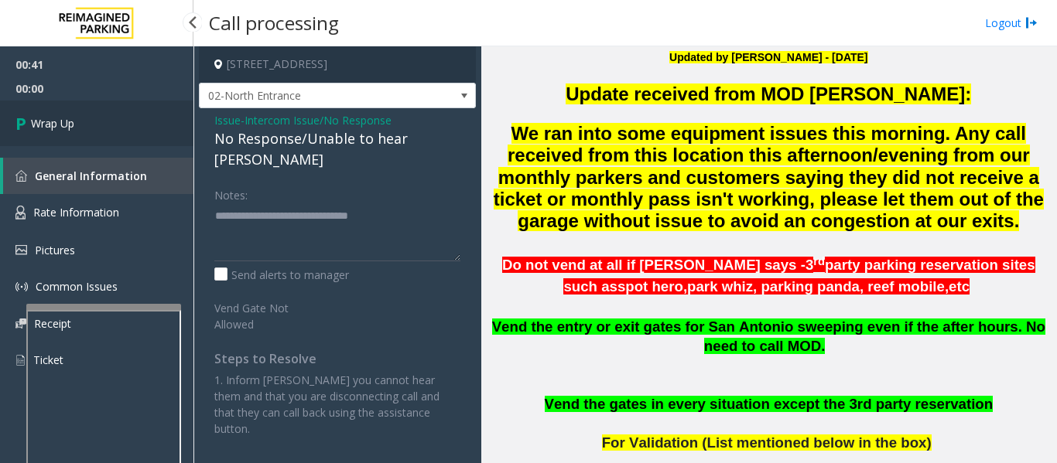
click at [14, 115] on link "Wrap Up" at bounding box center [96, 124] width 193 height 46
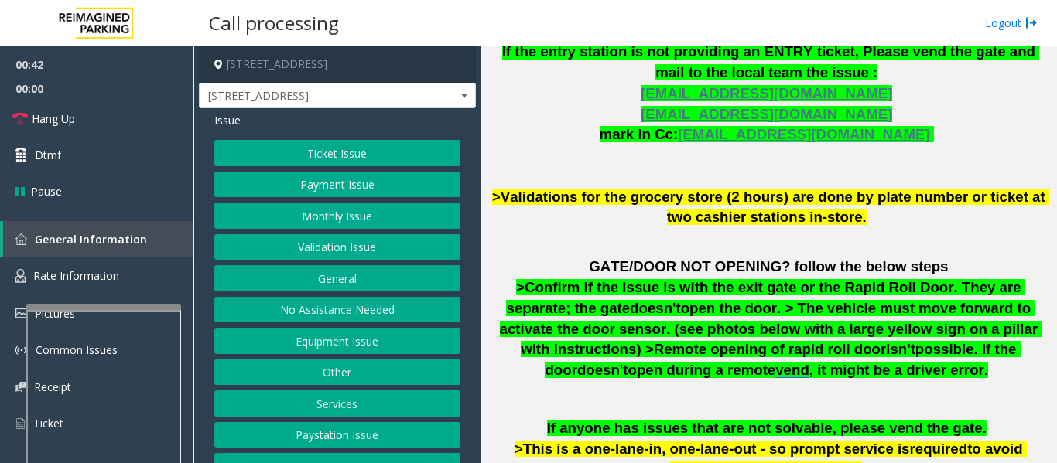
scroll to position [774, 0]
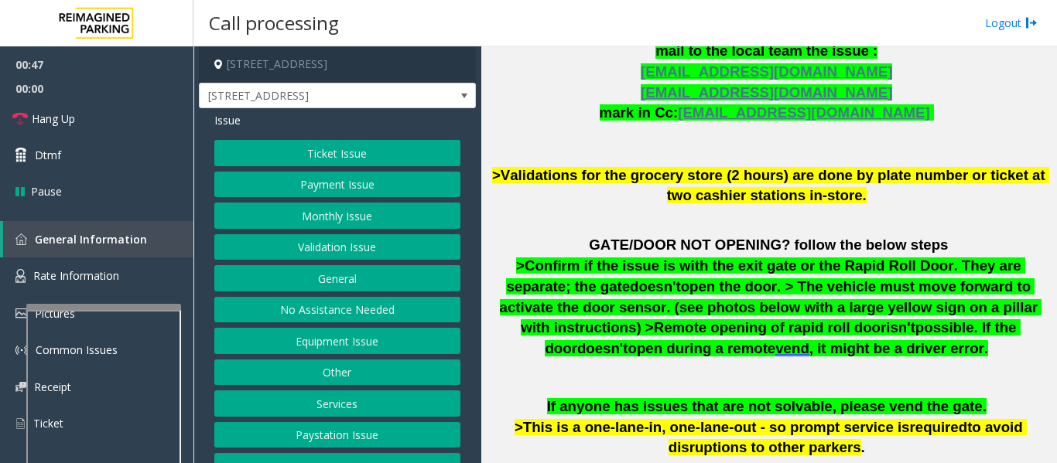
click at [357, 329] on button "Equipment Issue" at bounding box center [337, 341] width 246 height 26
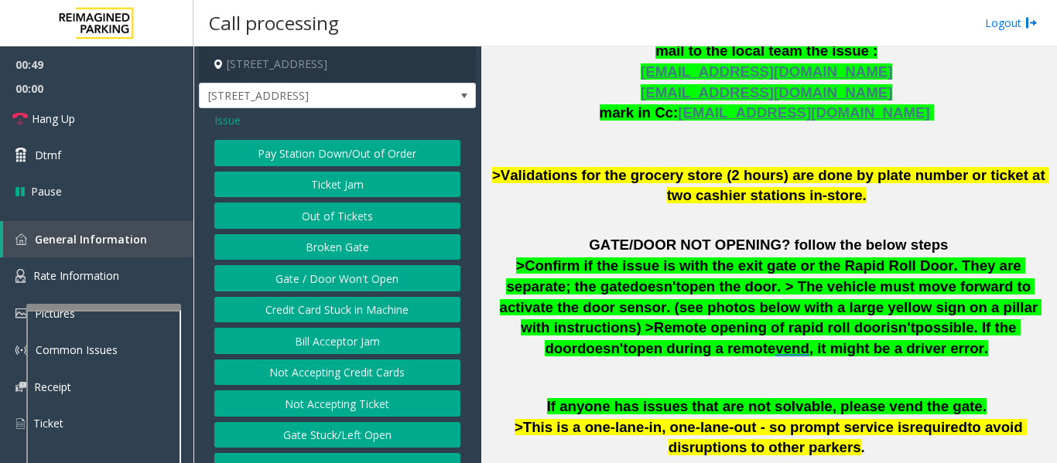
click at [374, 285] on button "Gate / Door Won't Open" at bounding box center [337, 278] width 246 height 26
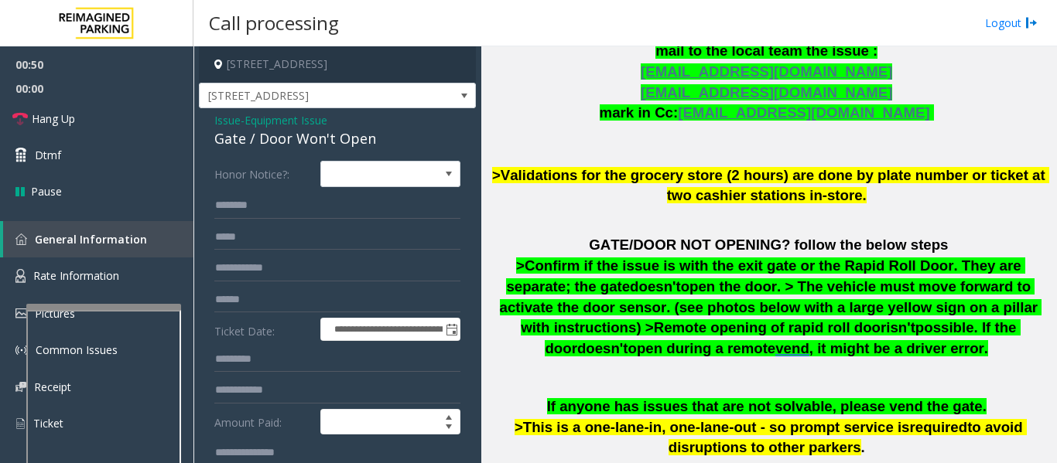
click at [248, 137] on div "Gate / Door Won't Open" at bounding box center [337, 138] width 246 height 21
copy div "Gate / Door Won't Open"
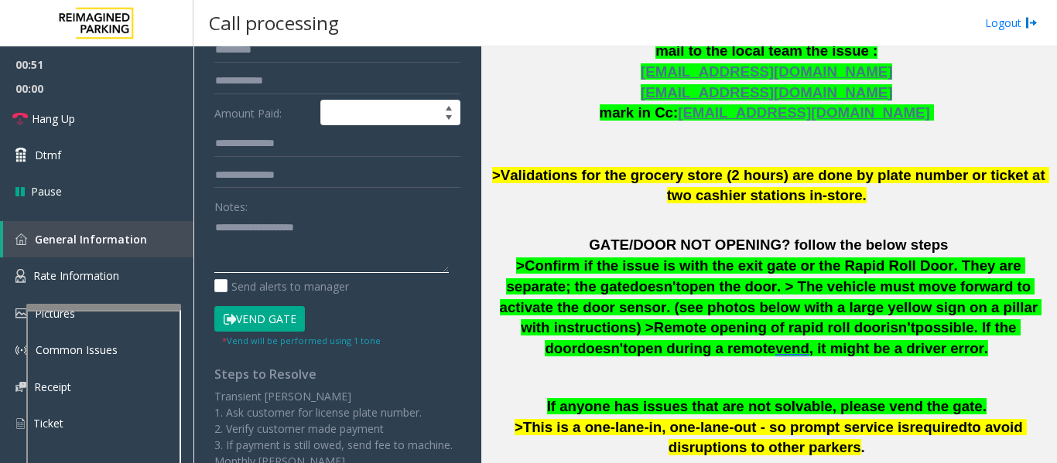
click at [251, 241] on textarea at bounding box center [331, 244] width 234 height 58
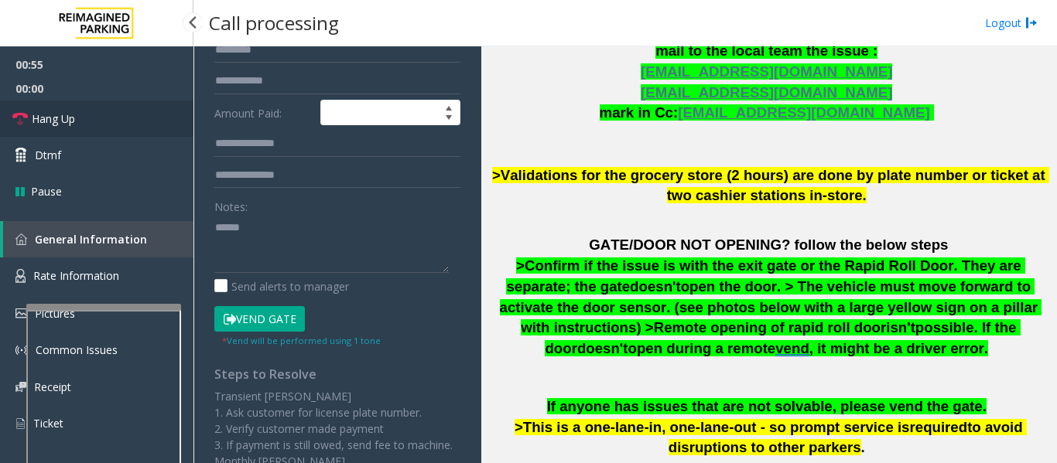
drag, startPoint x: 112, startPoint y: 113, endPoint x: 133, endPoint y: 132, distance: 28.5
click at [112, 113] on link "Hang Up" at bounding box center [96, 119] width 193 height 36
click at [280, 233] on textarea at bounding box center [331, 244] width 234 height 58
paste textarea "**********"
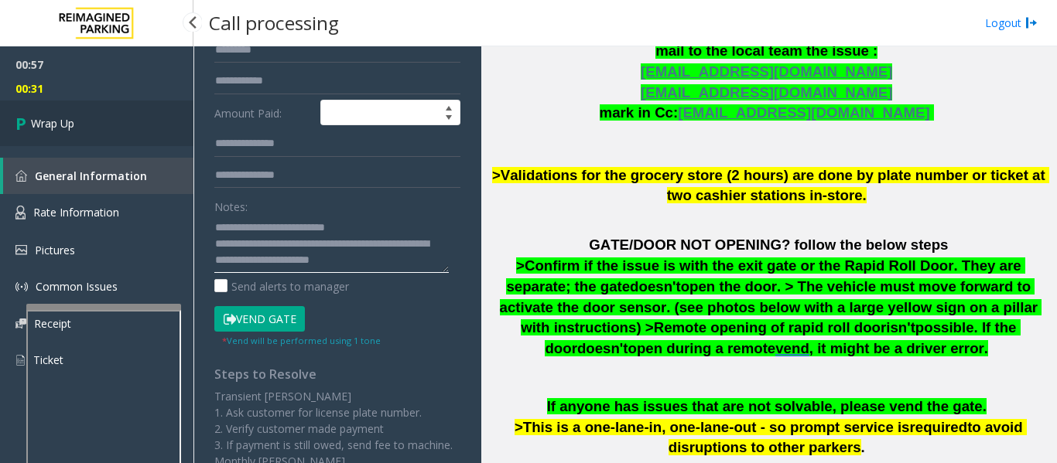
type textarea "**********"
click at [60, 111] on link "Wrap Up" at bounding box center [96, 124] width 193 height 46
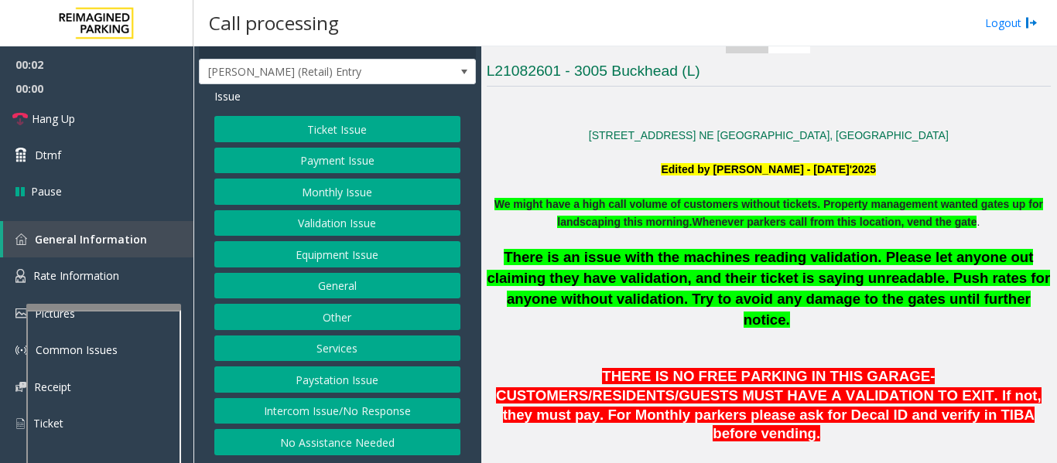
scroll to position [37, 0]
click at [367, 438] on button "No Assistance Needed" at bounding box center [337, 442] width 246 height 26
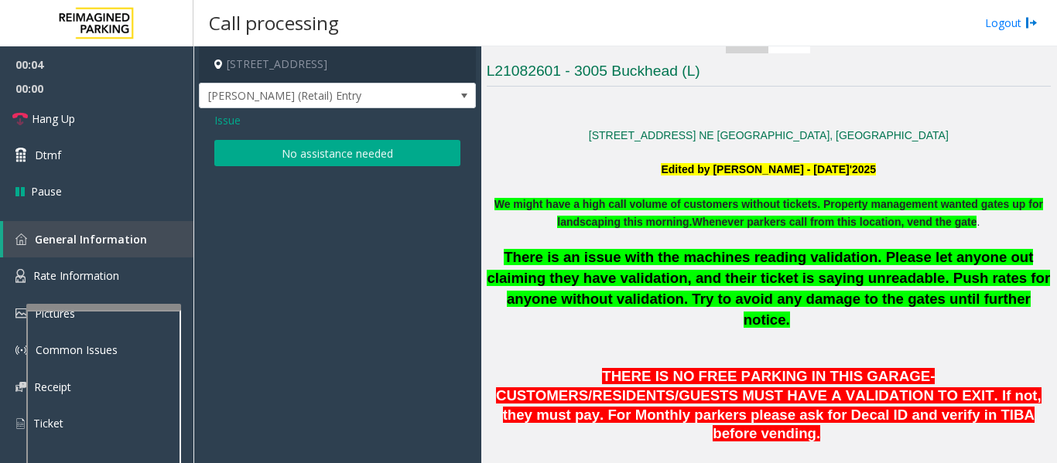
click at [343, 150] on button "No assistance needed" at bounding box center [337, 153] width 246 height 26
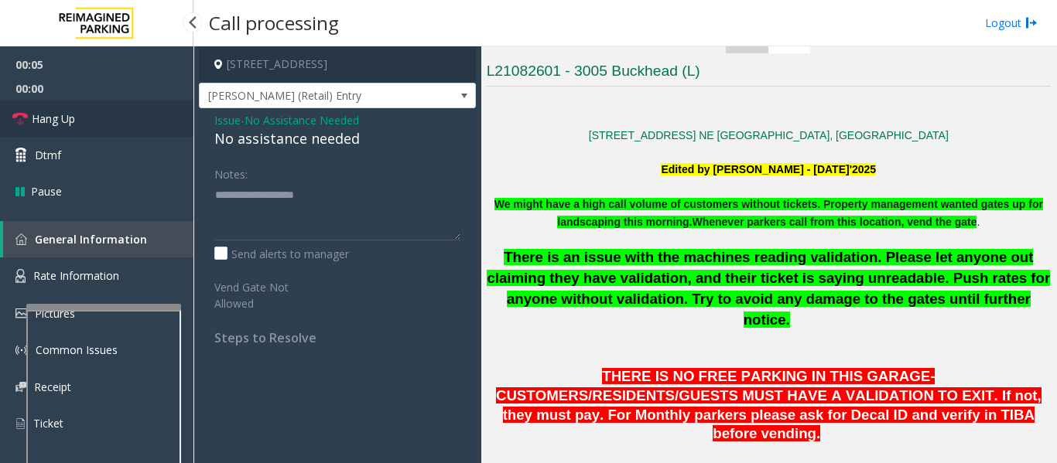
click at [147, 115] on link "Hang Up" at bounding box center [96, 119] width 193 height 36
click at [293, 137] on div "No assistance needed" at bounding box center [337, 138] width 246 height 21
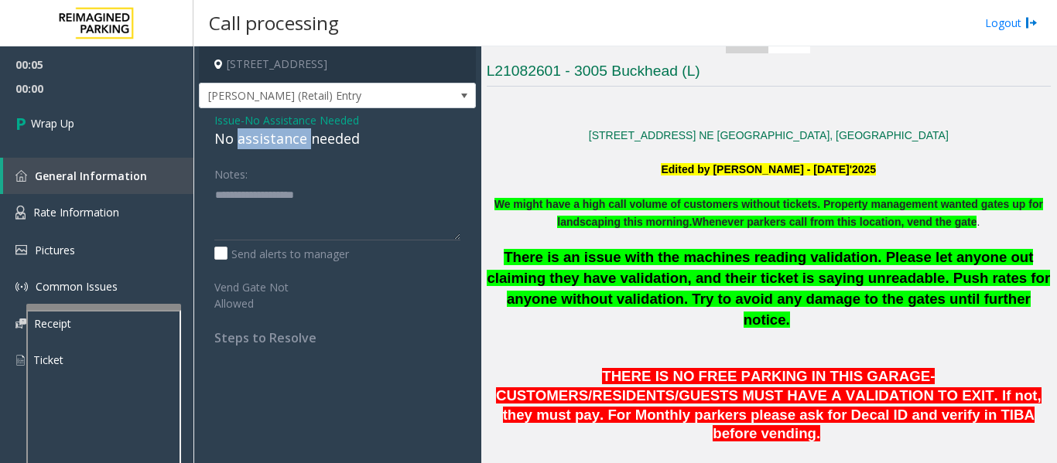
click at [293, 137] on div "No assistance needed" at bounding box center [337, 138] width 246 height 21
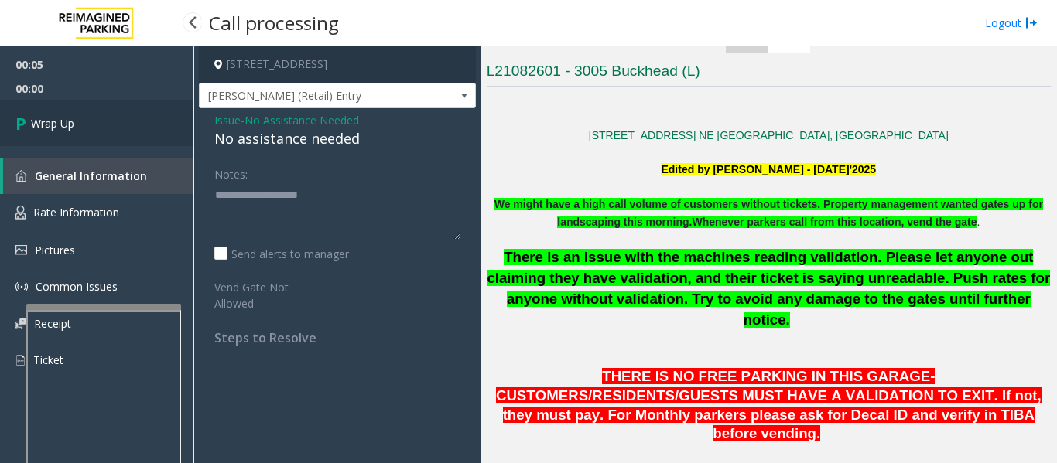
type textarea "**********"
click at [170, 139] on link "Wrap Up" at bounding box center [96, 124] width 193 height 46
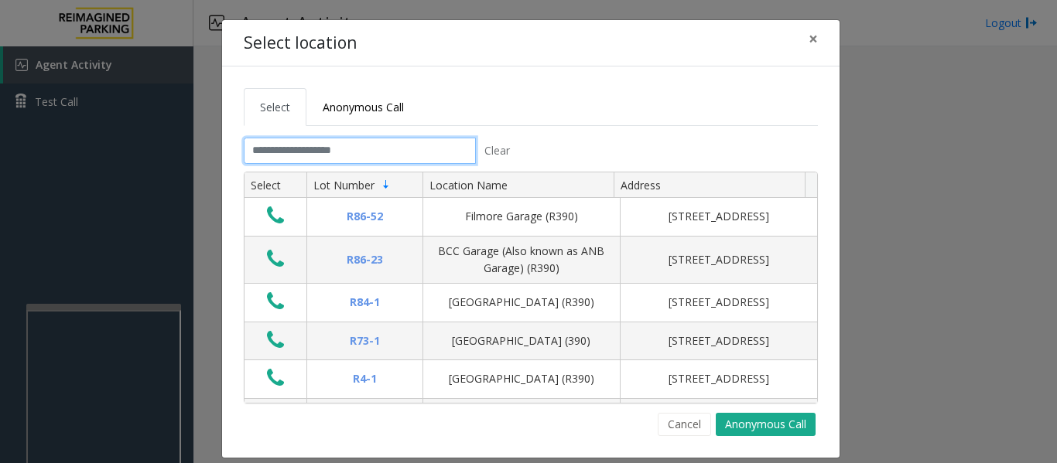
click at [444, 154] on input "text" at bounding box center [360, 151] width 232 height 26
click at [384, 145] on input "text" at bounding box center [360, 151] width 232 height 26
click at [398, 161] on input "text" at bounding box center [360, 151] width 232 height 26
click at [338, 157] on input "text" at bounding box center [360, 151] width 232 height 26
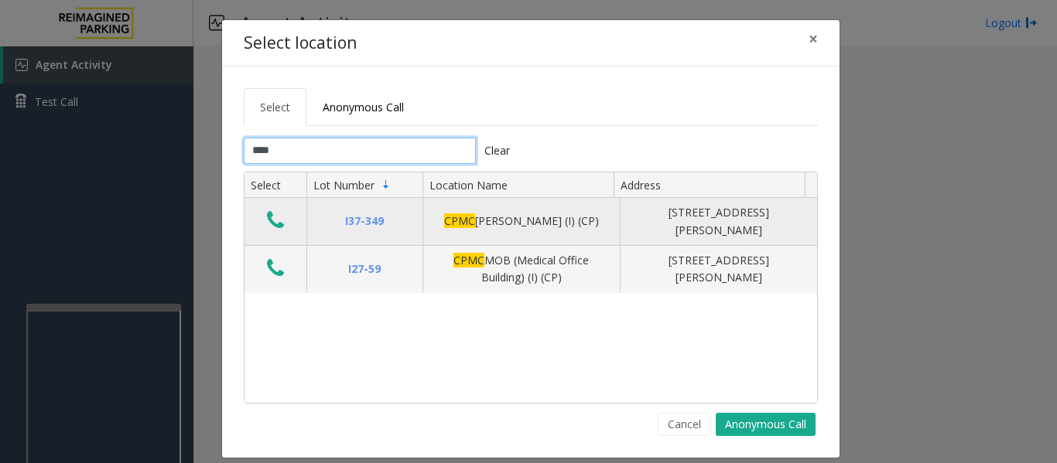
type input "****"
click at [267, 213] on icon "Data table" at bounding box center [275, 221] width 17 height 22
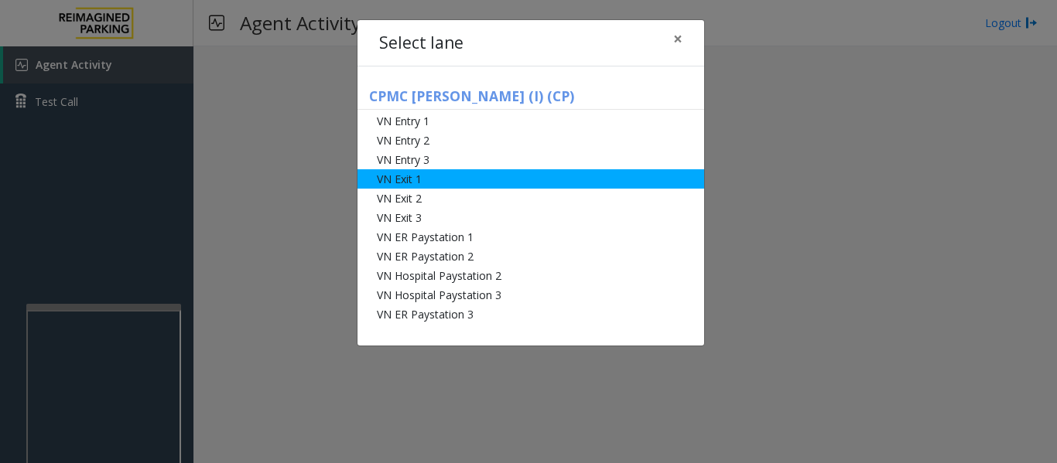
click at [440, 174] on li "VN Exit 1" at bounding box center [530, 178] width 347 height 19
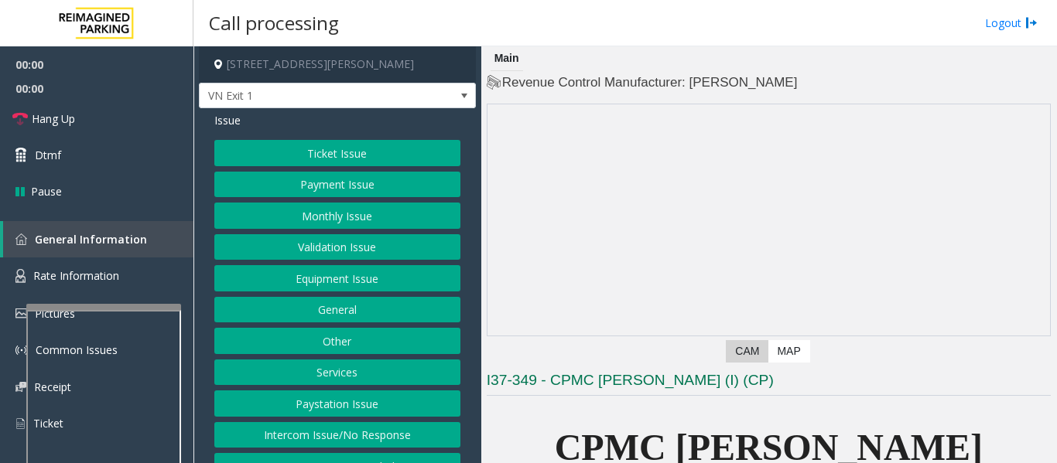
click at [349, 217] on button "Monthly Issue" at bounding box center [337, 216] width 246 height 26
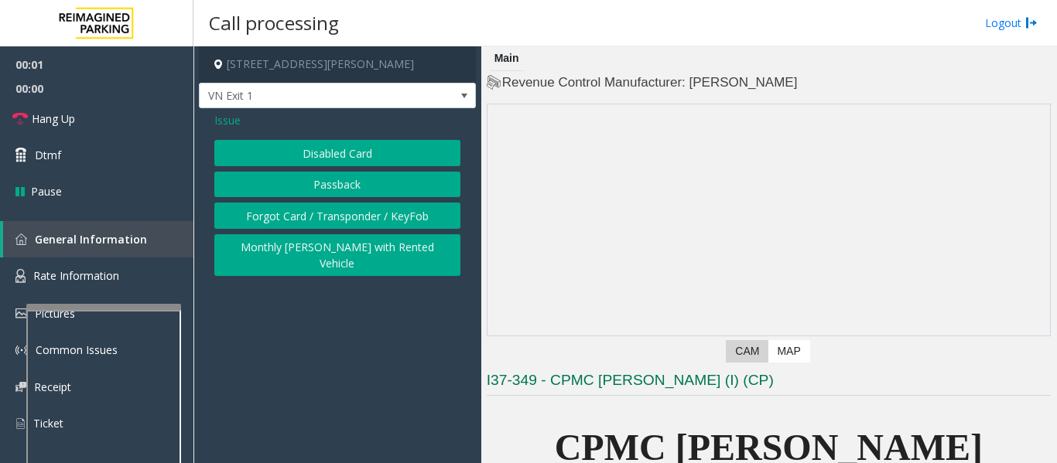
click at [364, 150] on button "Disabled Card" at bounding box center [337, 153] width 246 height 26
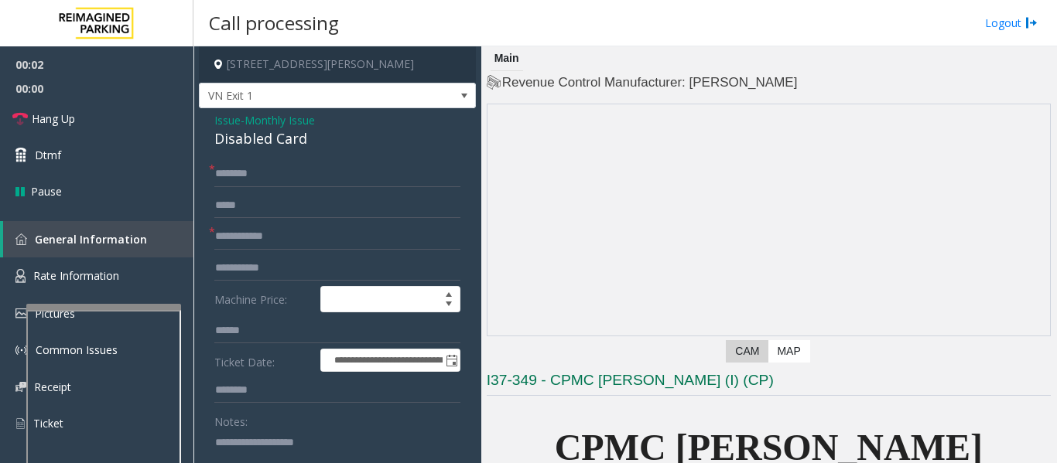
click at [254, 131] on div "Disabled Card" at bounding box center [337, 138] width 246 height 21
copy div "Disabled Card"
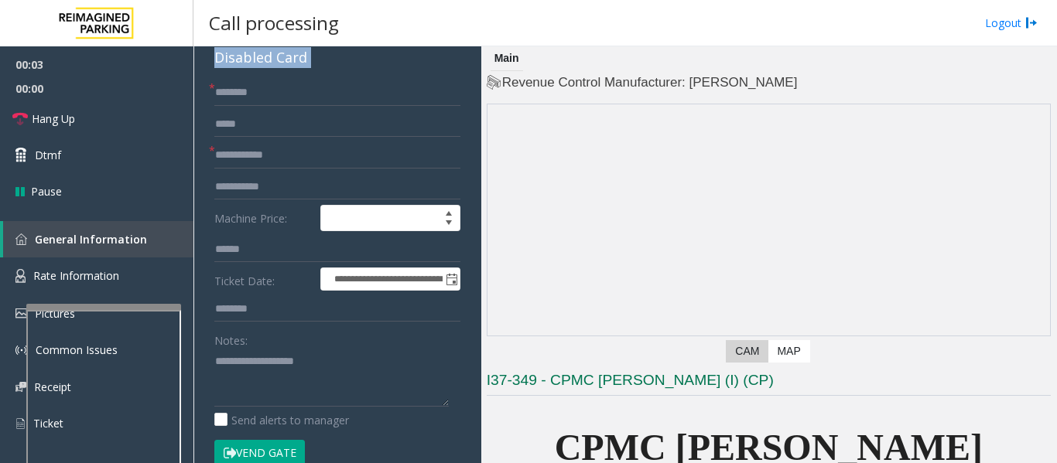
scroll to position [155, 0]
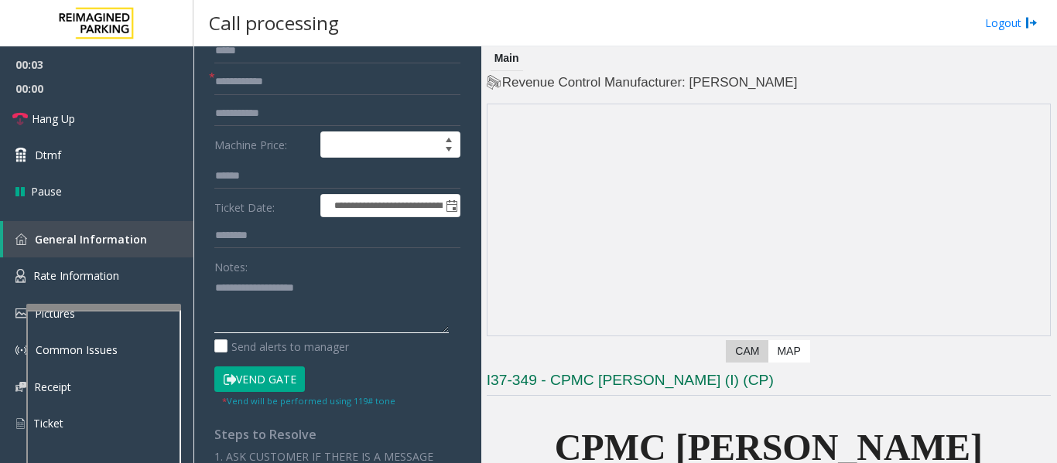
click at [273, 305] on textarea at bounding box center [331, 304] width 234 height 58
paste textarea "**********"
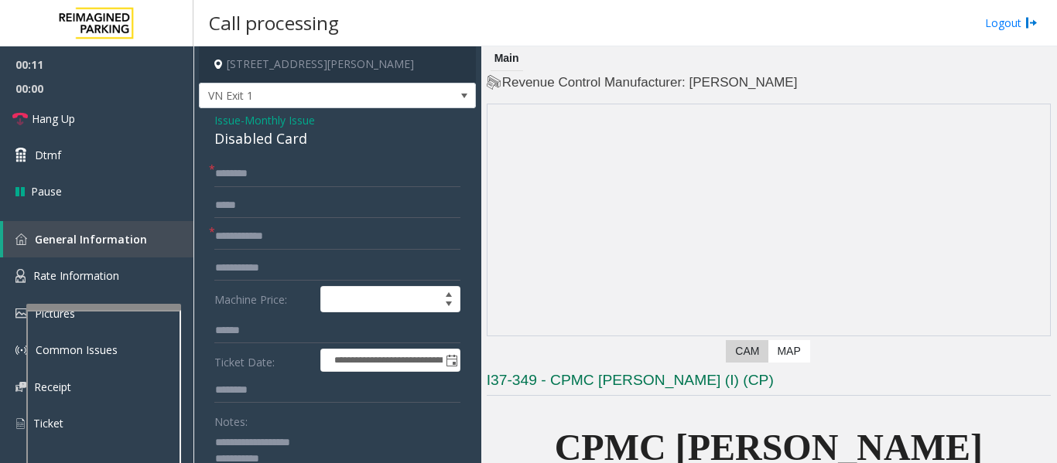
type textarea "**********"
click at [277, 179] on input "text" at bounding box center [337, 174] width 246 height 26
click at [281, 224] on input "text" at bounding box center [337, 237] width 246 height 26
click at [265, 169] on input "******" at bounding box center [337, 174] width 246 height 26
type input "******"
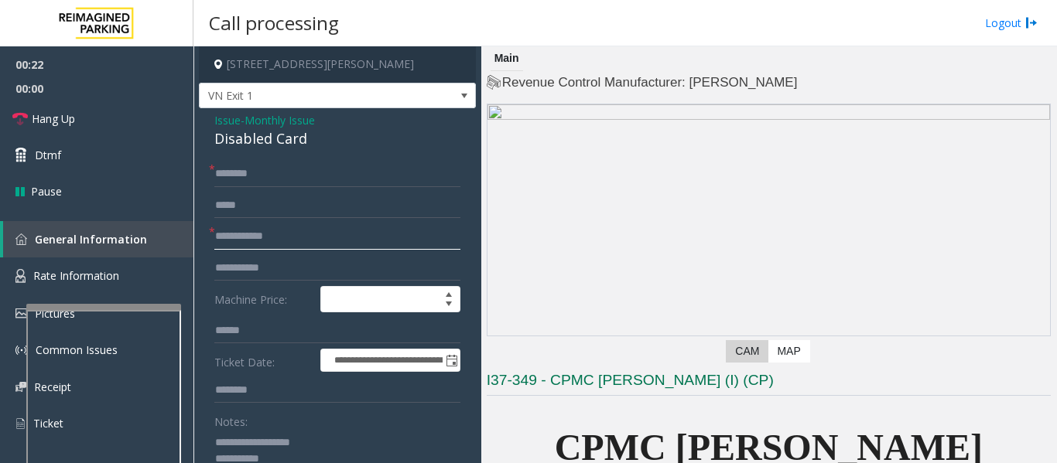
click at [279, 235] on input "text" at bounding box center [337, 237] width 246 height 26
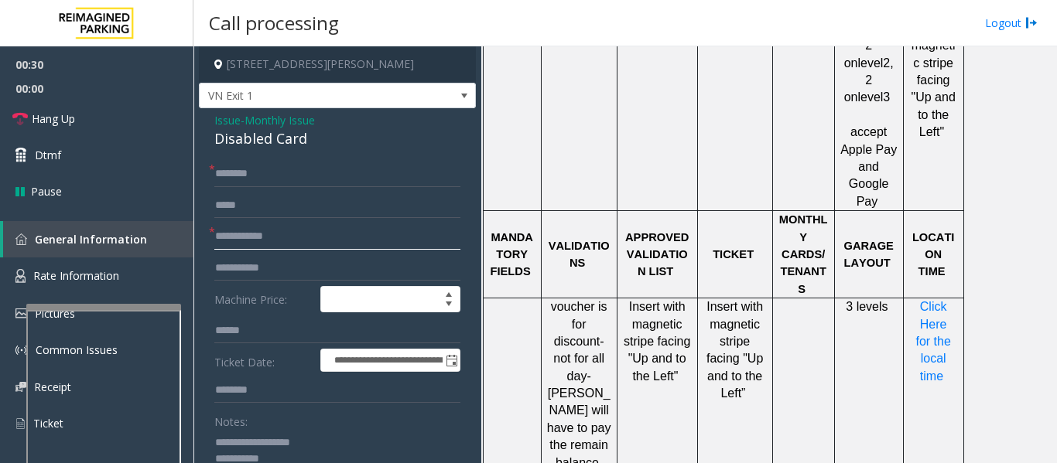
scroll to position [1315, 0]
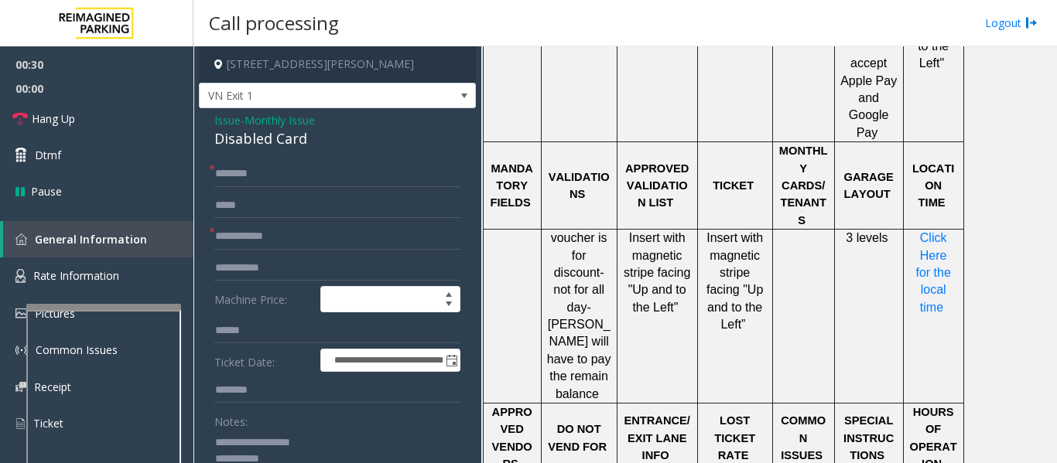
click at [950, 230] on p "Click Here for the local time" at bounding box center [933, 273] width 49 height 87
click at [943, 231] on span "Click Here for the local time" at bounding box center [934, 272] width 39 height 83
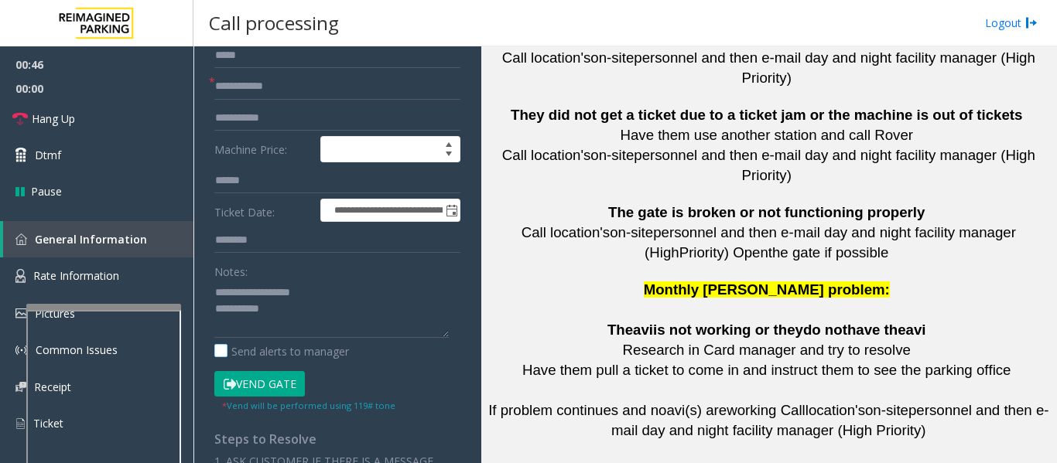
scroll to position [155, 0]
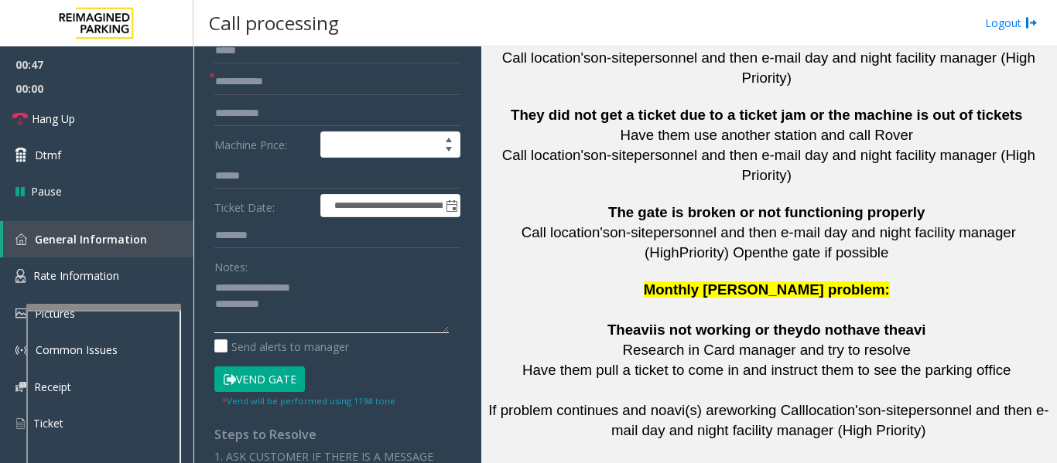
click at [340, 317] on textarea at bounding box center [331, 304] width 234 height 58
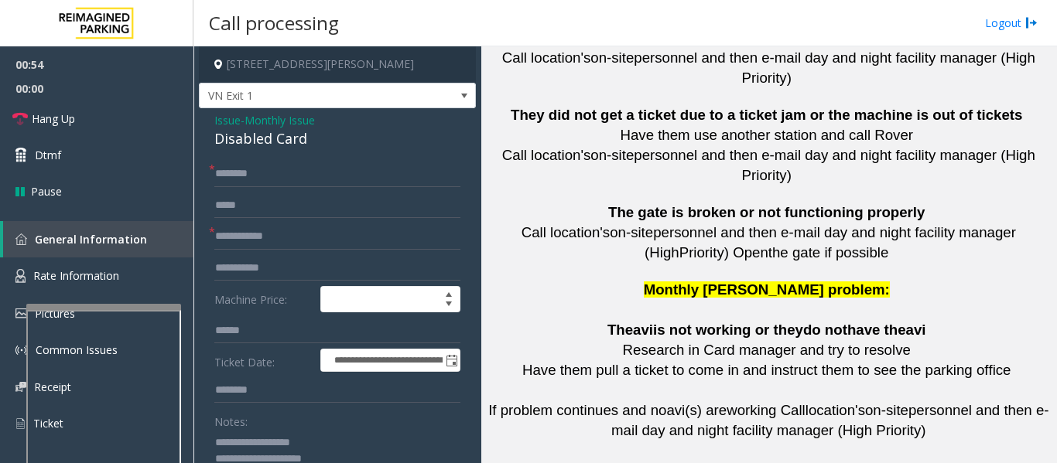
type textarea "**********"
click at [261, 244] on input "text" at bounding box center [337, 237] width 246 height 26
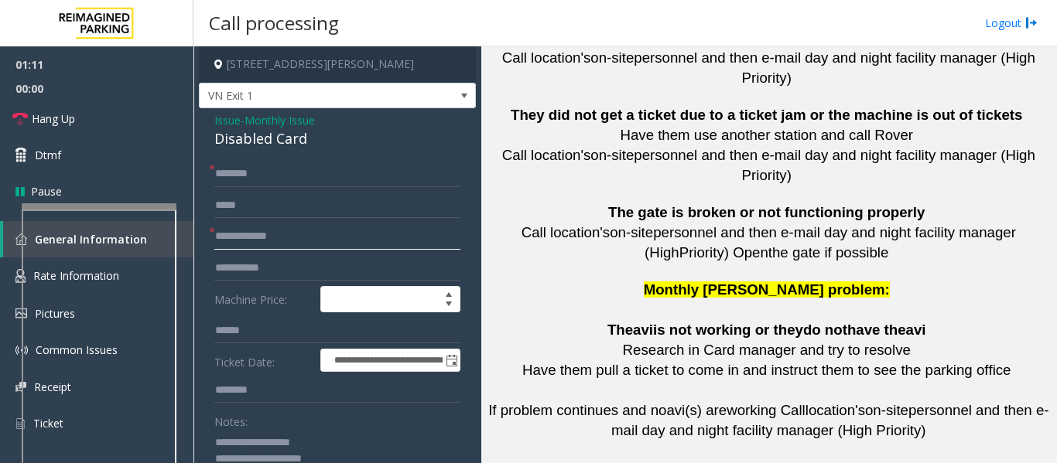
click at [80, 209] on div at bounding box center [99, 206] width 155 height 6
type input "**********"
drag, startPoint x: 640, startPoint y: 193, endPoint x: 701, endPoint y: 223, distance: 68.2
copy button "415 600 8031"
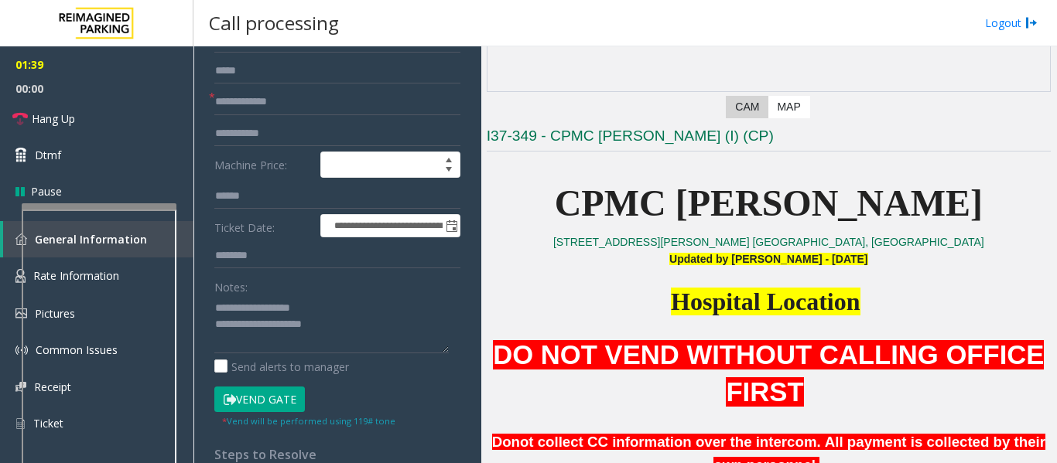
scroll to position [155, 0]
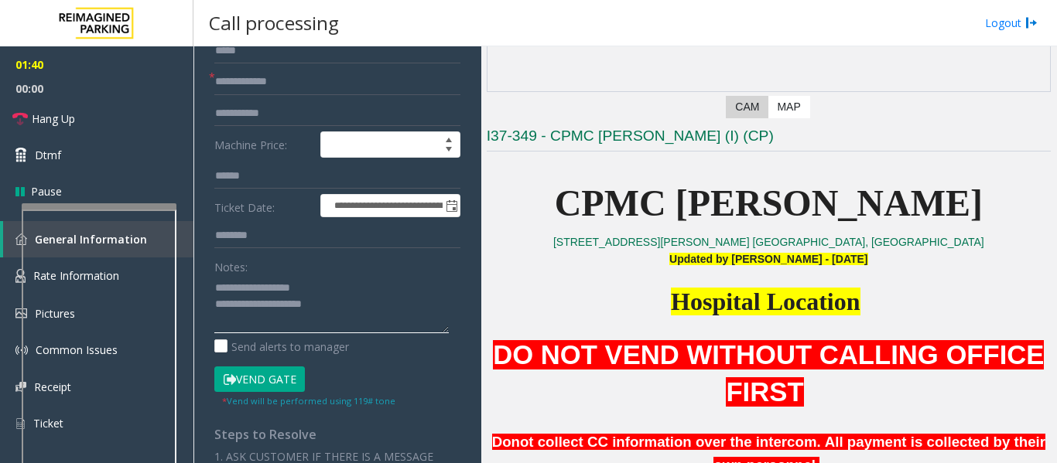
click at [367, 303] on textarea at bounding box center [331, 304] width 234 height 58
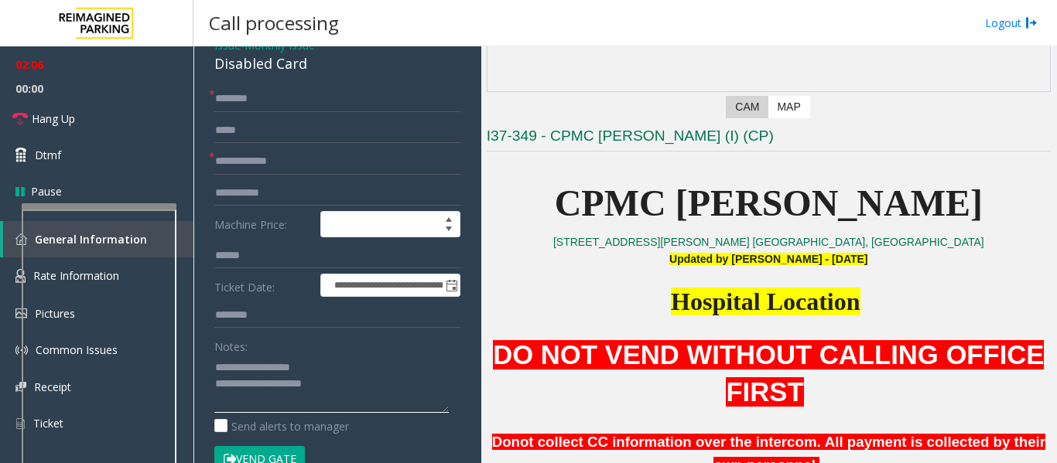
scroll to position [77, 0]
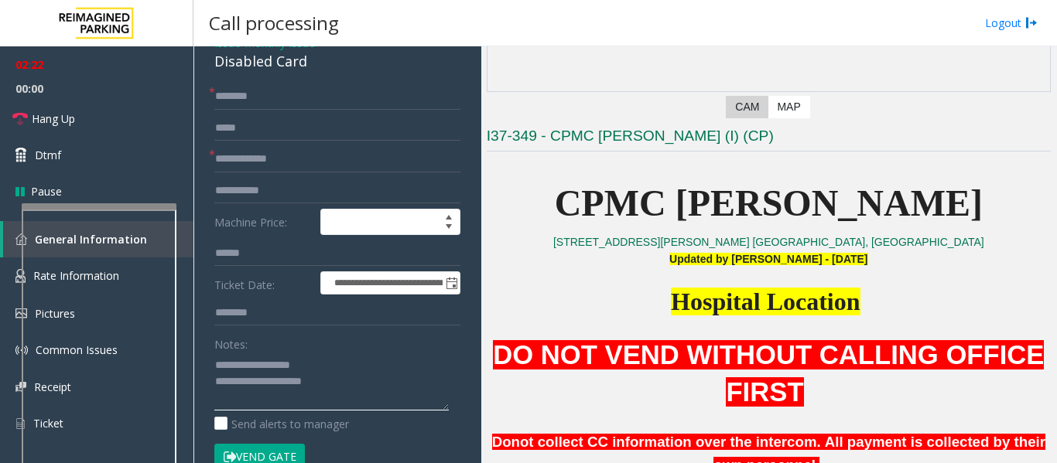
click at [340, 389] on textarea at bounding box center [331, 382] width 234 height 58
click at [103, 122] on link "Hang Up" at bounding box center [96, 119] width 193 height 36
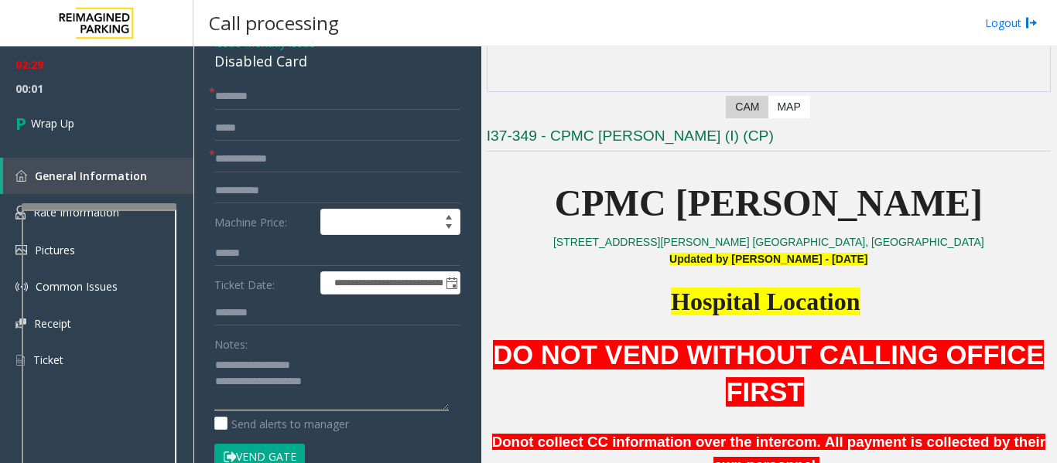
drag, startPoint x: 271, startPoint y: 383, endPoint x: 346, endPoint y: 389, distance: 75.3
click at [346, 389] on textarea at bounding box center [331, 382] width 234 height 58
type textarea "**********"
click at [3, 100] on span "00:06" at bounding box center [96, 89] width 193 height 24
click at [39, 144] on link "Wrap Up" at bounding box center [96, 124] width 193 height 46
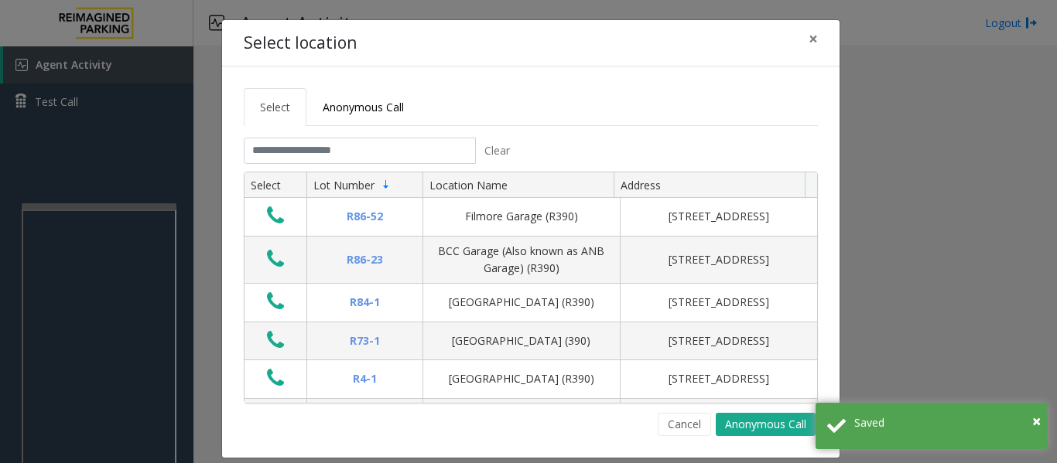
click at [101, 335] on div "Select location × Select Anonymous Call Clear Select Lot Number Location Name A…" at bounding box center [528, 231] width 1057 height 463
click at [675, 435] on button "Cancel" at bounding box center [684, 424] width 53 height 23
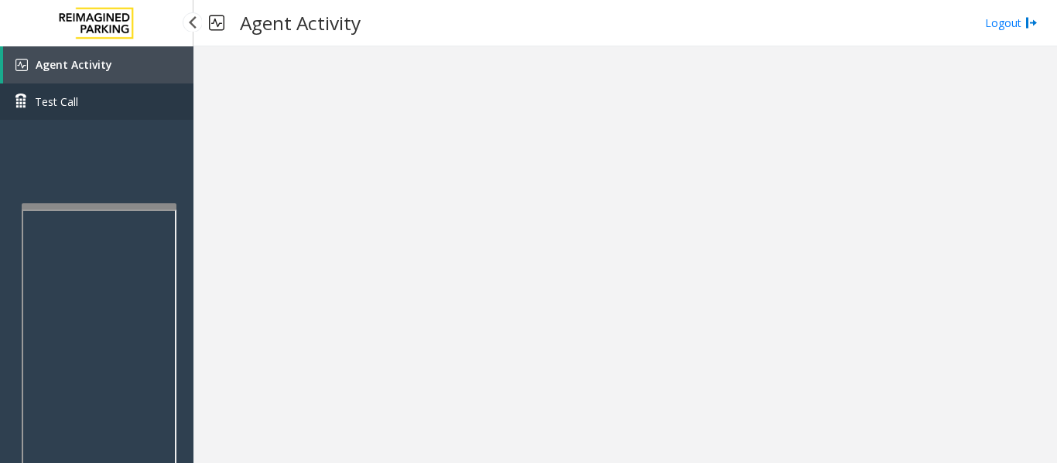
click at [101, 88] on link "Test Call" at bounding box center [96, 102] width 193 height 36
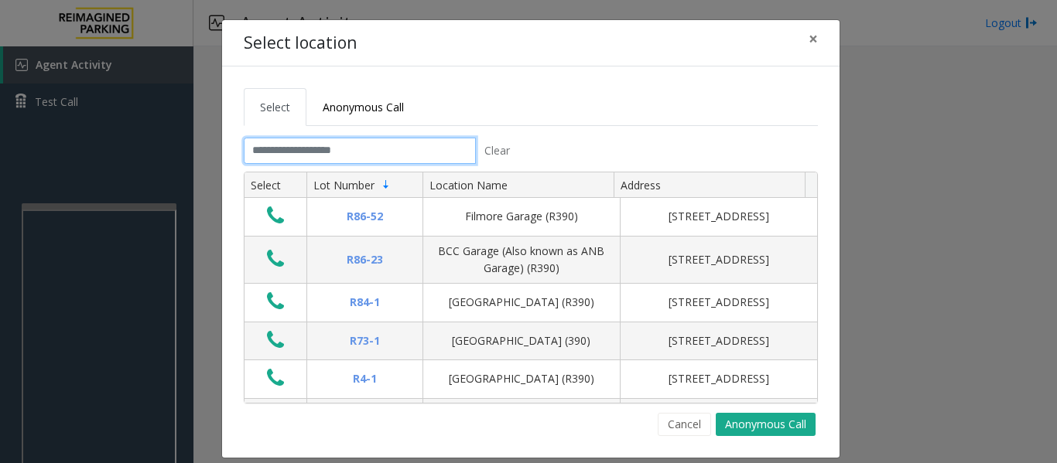
click at [308, 157] on input "text" at bounding box center [360, 151] width 232 height 26
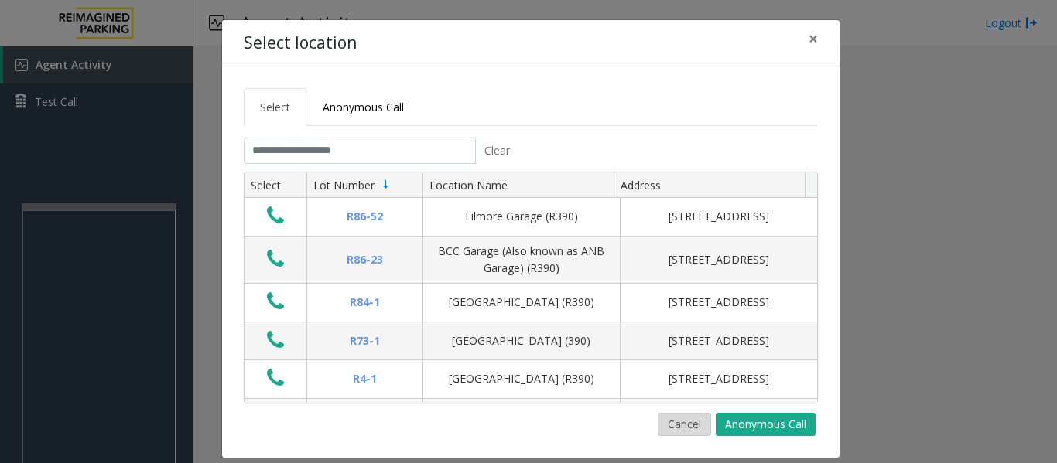
click at [688, 420] on button "Cancel" at bounding box center [684, 424] width 53 height 23
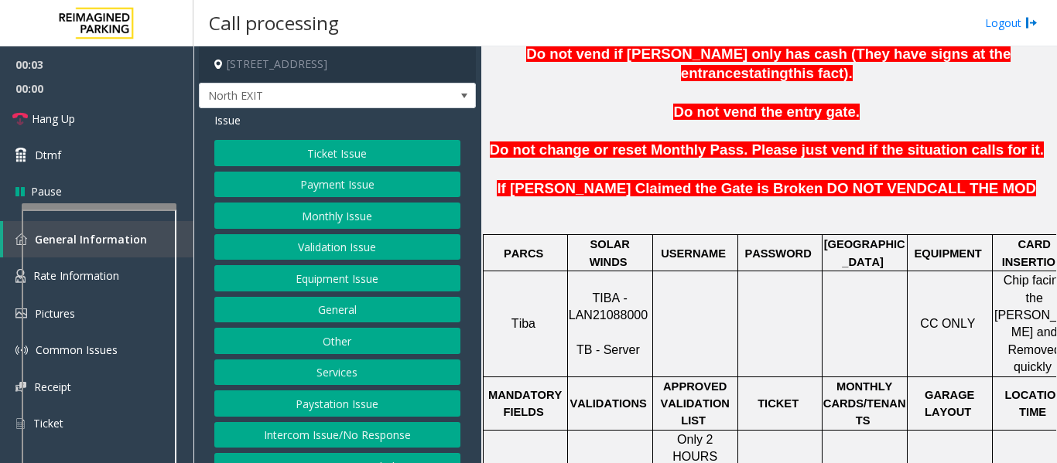
scroll to position [619, 0]
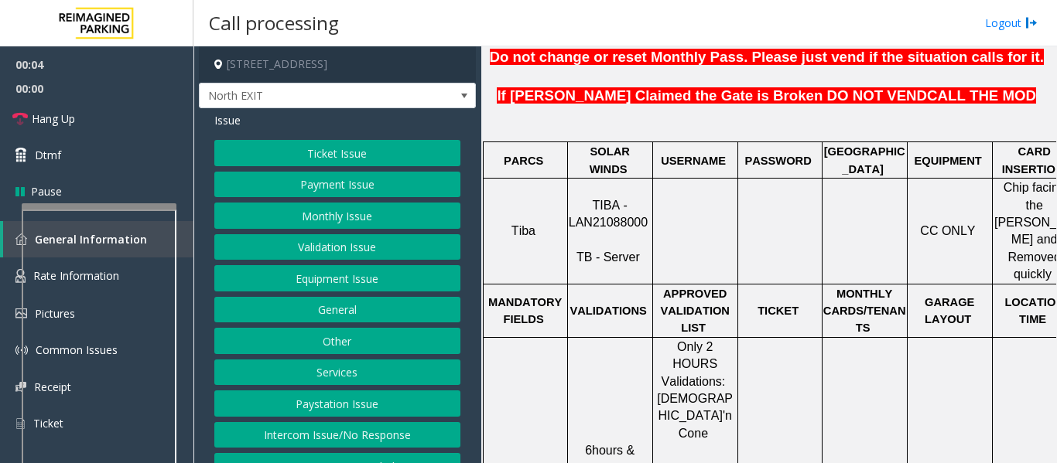
click at [583, 199] on span "TIBA - LAN21088000" at bounding box center [608, 214] width 79 height 30
copy p "LAN21088000"
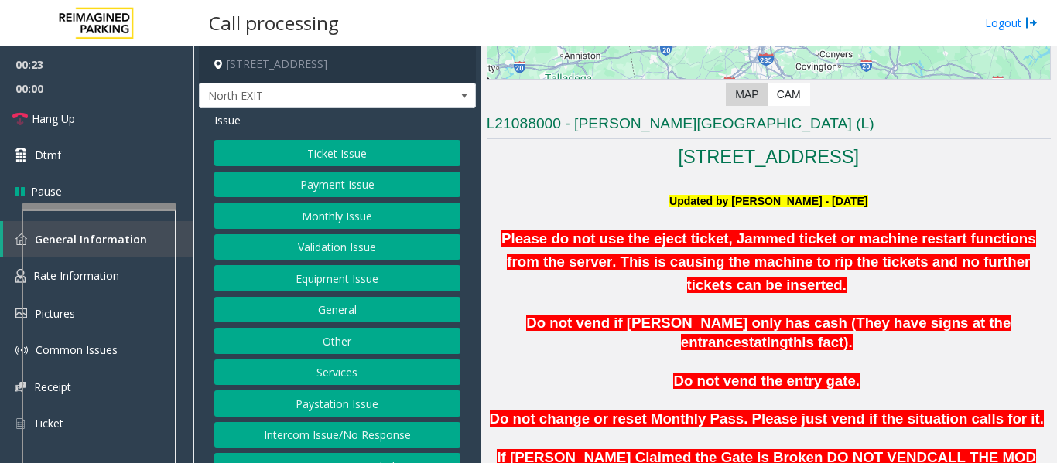
scroll to position [155, 0]
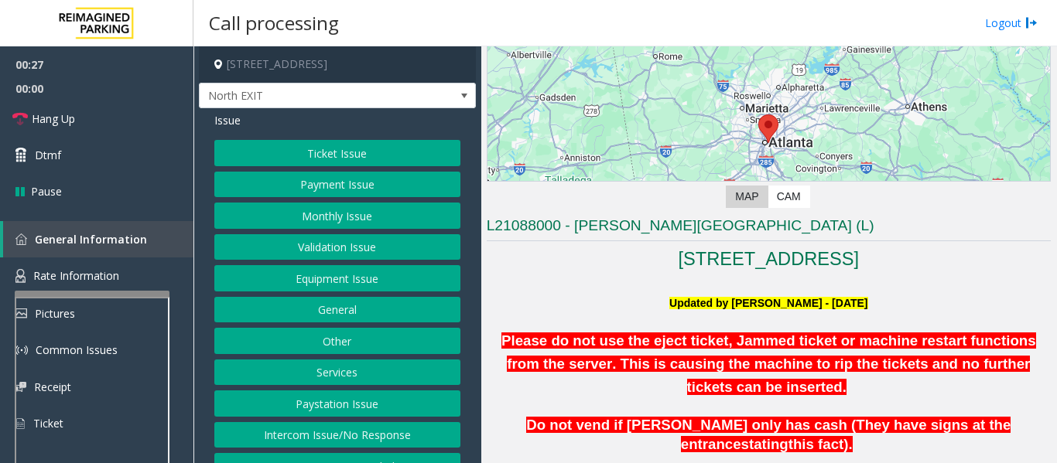
click at [125, 292] on div at bounding box center [92, 294] width 155 height 6
click at [358, 148] on button "Ticket Issue" at bounding box center [337, 153] width 246 height 26
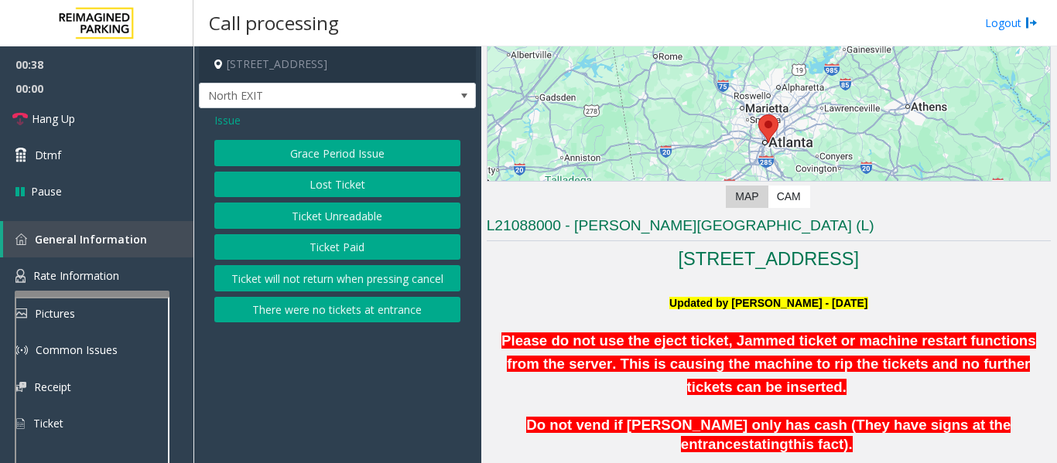
click at [347, 249] on button "Ticket Paid" at bounding box center [337, 247] width 246 height 26
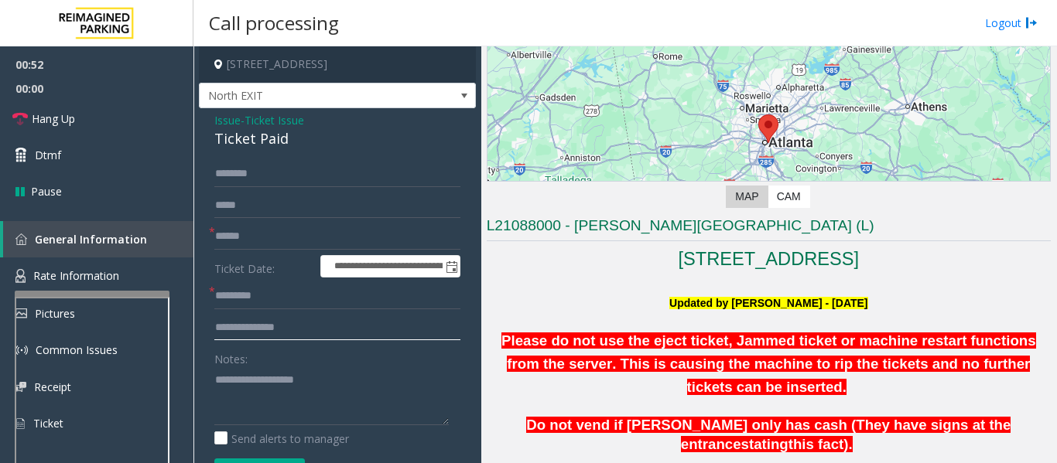
click at [282, 333] on input "text" at bounding box center [337, 328] width 246 height 26
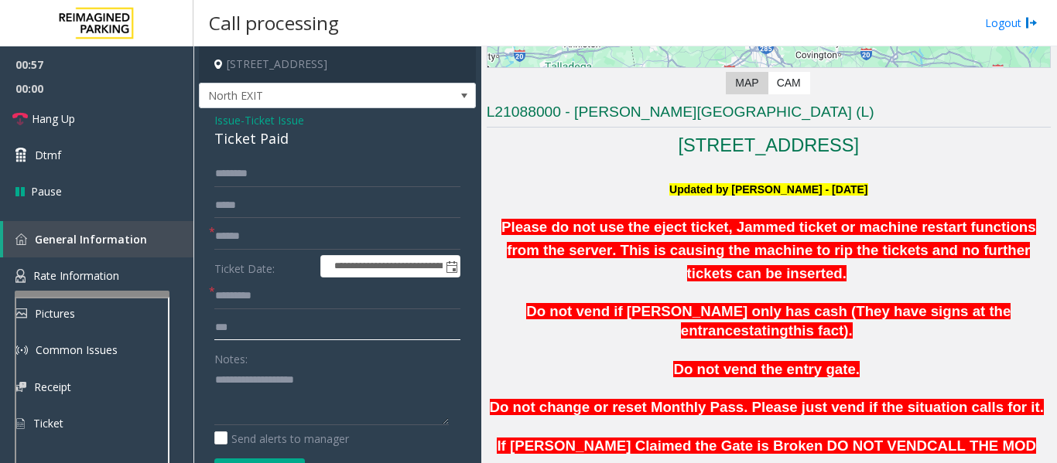
scroll to position [387, 0]
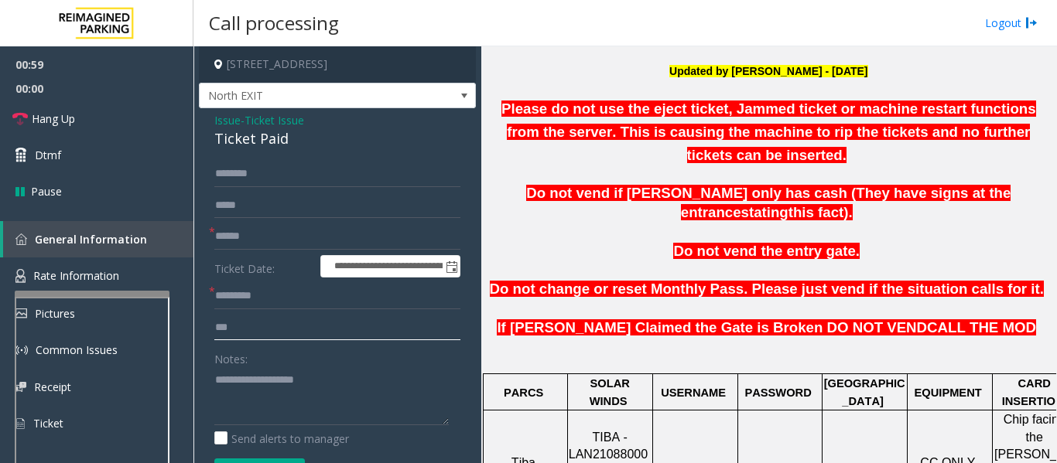
click at [272, 329] on input "***" at bounding box center [337, 328] width 246 height 26
type input "*******"
click at [221, 387] on textarea at bounding box center [331, 396] width 234 height 58
click at [281, 235] on input "text" at bounding box center [337, 237] width 246 height 26
drag, startPoint x: 241, startPoint y: 236, endPoint x: 241, endPoint y: 253, distance: 17.0
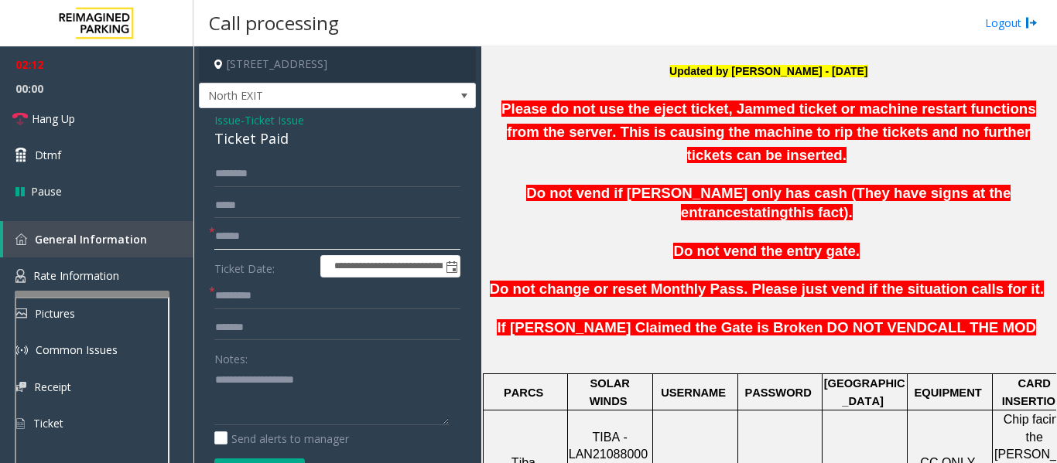
click at [241, 236] on input "text" at bounding box center [337, 237] width 246 height 26
type input "*******"
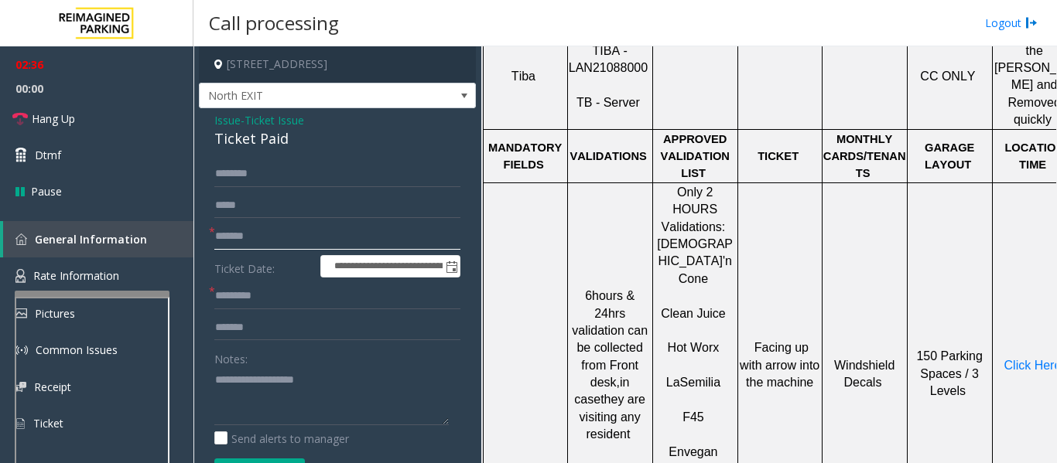
scroll to position [774, 32]
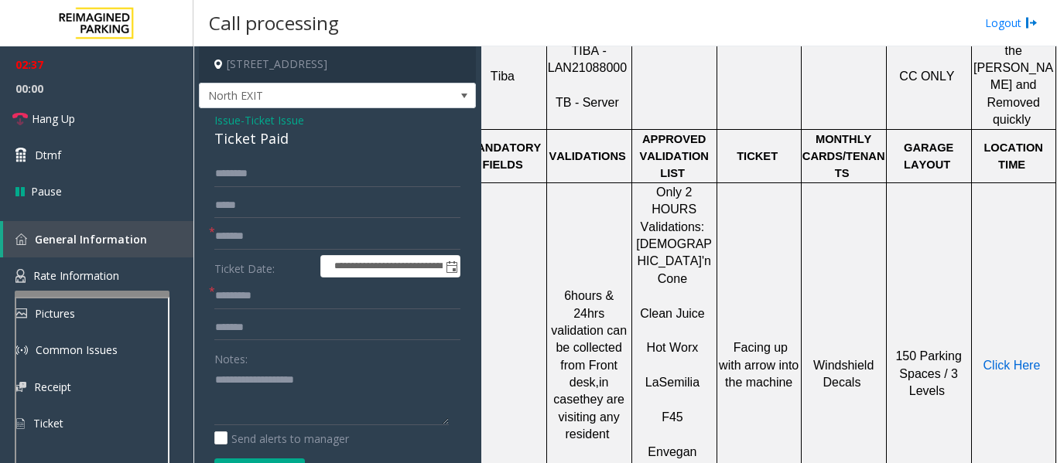
click at [1015, 359] on span "Click Here" at bounding box center [1011, 365] width 57 height 13
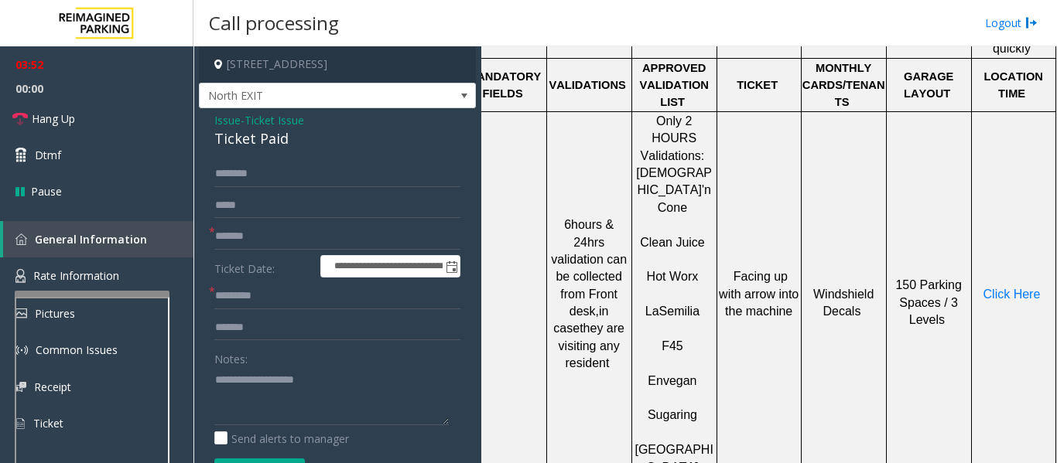
scroll to position [696, 32]
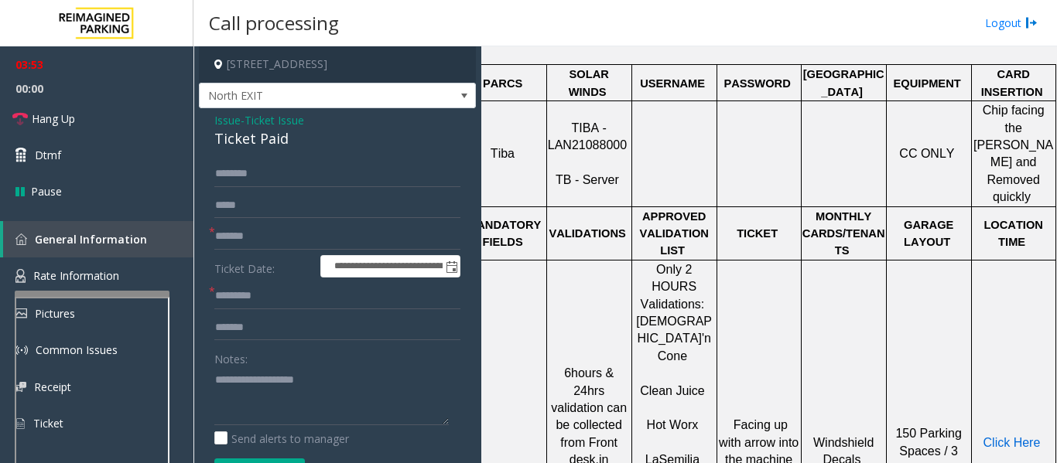
click at [985, 436] on span "Click Here" at bounding box center [1011, 442] width 57 height 13
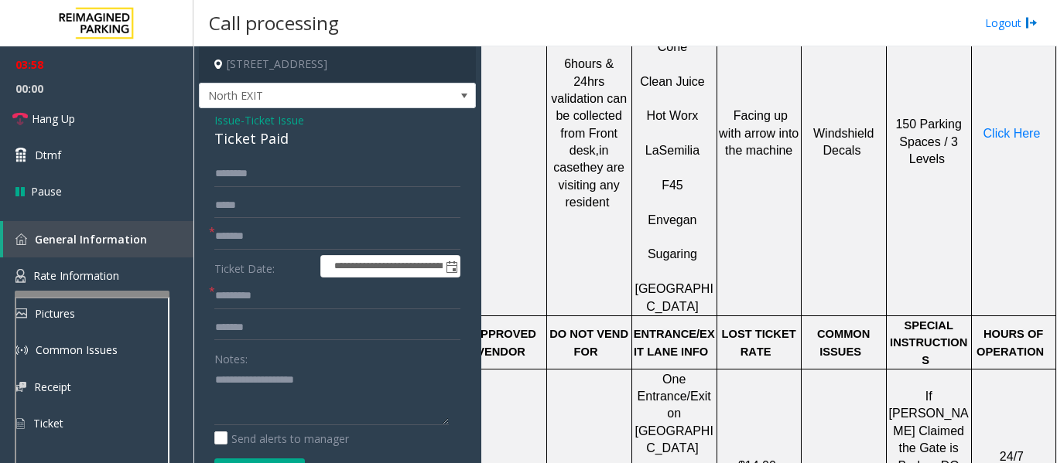
scroll to position [1315, 32]
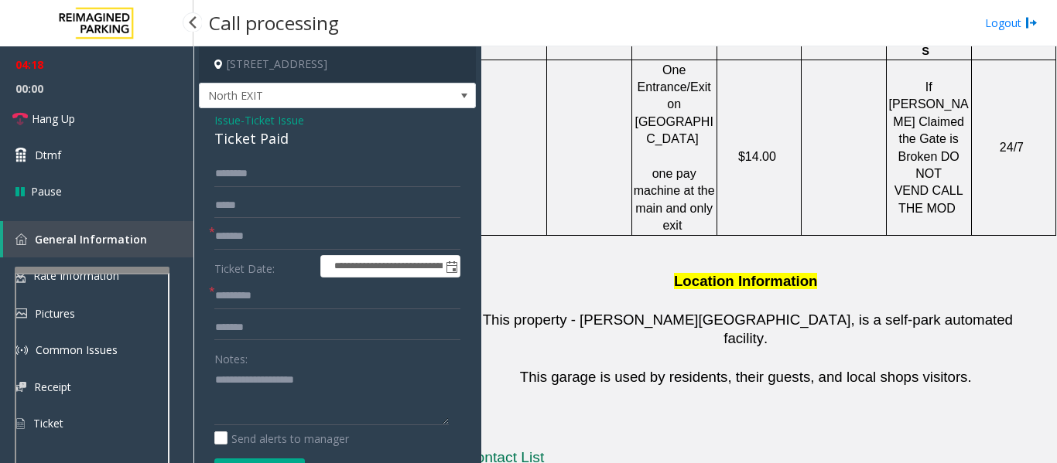
click at [113, 265] on app-root "**********" at bounding box center [528, 231] width 1057 height 463
drag, startPoint x: 601, startPoint y: 354, endPoint x: 677, endPoint y: 362, distance: 76.3
copy button "[PHONE_NUMBER]"
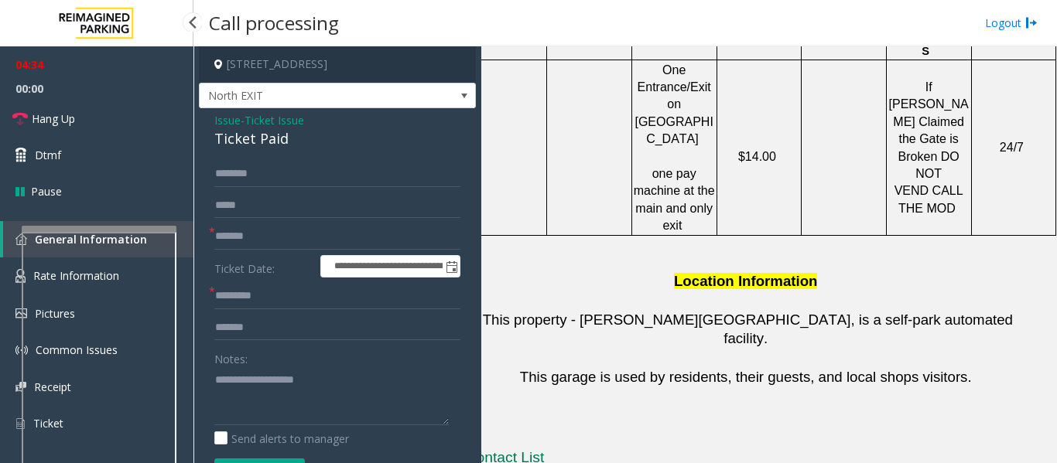
click at [123, 226] on div at bounding box center [99, 229] width 155 height 6
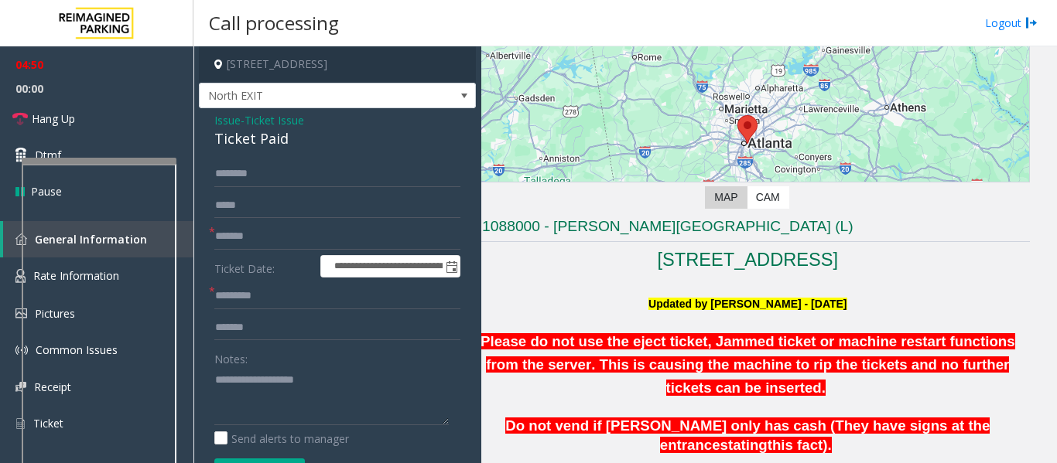
scroll to position [155, 32]
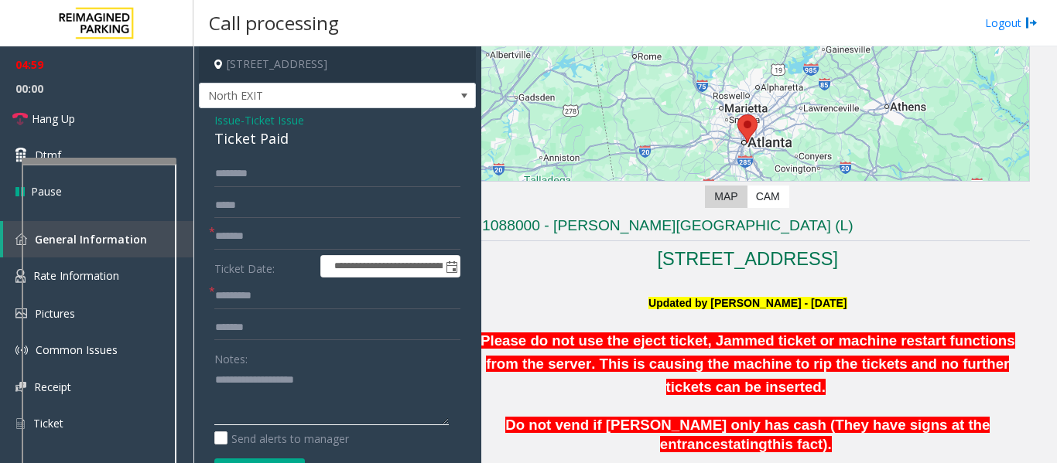
click at [295, 388] on textarea at bounding box center [331, 396] width 234 height 58
click at [230, 117] on span "Issue" at bounding box center [227, 120] width 26 height 16
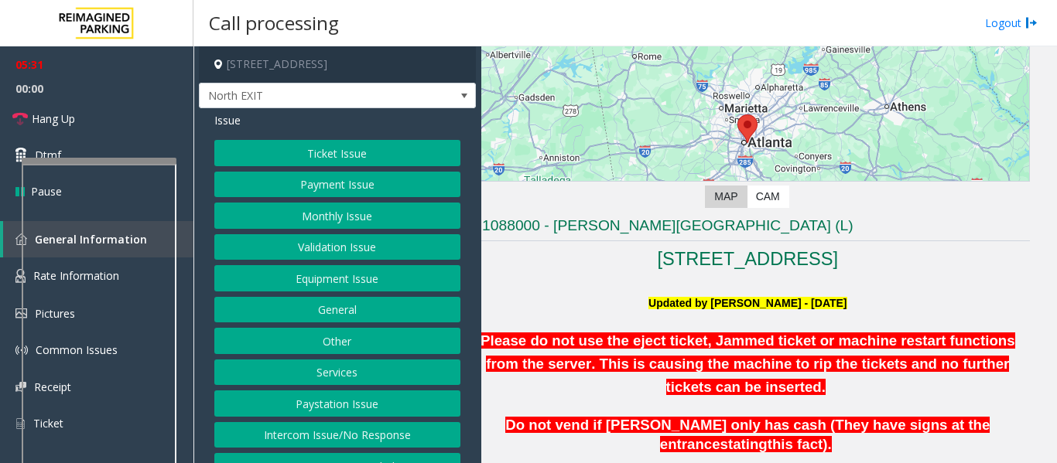
click at [334, 156] on button "Ticket Issue" at bounding box center [337, 153] width 246 height 26
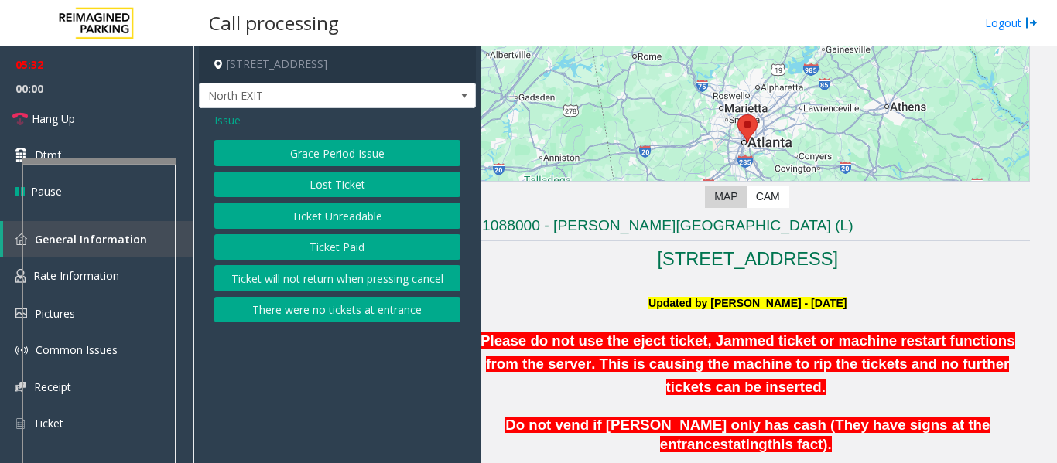
click at [332, 221] on button "Ticket Unreadable" at bounding box center [337, 216] width 246 height 26
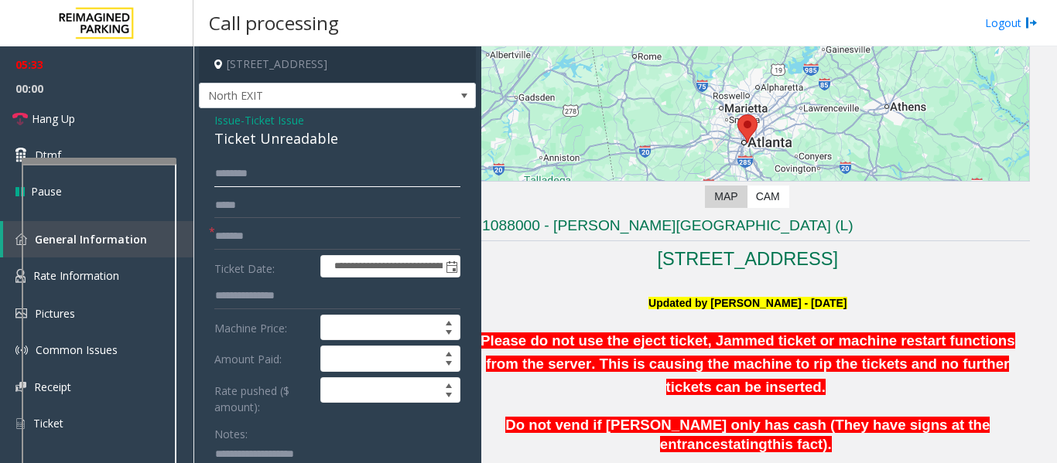
click at [283, 171] on input "text" at bounding box center [337, 174] width 246 height 26
type input "**********"
drag, startPoint x: 262, startPoint y: 181, endPoint x: 241, endPoint y: 224, distance: 47.7
click at [241, 224] on input "*******" at bounding box center [337, 237] width 246 height 26
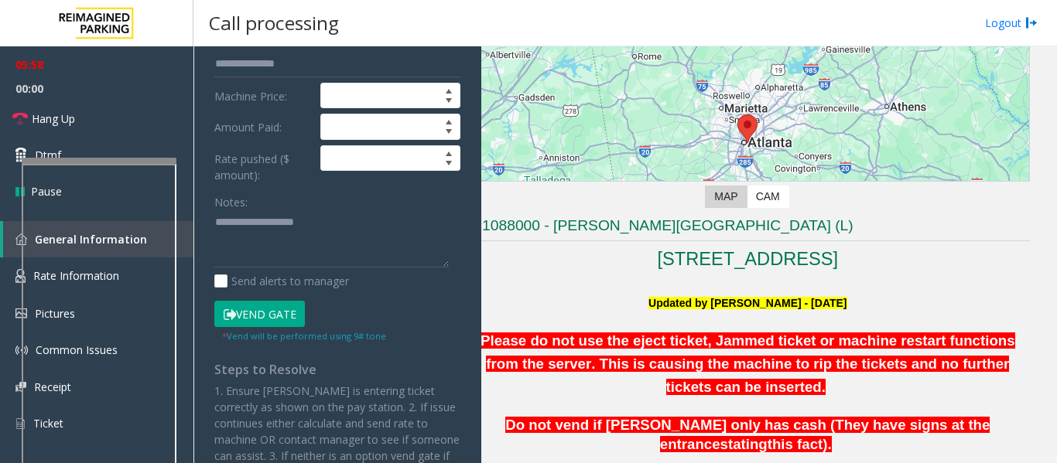
click at [283, 316] on button "Vend Gate" at bounding box center [259, 314] width 91 height 26
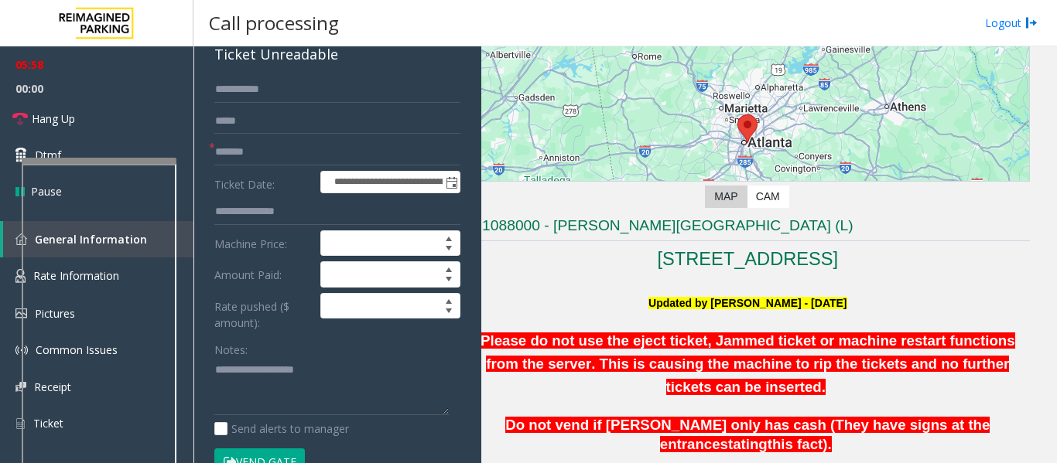
scroll to position [0, 0]
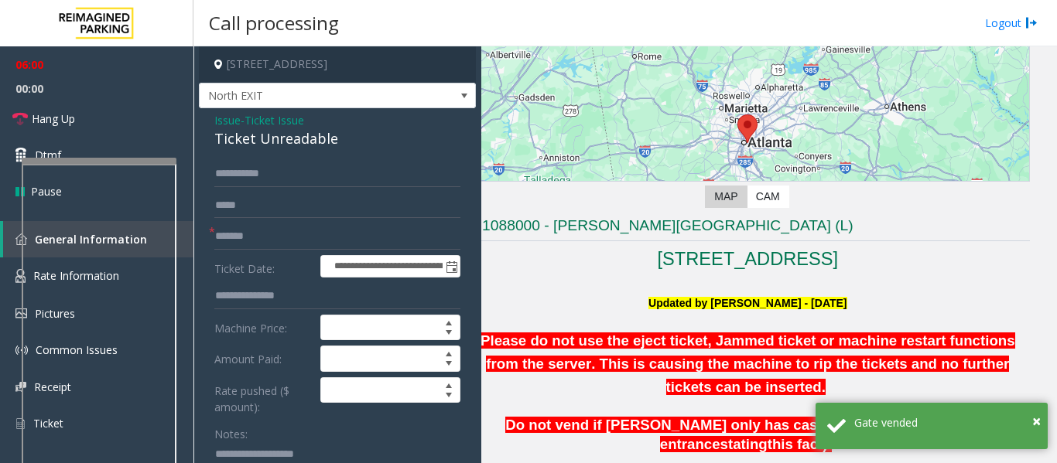
click at [225, 120] on span "Issue" at bounding box center [227, 120] width 26 height 16
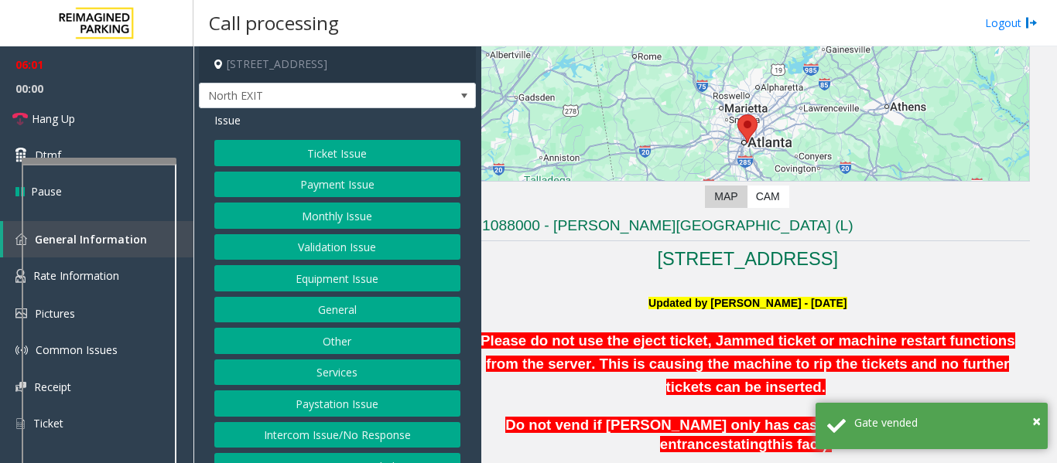
click at [341, 270] on button "Equipment Issue" at bounding box center [337, 278] width 246 height 26
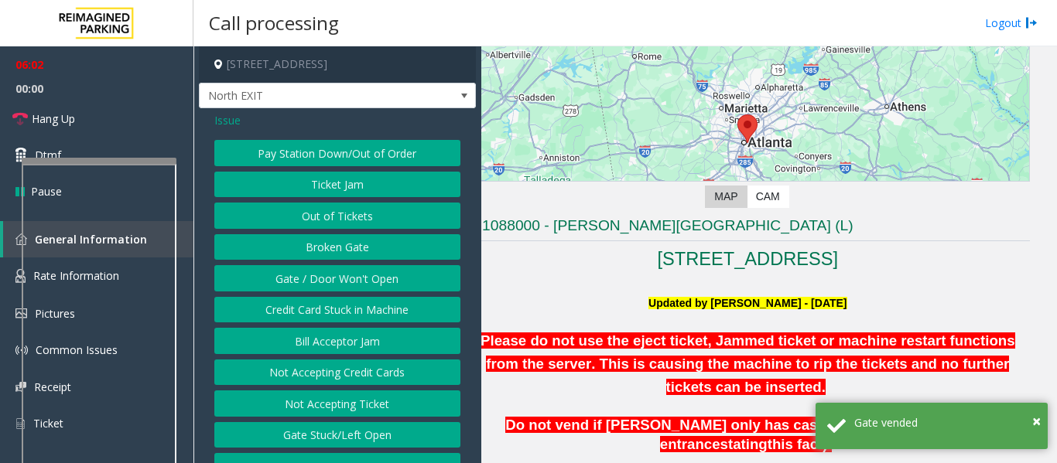
click at [341, 270] on button "Gate / Door Won't Open" at bounding box center [337, 278] width 246 height 26
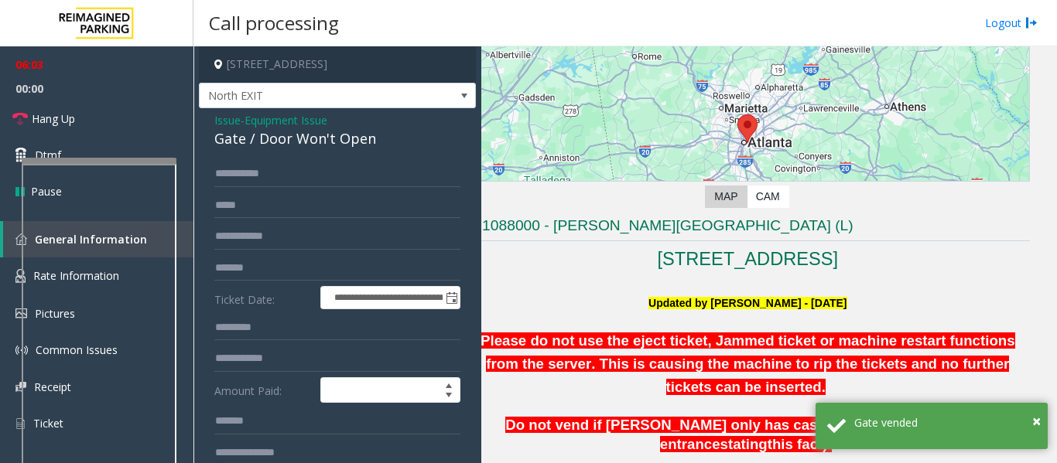
click at [296, 139] on div "Gate / Door Won't Open" at bounding box center [337, 138] width 246 height 21
copy div "Gate / Door Won't Open"
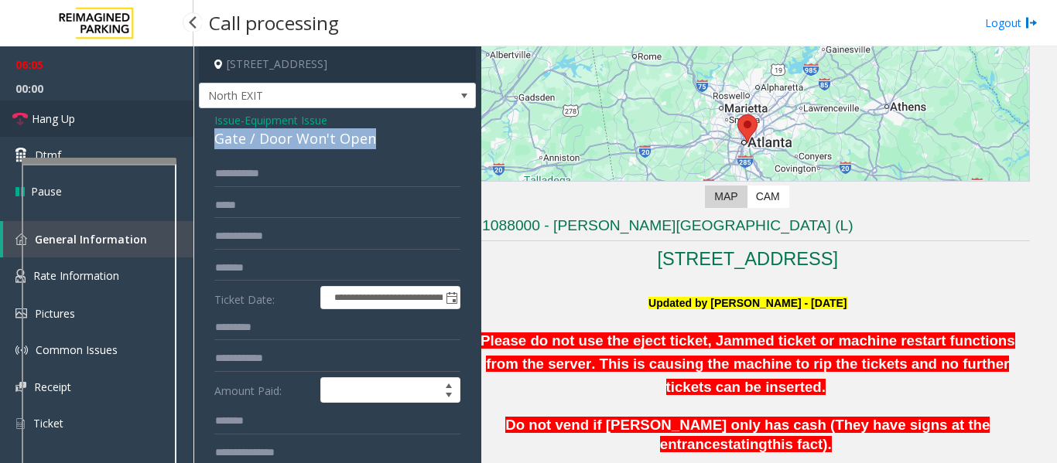
click at [119, 121] on link "Hang Up" at bounding box center [96, 119] width 193 height 36
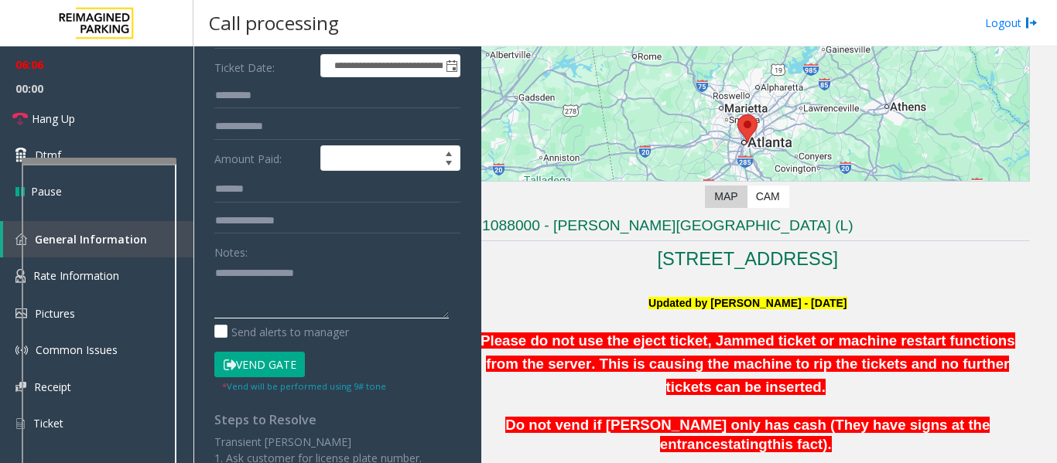
click at [331, 299] on textarea at bounding box center [331, 290] width 234 height 58
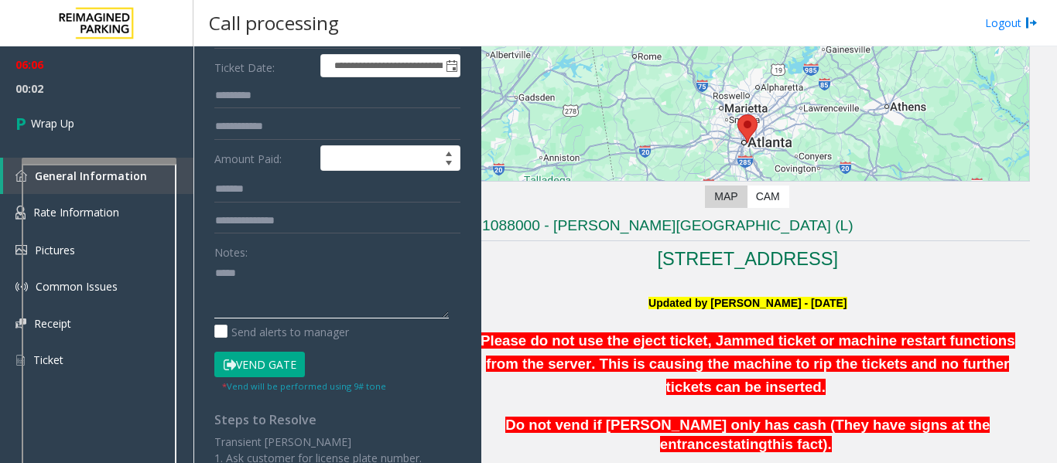
paste textarea "**********"
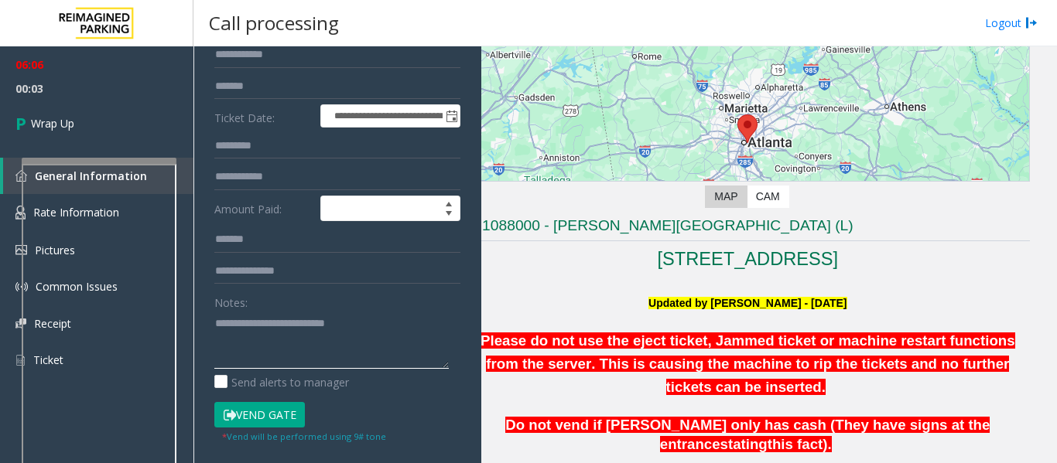
scroll to position [155, 0]
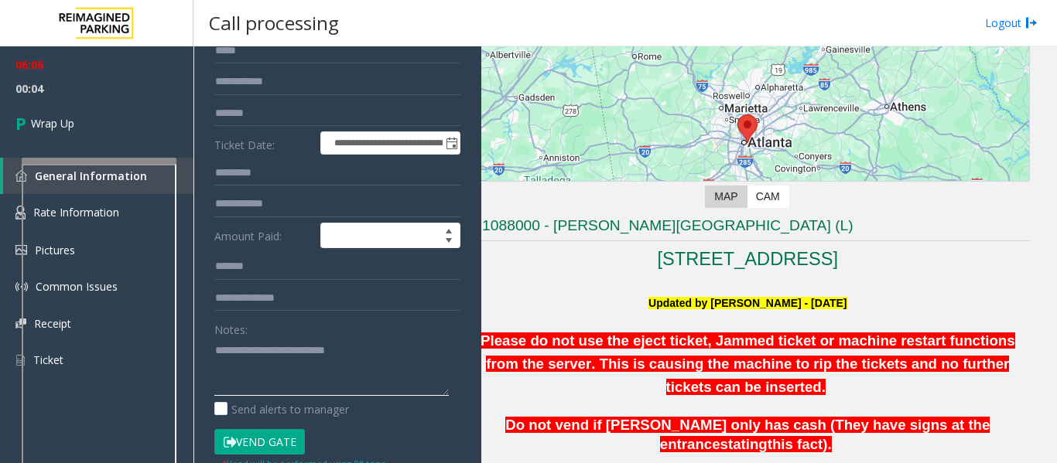
click at [243, 356] on textarea at bounding box center [331, 367] width 234 height 58
click at [372, 356] on textarea at bounding box center [331, 367] width 234 height 58
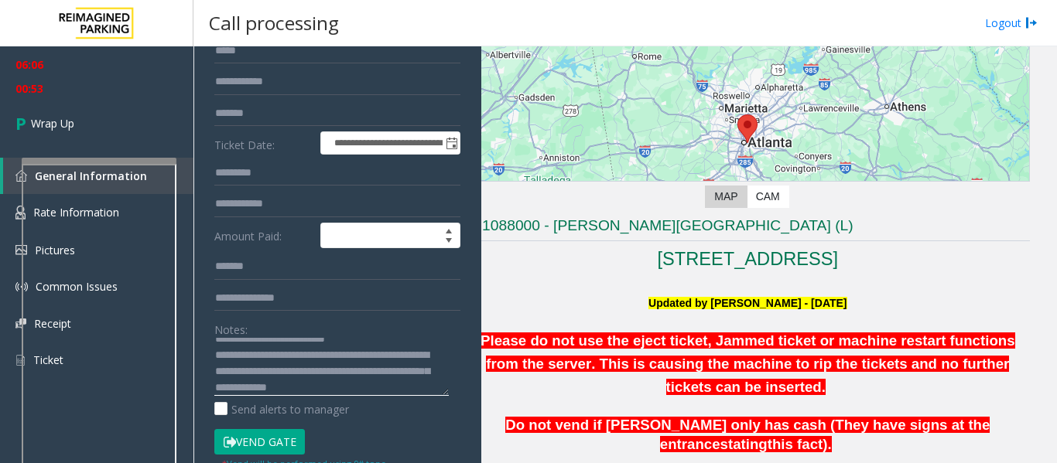
scroll to position [28, 0]
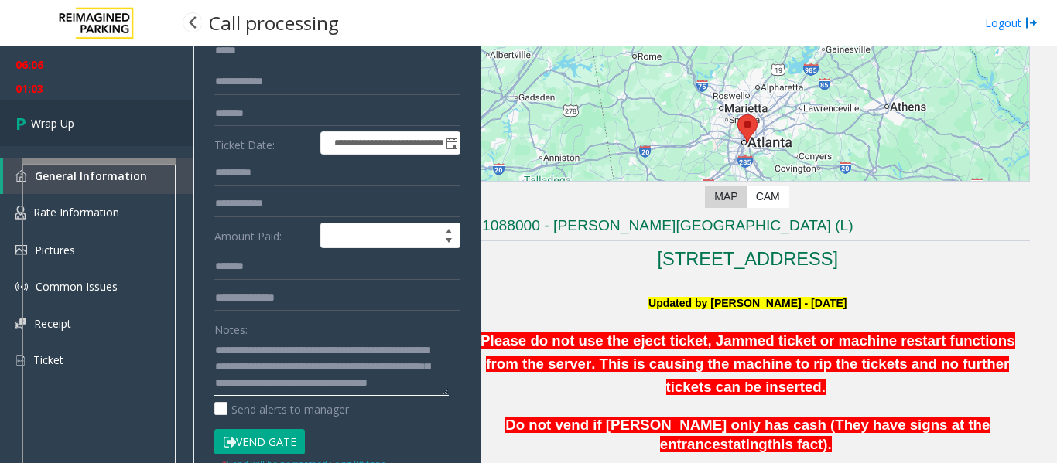
type textarea "**********"
click at [132, 130] on link "Wrap Up" at bounding box center [96, 124] width 193 height 46
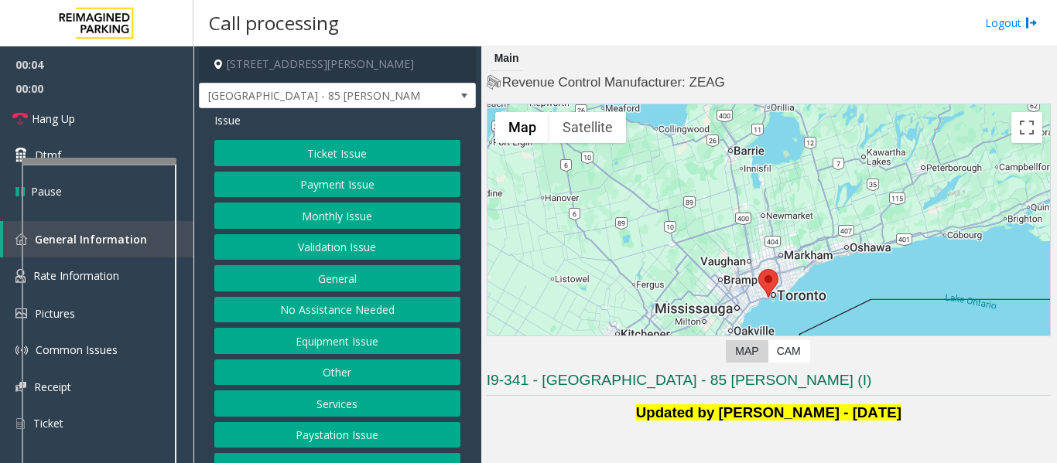
click at [312, 237] on button "Validation Issue" at bounding box center [337, 247] width 246 height 26
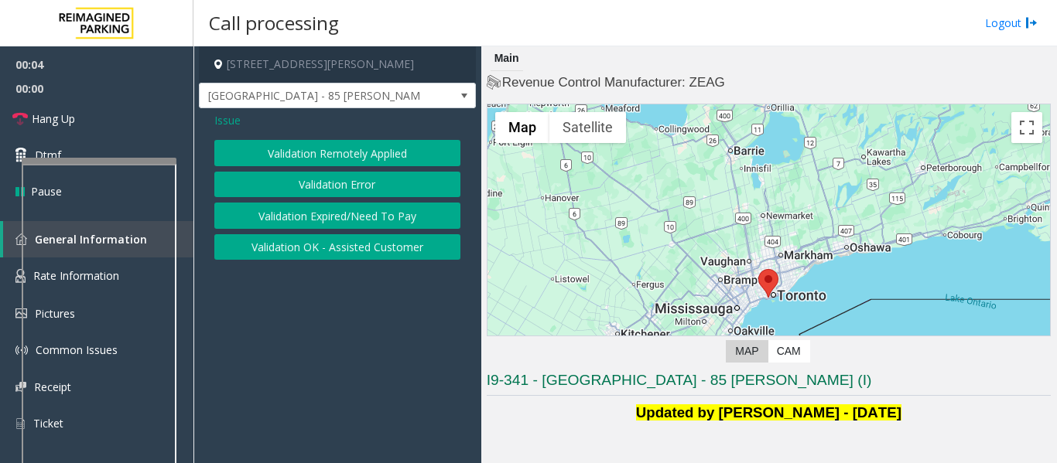
click at [326, 194] on button "Validation Error" at bounding box center [337, 185] width 246 height 26
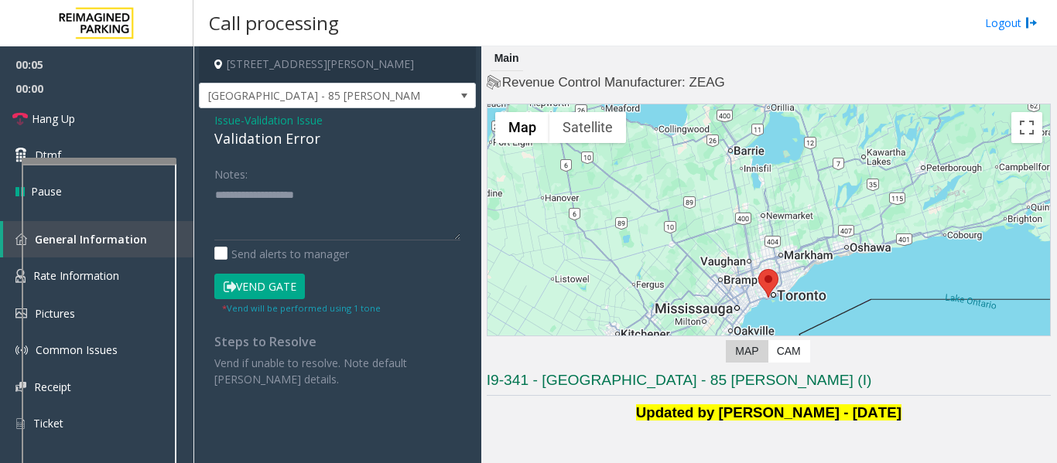
click at [265, 138] on div "Validation Error" at bounding box center [337, 138] width 246 height 21
copy div "Validation Error"
click at [263, 220] on textarea at bounding box center [337, 212] width 246 height 58
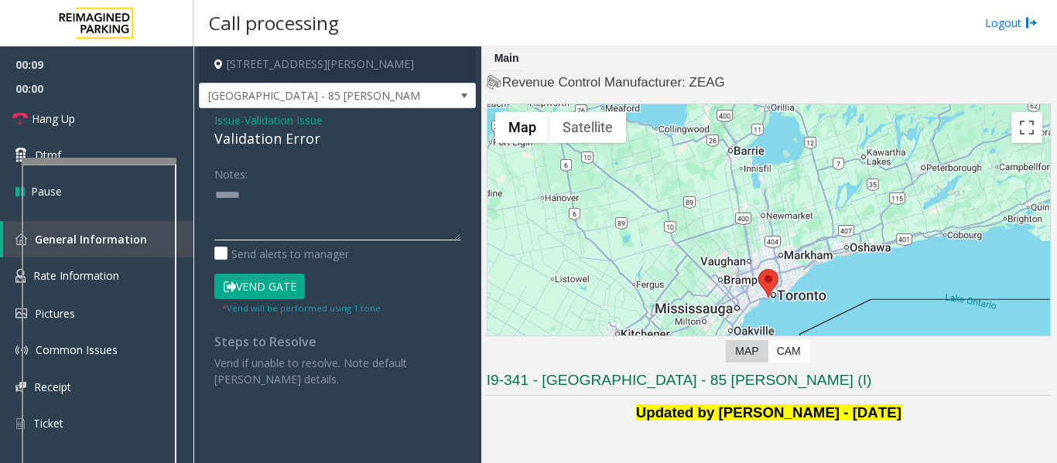
paste textarea "**********"
click at [351, 200] on textarea at bounding box center [337, 212] width 246 height 58
click at [379, 228] on textarea at bounding box center [337, 212] width 246 height 58
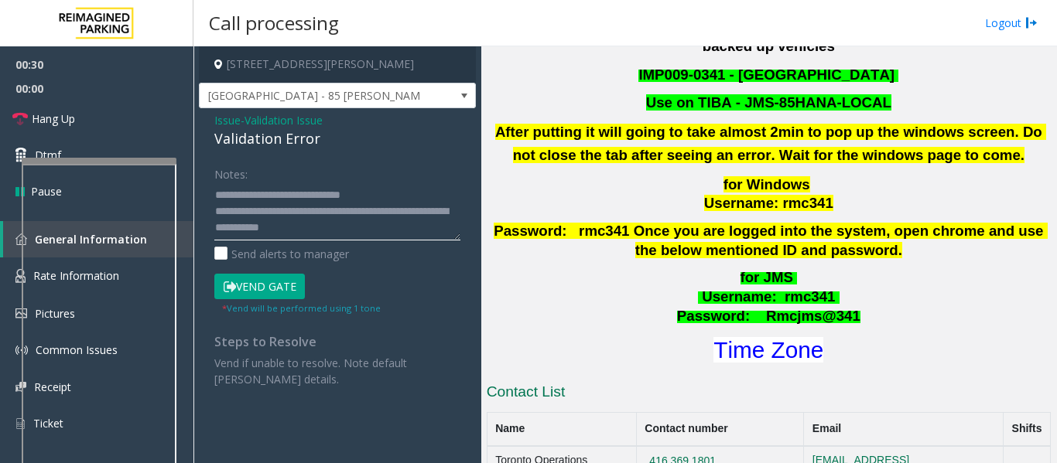
scroll to position [542, 0]
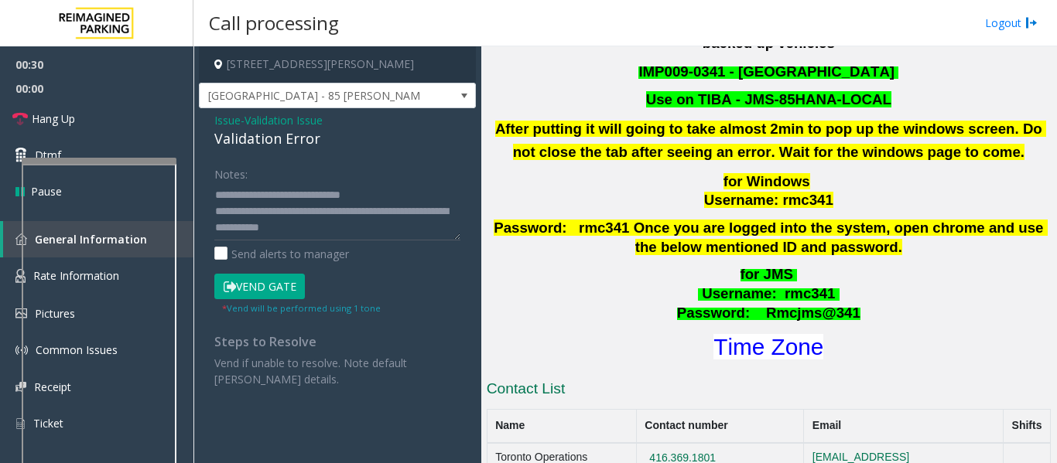
click at [785, 349] on div "I9-341 - Liberty Village - 85 Hanna (I) Updated by Pranav Babbar - 28th Jan 202…" at bounding box center [769, 438] width 564 height 1219
click at [790, 334] on font "Time Zone" at bounding box center [768, 347] width 110 height 26
click at [266, 229] on textarea at bounding box center [337, 212] width 246 height 58
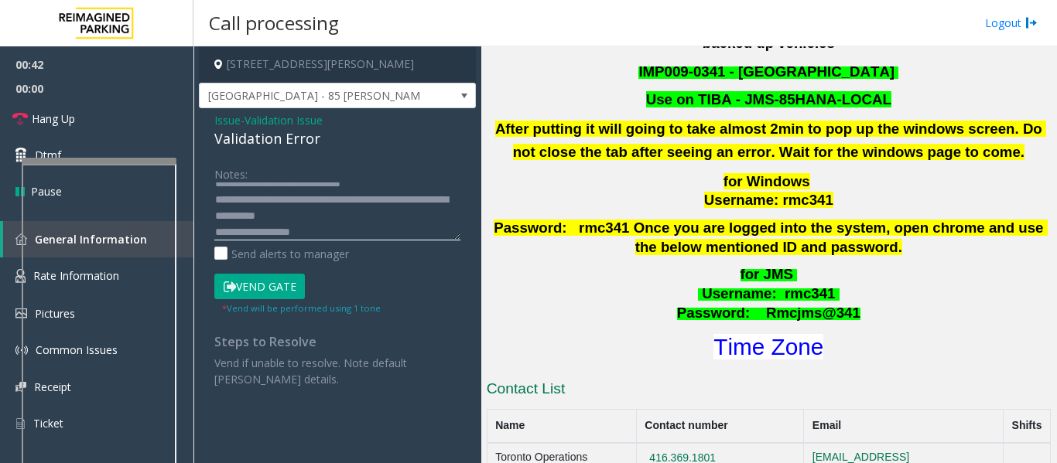
scroll to position [28, 0]
click at [357, 203] on textarea at bounding box center [337, 212] width 246 height 58
type textarea "**********"
click at [287, 299] on button "Vend Gate" at bounding box center [259, 287] width 91 height 26
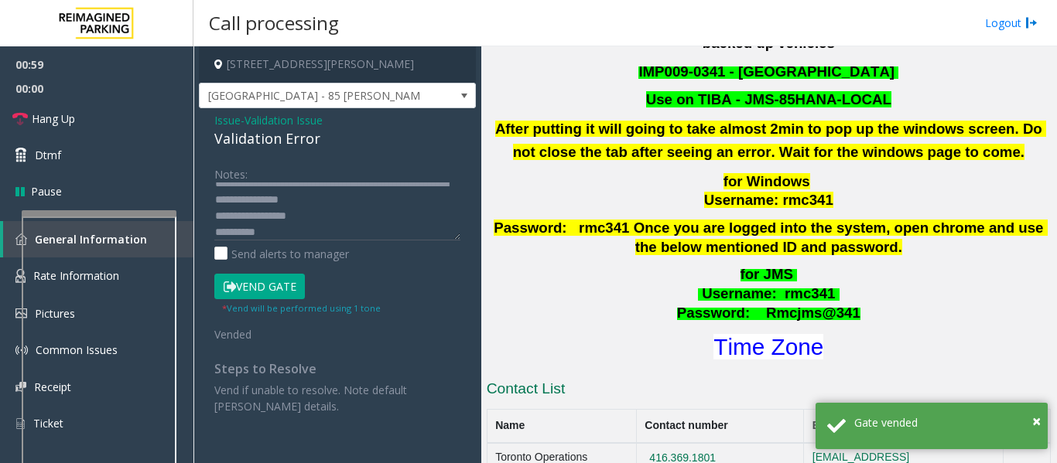
click at [150, 245] on div at bounding box center [99, 391] width 155 height 363
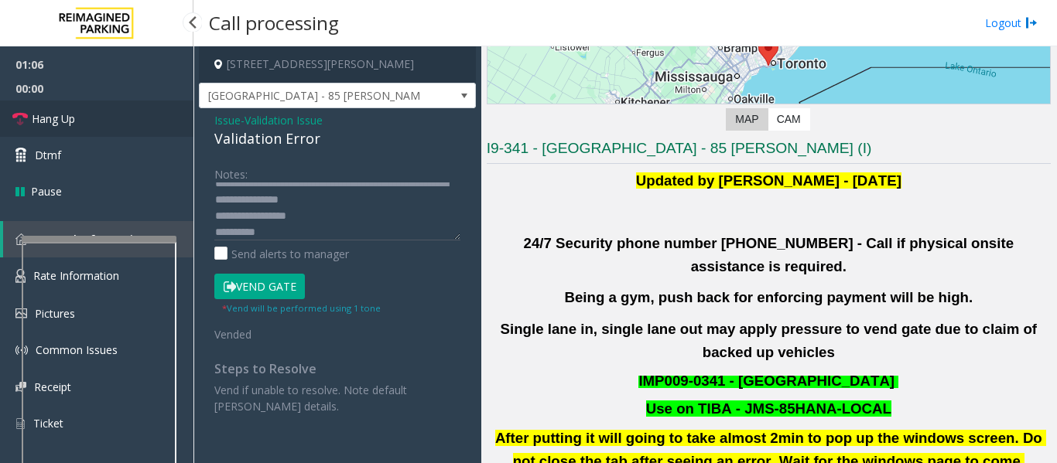
click at [45, 128] on link "Hang Up" at bounding box center [96, 119] width 193 height 36
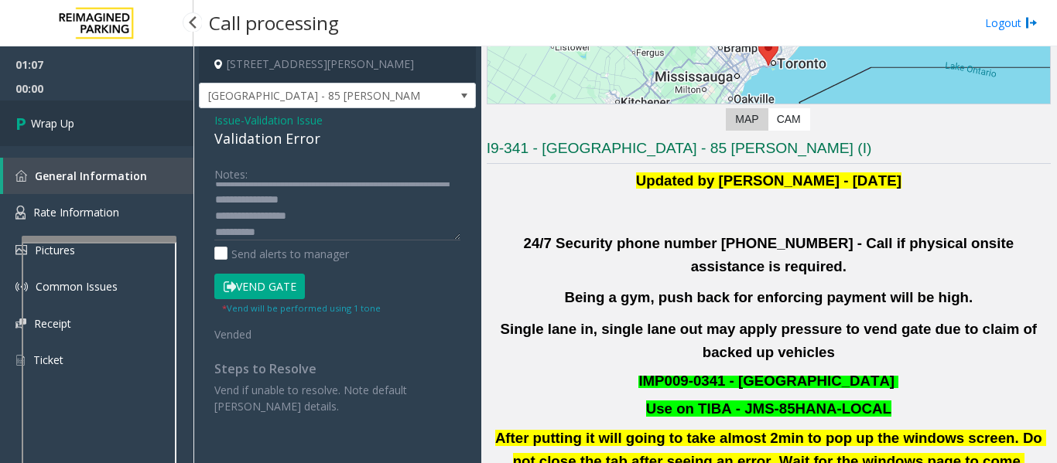
click at [45, 128] on span "Wrap Up" at bounding box center [52, 123] width 43 height 16
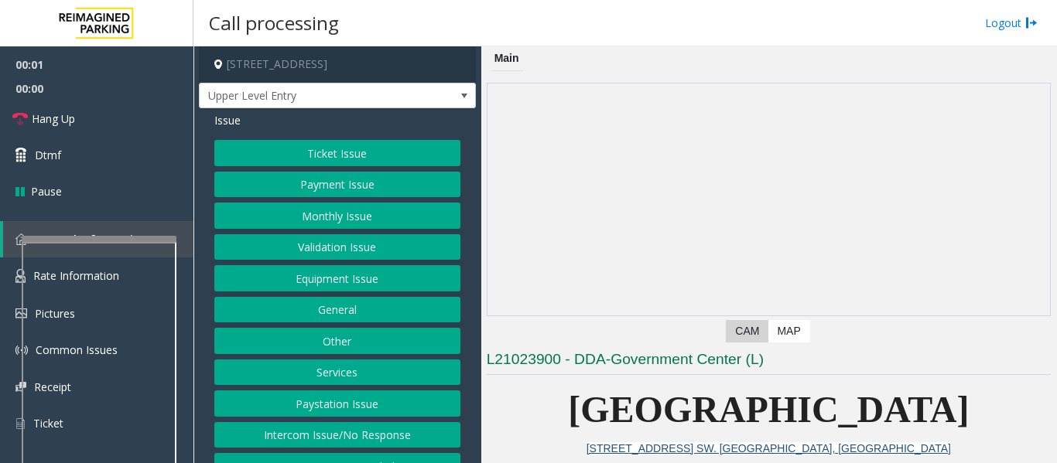
scroll to position [24, 0]
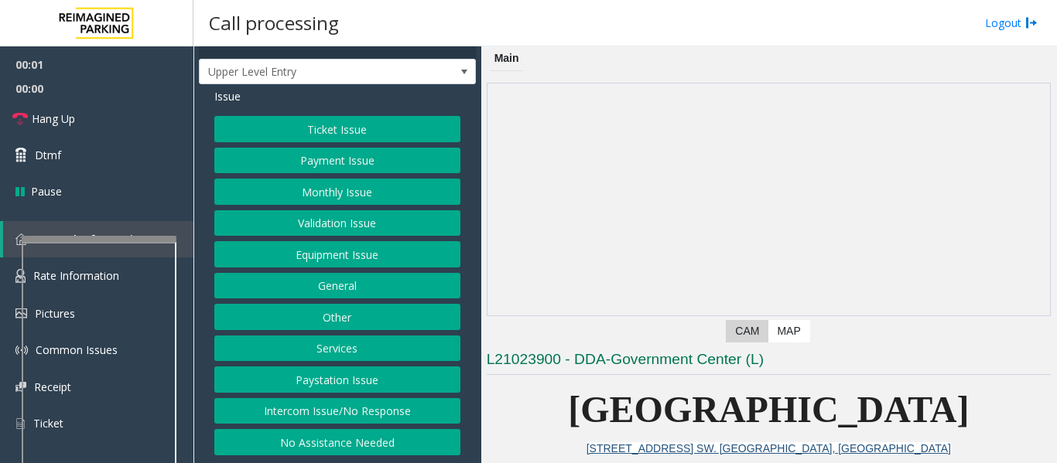
click at [370, 415] on button "Intercom Issue/No Response" at bounding box center [337, 411] width 246 height 26
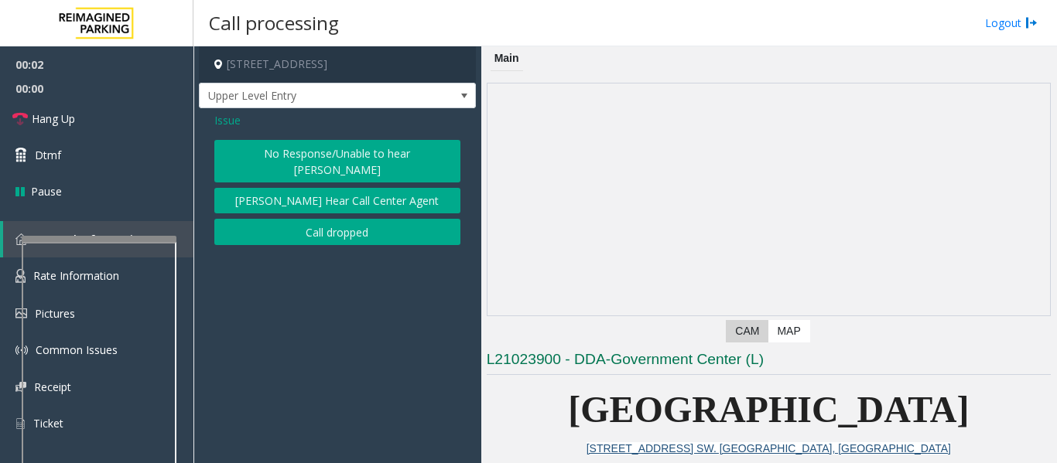
scroll to position [0, 0]
click at [371, 139] on div "Issue No Response/Unable to hear parker Parker Cannot Hear Call Center Agent Ca…" at bounding box center [337, 180] width 277 height 145
click at [368, 146] on button "No Response/Unable to hear [PERSON_NAME]" at bounding box center [337, 161] width 246 height 43
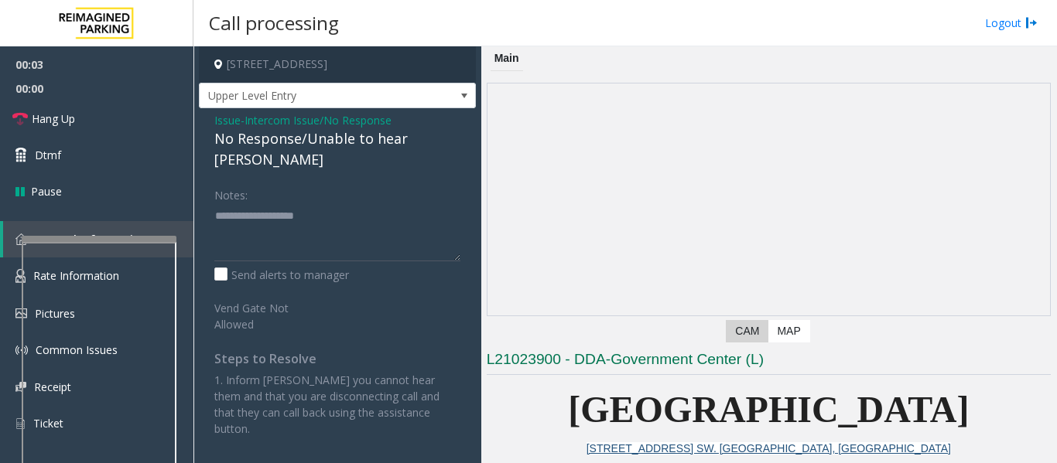
click at [327, 130] on div "No Response/Unable to hear [PERSON_NAME]" at bounding box center [337, 149] width 246 height 42
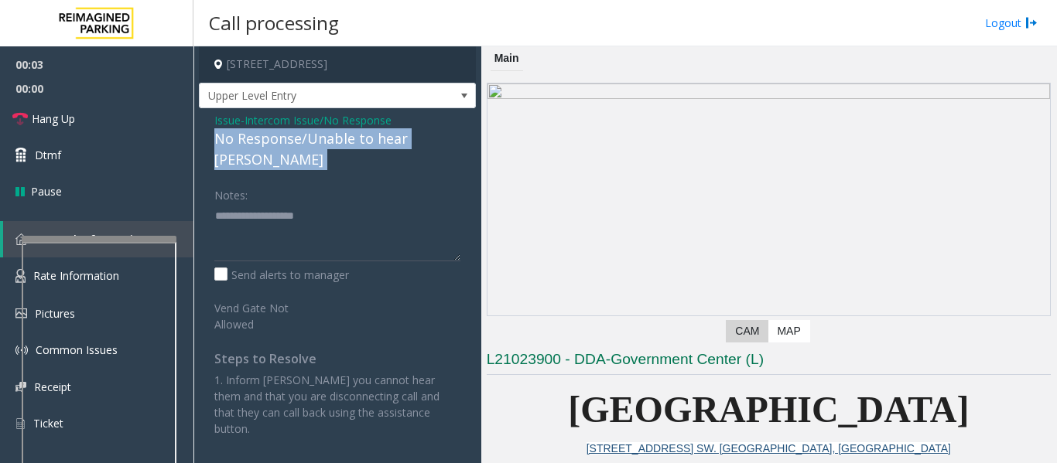
click at [327, 130] on div "No Response/Unable to hear [PERSON_NAME]" at bounding box center [337, 149] width 246 height 42
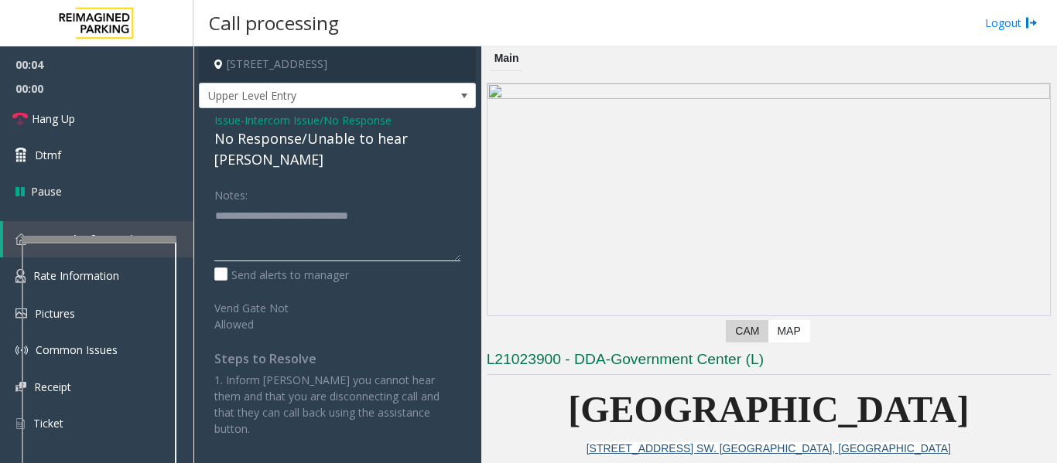
click at [457, 203] on textarea at bounding box center [337, 232] width 246 height 58
type textarea "**********"
click at [32, 122] on span "Hang Up" at bounding box center [53, 119] width 43 height 16
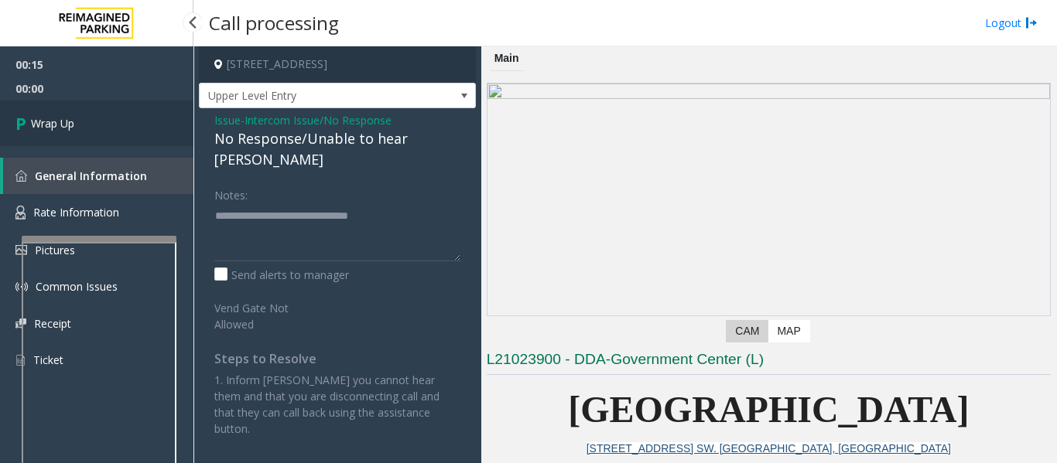
click at [54, 123] on span "Wrap Up" at bounding box center [52, 123] width 43 height 16
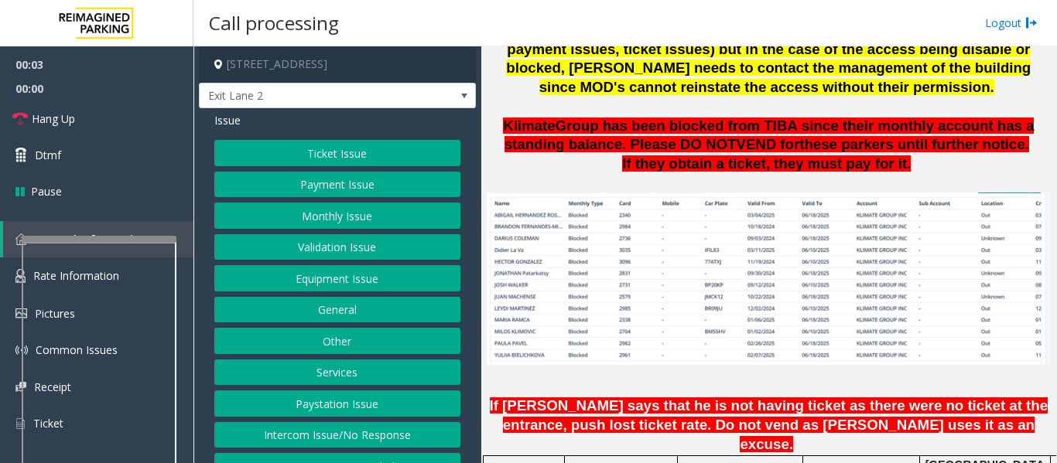
scroll to position [1083, 0]
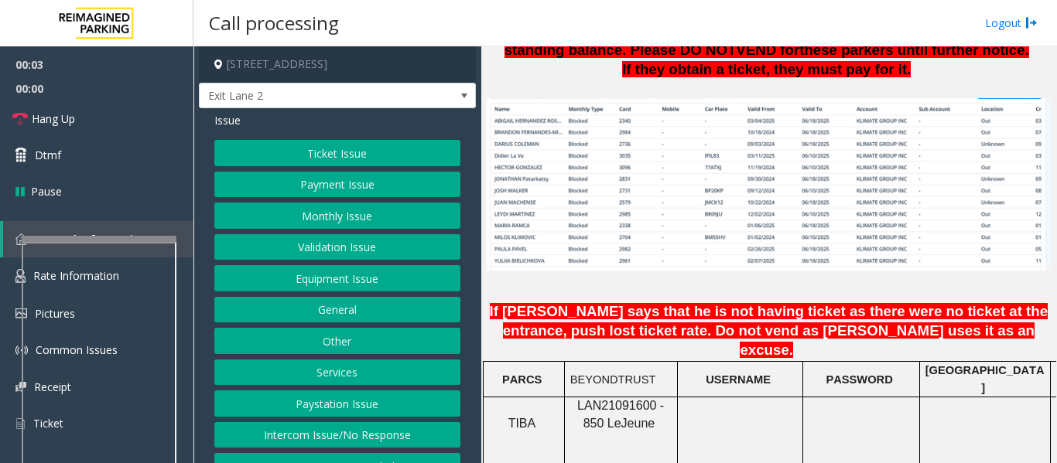
click at [620, 399] on span "LAN21091600 - 850 Le" at bounding box center [620, 414] width 87 height 30
copy span "LAN21091600"
click at [364, 224] on button "Monthly Issue" at bounding box center [337, 216] width 246 height 26
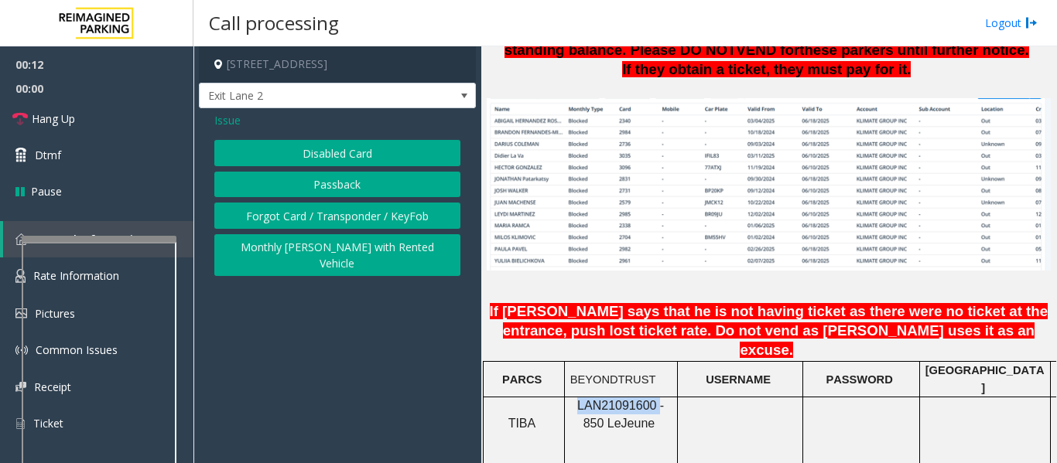
click at [363, 196] on button "Passback" at bounding box center [337, 185] width 246 height 26
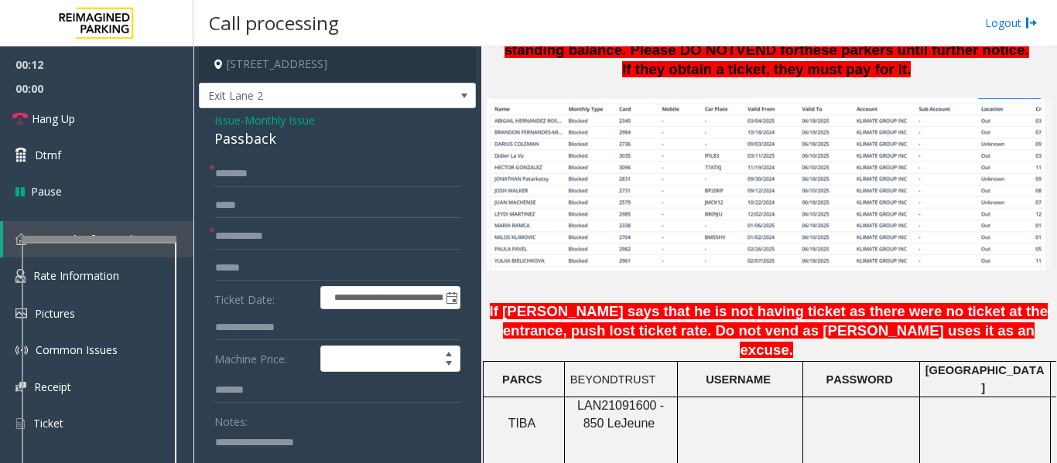
click at [268, 148] on div "Passback" at bounding box center [337, 138] width 246 height 21
copy div "Passback"
click at [301, 435] on textarea at bounding box center [331, 459] width 234 height 58
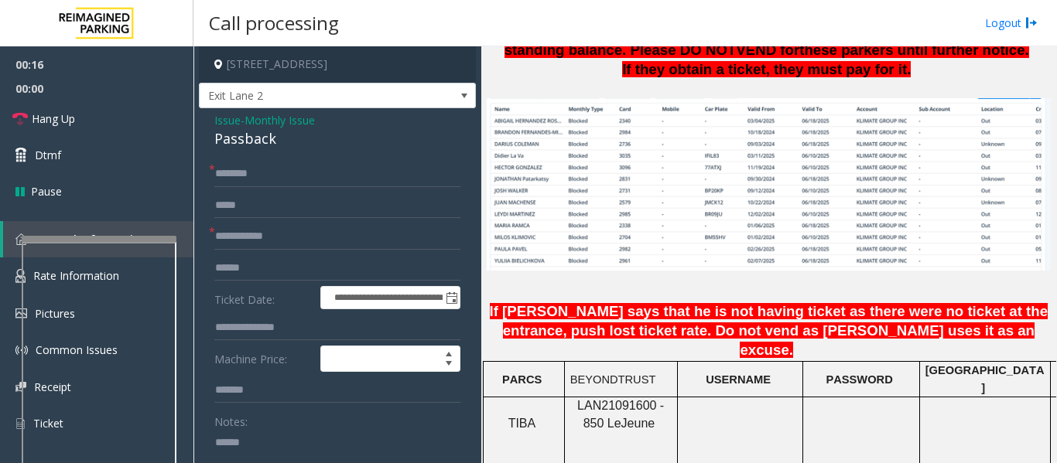
paste textarea "********"
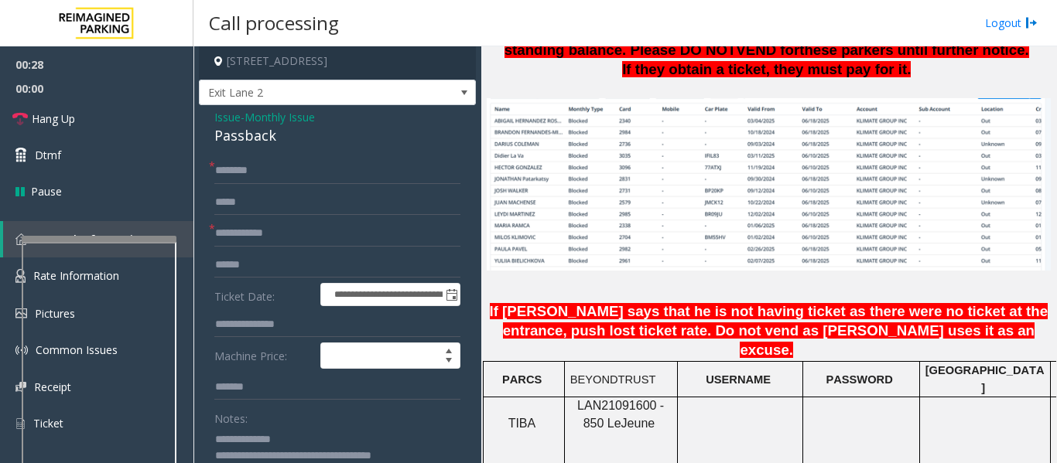
type textarea "**********"
click at [378, 167] on input "text" at bounding box center [337, 171] width 246 height 26
type input "*****"
click at [259, 225] on input "text" at bounding box center [337, 233] width 246 height 26
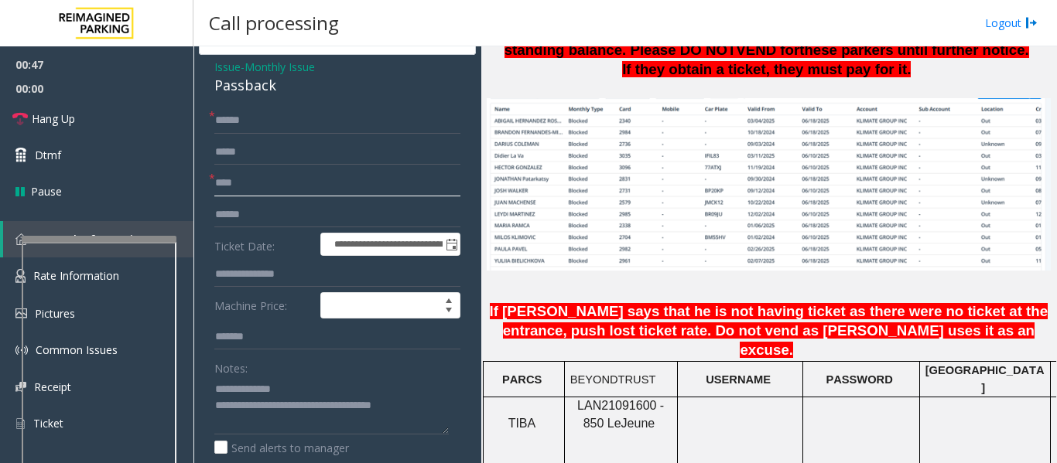
scroll to position [80, 0]
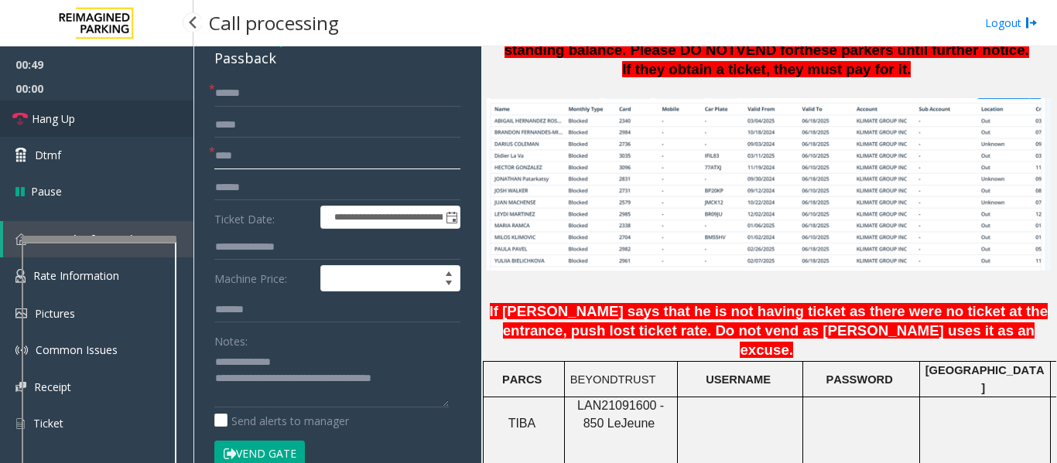
type input "****"
click at [157, 119] on link "Hang Up" at bounding box center [96, 119] width 193 height 36
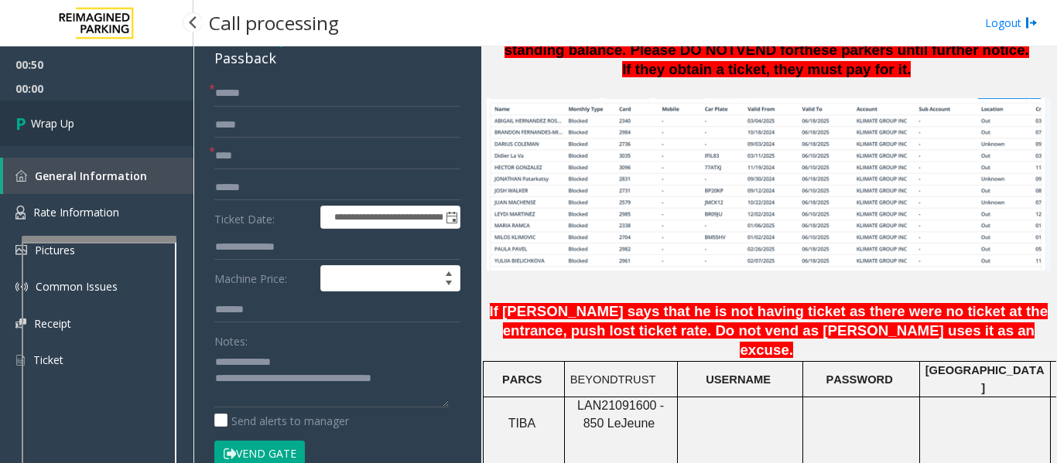
click at [94, 128] on link "Wrap Up" at bounding box center [96, 124] width 193 height 46
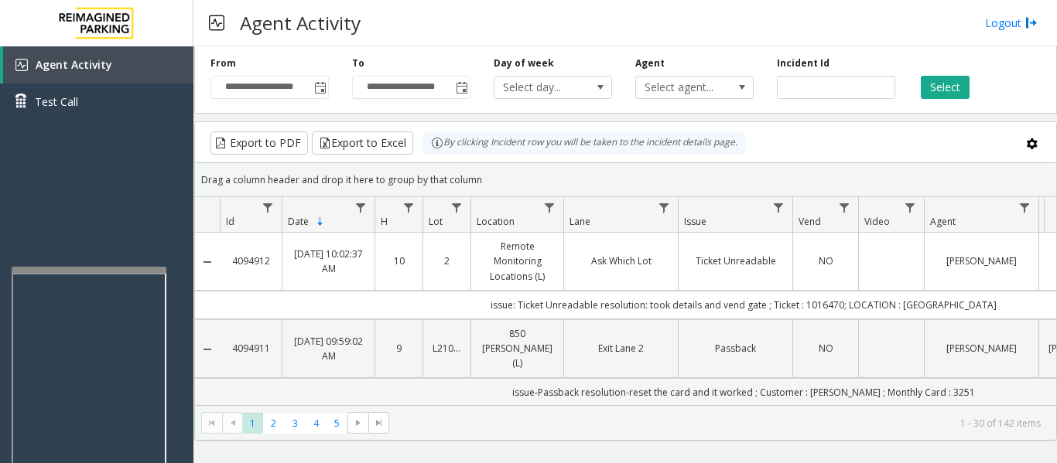
click at [45, 268] on div at bounding box center [89, 270] width 155 height 6
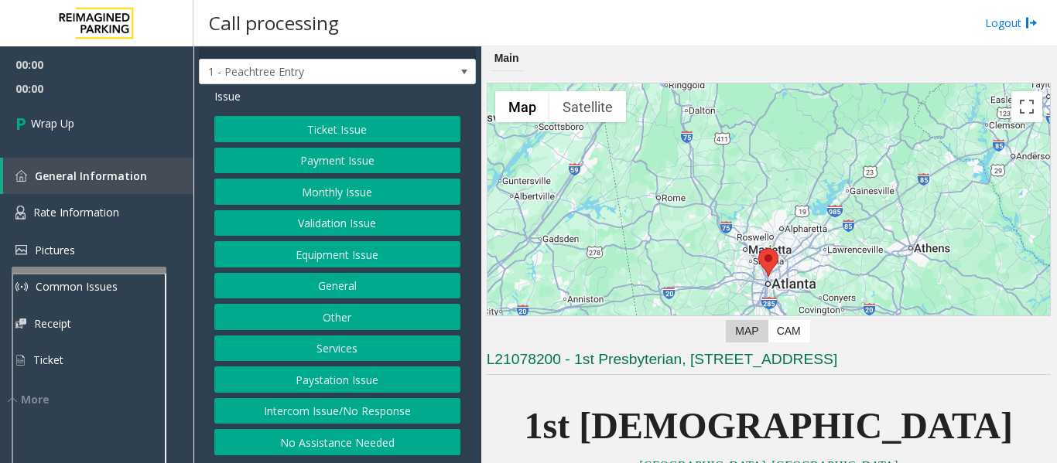
scroll to position [37, 0]
click at [344, 415] on button "Intercom Issue/No Response" at bounding box center [337, 411] width 246 height 26
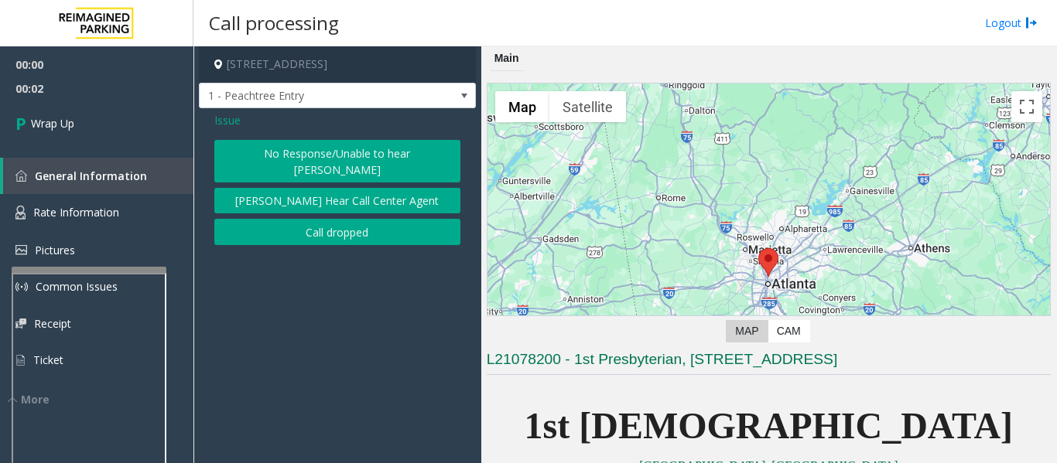
click at [354, 219] on button "Call dropped" at bounding box center [337, 232] width 246 height 26
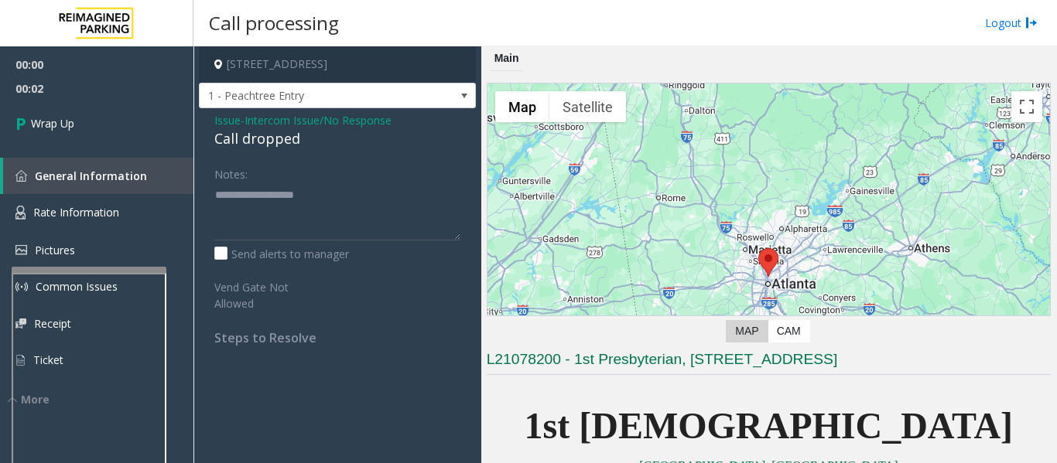
click at [266, 144] on div "Call dropped" at bounding box center [337, 138] width 246 height 21
type textarea "**********"
click at [130, 127] on link "Wrap Up" at bounding box center [96, 124] width 193 height 46
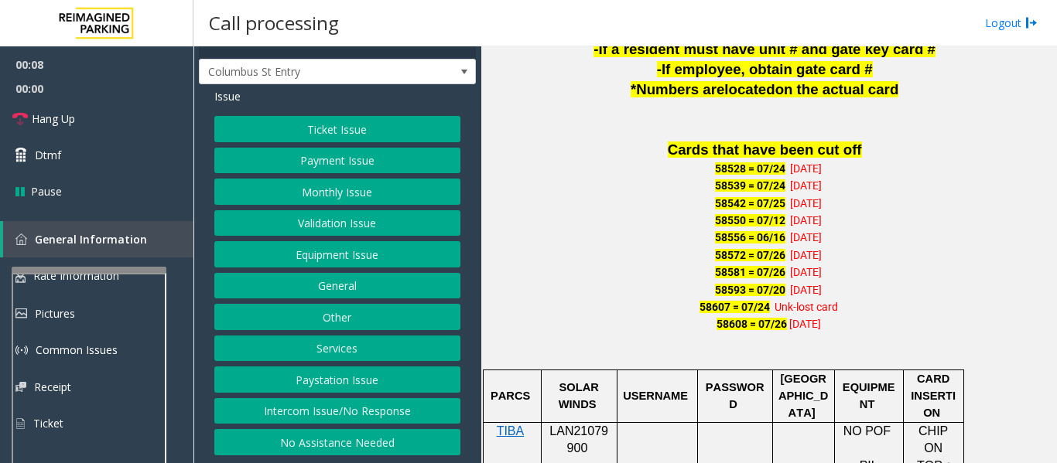
scroll to position [1238, 0]
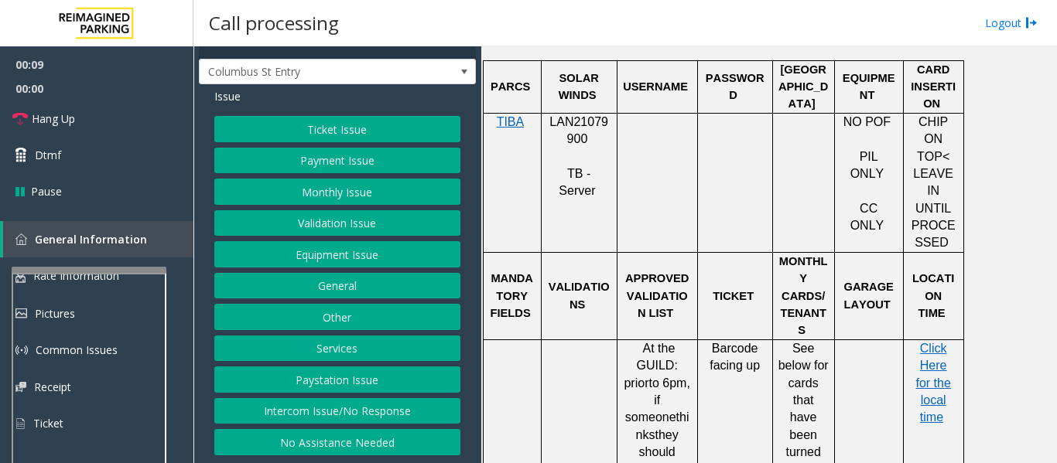
click at [585, 115] on div at bounding box center [579, 112] width 76 height 5
click at [587, 120] on span "LAN21079900" at bounding box center [578, 130] width 59 height 30
copy p "LAN21079900"
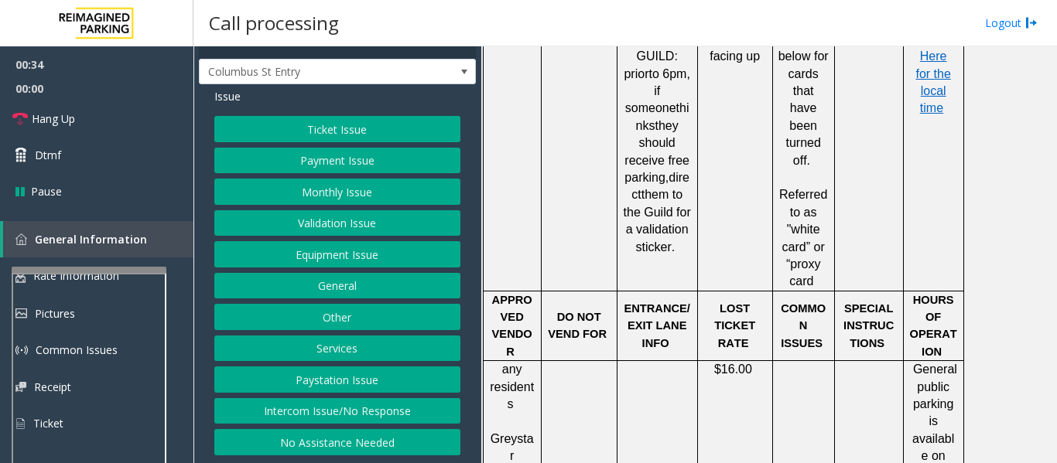
scroll to position [1934, 0]
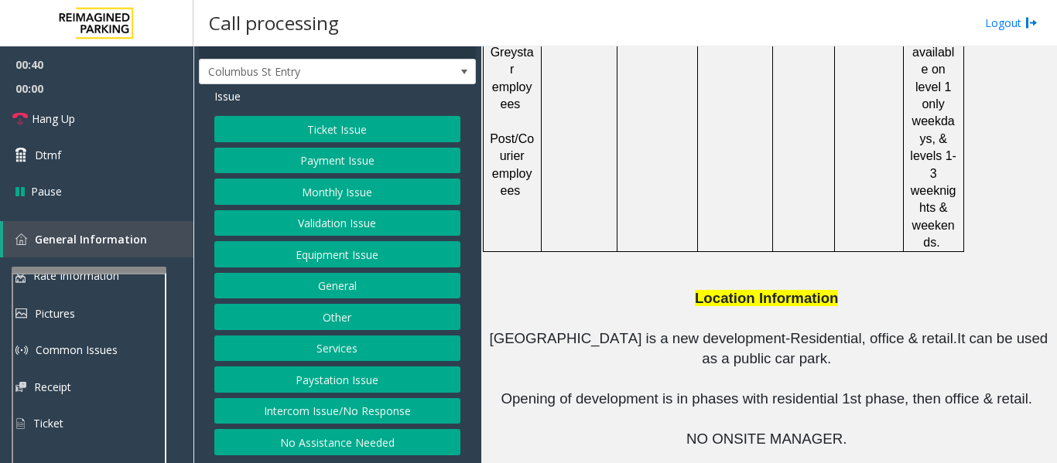
click at [632, 369] on p at bounding box center [769, 379] width 564 height 20
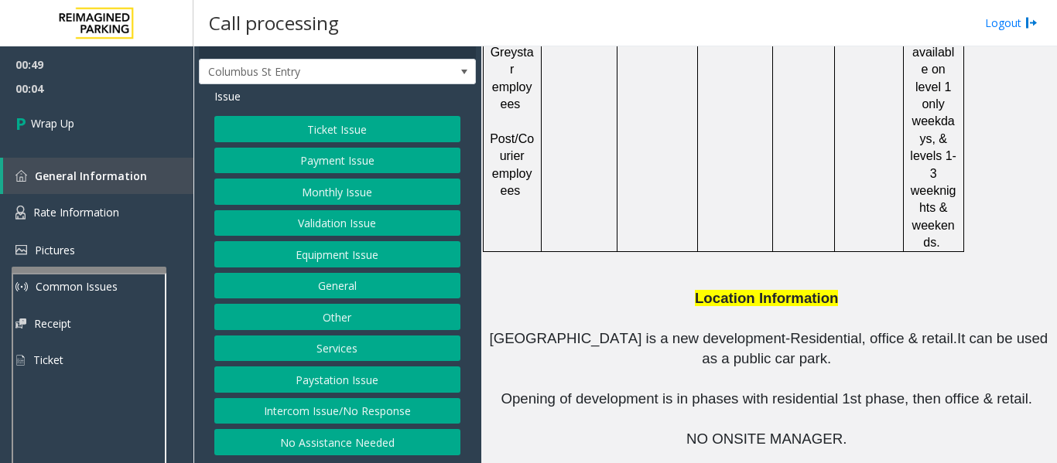
click at [323, 416] on button "Intercom Issue/No Response" at bounding box center [337, 411] width 246 height 26
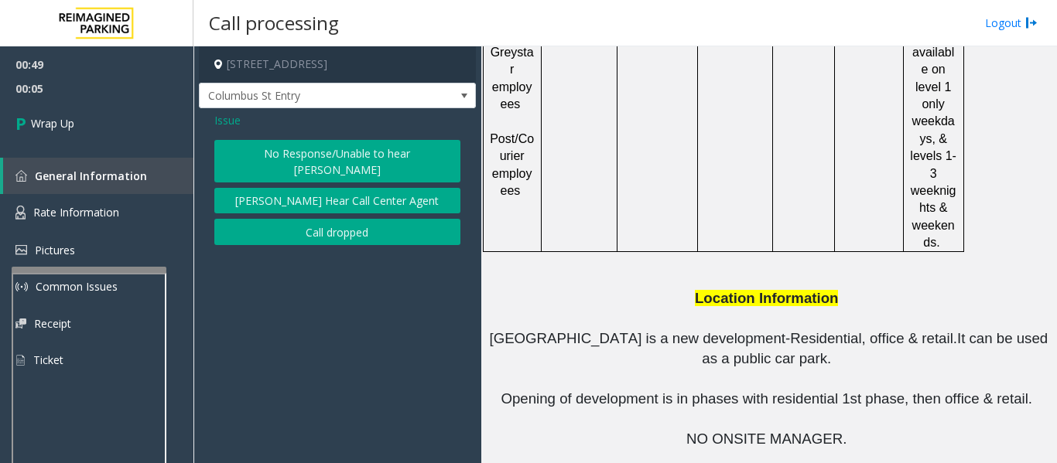
scroll to position [0, 0]
click at [340, 219] on button "Call dropped" at bounding box center [337, 232] width 246 height 26
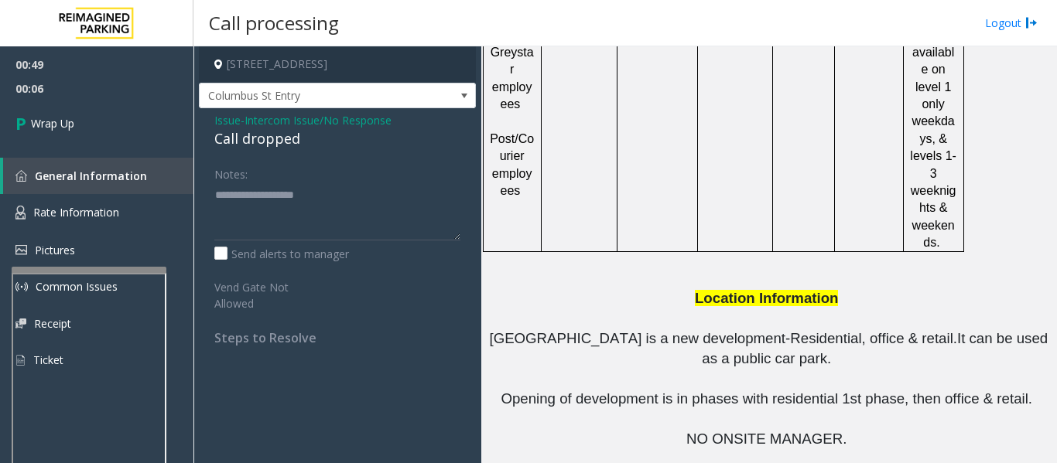
click at [258, 142] on div "Call dropped" at bounding box center [337, 138] width 246 height 21
type textarea "**********"
click at [116, 132] on link "Wrap Up" at bounding box center [96, 124] width 193 height 46
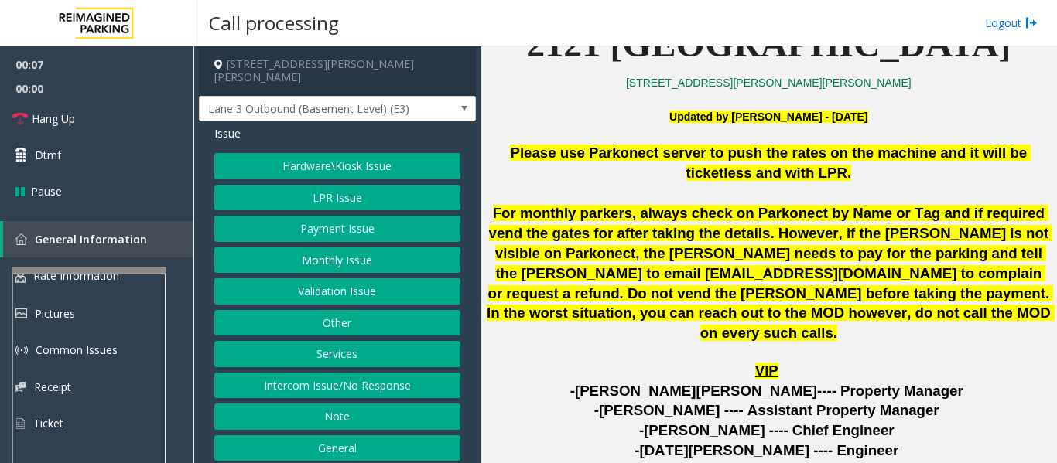
scroll to position [696, 0]
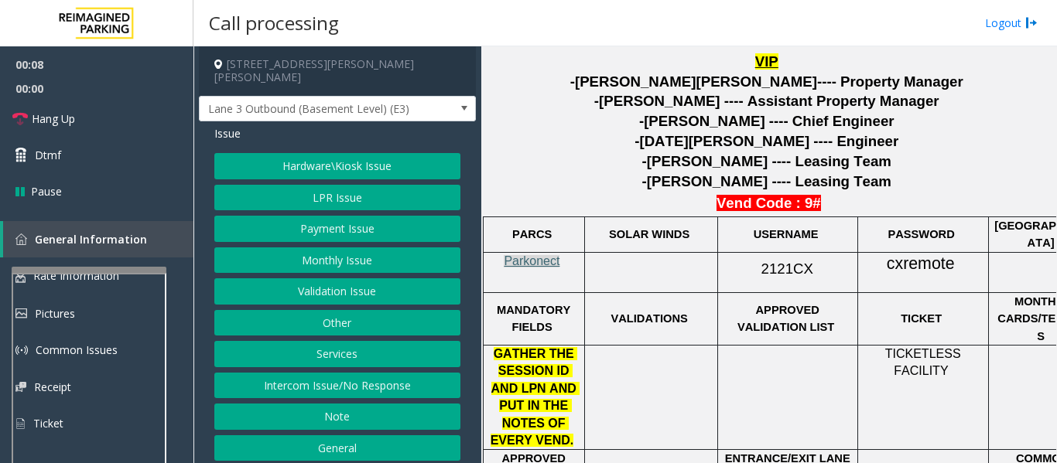
click at [529, 255] on span "Parkonect" at bounding box center [532, 261] width 56 height 13
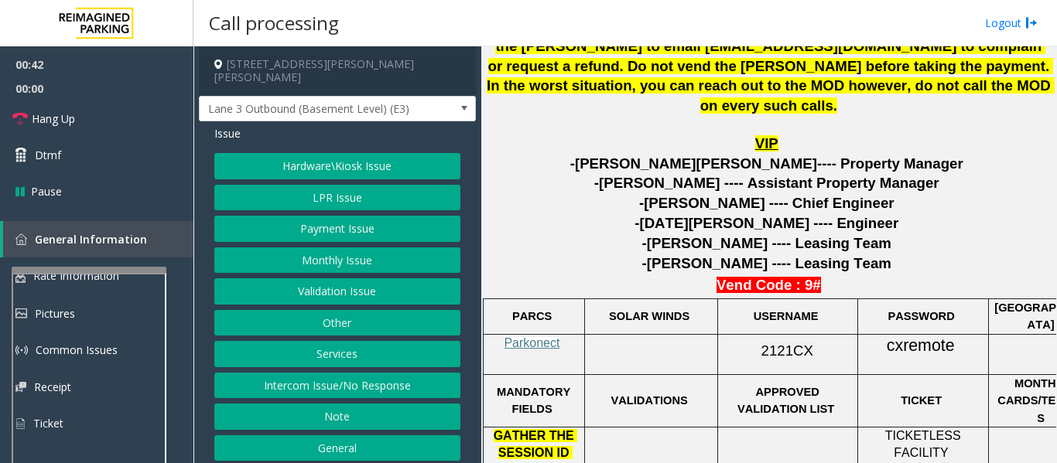
scroll to position [619, 0]
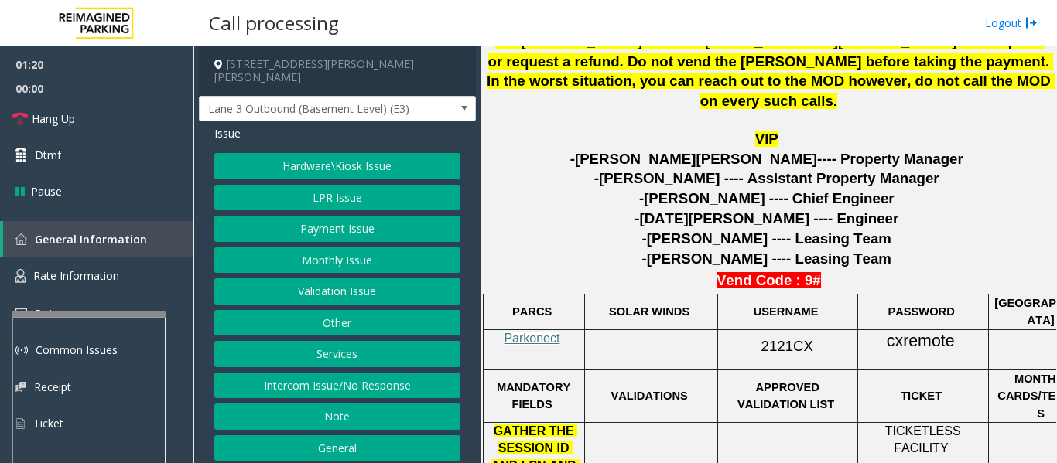
click at [140, 313] on div at bounding box center [89, 314] width 155 height 6
click at [145, 282] on link "Rate Information" at bounding box center [96, 277] width 193 height 38
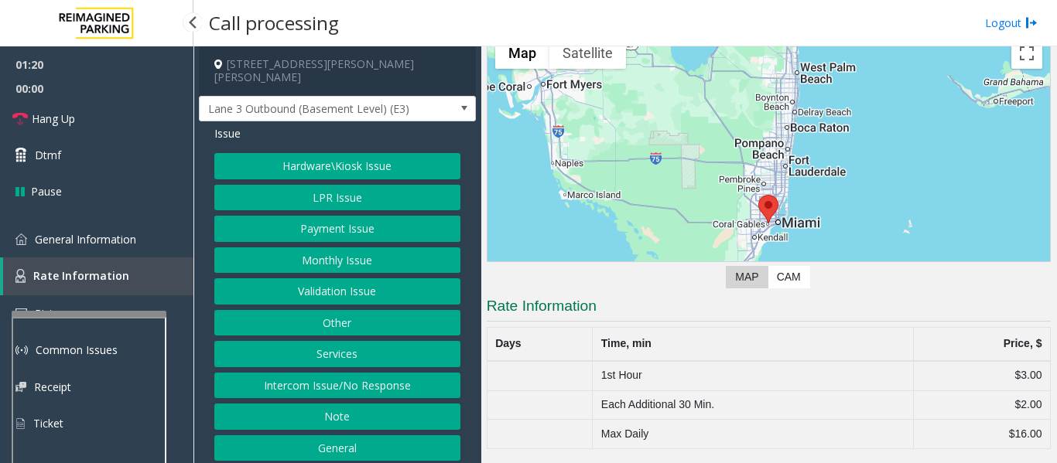
scroll to position [74, 0]
click at [45, 241] on span "General Information" at bounding box center [85, 239] width 101 height 15
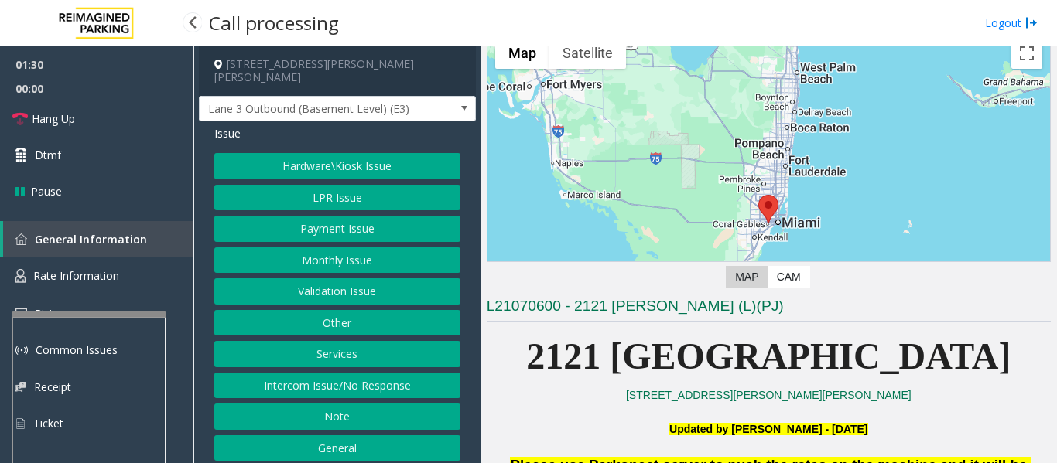
scroll to position [619, 0]
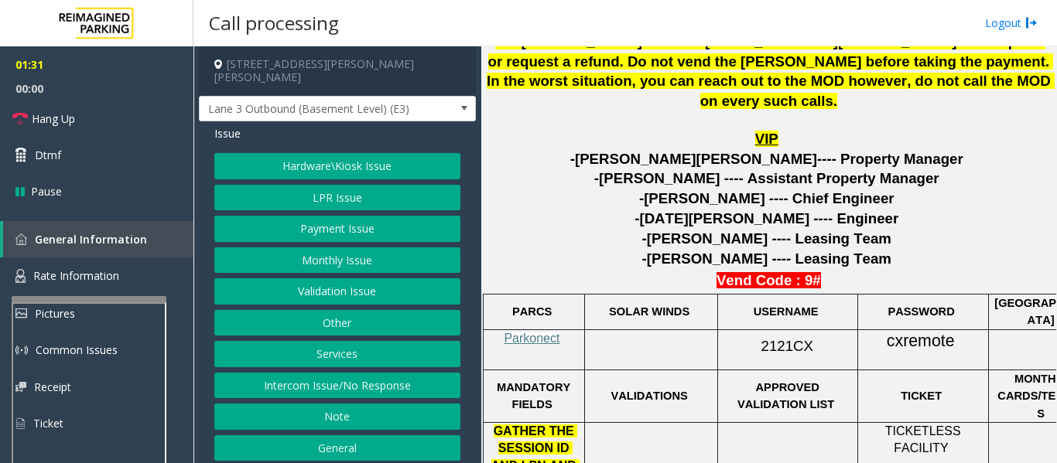
click at [70, 298] on div at bounding box center [89, 299] width 155 height 6
click at [779, 332] on p "2121CX" at bounding box center [787, 344] width 128 height 28
click at [297, 341] on button "Services" at bounding box center [337, 354] width 246 height 26
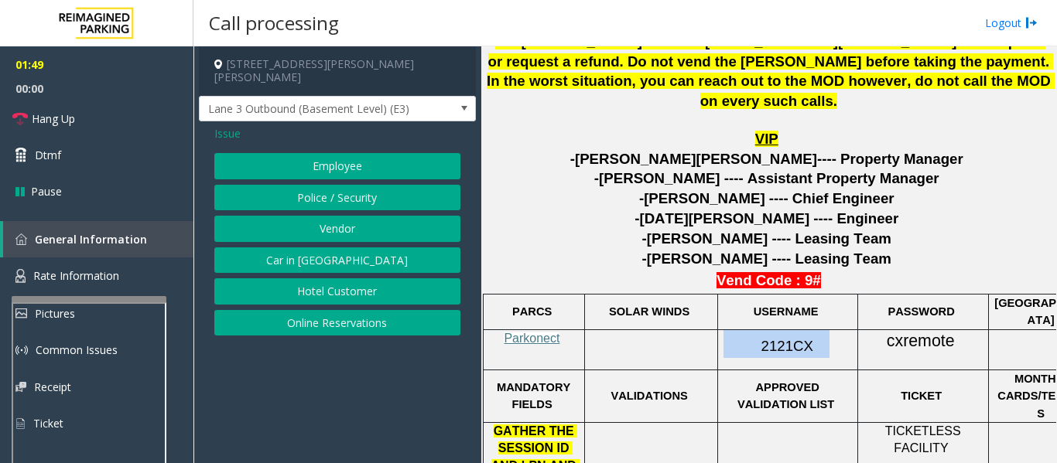
click at [348, 216] on button "Vendor" at bounding box center [337, 229] width 246 height 26
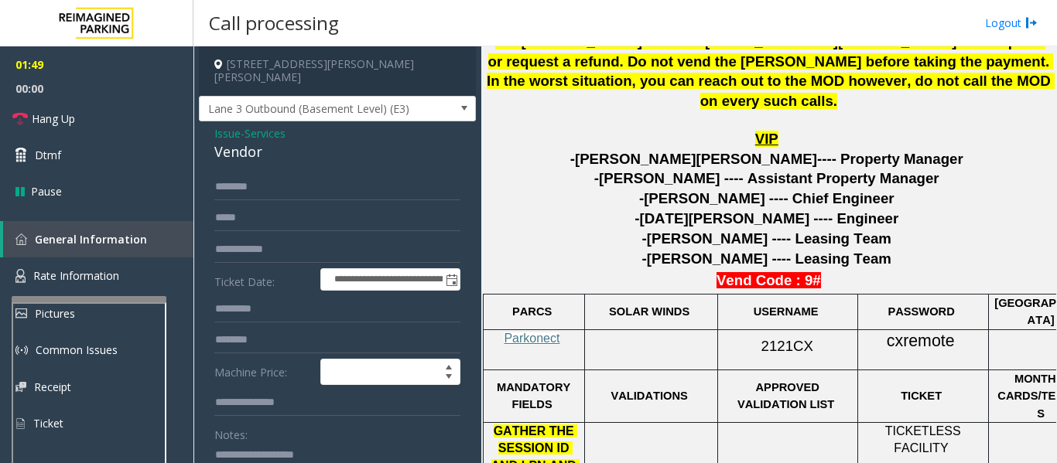
click at [239, 142] on div "Vendor" at bounding box center [337, 152] width 246 height 21
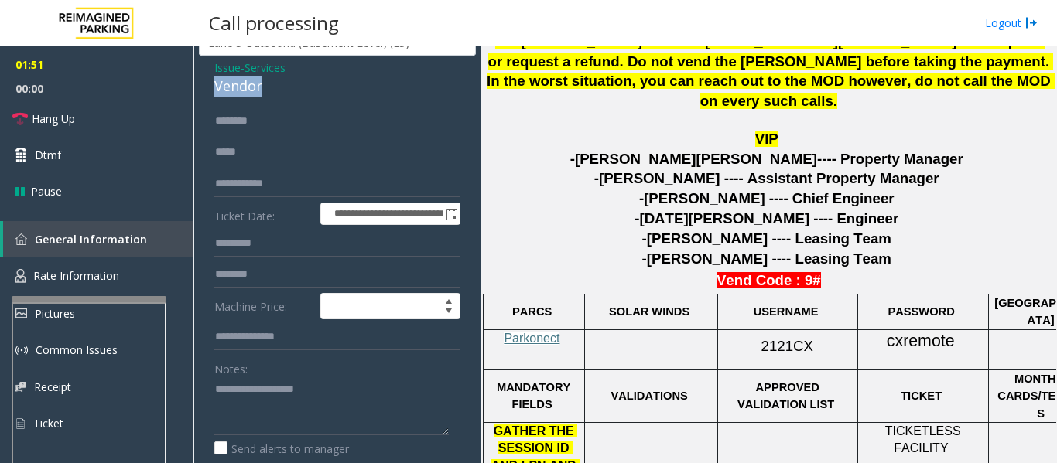
scroll to position [220, 0]
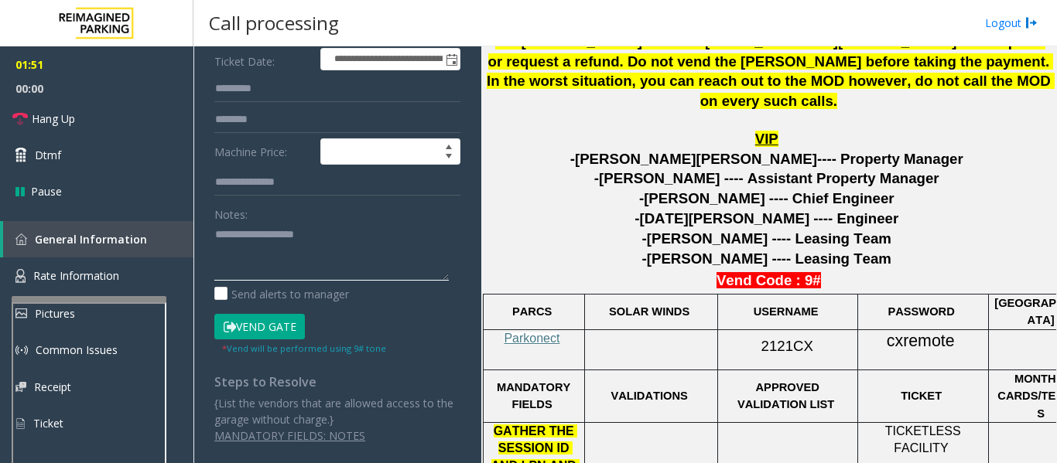
click at [280, 247] on textarea at bounding box center [331, 252] width 234 height 58
paste textarea "******"
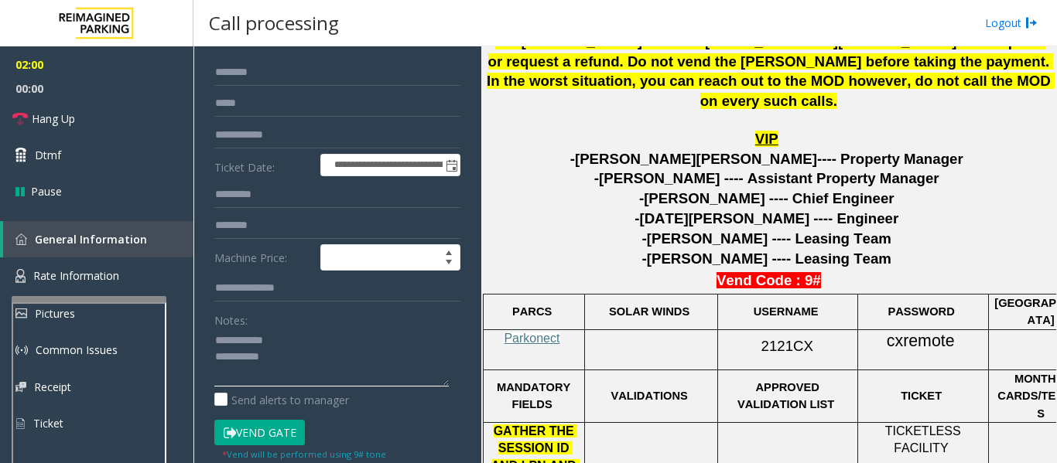
scroll to position [0, 0]
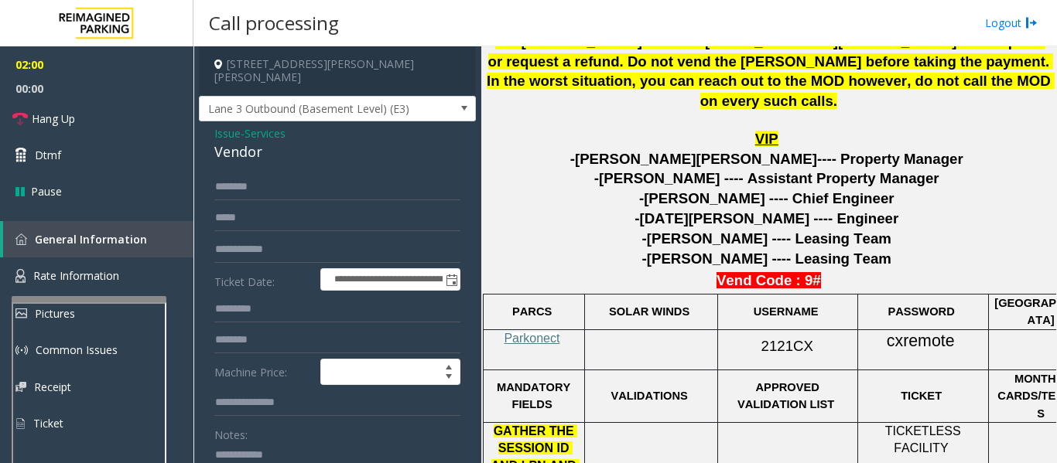
type textarea "**********"
click at [344, 174] on input "text" at bounding box center [337, 187] width 246 height 26
click at [347, 174] on input "text" at bounding box center [337, 187] width 246 height 26
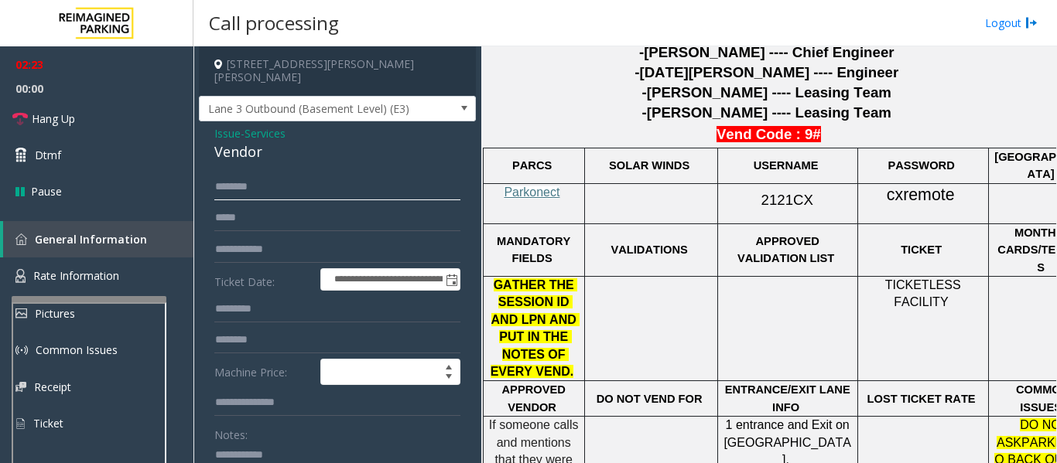
scroll to position [774, 0]
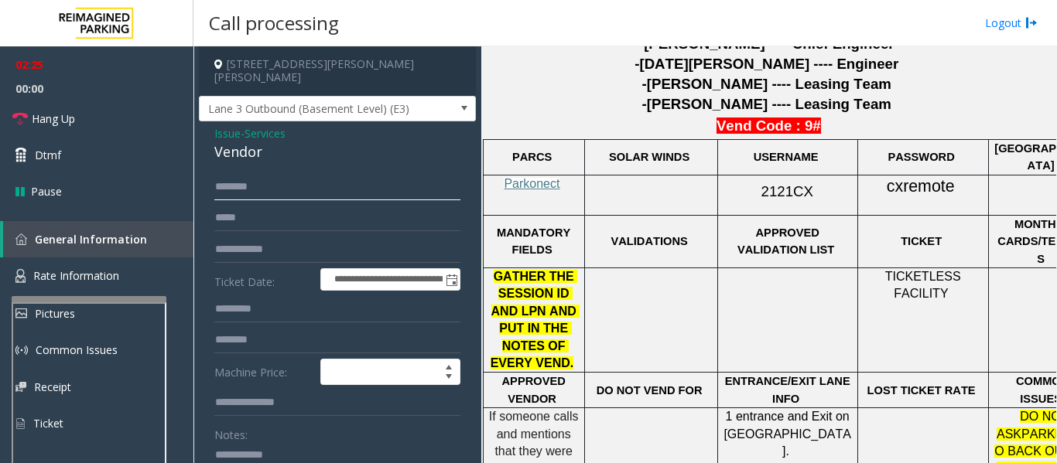
click at [380, 178] on input "text" at bounding box center [337, 187] width 246 height 26
click at [914, 177] on span "cxremote" at bounding box center [921, 186] width 68 height 19
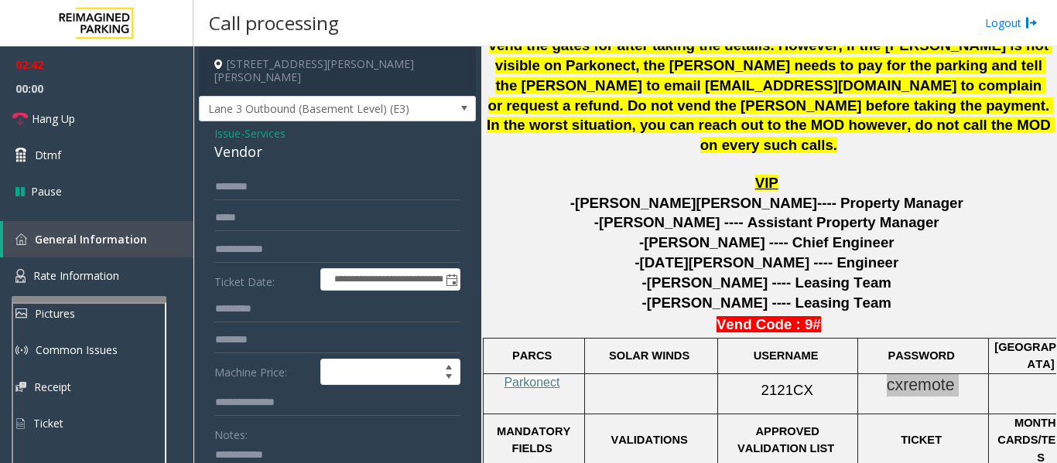
scroll to position [387, 0]
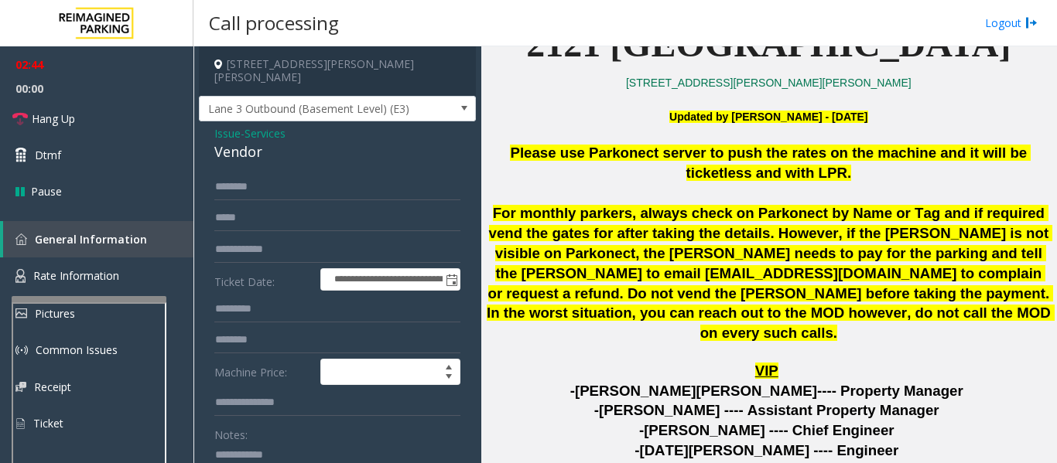
click at [228, 125] on span "Issue" at bounding box center [227, 133] width 26 height 16
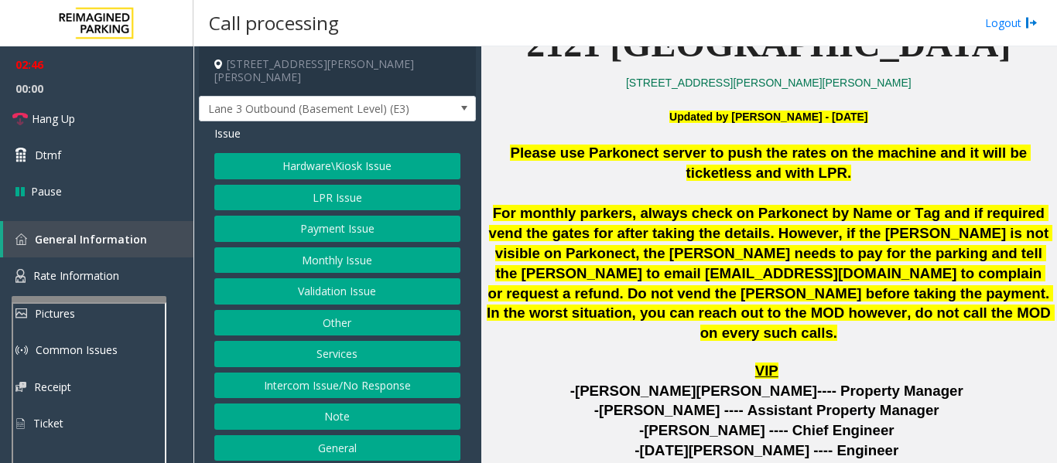
click at [320, 153] on button "Hardware\Kiosk Issue" at bounding box center [337, 166] width 246 height 26
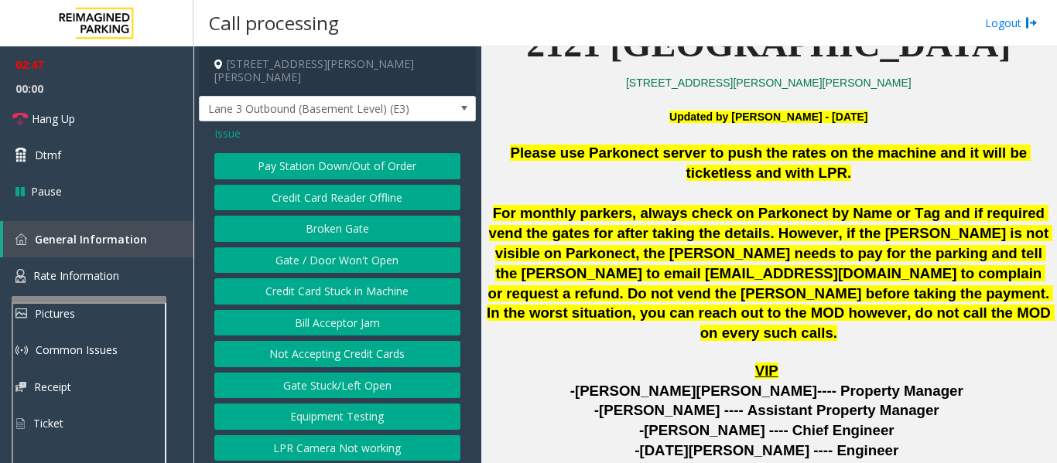
click at [359, 248] on button "Gate / Door Won't Open" at bounding box center [337, 261] width 246 height 26
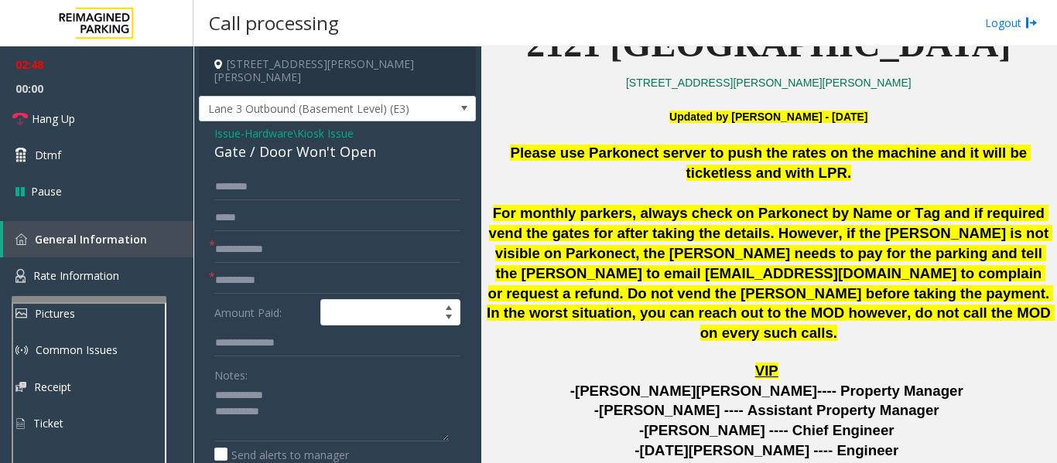
click at [291, 142] on div "Gate / Door Won't Open" at bounding box center [337, 152] width 246 height 21
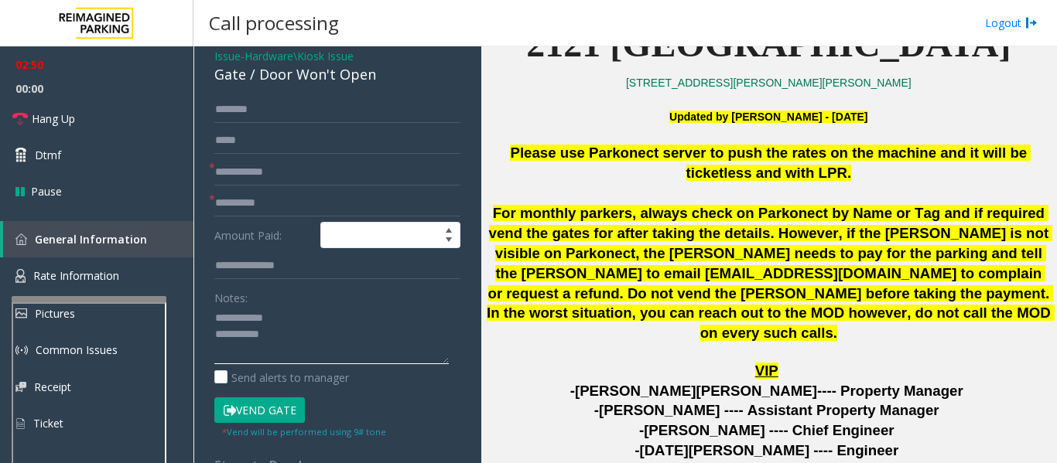
drag, startPoint x: 244, startPoint y: 303, endPoint x: 315, endPoint y: 306, distance: 70.5
click at [315, 306] on textarea at bounding box center [331, 335] width 234 height 58
paste textarea "**********"
type textarea "**********"
click at [301, 166] on input "text" at bounding box center [337, 172] width 246 height 26
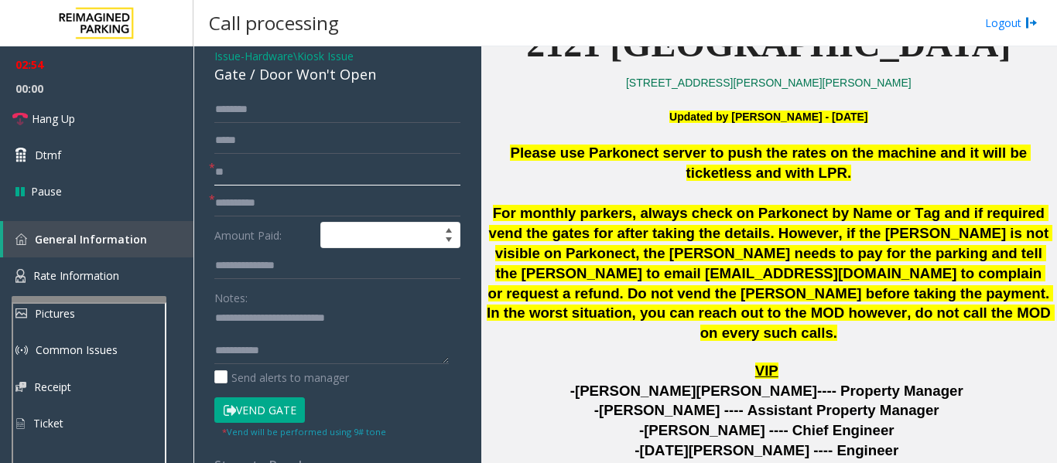
type input "**"
click at [384, 193] on input "text" at bounding box center [337, 204] width 246 height 26
type input "**"
click at [353, 336] on textarea at bounding box center [331, 335] width 234 height 58
click at [42, 125] on span "Hang Up" at bounding box center [53, 119] width 43 height 16
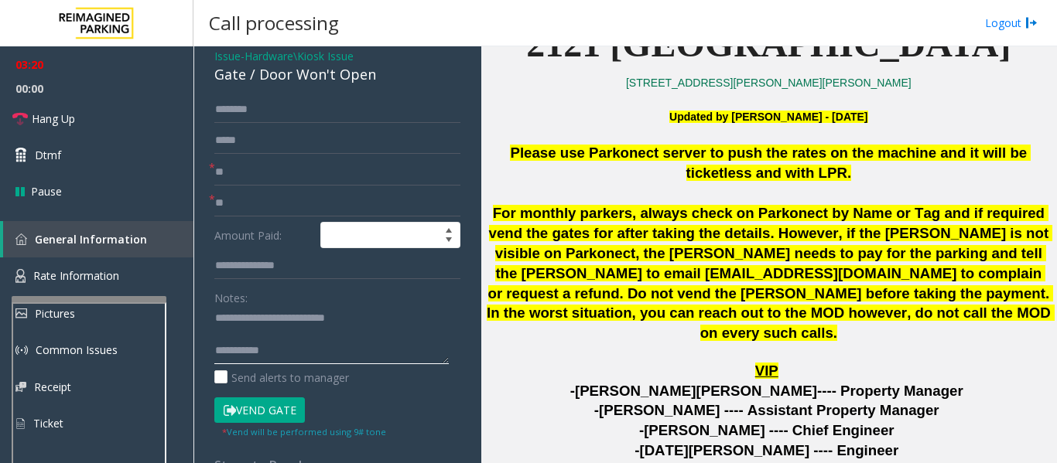
click at [292, 350] on textarea at bounding box center [331, 335] width 234 height 58
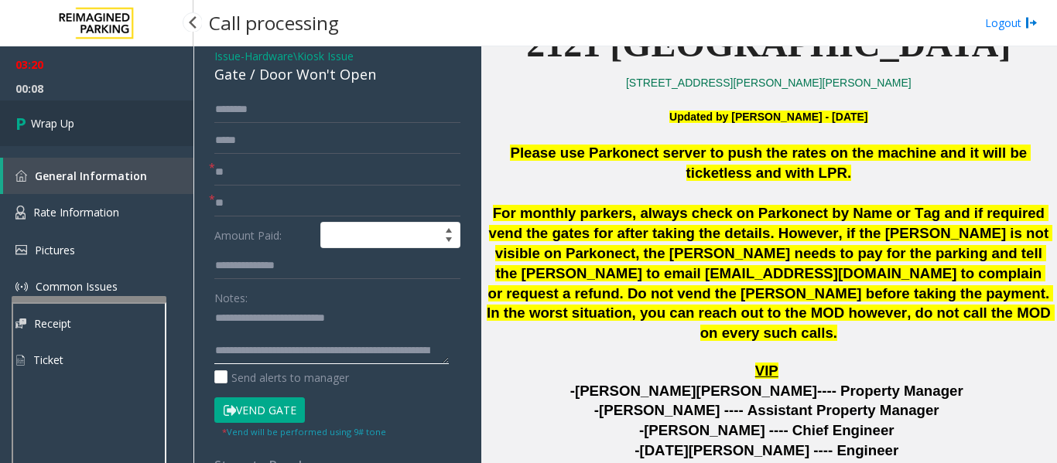
type textarea "**********"
click at [76, 103] on link "Wrap Up" at bounding box center [96, 124] width 193 height 46
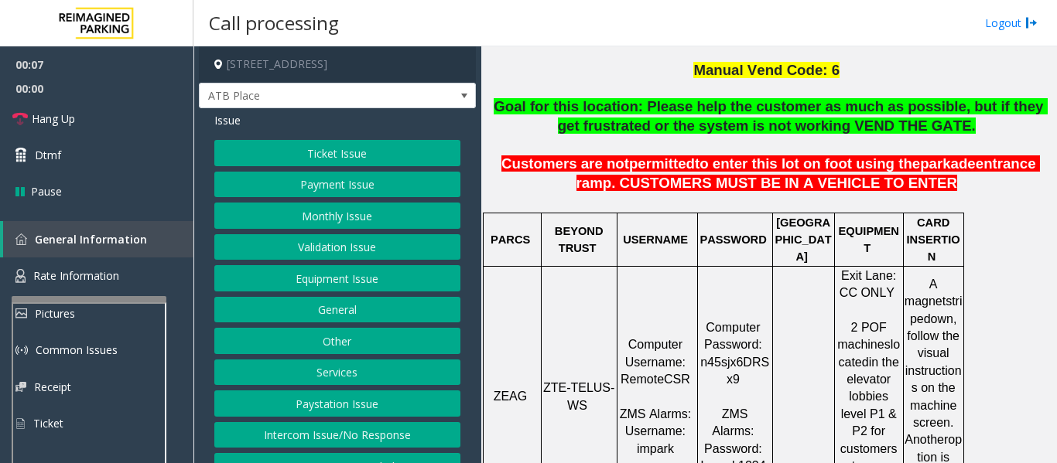
scroll to position [464, 0]
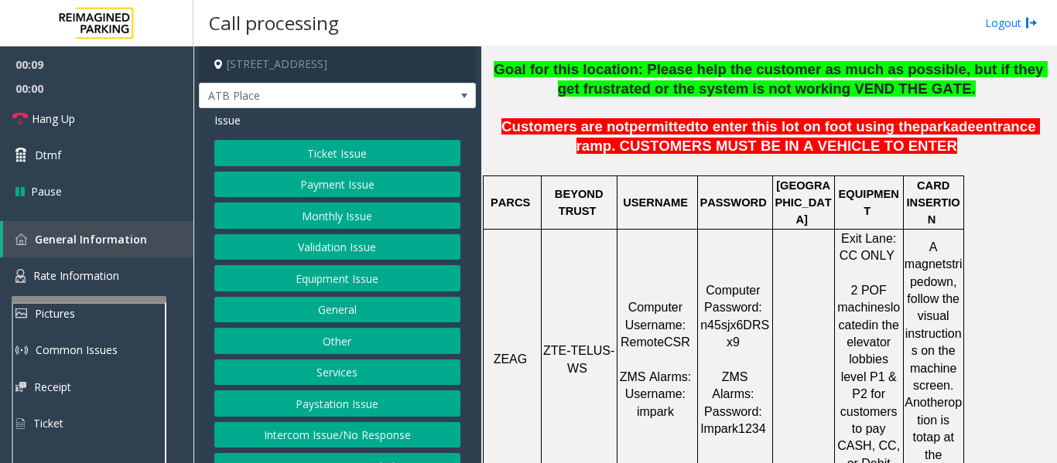
click at [297, 429] on button "Intercom Issue/No Response" at bounding box center [337, 435] width 246 height 26
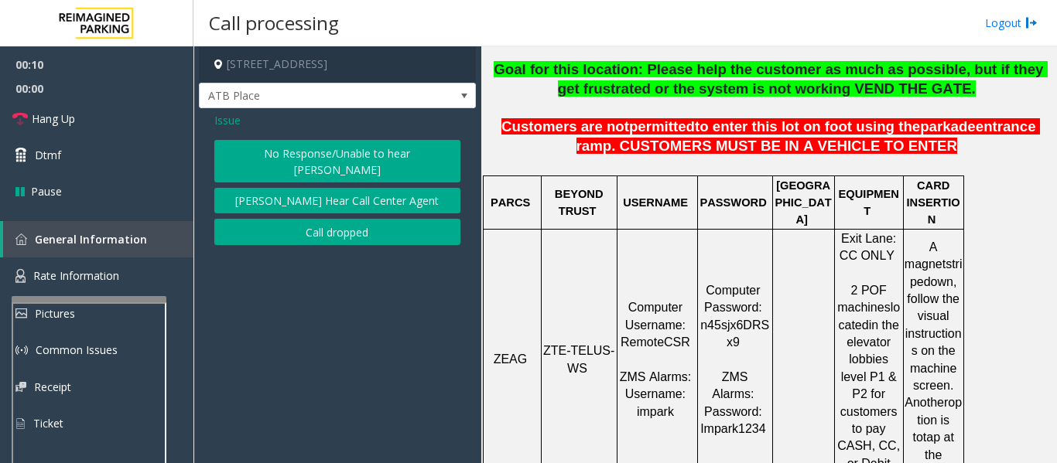
click at [409, 161] on button "No Response/Unable to hear [PERSON_NAME]" at bounding box center [337, 161] width 246 height 43
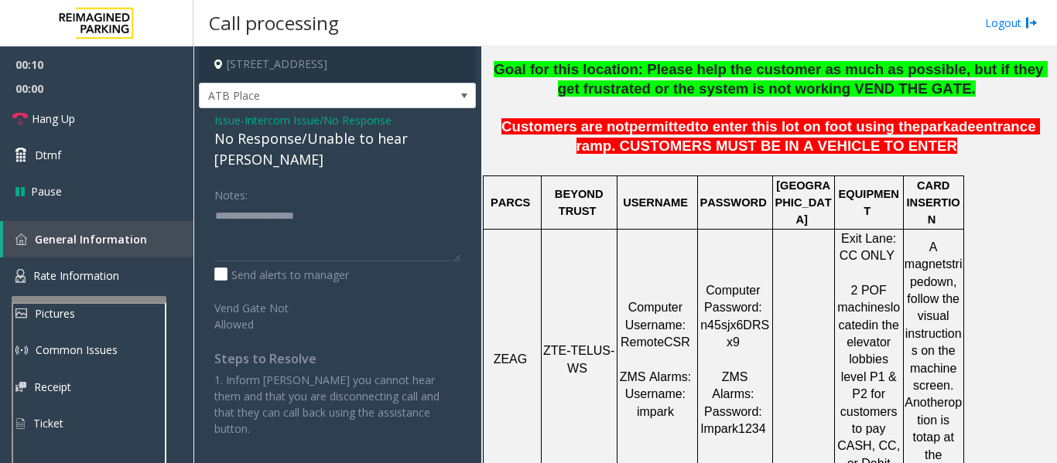
click at [347, 149] on div "No Response/Unable to hear [PERSON_NAME]" at bounding box center [337, 149] width 246 height 42
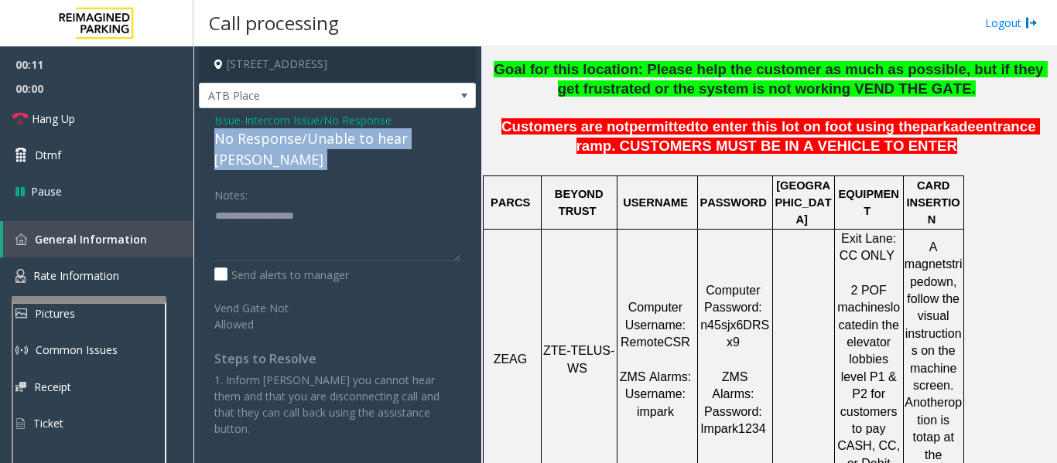
click at [347, 149] on div "No Response/Unable to hear [PERSON_NAME]" at bounding box center [337, 149] width 246 height 42
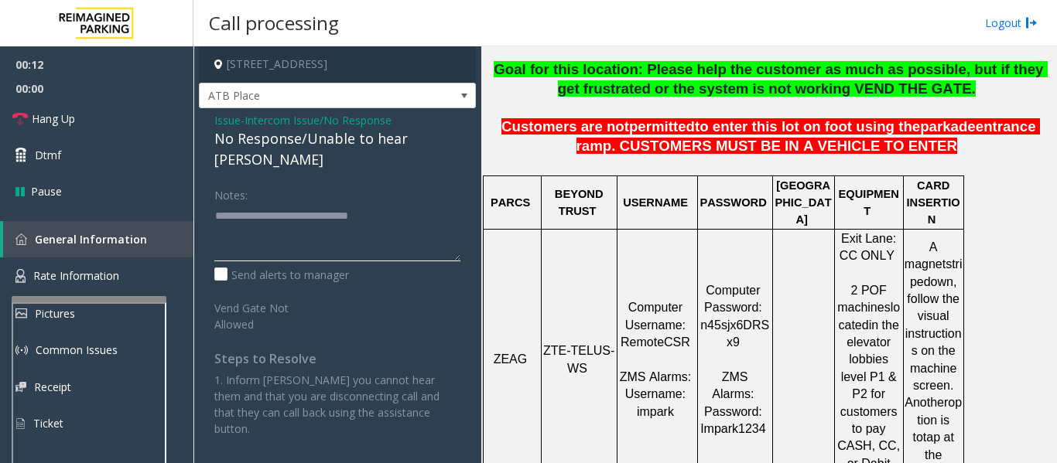
click at [429, 212] on textarea at bounding box center [337, 232] width 246 height 58
click at [429, 203] on textarea at bounding box center [337, 232] width 246 height 58
type textarea "**********"
click at [50, 125] on span "Hang Up" at bounding box center [53, 119] width 43 height 16
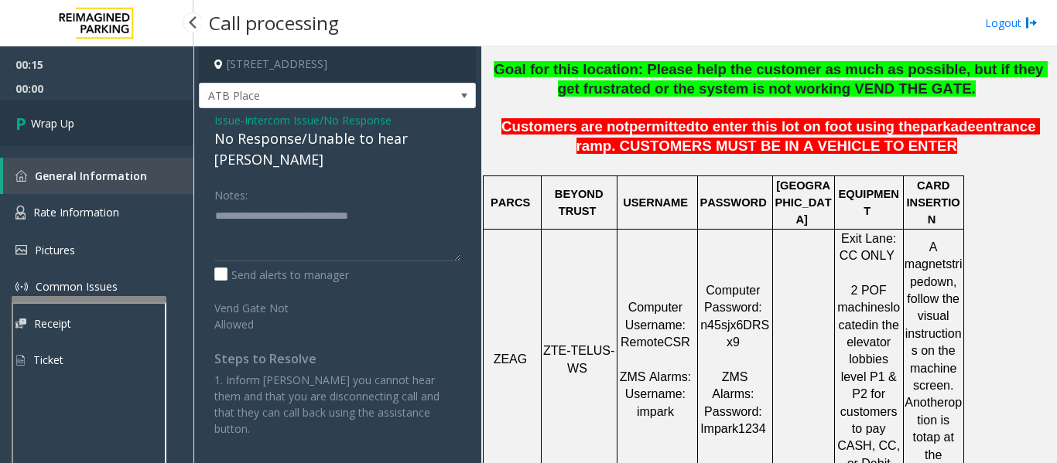
click at [56, 125] on span "Wrap Up" at bounding box center [52, 123] width 43 height 16
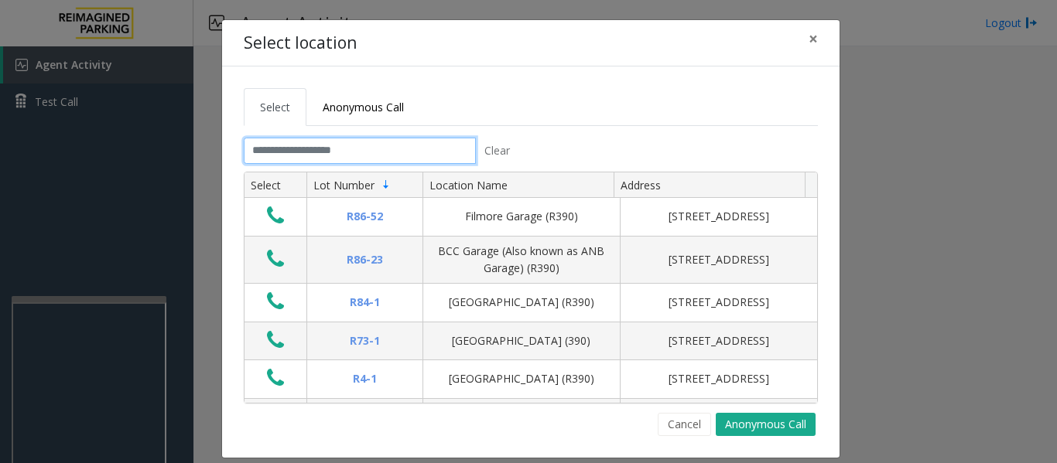
click at [339, 159] on input "text" at bounding box center [360, 151] width 232 height 26
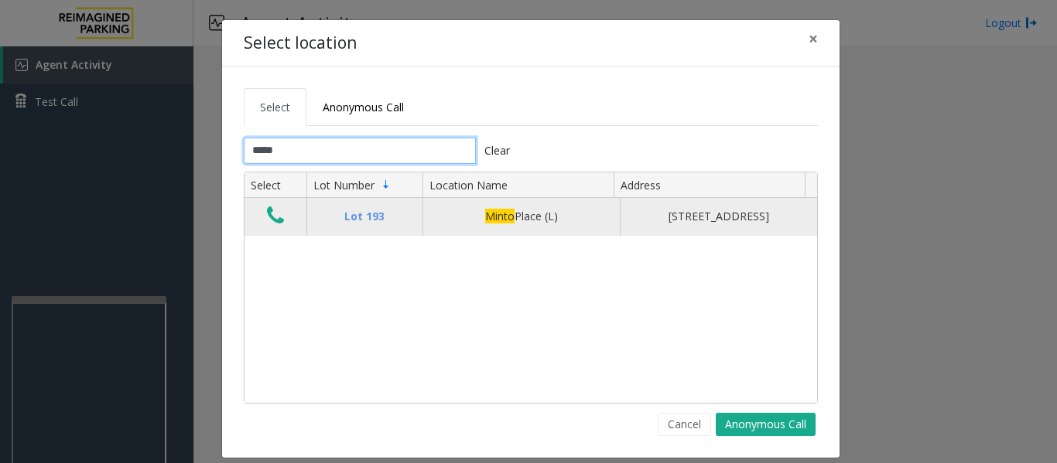
type input "*****"
click at [267, 222] on icon "Data table" at bounding box center [275, 216] width 17 height 22
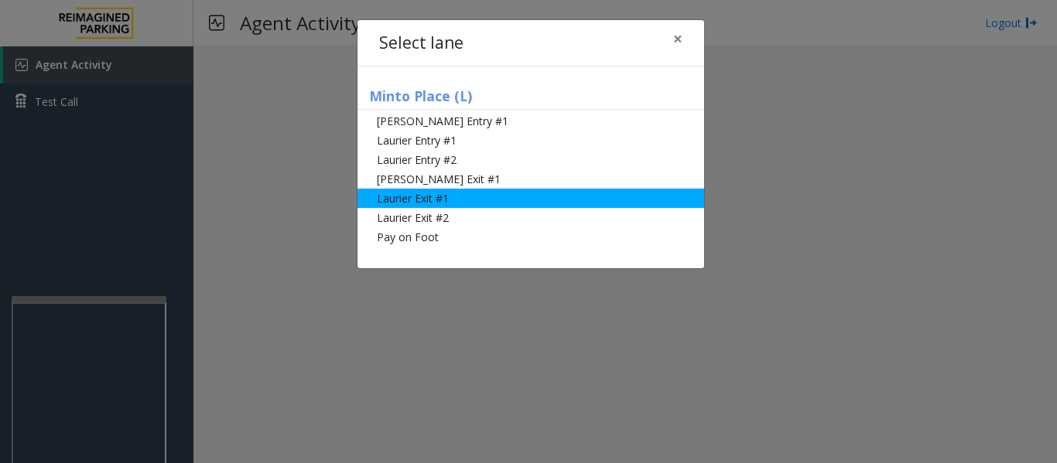
click at [416, 195] on li "Laurier Exit #1" at bounding box center [530, 198] width 347 height 19
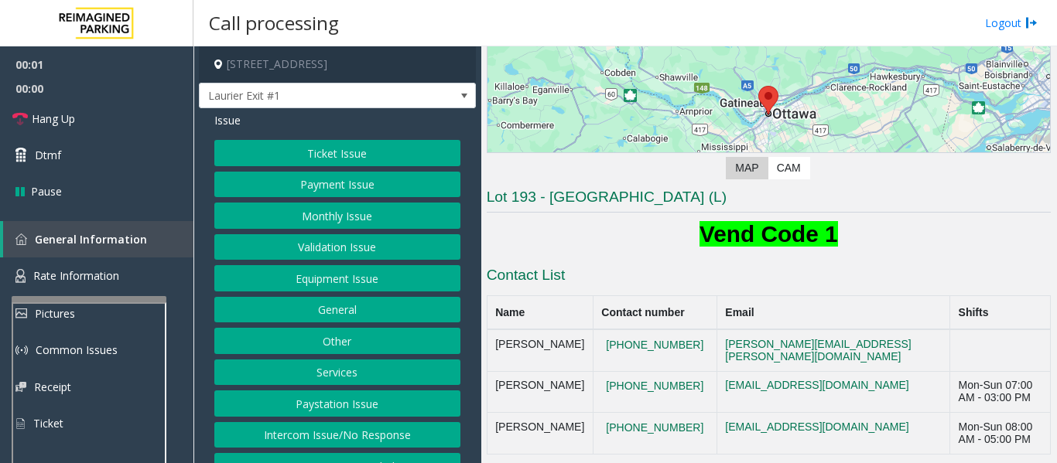
scroll to position [232, 0]
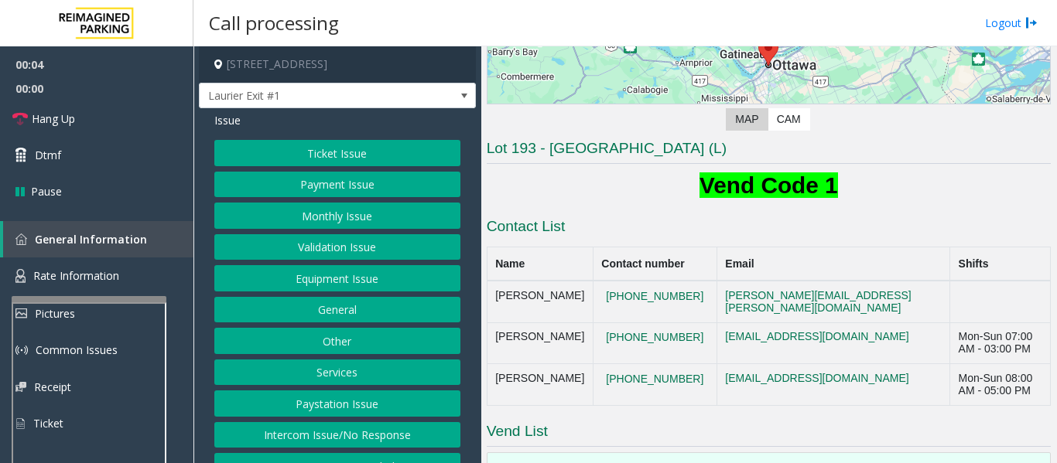
click at [333, 159] on button "Ticket Issue" at bounding box center [337, 153] width 246 height 26
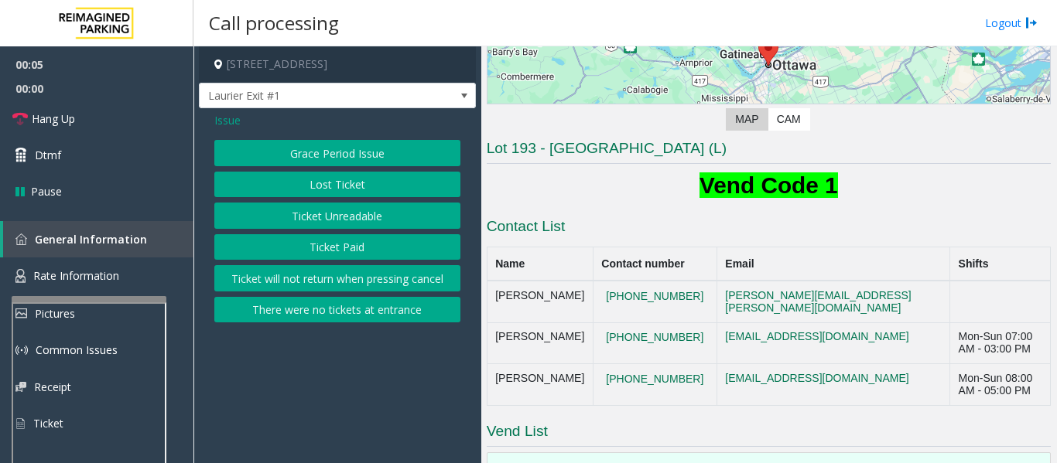
click at [334, 255] on button "Ticket Paid" at bounding box center [337, 247] width 246 height 26
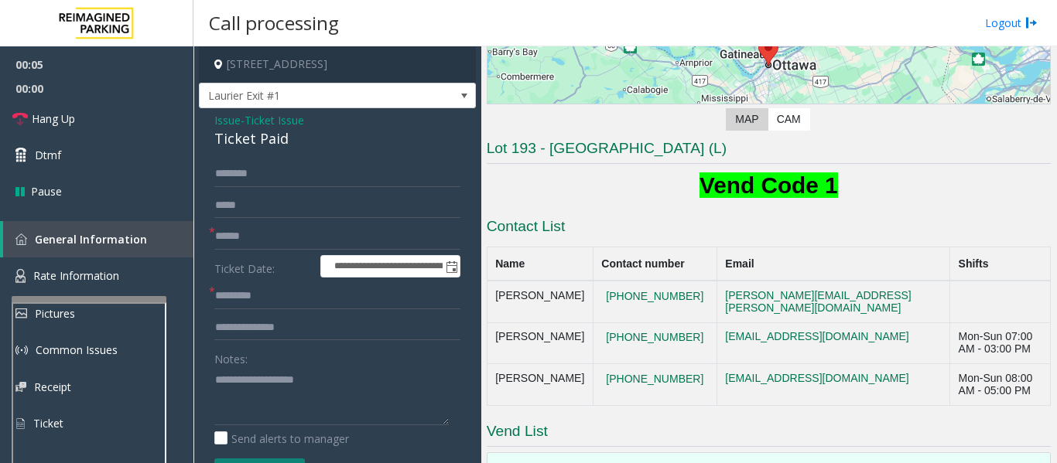
click at [248, 138] on div "Ticket Paid" at bounding box center [337, 138] width 246 height 21
click at [266, 396] on textarea at bounding box center [331, 396] width 234 height 58
paste textarea "**********"
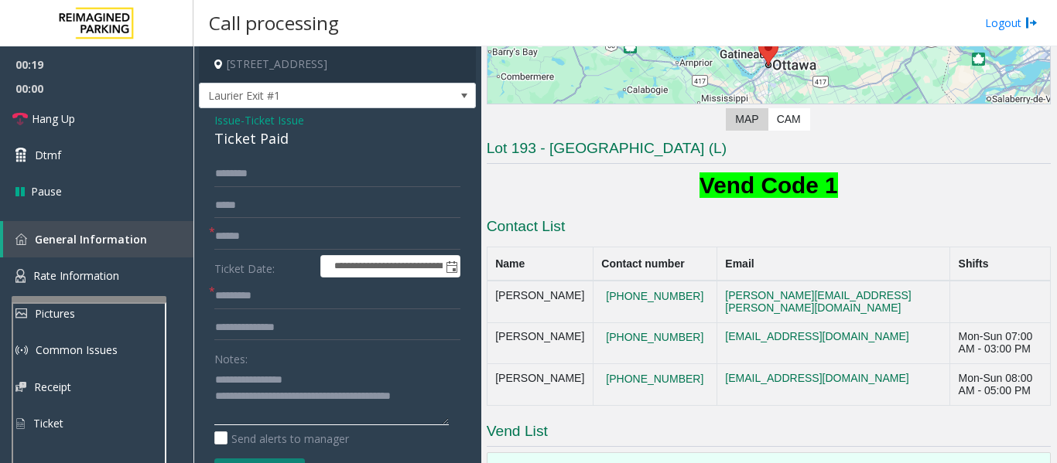
type textarea "**********"
click at [231, 252] on form "**********" at bounding box center [337, 339] width 246 height 356
click at [247, 238] on input "text" at bounding box center [337, 237] width 246 height 26
type input "*****"
click at [260, 288] on input "text" at bounding box center [337, 296] width 246 height 26
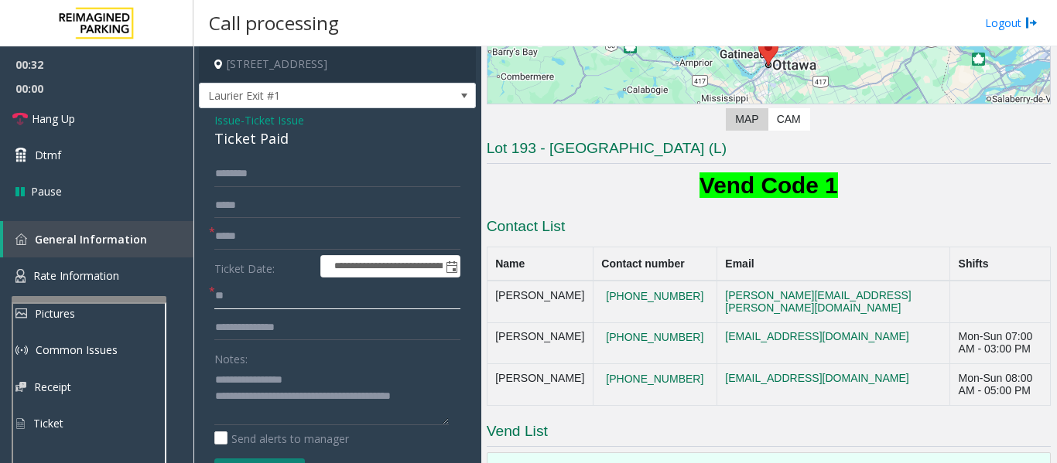
type input "**"
click at [260, 318] on input "text" at bounding box center [337, 328] width 246 height 26
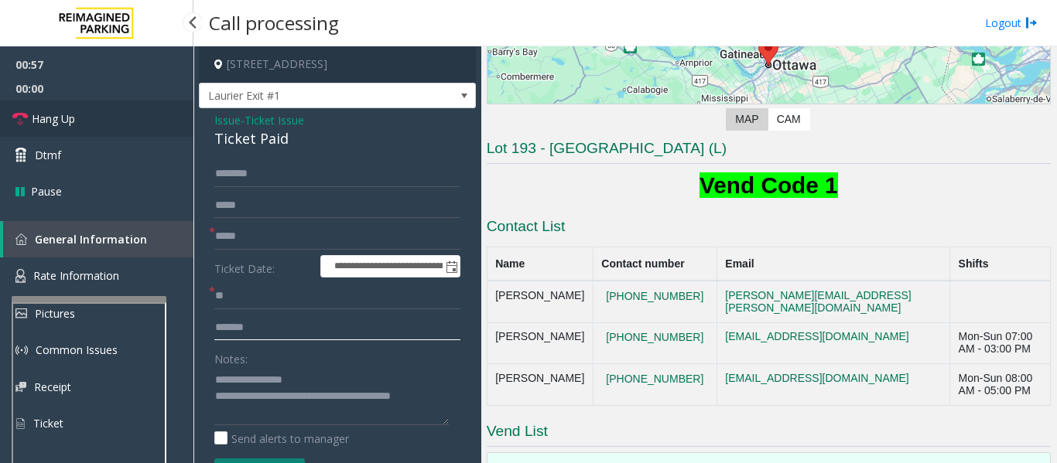
type input "*******"
click at [80, 124] on link "Hang Up" at bounding box center [96, 119] width 193 height 36
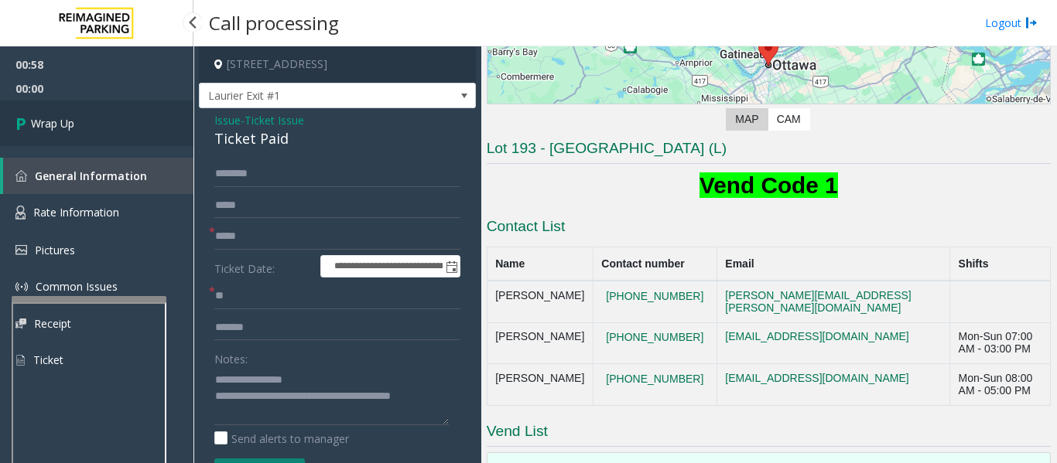
click at [80, 124] on link "Wrap Up" at bounding box center [96, 124] width 193 height 46
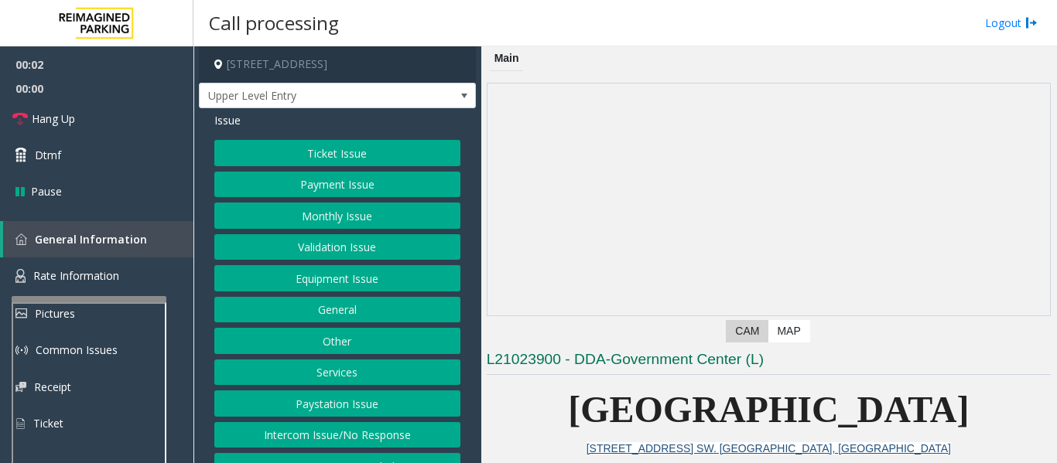
click at [322, 429] on button "Intercom Issue/No Response" at bounding box center [337, 435] width 246 height 26
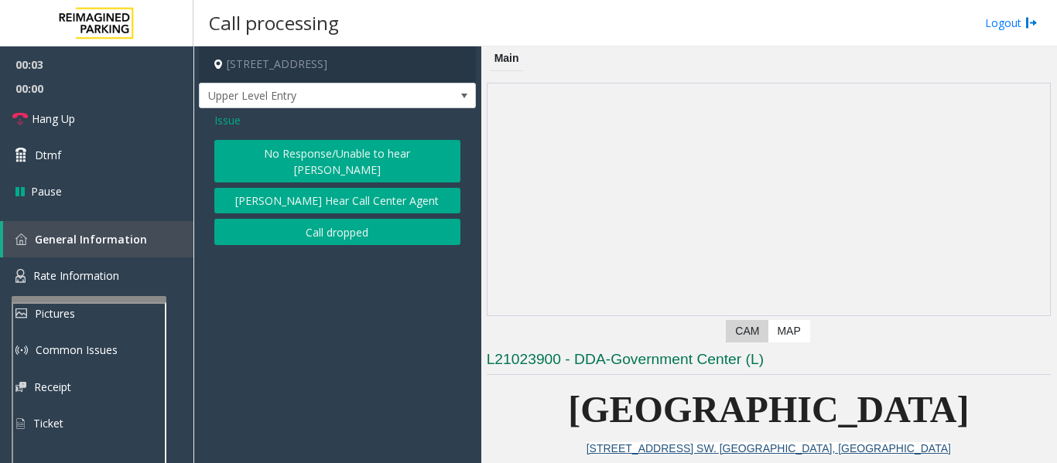
click at [333, 152] on button "No Response/Unable to hear [PERSON_NAME]" at bounding box center [337, 161] width 246 height 43
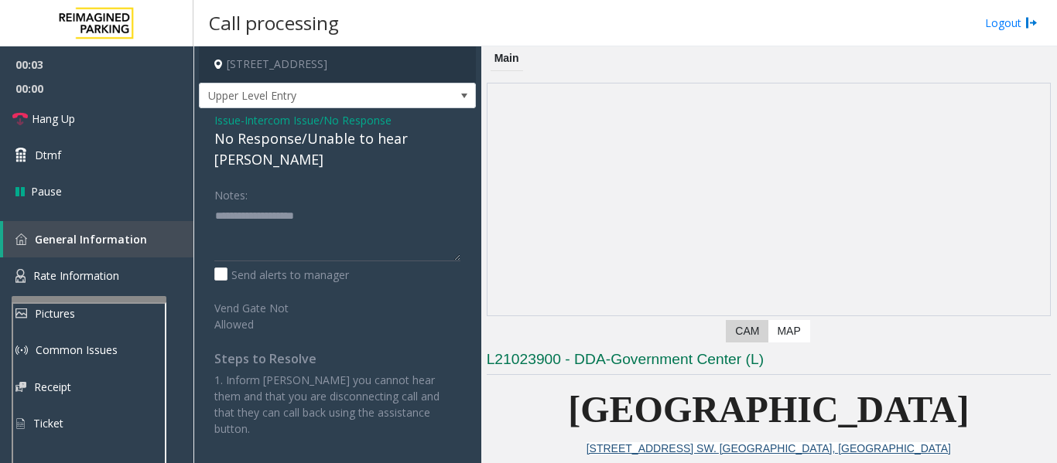
click at [323, 141] on div "No Response/Unable to hear [PERSON_NAME]" at bounding box center [337, 149] width 246 height 42
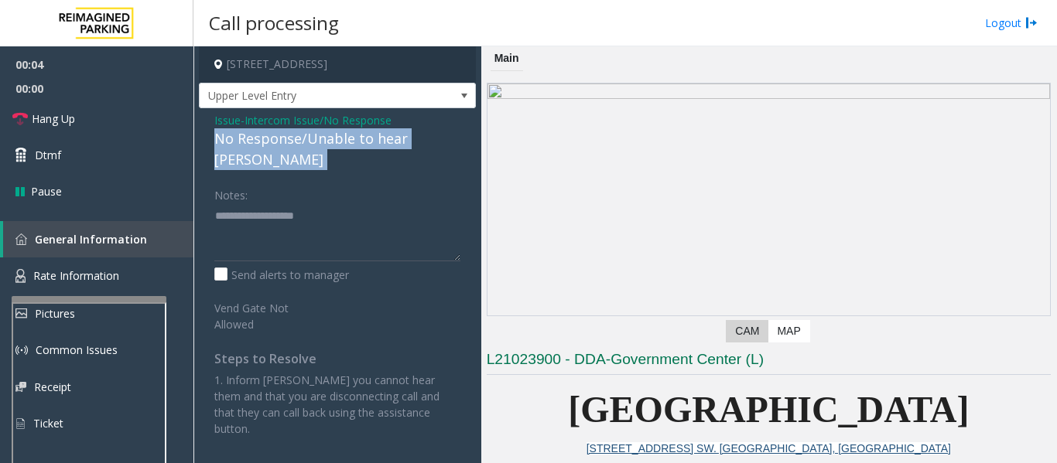
click at [323, 141] on div "No Response/Unable to hear [PERSON_NAME]" at bounding box center [337, 149] width 246 height 42
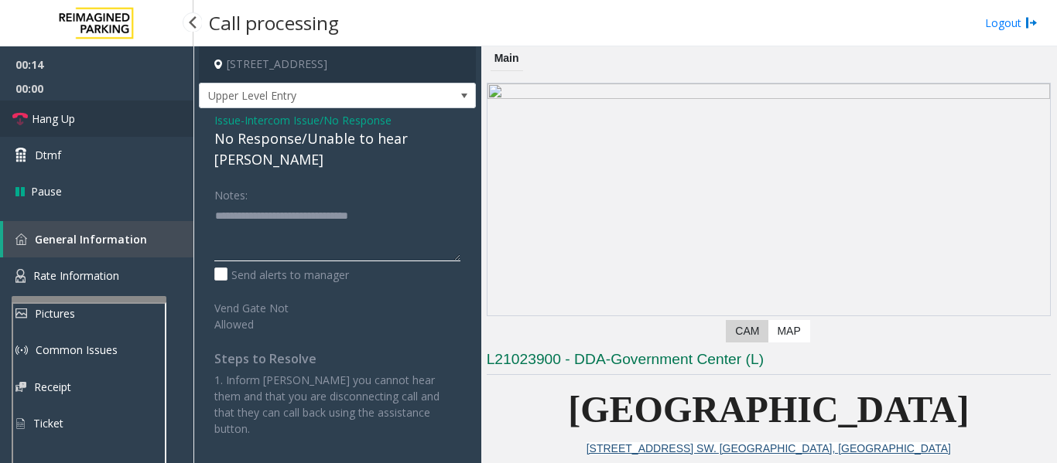
type textarea "**********"
click at [13, 108] on link "Hang Up" at bounding box center [96, 119] width 193 height 36
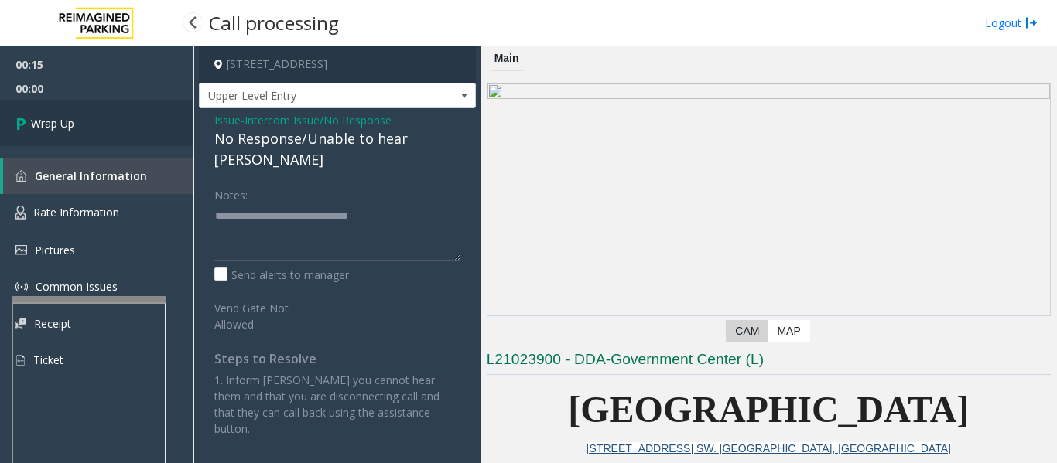
click at [55, 127] on span "Wrap Up" at bounding box center [52, 123] width 43 height 16
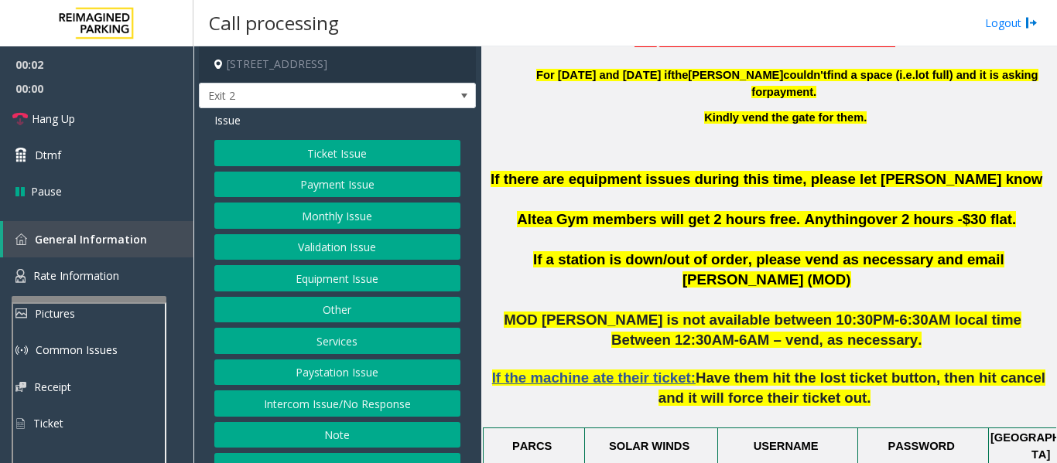
scroll to position [464, 0]
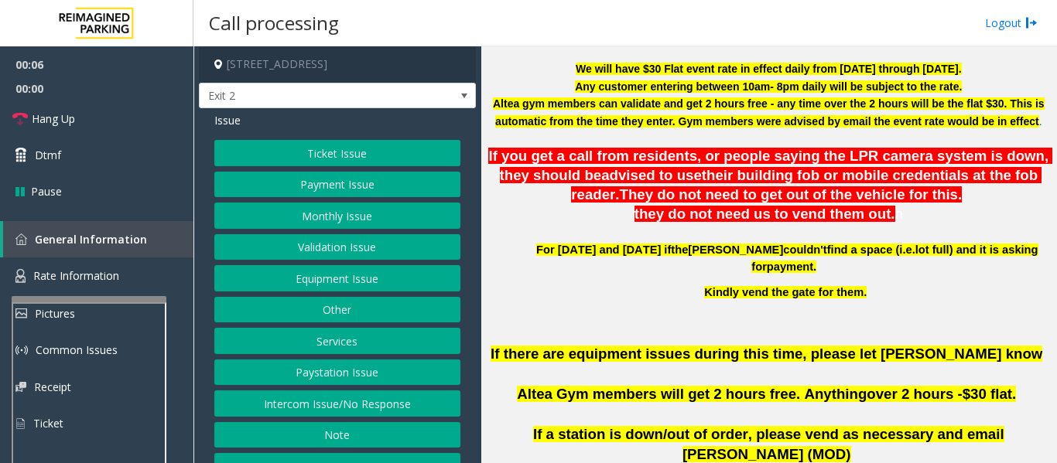
click at [347, 160] on button "Ticket Issue" at bounding box center [337, 153] width 246 height 26
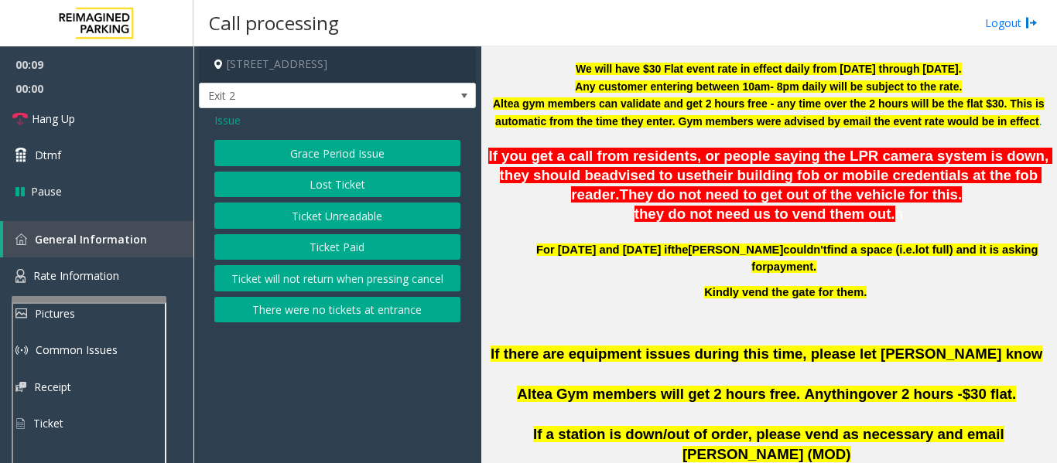
click at [339, 195] on button "Lost Ticket" at bounding box center [337, 185] width 246 height 26
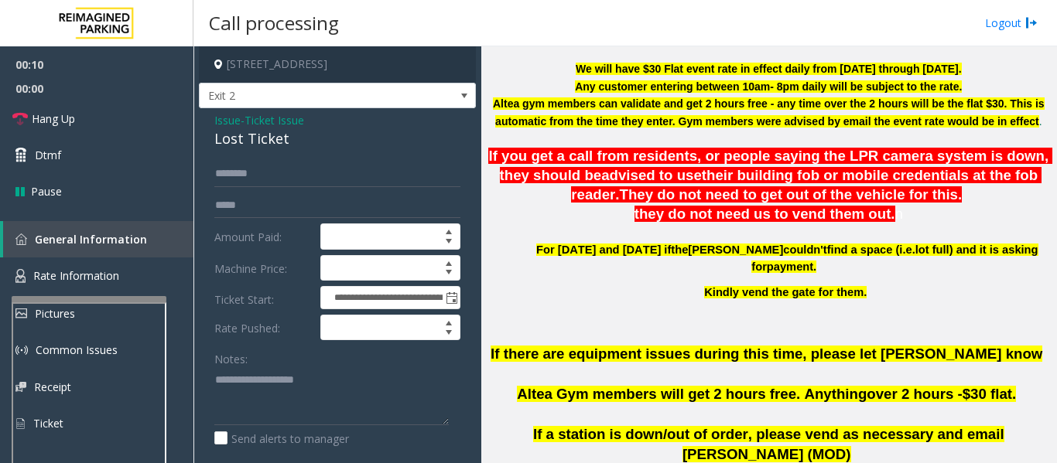
click at [233, 138] on div "Lost Ticket" at bounding box center [337, 138] width 246 height 21
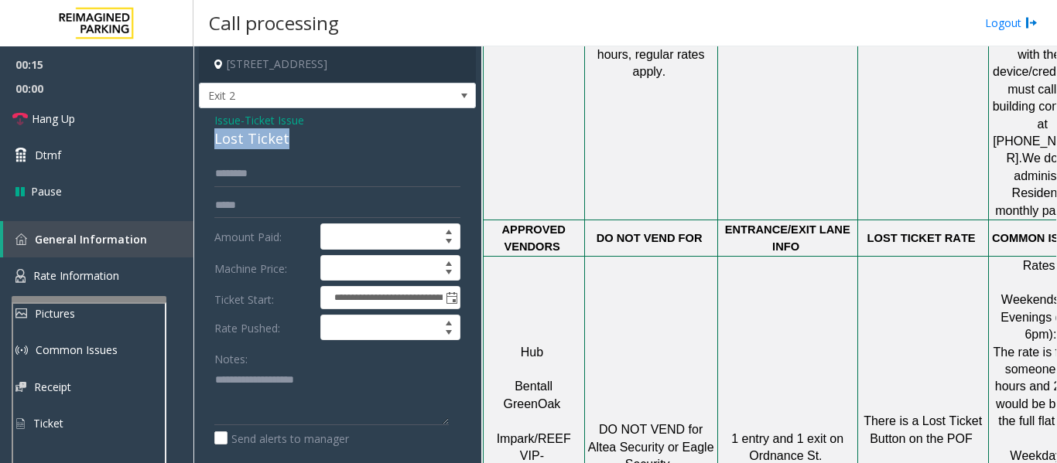
scroll to position [1547, 0]
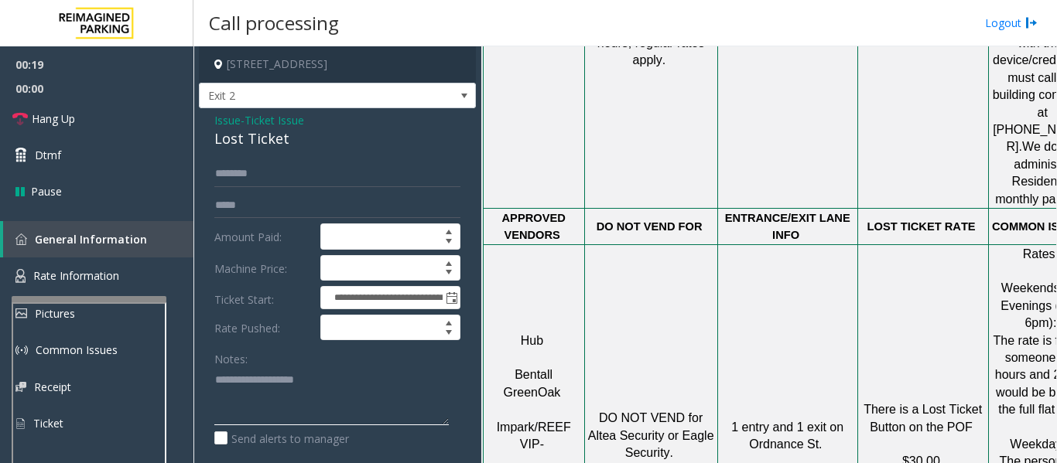
click at [362, 403] on textarea at bounding box center [331, 396] width 234 height 58
paste textarea "**********"
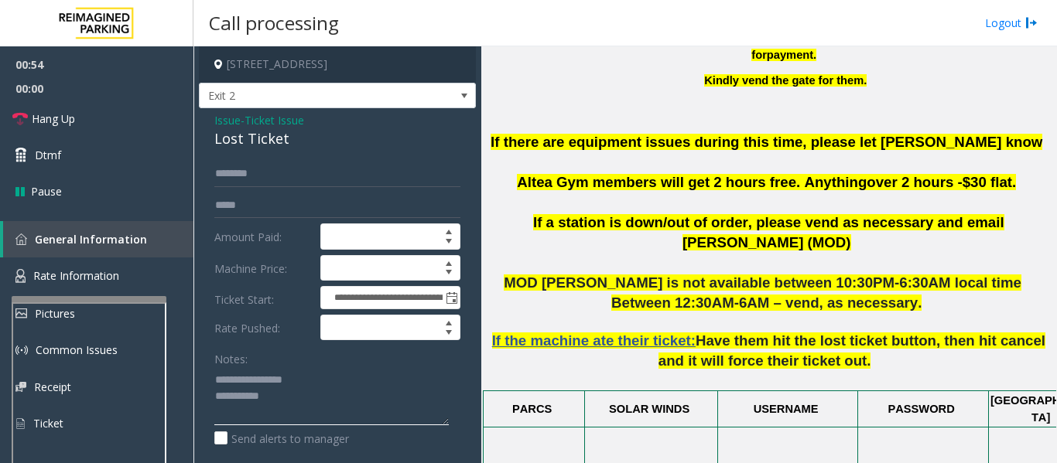
scroll to position [542, 0]
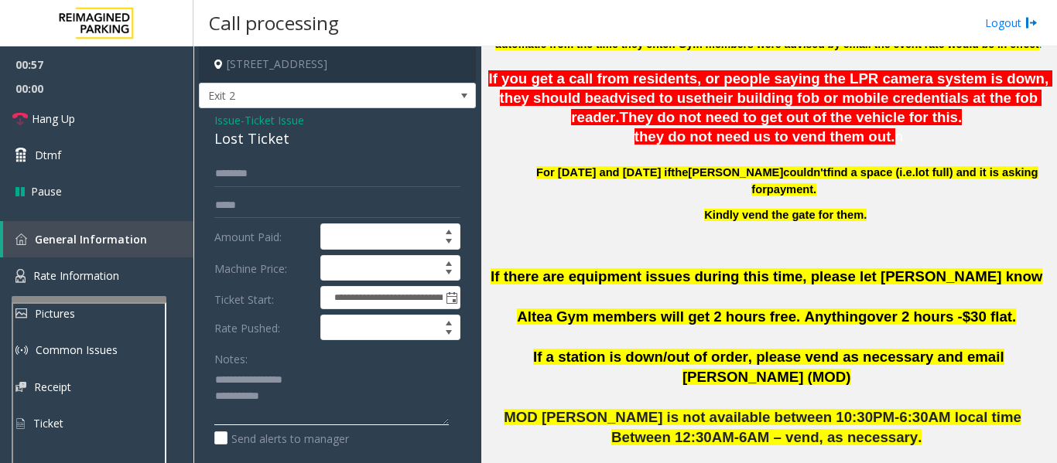
click at [333, 405] on textarea at bounding box center [331, 396] width 234 height 58
click at [33, 128] on link "Hang Up" at bounding box center [96, 119] width 193 height 36
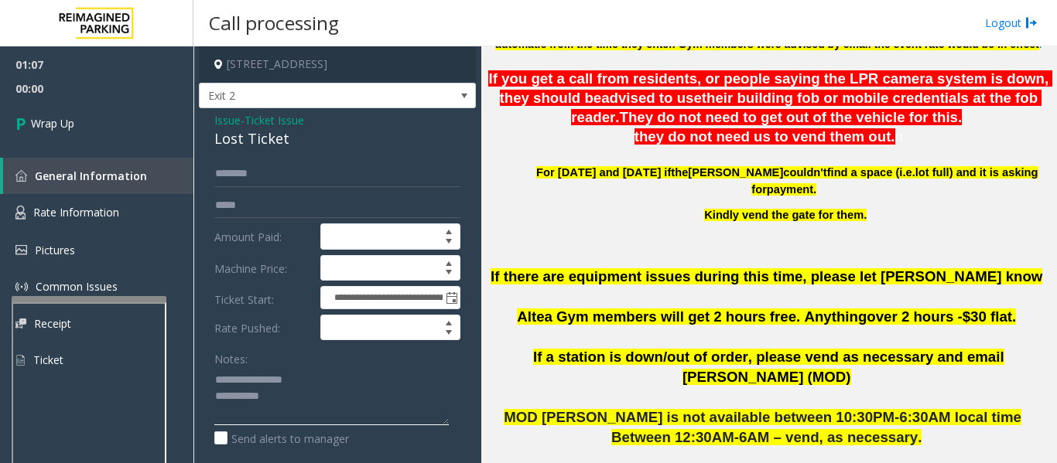
click at [349, 395] on textarea at bounding box center [331, 396] width 234 height 58
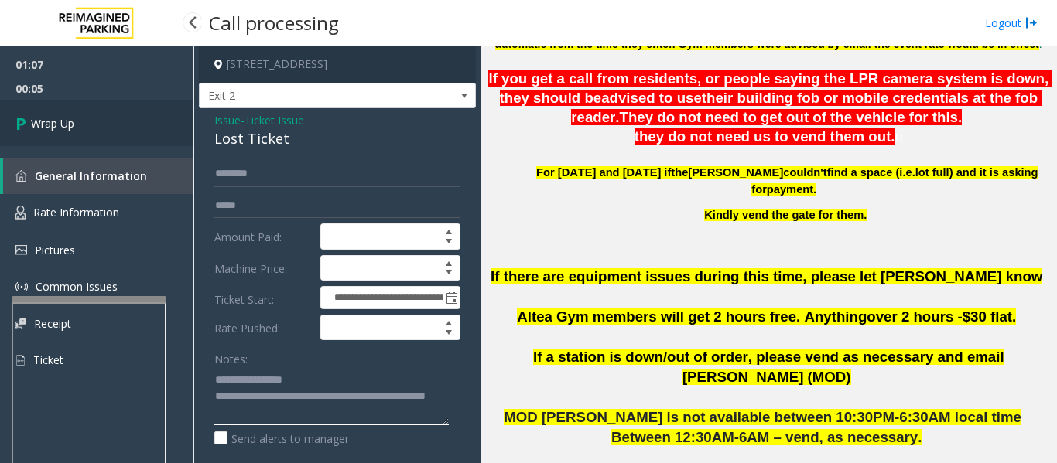
type textarea "**********"
click at [83, 125] on link "Wrap Up" at bounding box center [96, 124] width 193 height 46
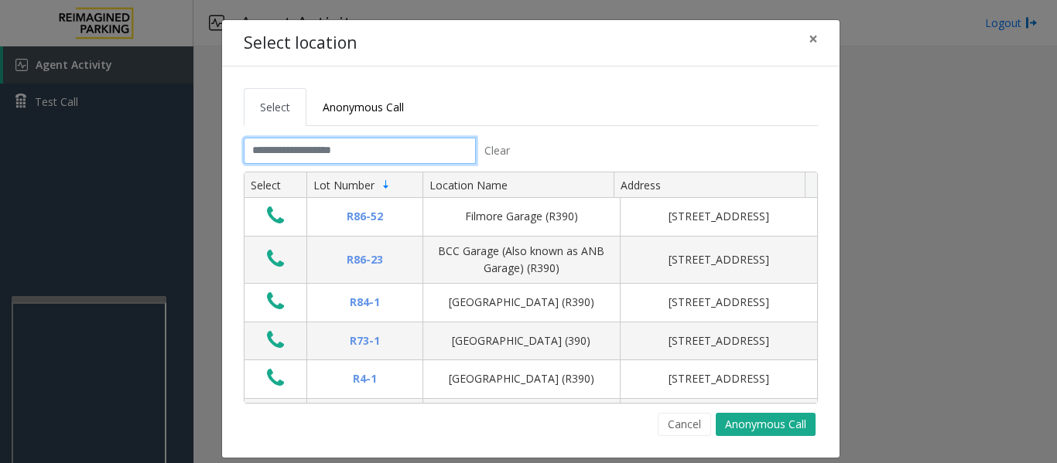
click at [285, 154] on input "text" at bounding box center [360, 151] width 232 height 26
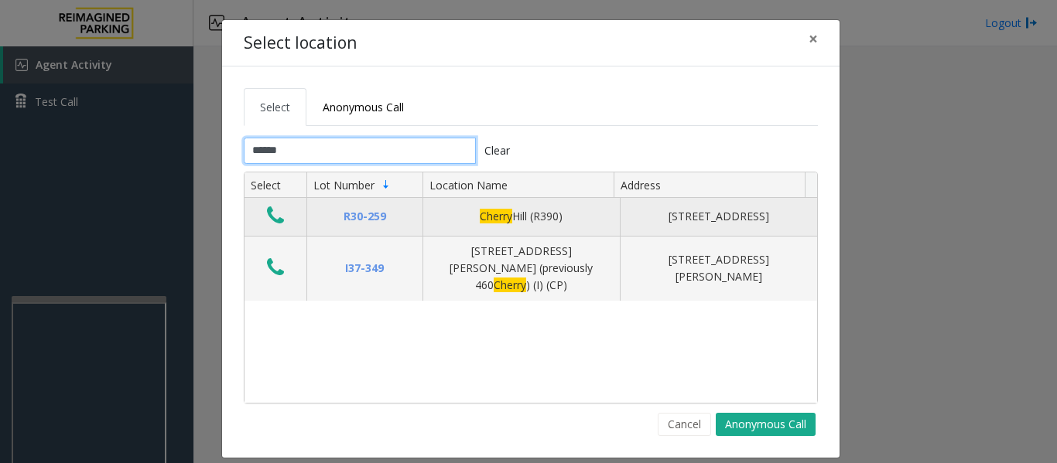
type input "******"
click at [273, 213] on icon "Data table" at bounding box center [275, 216] width 17 height 22
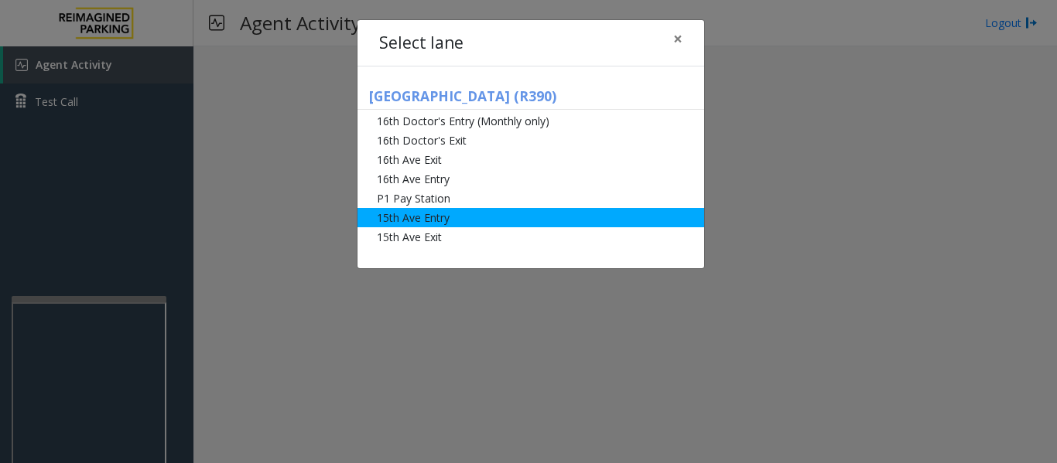
click at [437, 224] on li "15th Ave Entry" at bounding box center [530, 217] width 347 height 19
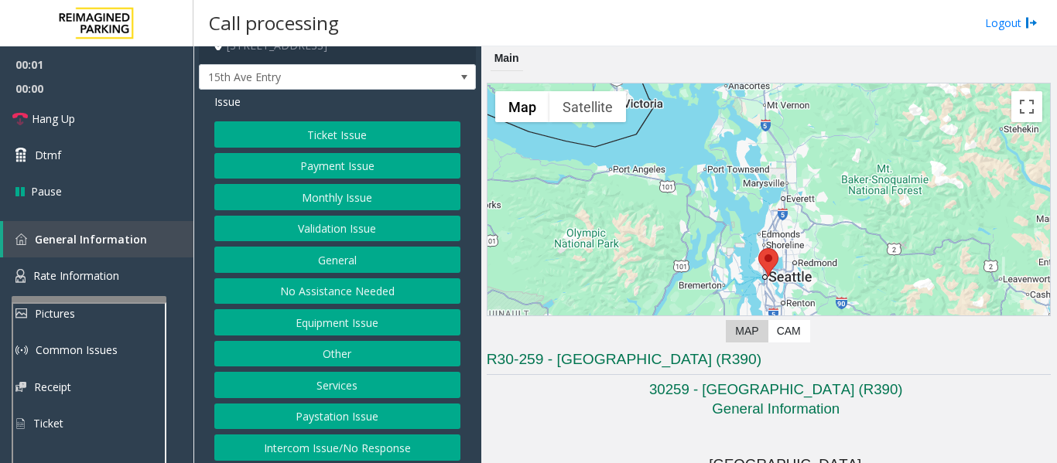
scroll to position [24, 0]
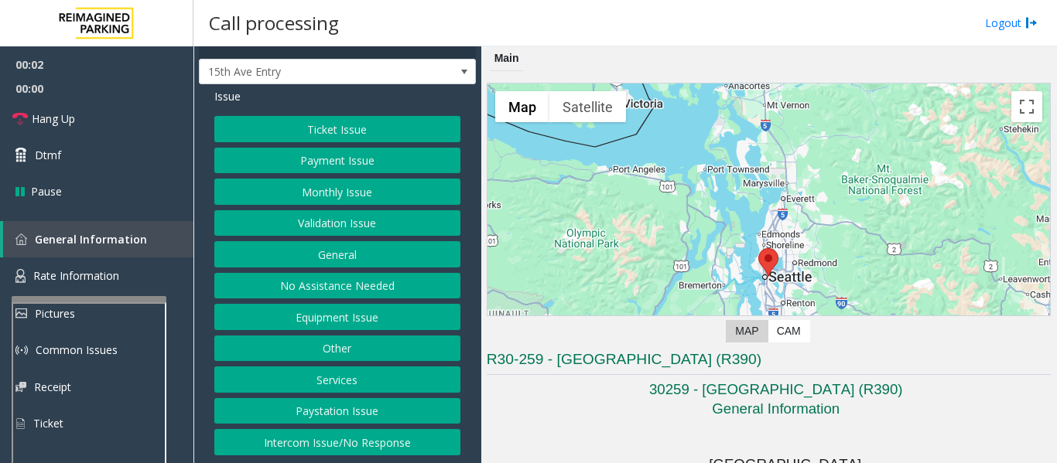
click at [369, 315] on button "Equipment Issue" at bounding box center [337, 317] width 246 height 26
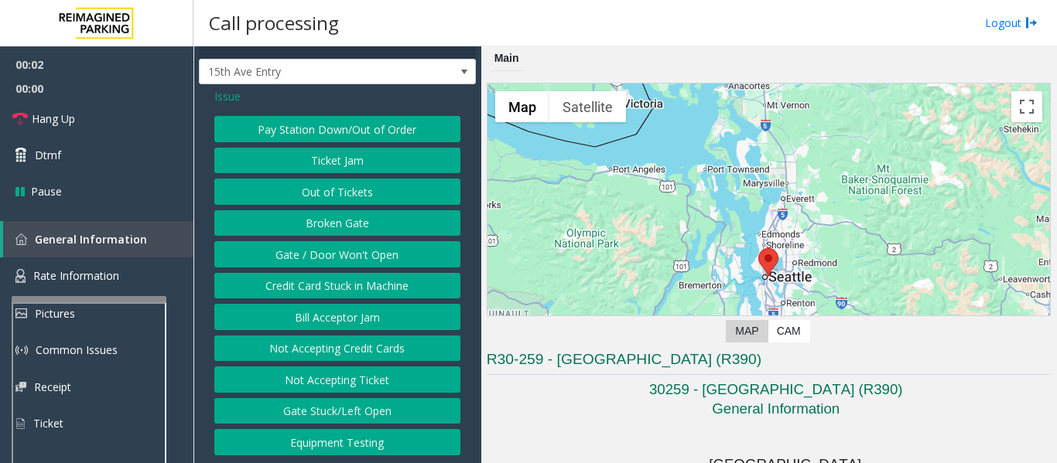
click at [354, 256] on button "Gate / Door Won't Open" at bounding box center [337, 254] width 246 height 26
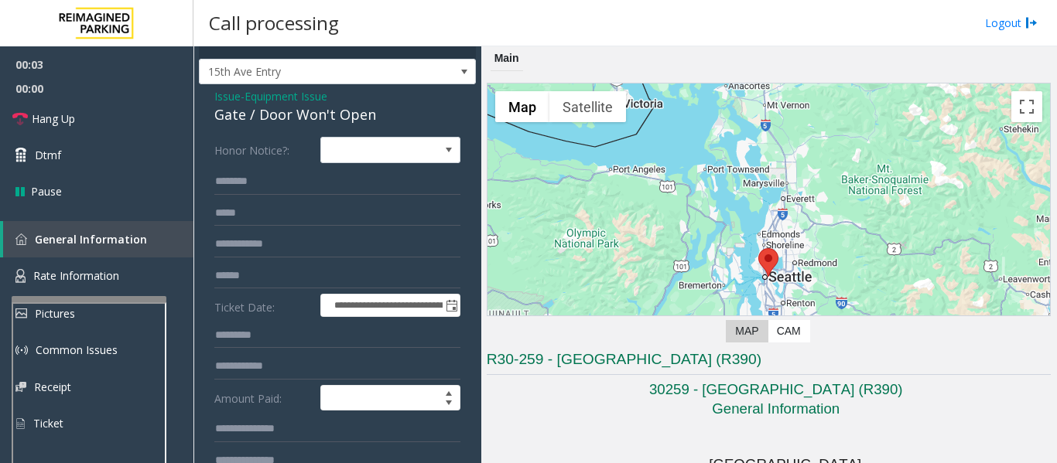
click at [295, 108] on div "Gate / Door Won't Open" at bounding box center [337, 114] width 246 height 21
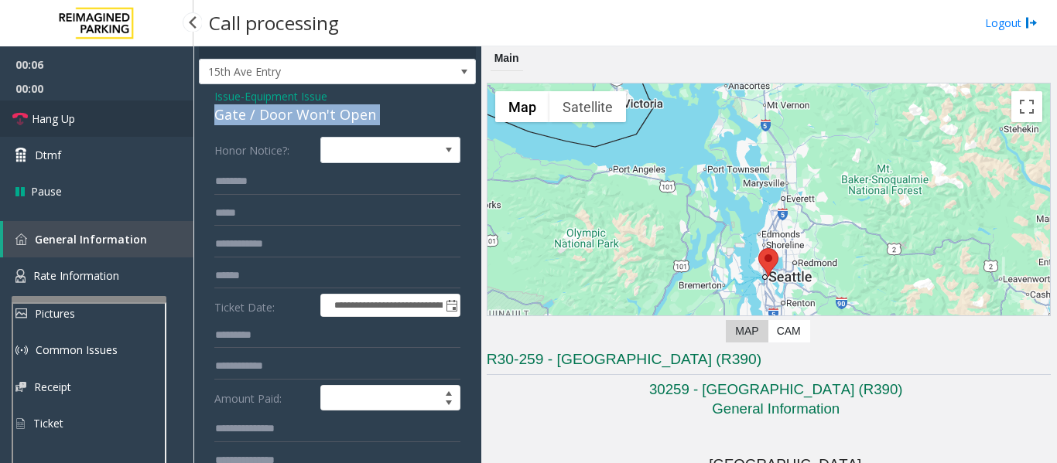
click at [149, 128] on link "Hang Up" at bounding box center [96, 119] width 193 height 36
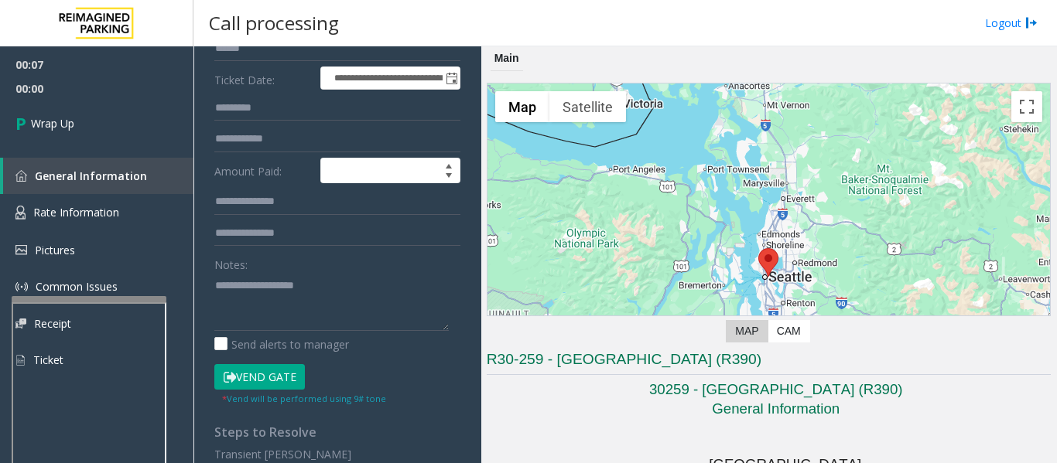
scroll to position [256, 0]
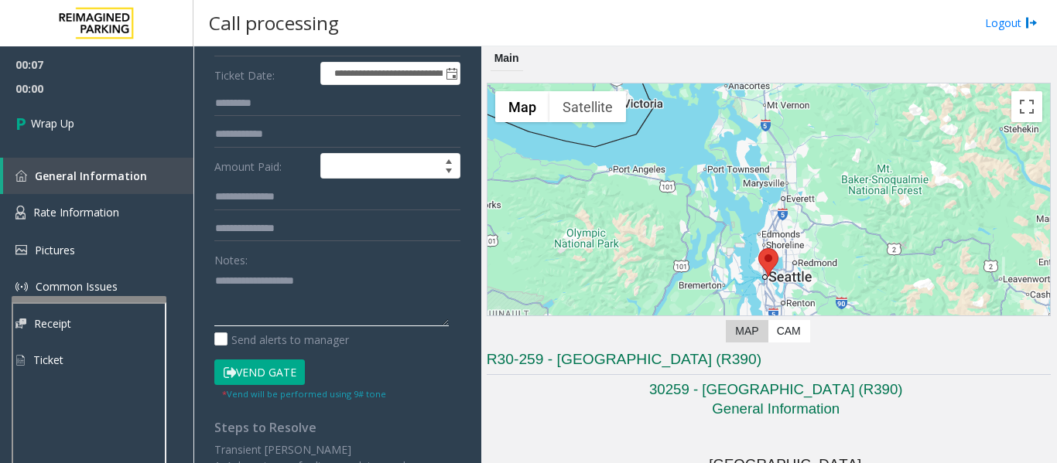
click at [338, 299] on textarea at bounding box center [331, 297] width 234 height 58
paste textarea "**********"
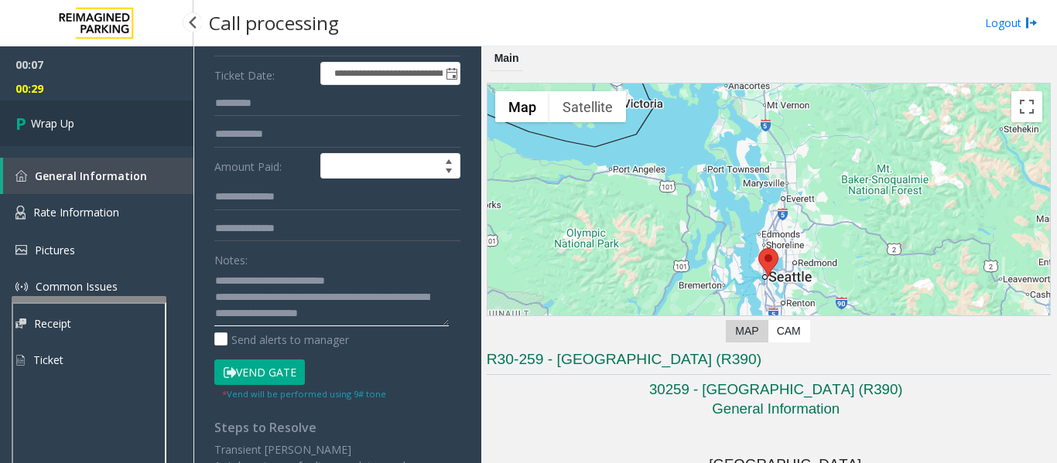
type textarea "**********"
click at [39, 108] on link "Wrap Up" at bounding box center [96, 124] width 193 height 46
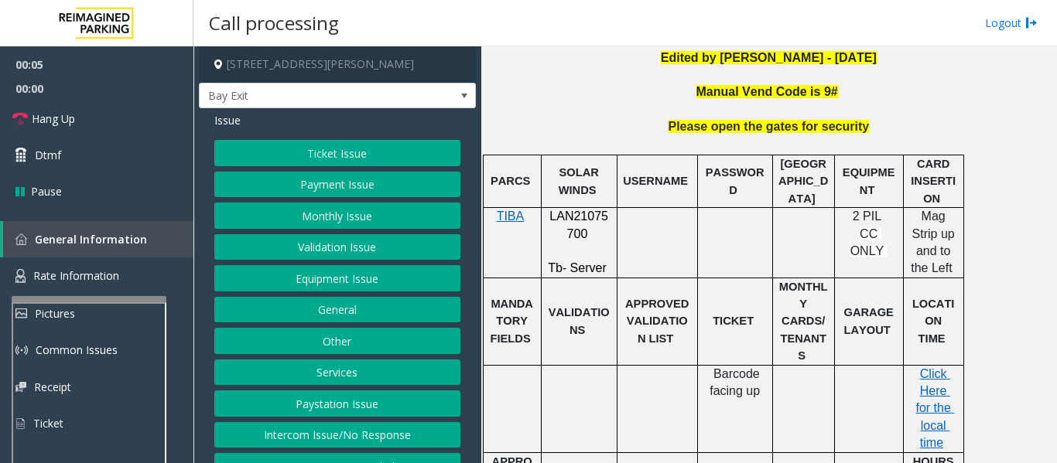
scroll to position [24, 0]
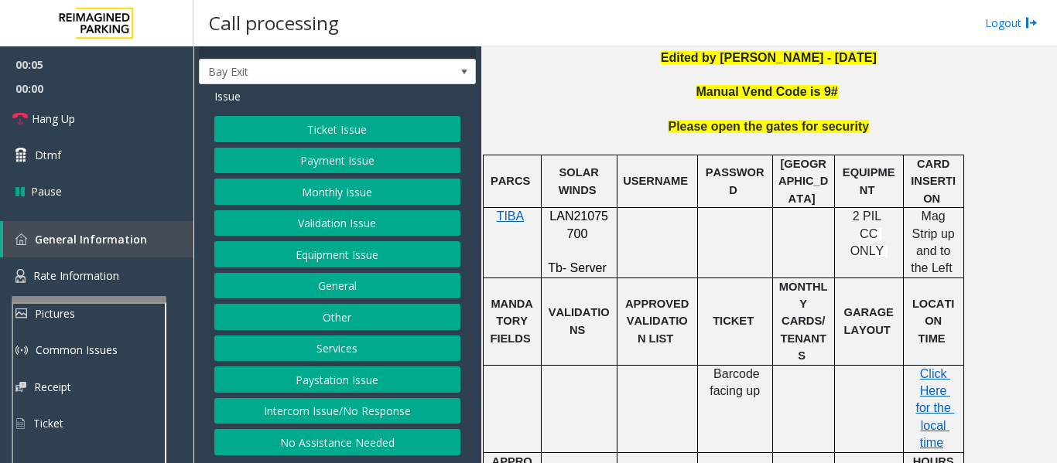
click at [323, 402] on button "Intercom Issue/No Response" at bounding box center [337, 411] width 246 height 26
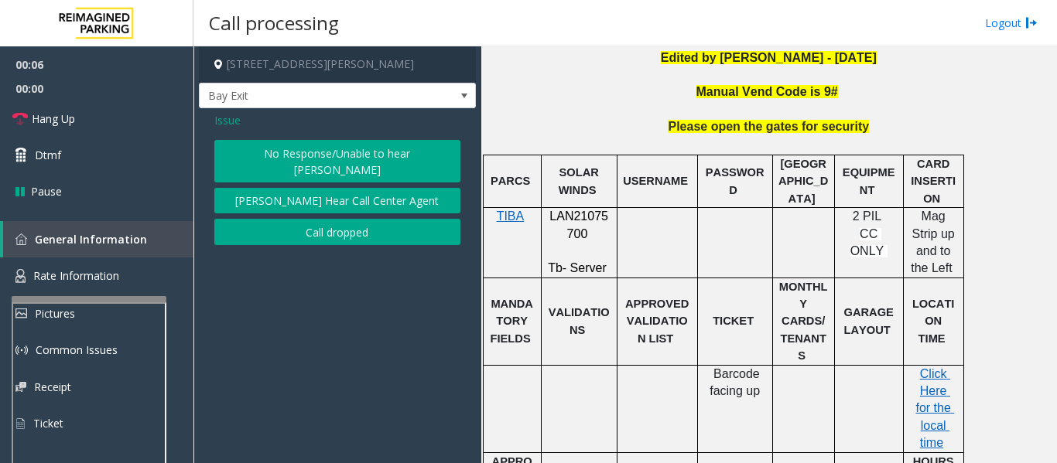
click at [319, 150] on button "No Response/Unable to hear [PERSON_NAME]" at bounding box center [337, 161] width 246 height 43
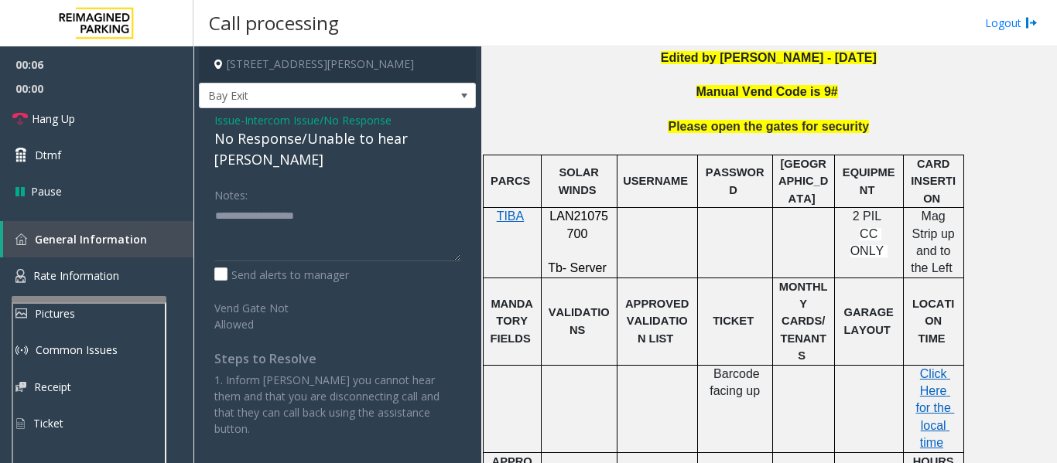
click at [316, 133] on div "No Response/Unable to hear [PERSON_NAME]" at bounding box center [337, 149] width 246 height 42
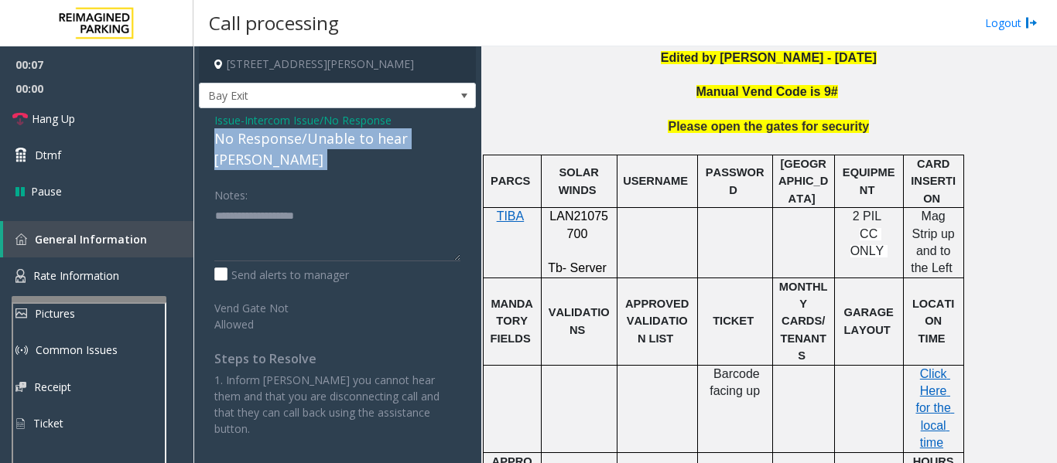
click at [316, 133] on div "No Response/Unable to hear [PERSON_NAME]" at bounding box center [337, 149] width 246 height 42
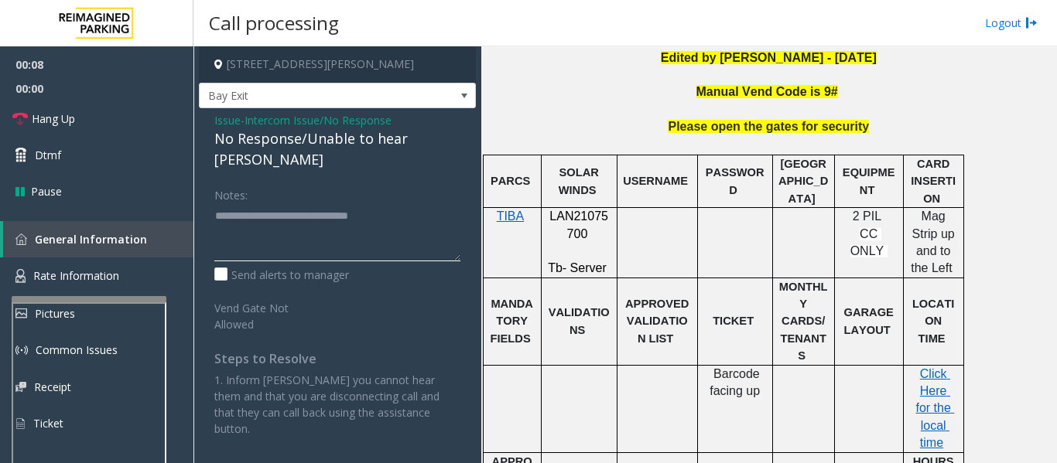
click at [432, 206] on textarea at bounding box center [337, 232] width 246 height 58
type textarea "**********"
click at [44, 118] on span "Hang Up" at bounding box center [53, 119] width 43 height 16
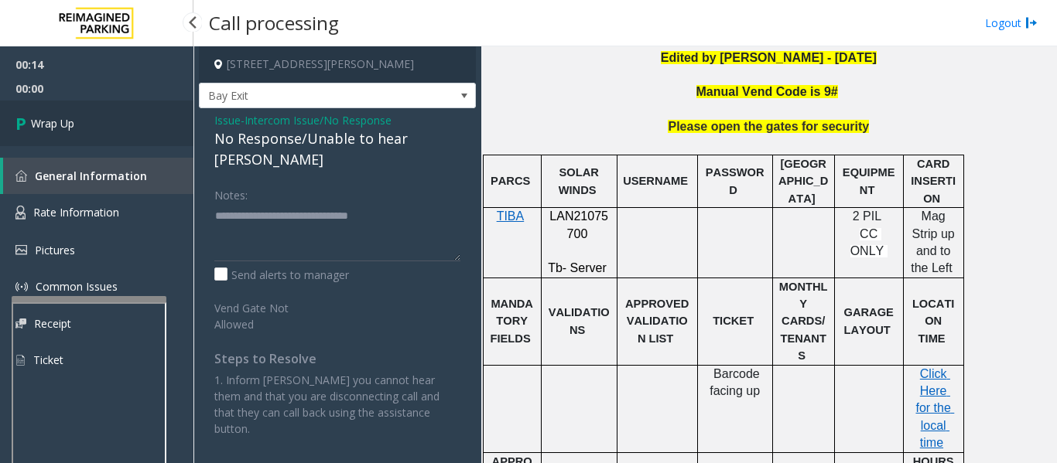
click at [80, 140] on link "Wrap Up" at bounding box center [96, 124] width 193 height 46
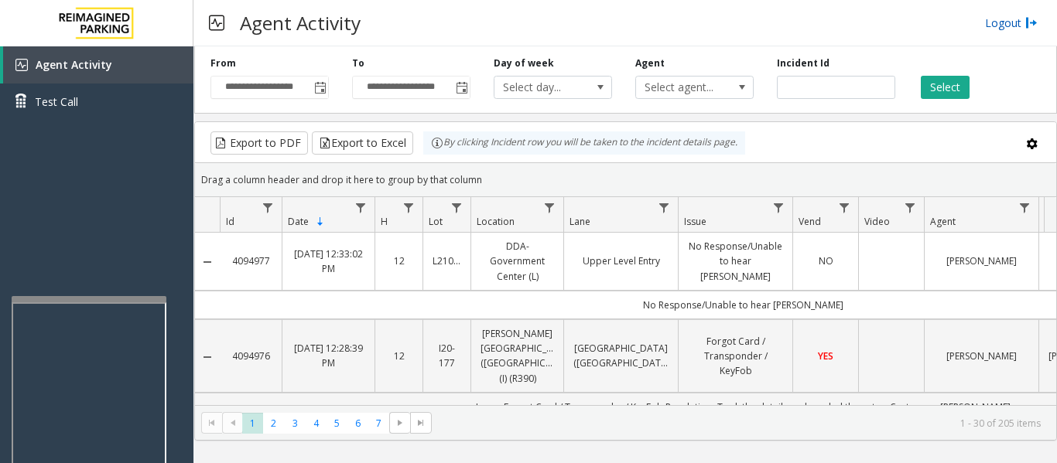
click at [993, 26] on link "Logout" at bounding box center [1011, 23] width 53 height 16
